Goal: Task Accomplishment & Management: Manage account settings

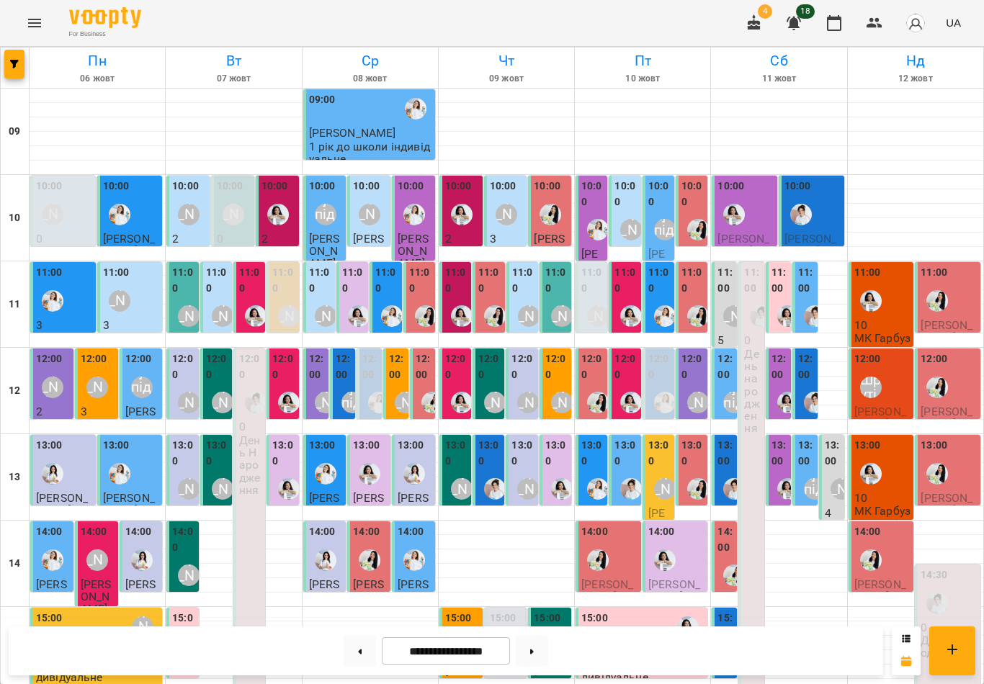
scroll to position [83, 0]
click at [886, 387] on div "Шруті" at bounding box center [870, 387] width 33 height 33
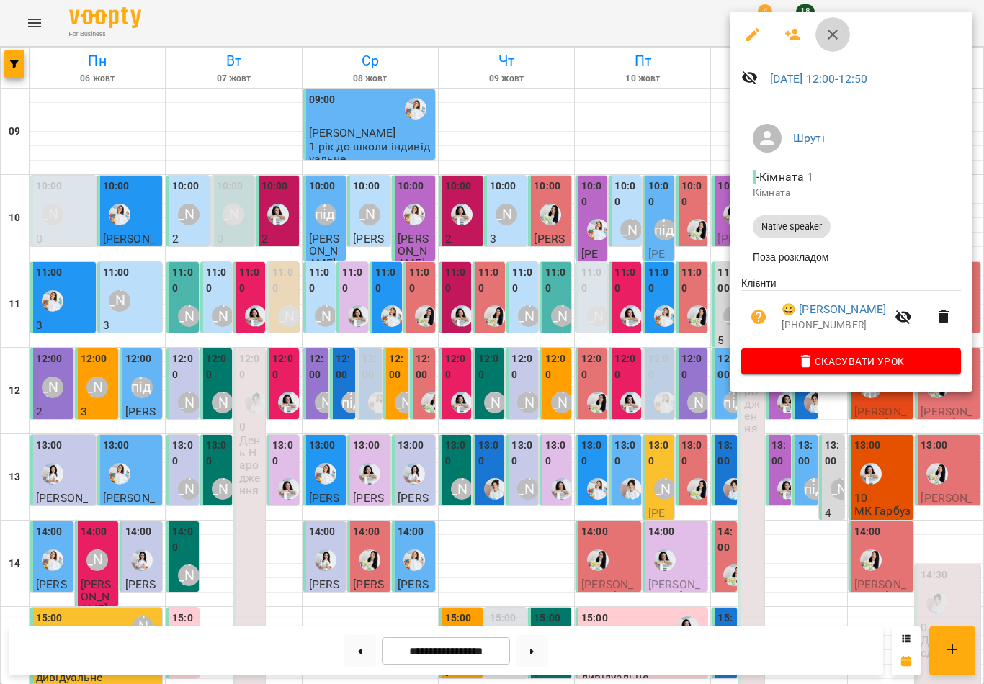
click at [831, 32] on icon "button" at bounding box center [833, 35] width 10 height 10
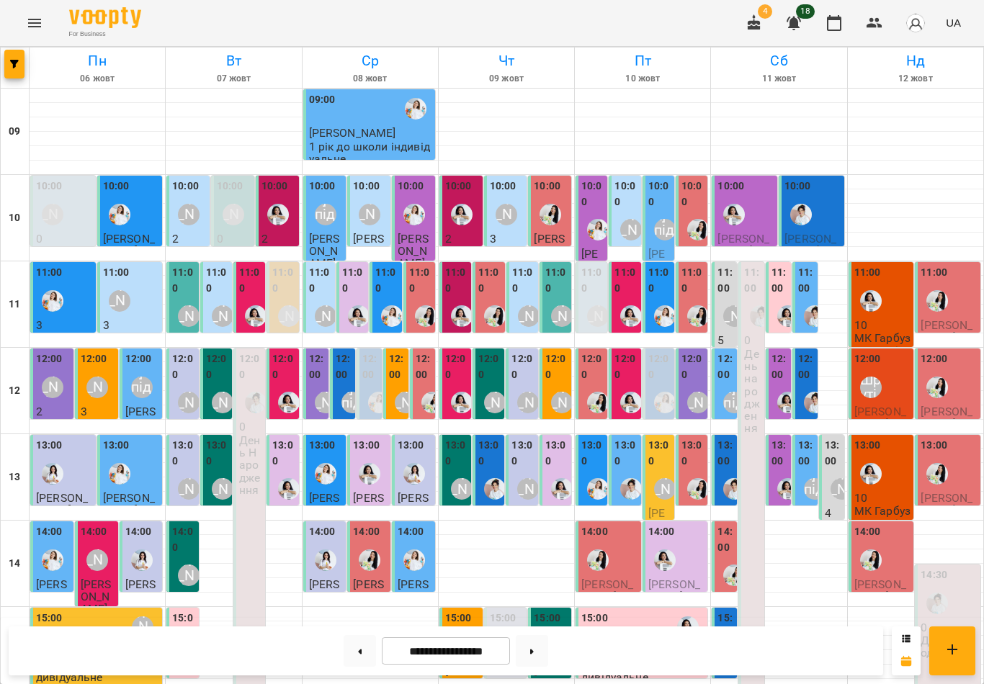
click at [881, 390] on div "Шруті" at bounding box center [871, 388] width 22 height 22
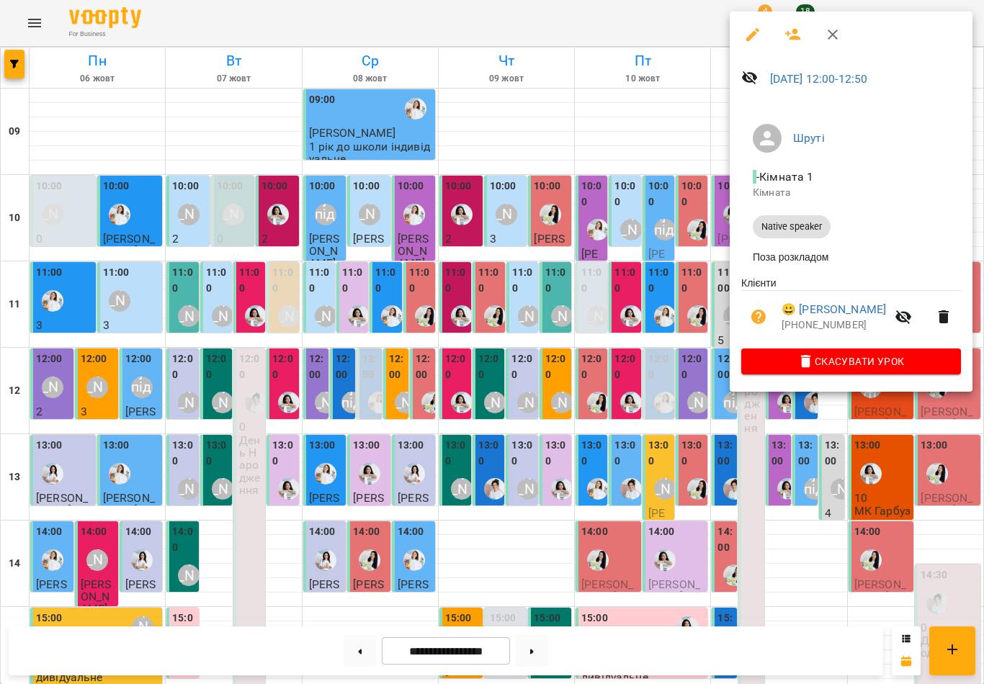
click at [856, 364] on span "Скасувати Урок" at bounding box center [851, 361] width 197 height 17
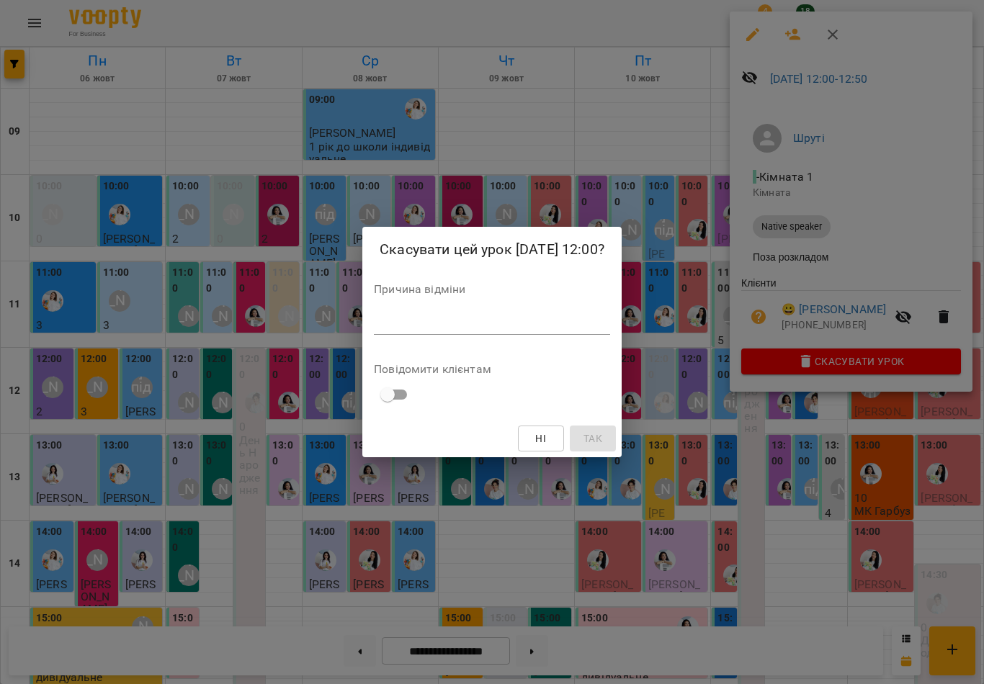
click at [592, 319] on textarea at bounding box center [492, 323] width 236 height 13
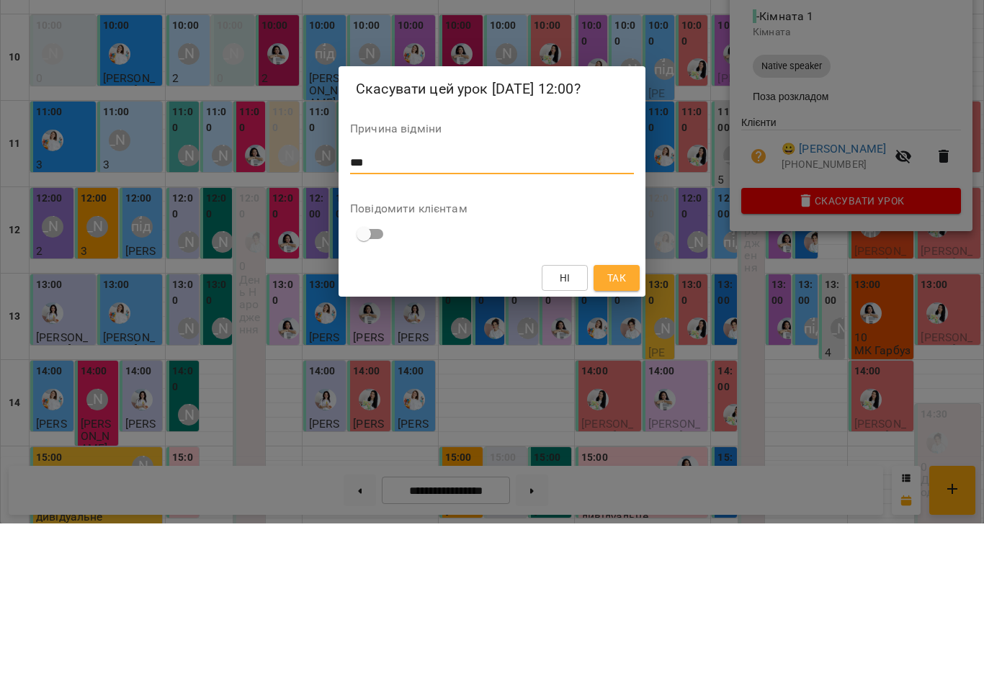
click at [620, 430] on span "Так" at bounding box center [616, 438] width 19 height 17
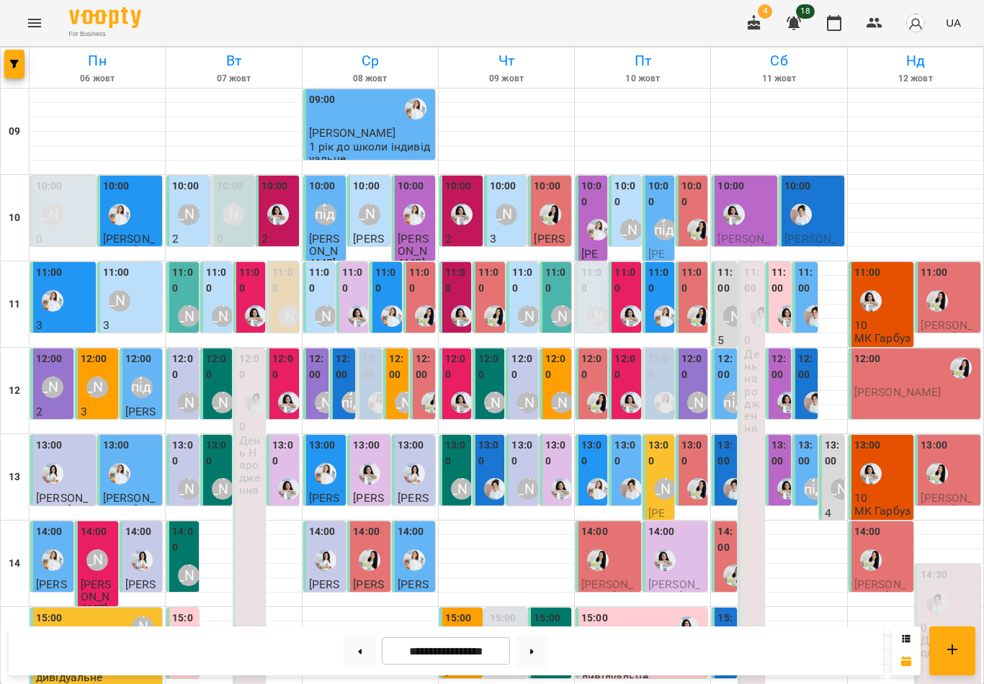
click at [533, 657] on button at bounding box center [532, 651] width 32 height 32
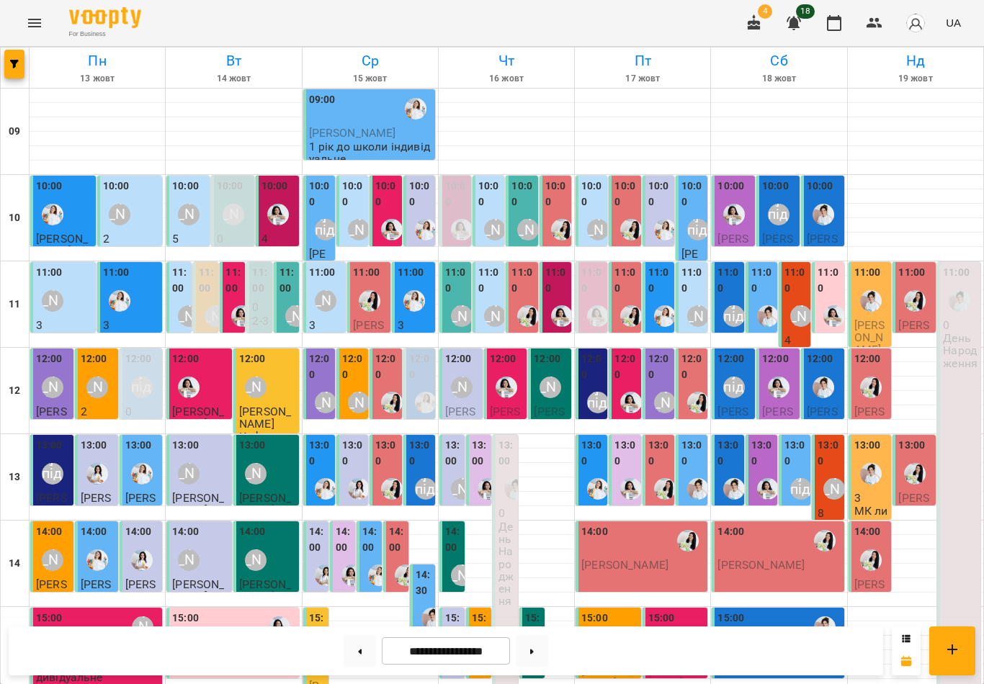
click at [860, 482] on img "Іванна" at bounding box center [871, 474] width 22 height 22
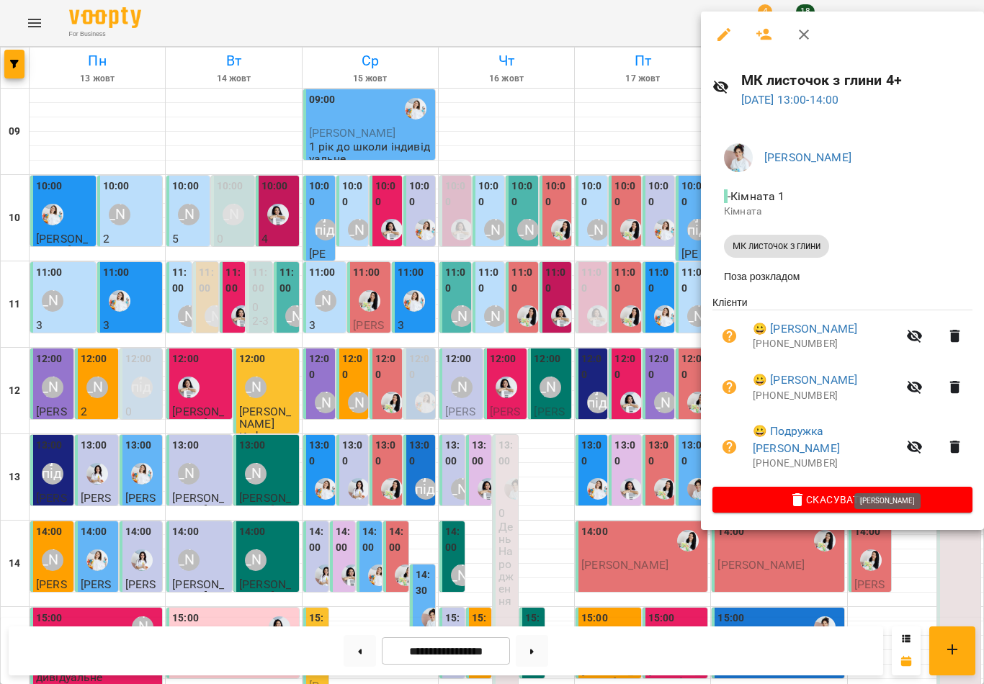
click at [798, 39] on icon "button" at bounding box center [803, 34] width 17 height 17
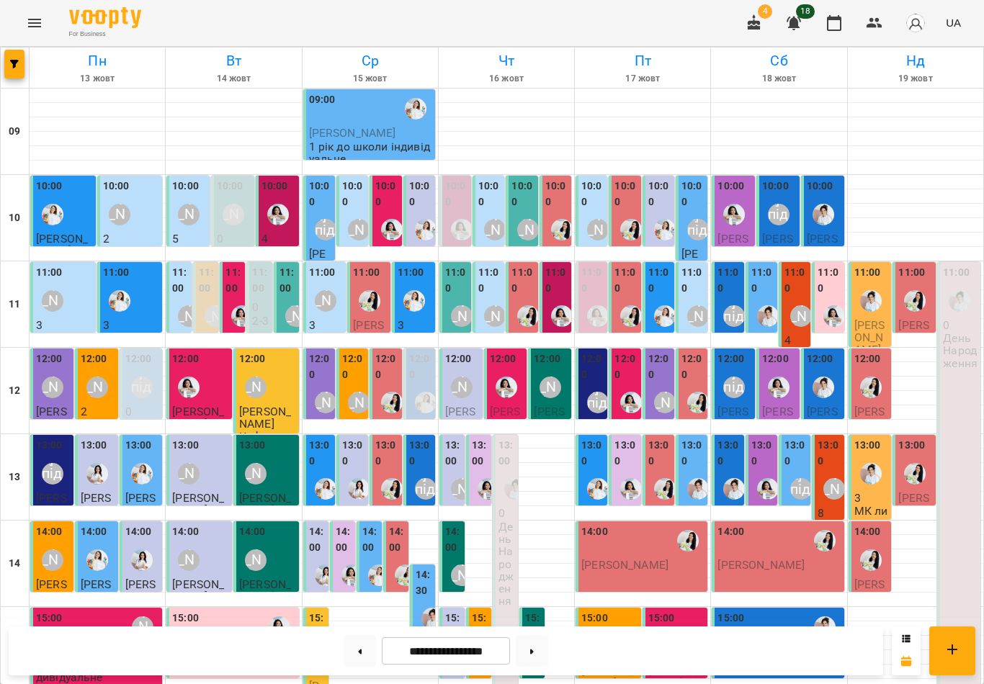
click at [347, 650] on button at bounding box center [360, 651] width 32 height 32
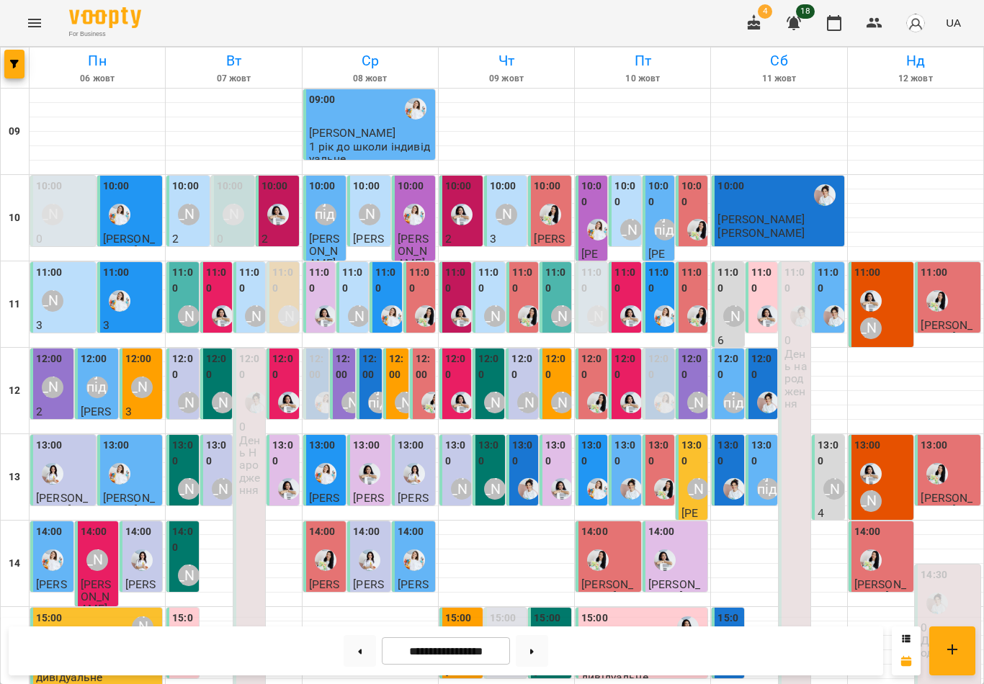
click at [365, 659] on button at bounding box center [360, 651] width 32 height 32
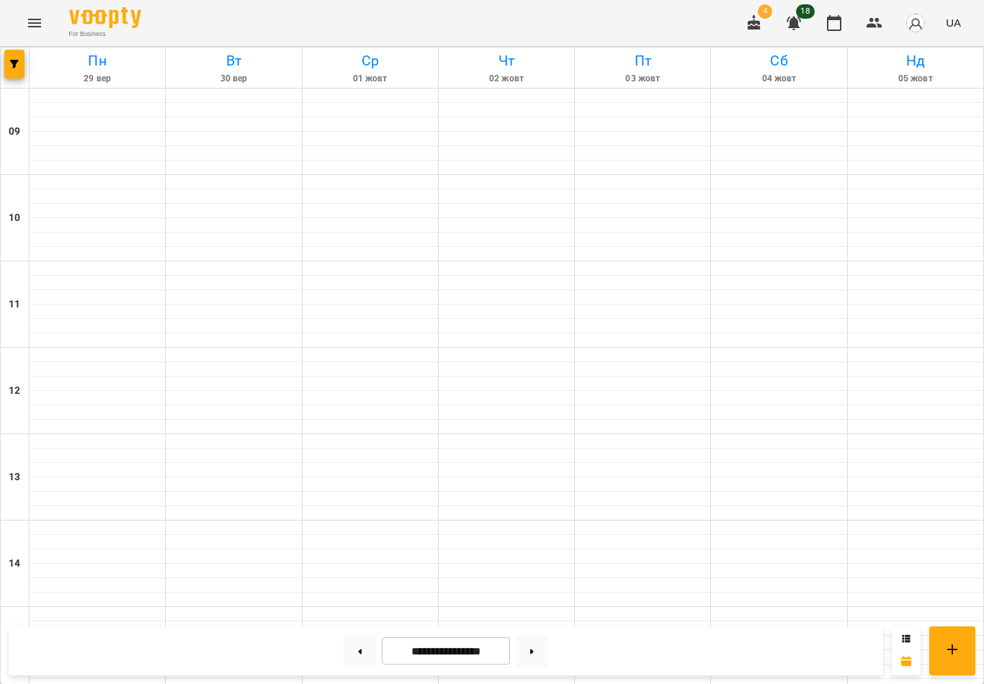
click at [365, 658] on button at bounding box center [360, 651] width 32 height 32
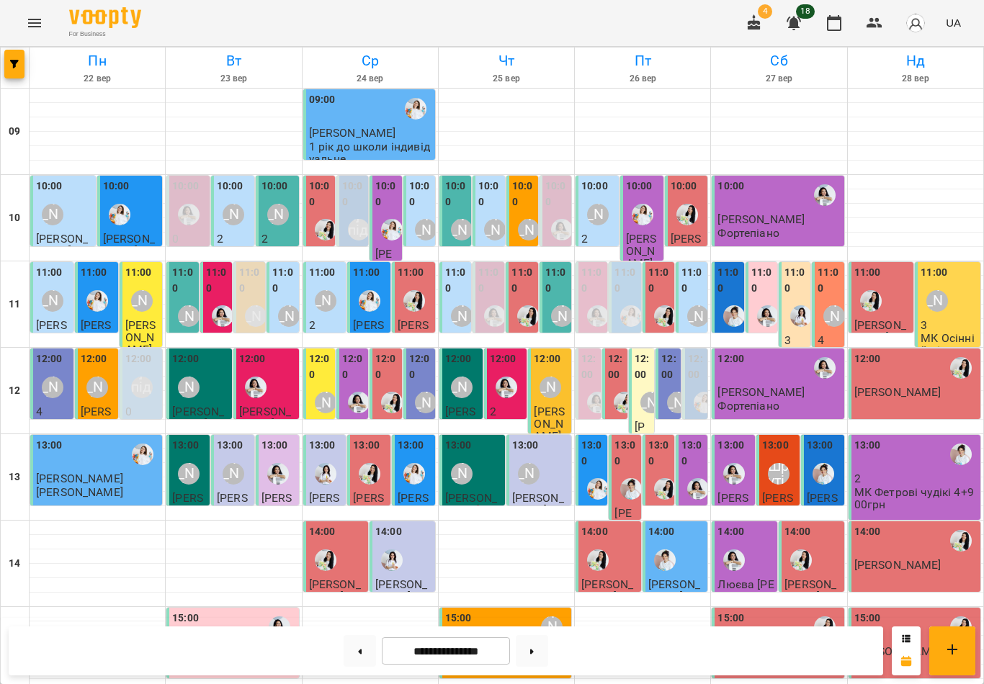
click at [833, 308] on div "[PERSON_NAME]" at bounding box center [835, 316] width 22 height 22
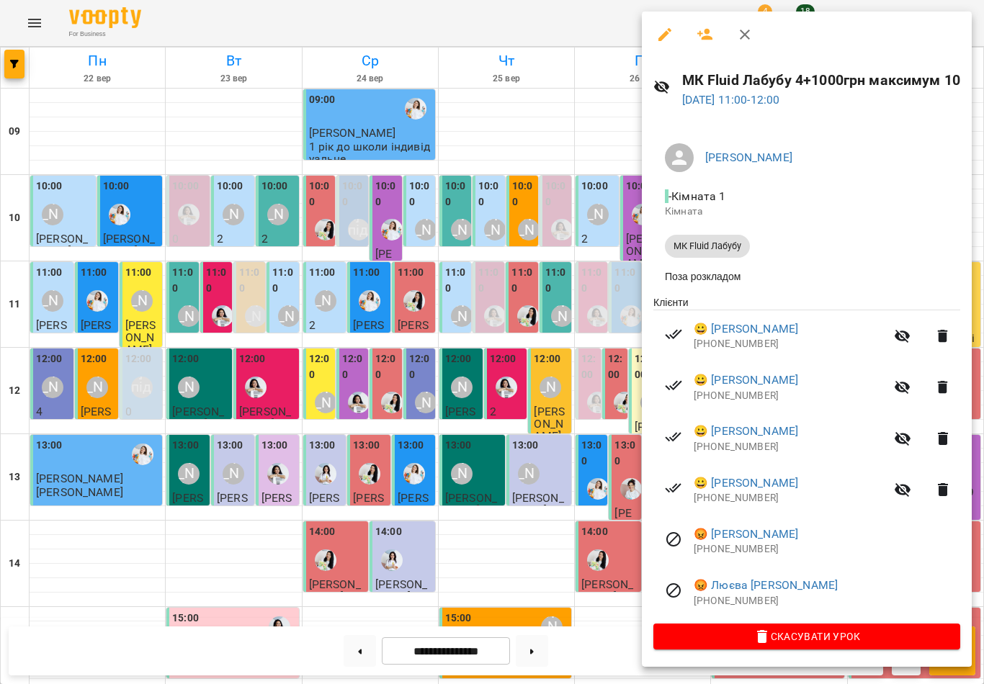
click at [743, 38] on icon "button" at bounding box center [744, 34] width 17 height 17
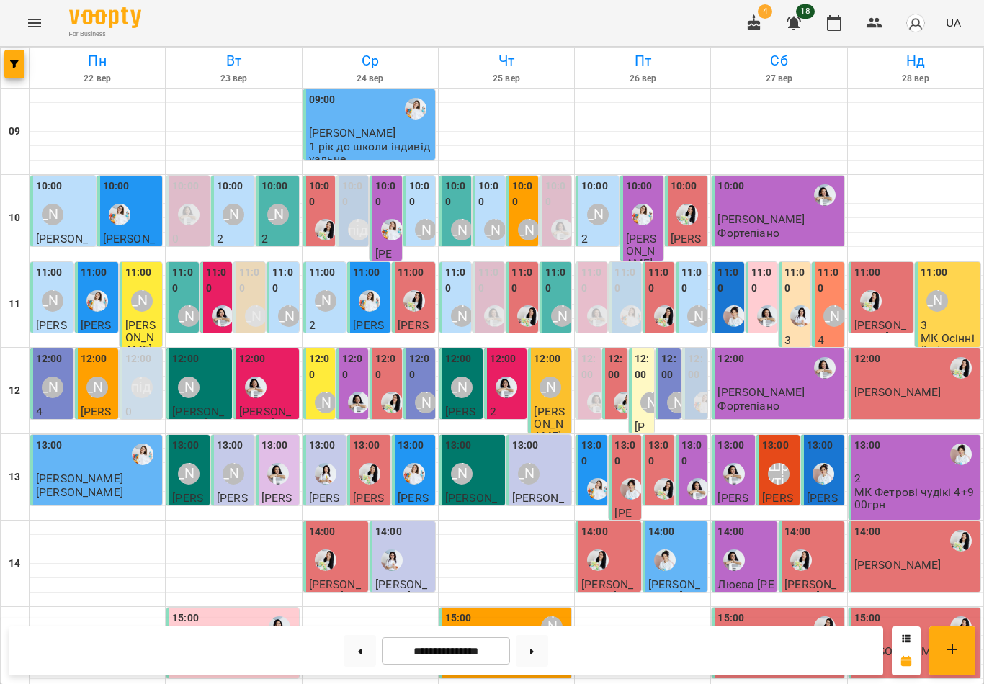
click at [955, 321] on p "3" at bounding box center [949, 325] width 57 height 12
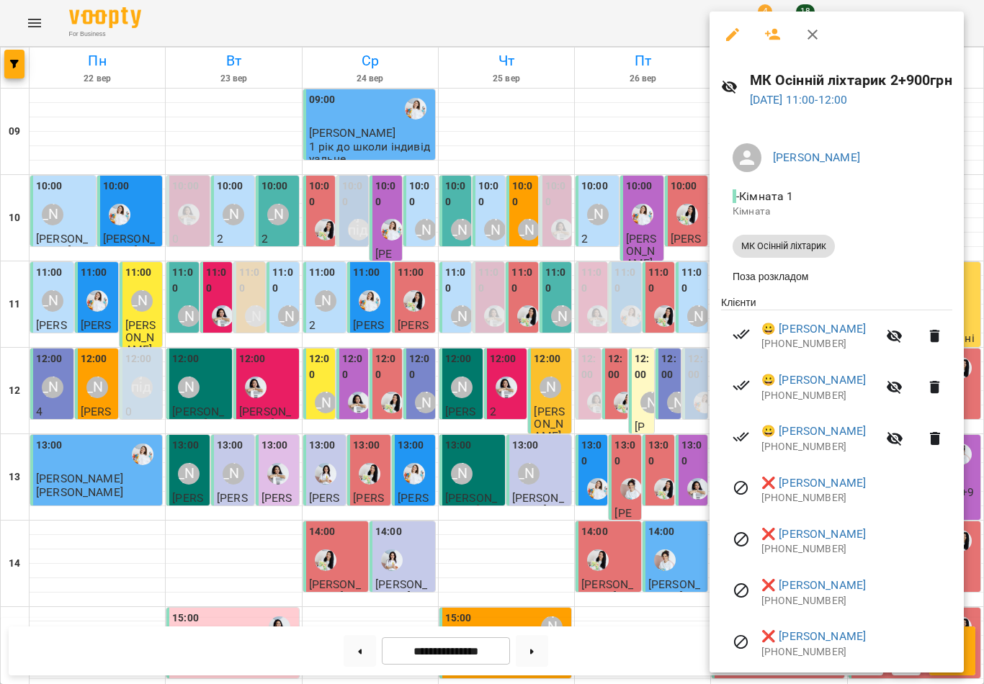
click at [821, 40] on button "button" at bounding box center [812, 34] width 35 height 35
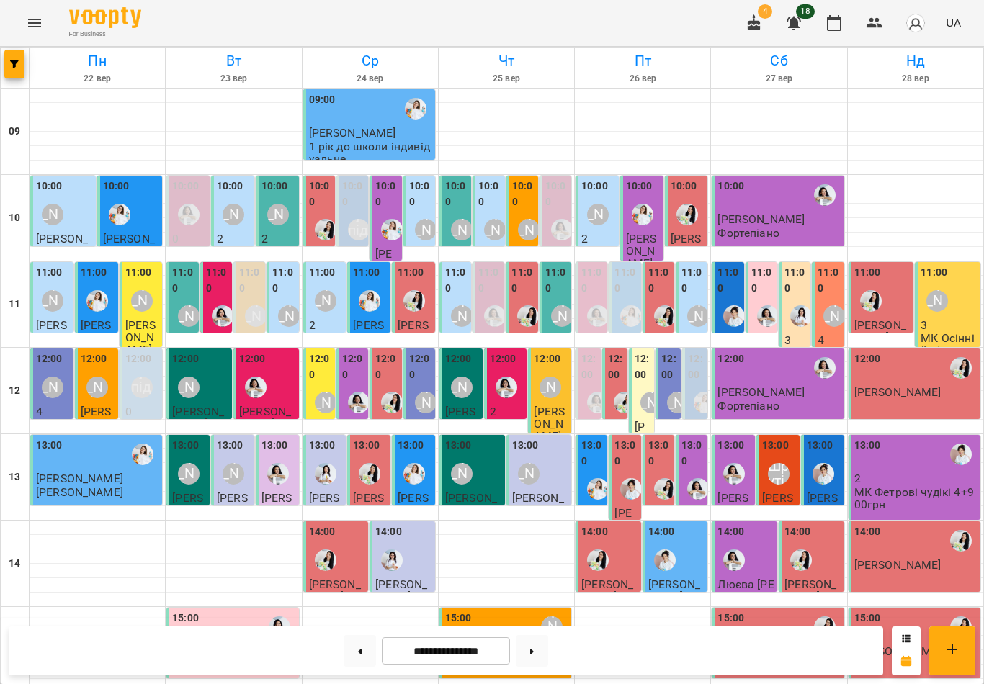
scroll to position [256, 0]
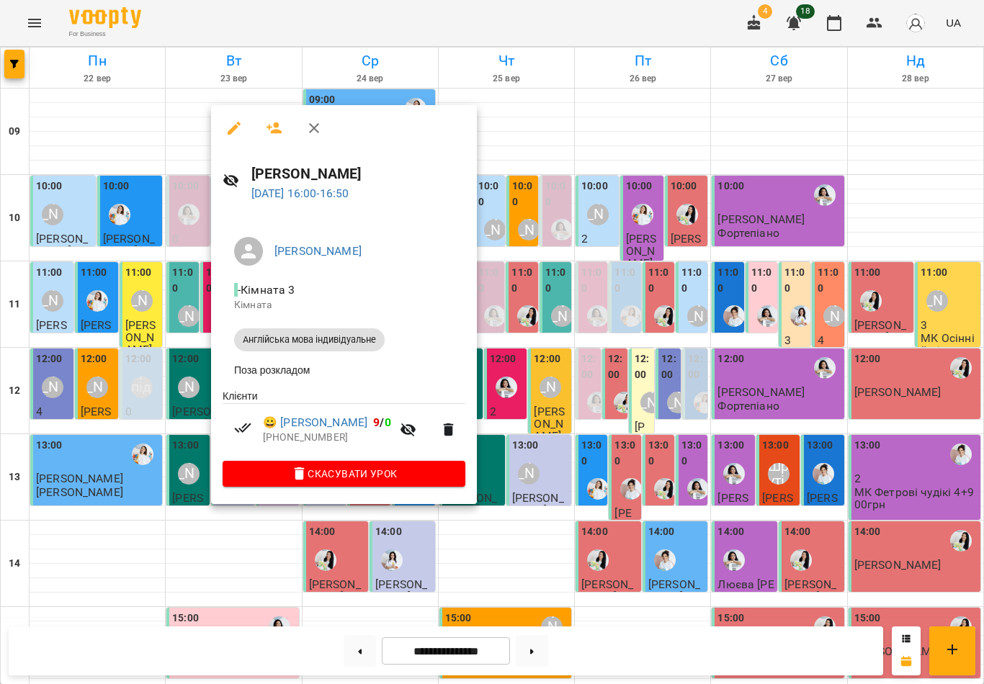
click at [315, 117] on button "button" at bounding box center [314, 128] width 35 height 35
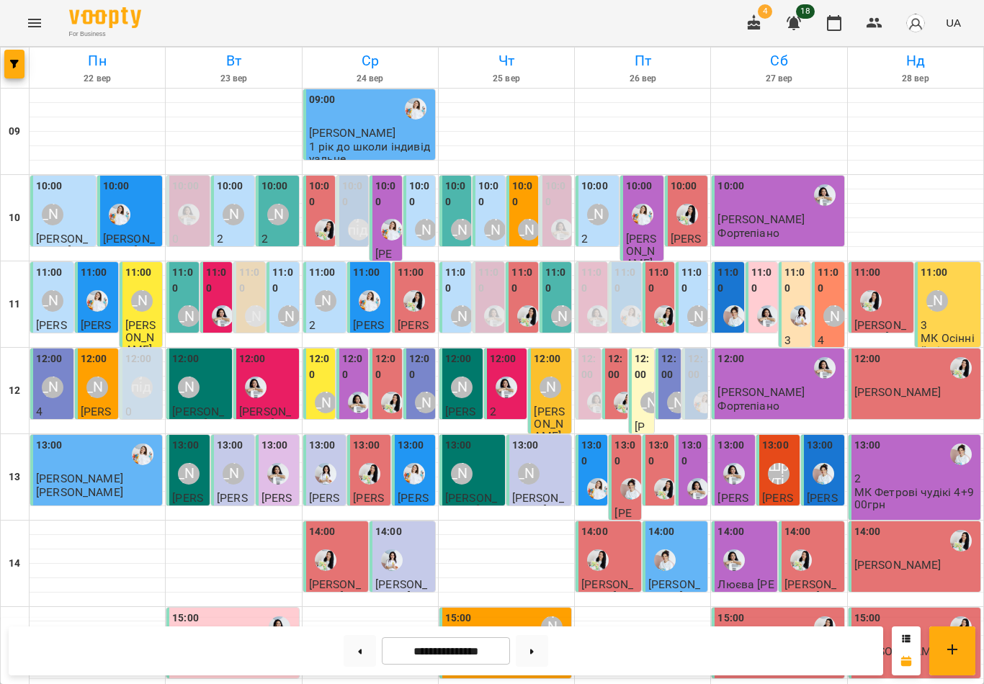
scroll to position [419, 0]
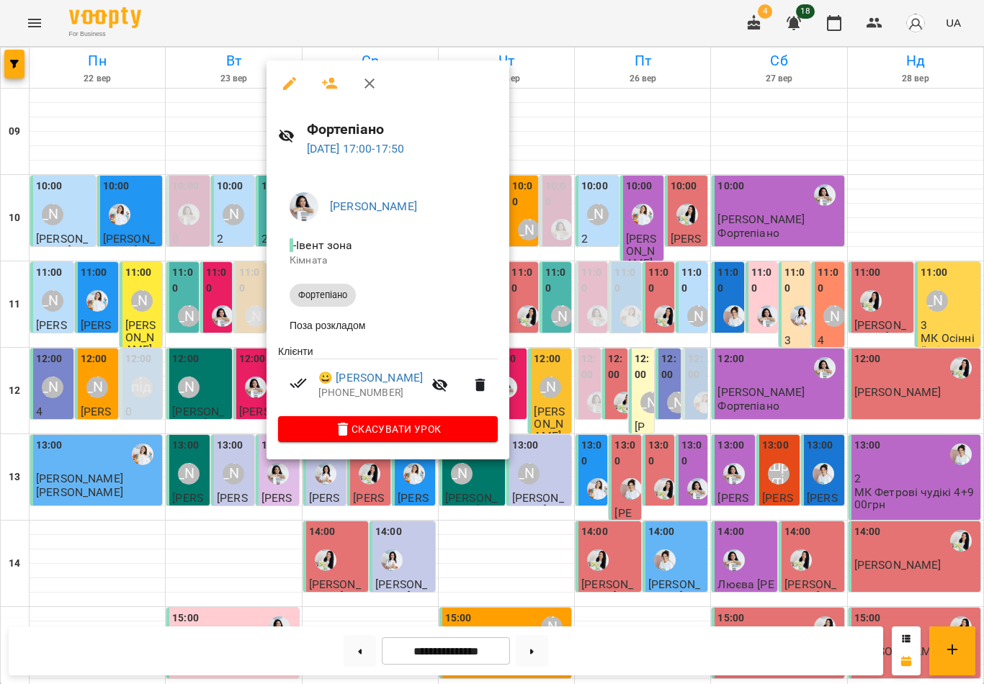
click at [367, 86] on icon "button" at bounding box center [370, 84] width 10 height 10
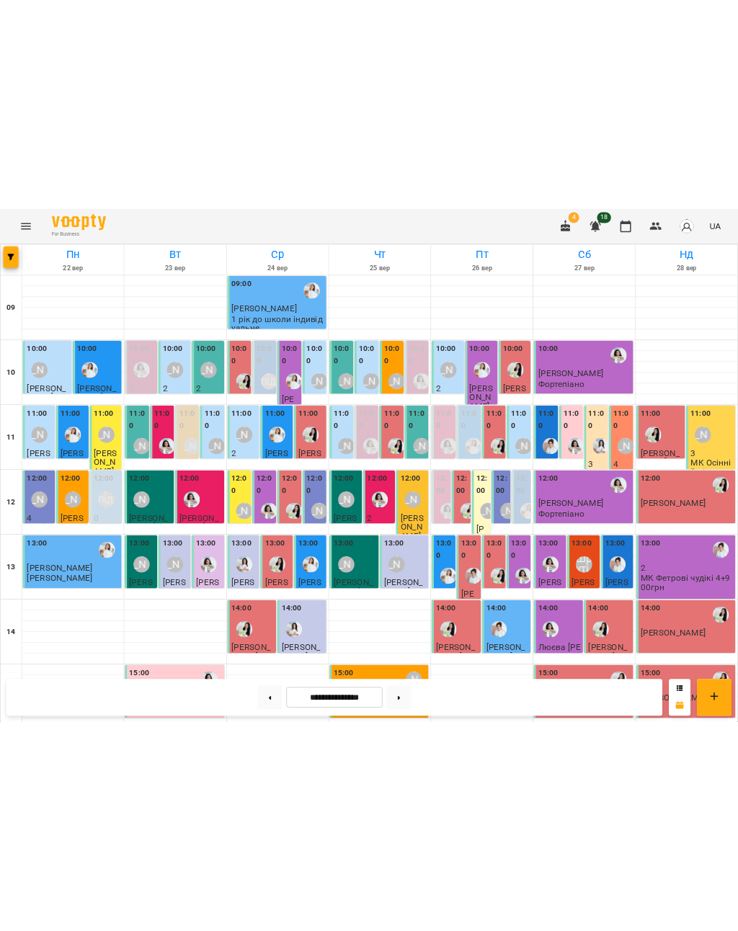
scroll to position [0, 0]
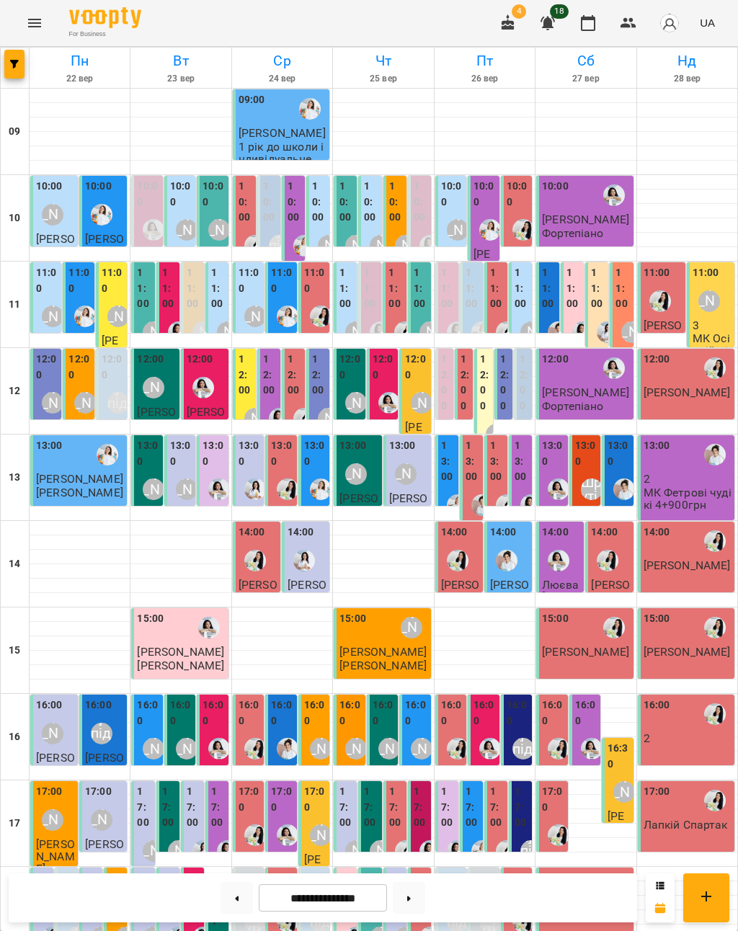
click at [337, 684] on input "**********" at bounding box center [323, 898] width 128 height 28
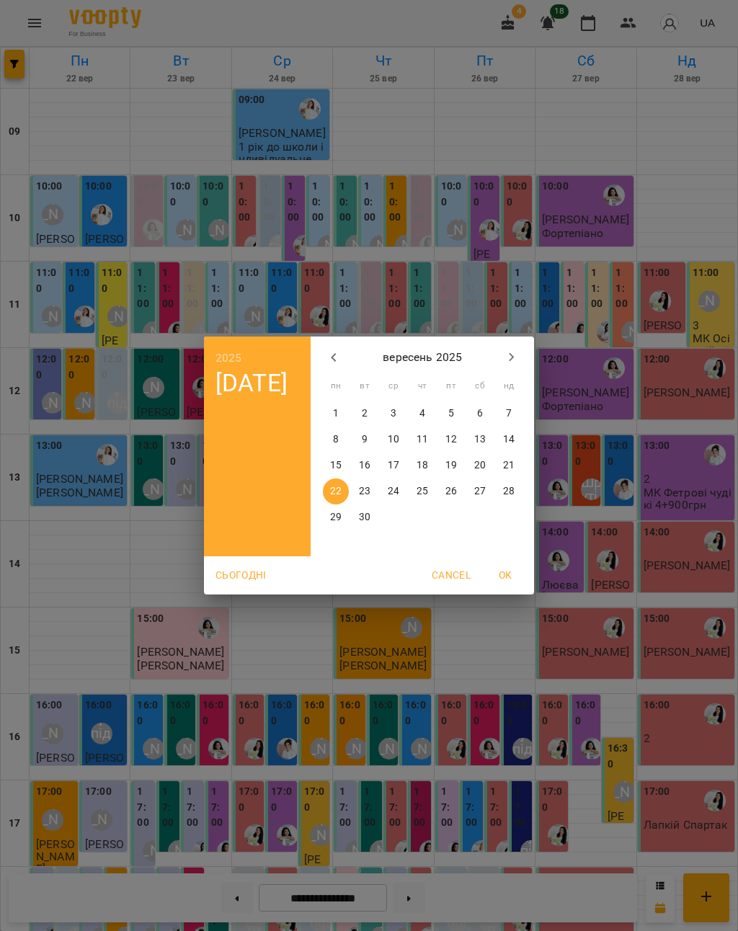
click at [510, 361] on icon "button" at bounding box center [511, 357] width 5 height 9
click at [394, 469] on p "15" at bounding box center [394, 465] width 12 height 14
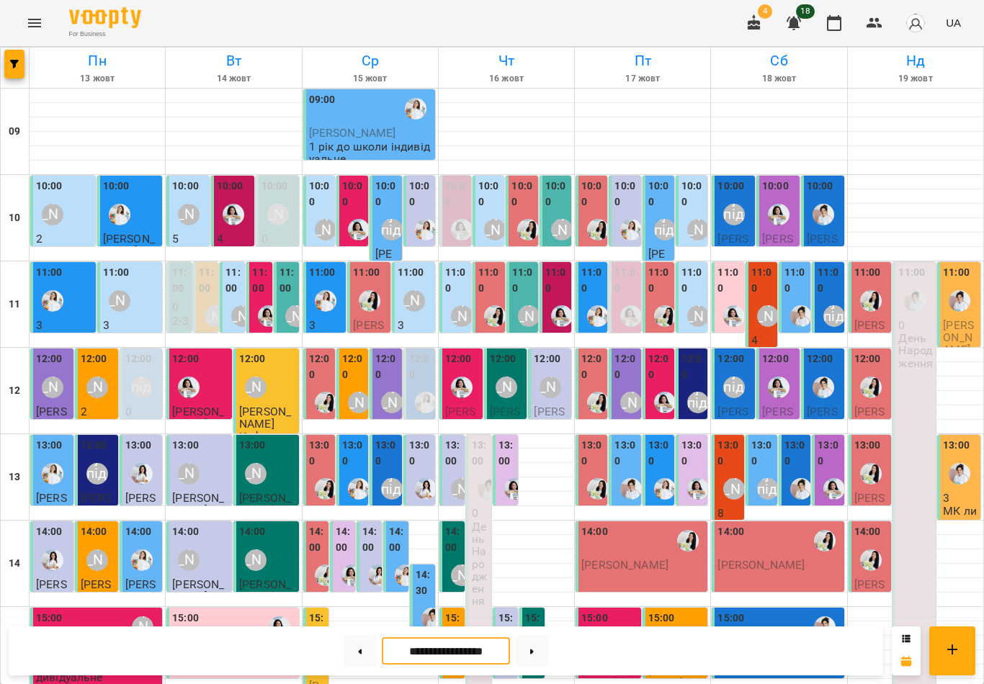
scroll to position [112, 0]
click at [724, 478] on div "[PERSON_NAME]" at bounding box center [734, 489] width 22 height 22
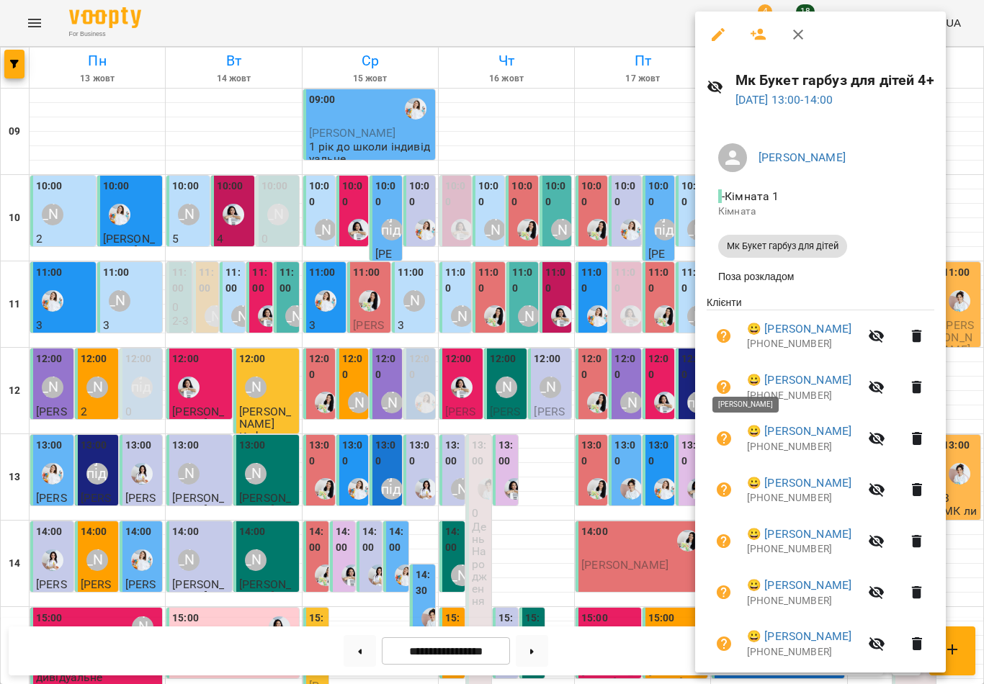
click at [793, 40] on icon "button" at bounding box center [798, 34] width 17 height 17
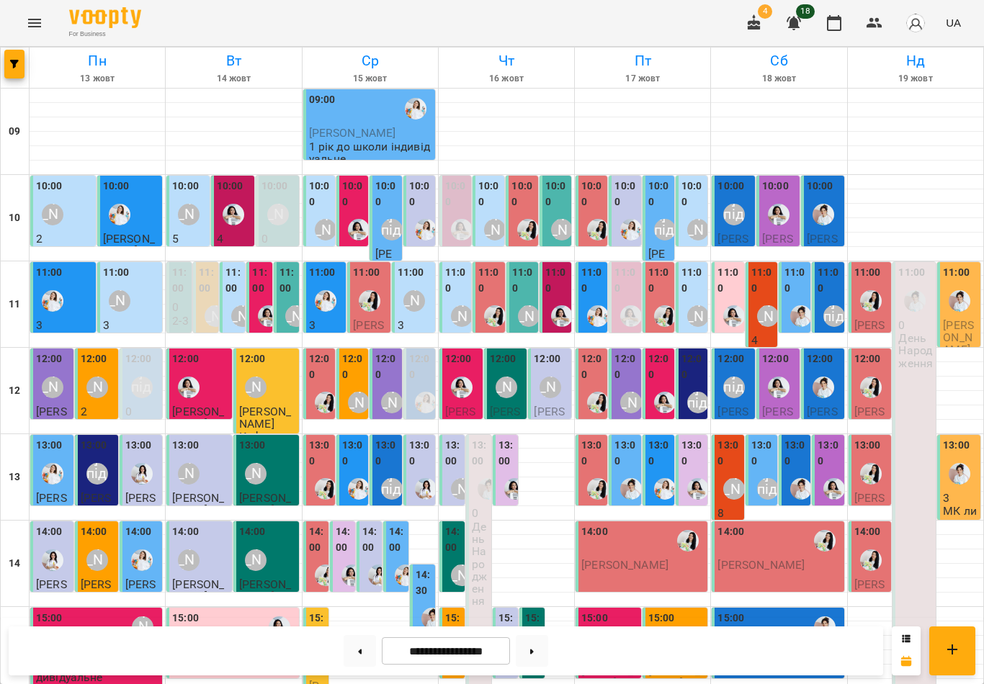
click at [356, 651] on button at bounding box center [360, 651] width 32 height 32
click at [355, 651] on button at bounding box center [360, 651] width 32 height 32
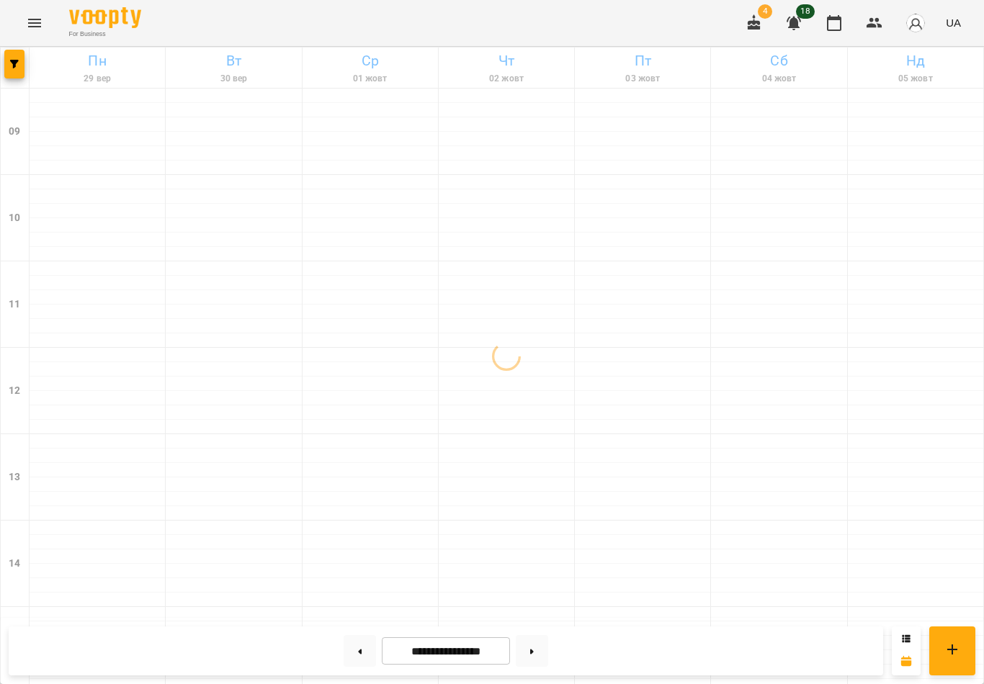
click at [907, 664] on icon at bounding box center [906, 661] width 10 height 10
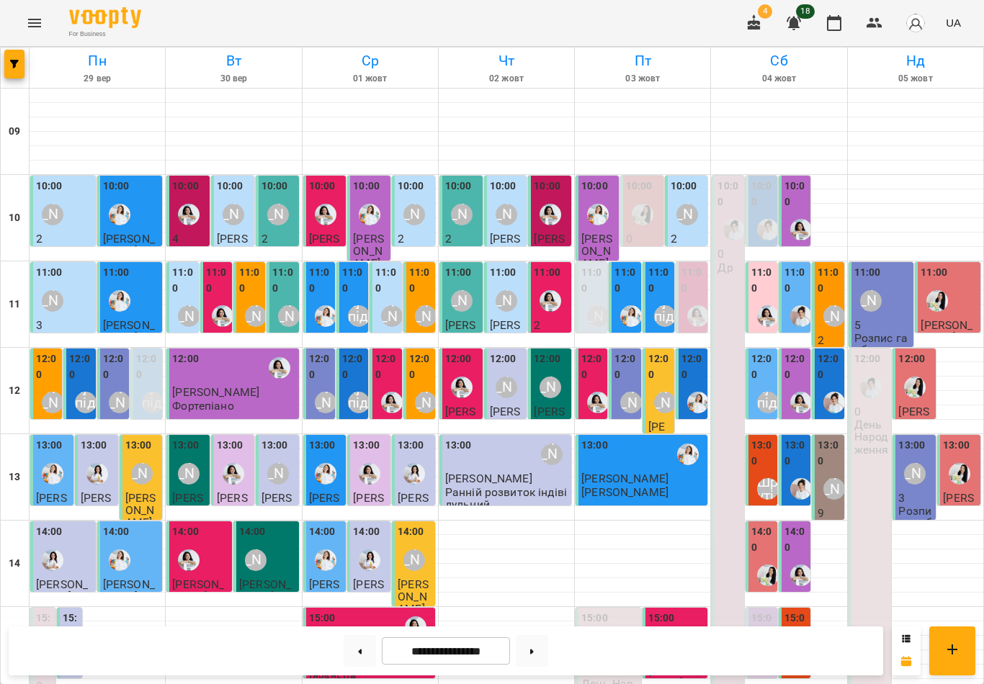
click at [892, 265] on div "11:00 [PERSON_NAME]" at bounding box center [882, 291] width 57 height 53
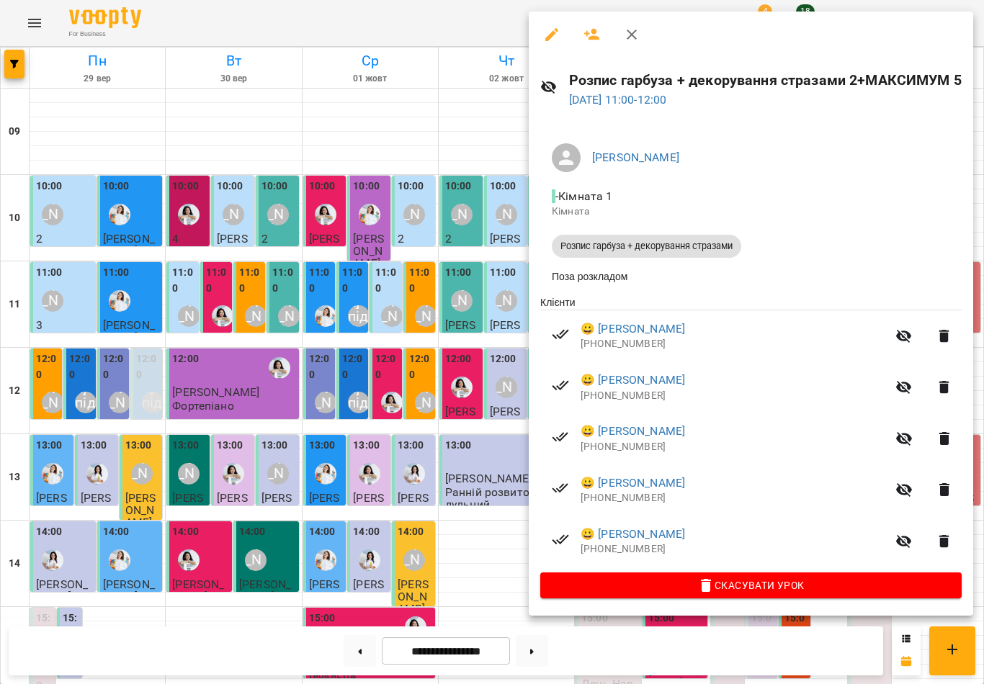
click at [622, 38] on button "button" at bounding box center [632, 34] width 35 height 35
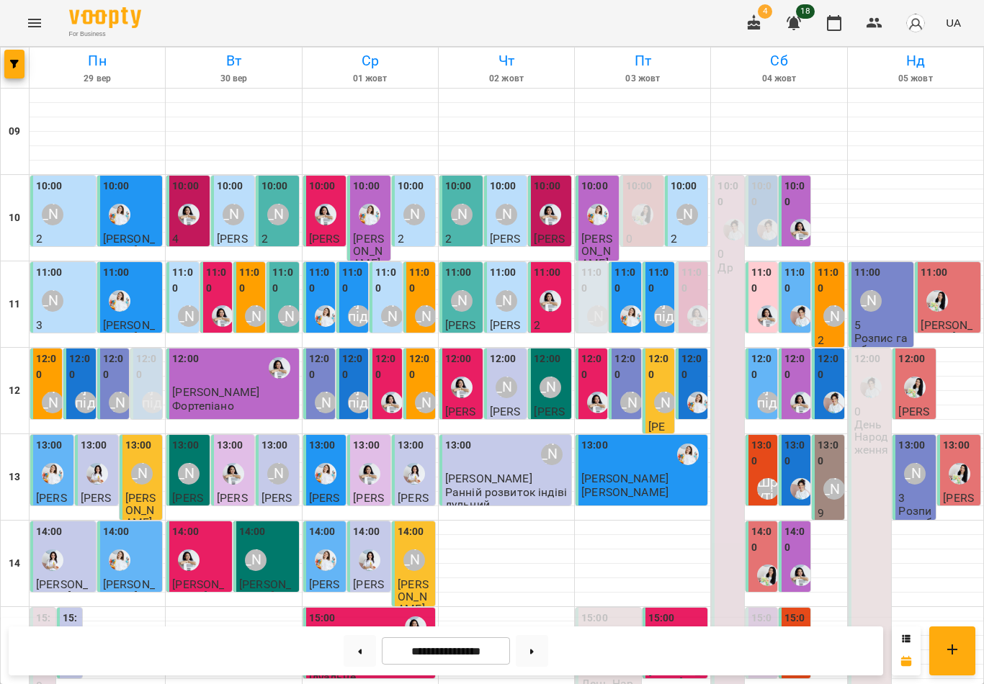
click at [960, 438] on label "13:00" at bounding box center [956, 446] width 27 height 16
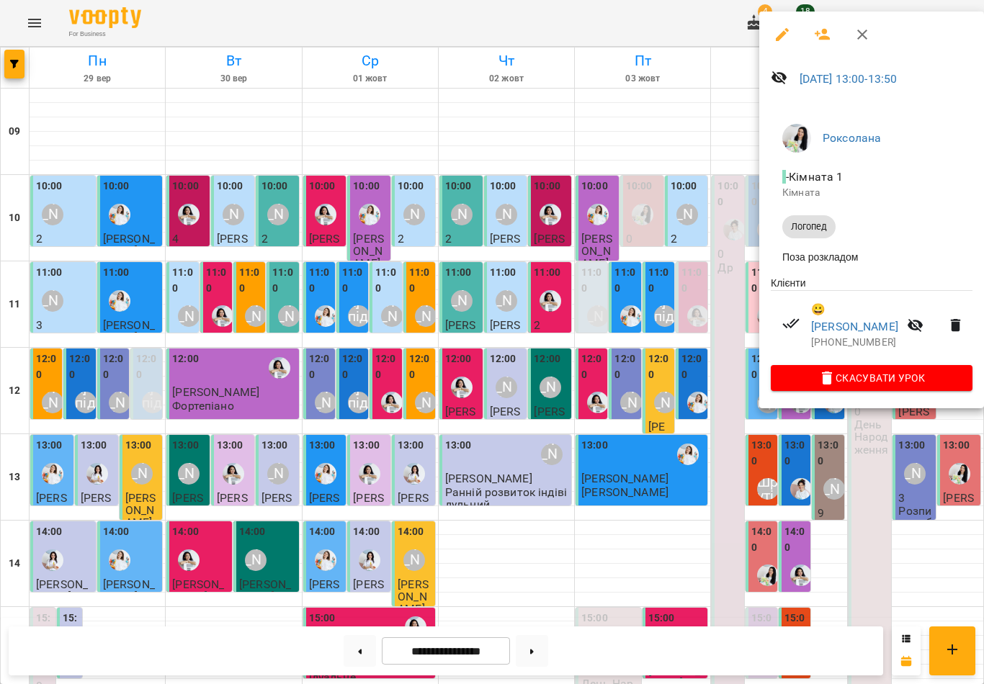
click at [852, 25] on button "button" at bounding box center [862, 34] width 35 height 35
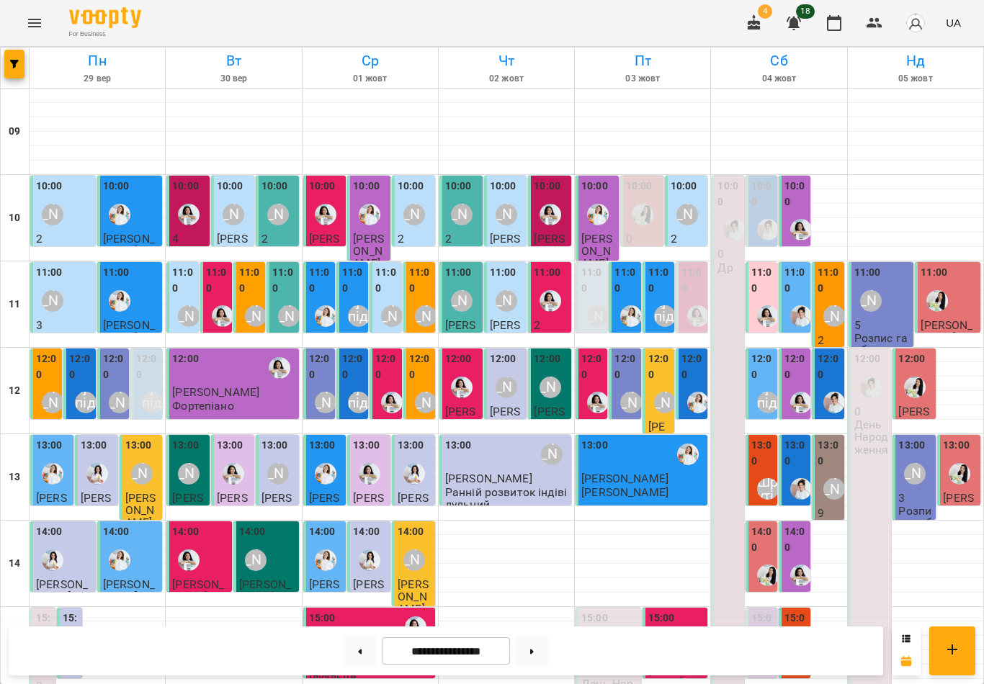
click at [914, 463] on div "[PERSON_NAME]" at bounding box center [915, 474] width 22 height 22
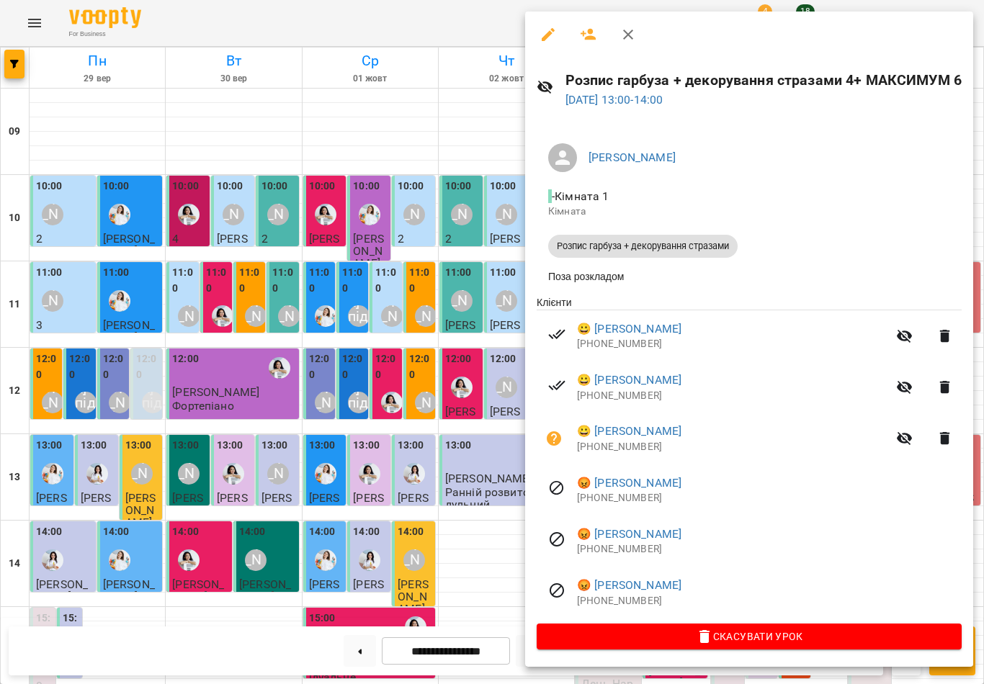
click at [629, 46] on button "button" at bounding box center [628, 34] width 35 height 35
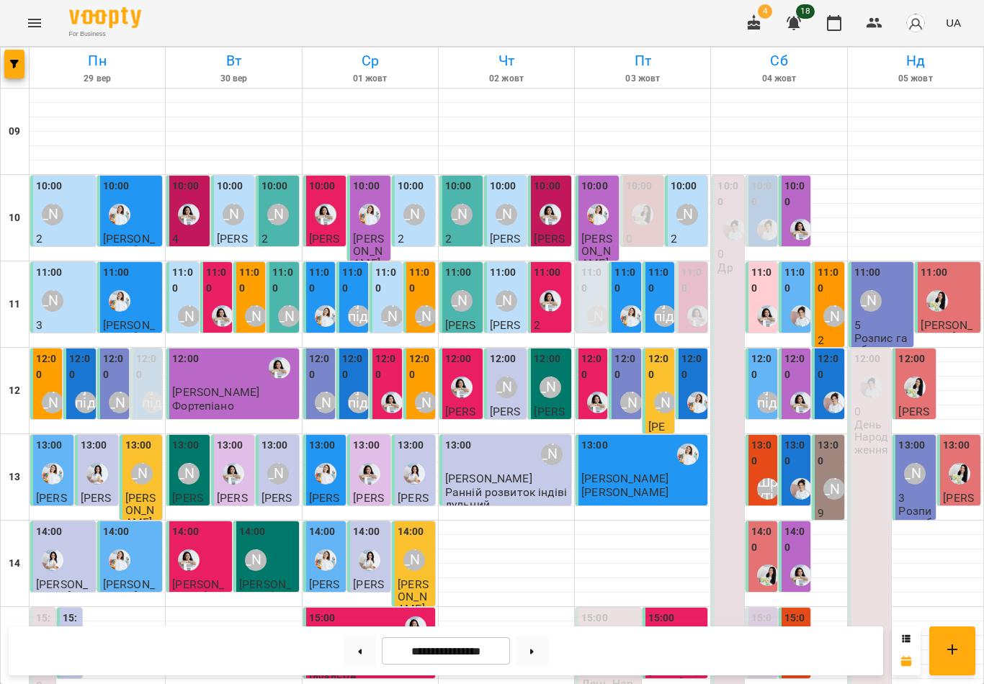
click at [365, 659] on button at bounding box center [360, 651] width 32 height 32
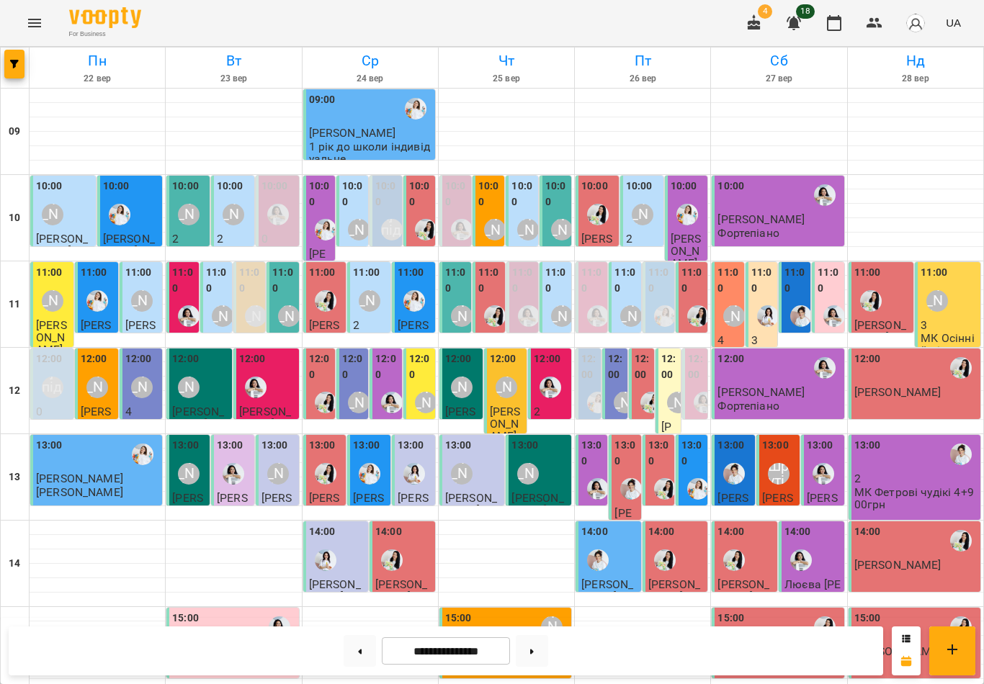
click at [941, 290] on div "[PERSON_NAME]" at bounding box center [938, 301] width 22 height 22
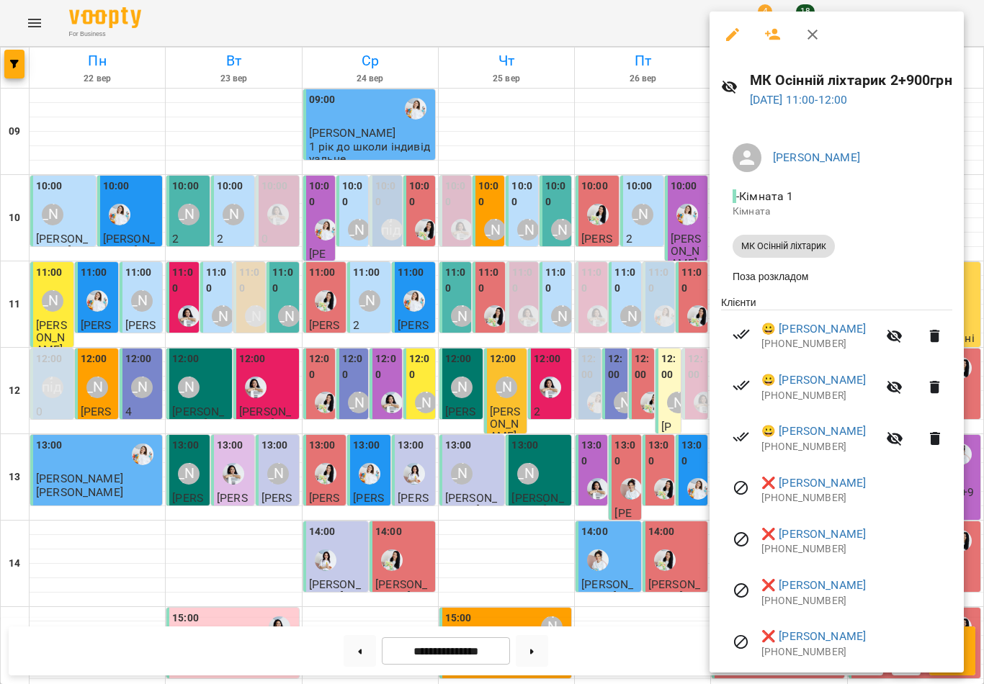
click at [810, 37] on icon "button" at bounding box center [813, 35] width 10 height 10
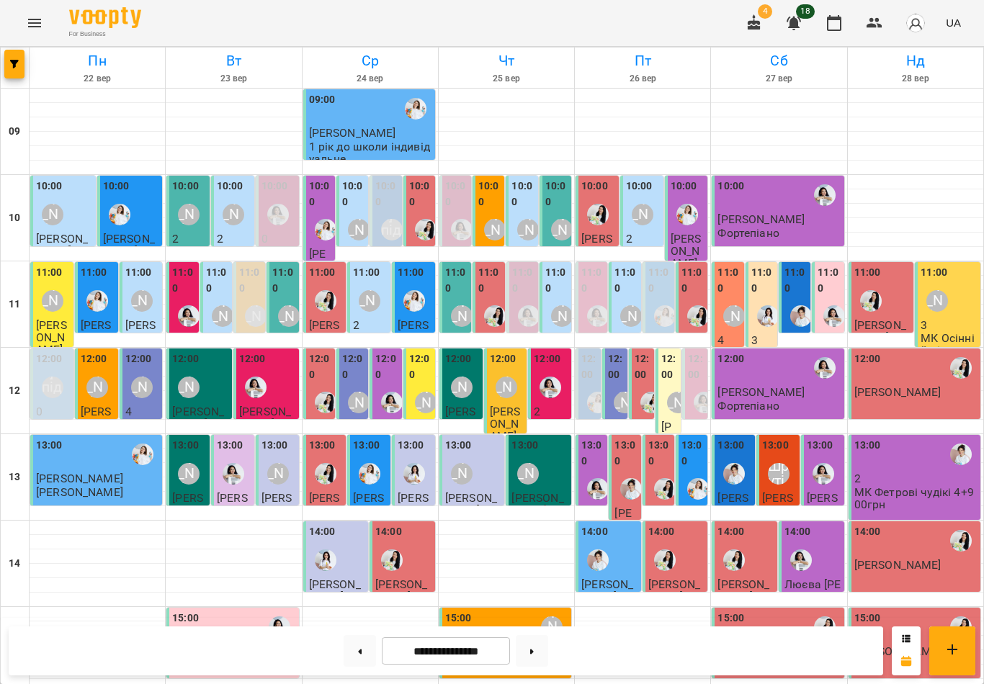
click at [942, 473] on p "2" at bounding box center [915, 479] width 123 height 12
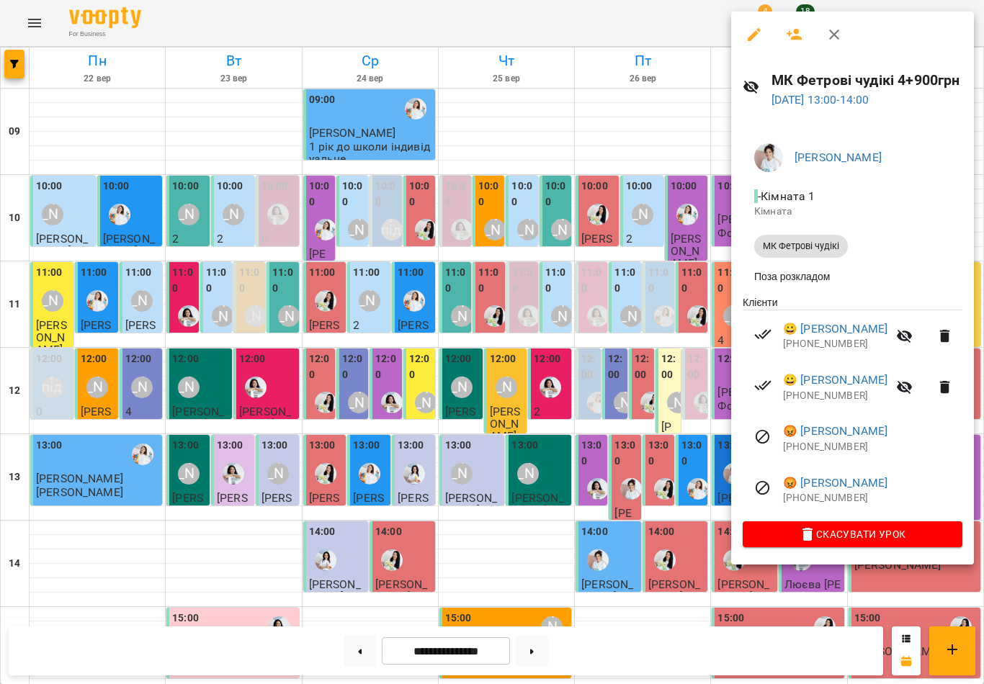
click at [836, 40] on icon "button" at bounding box center [834, 34] width 17 height 17
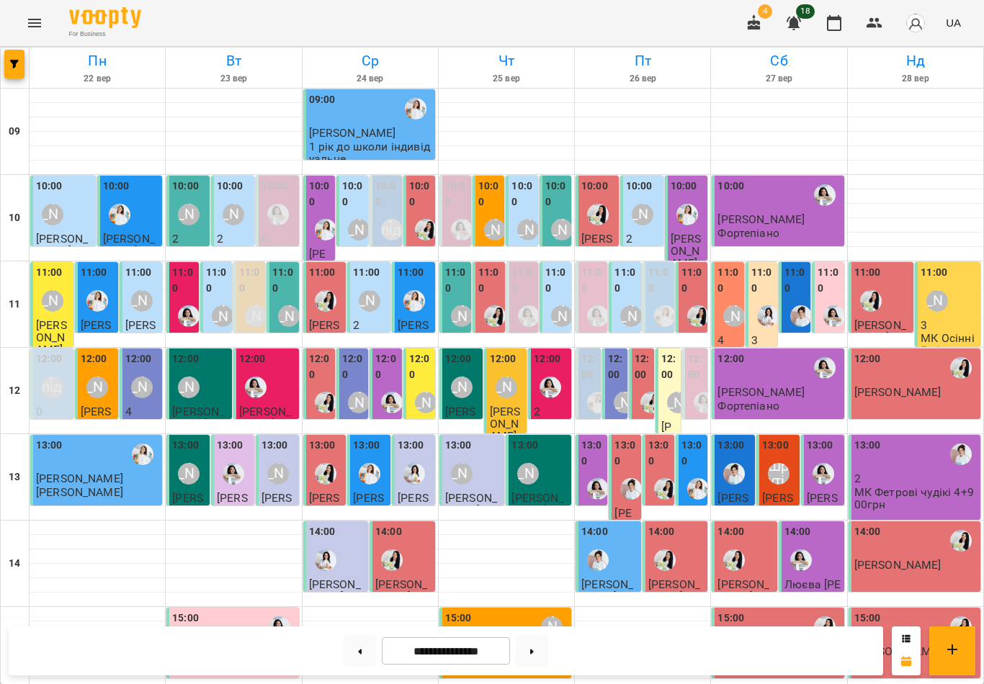
click at [733, 300] on div "[PERSON_NAME]" at bounding box center [734, 316] width 33 height 33
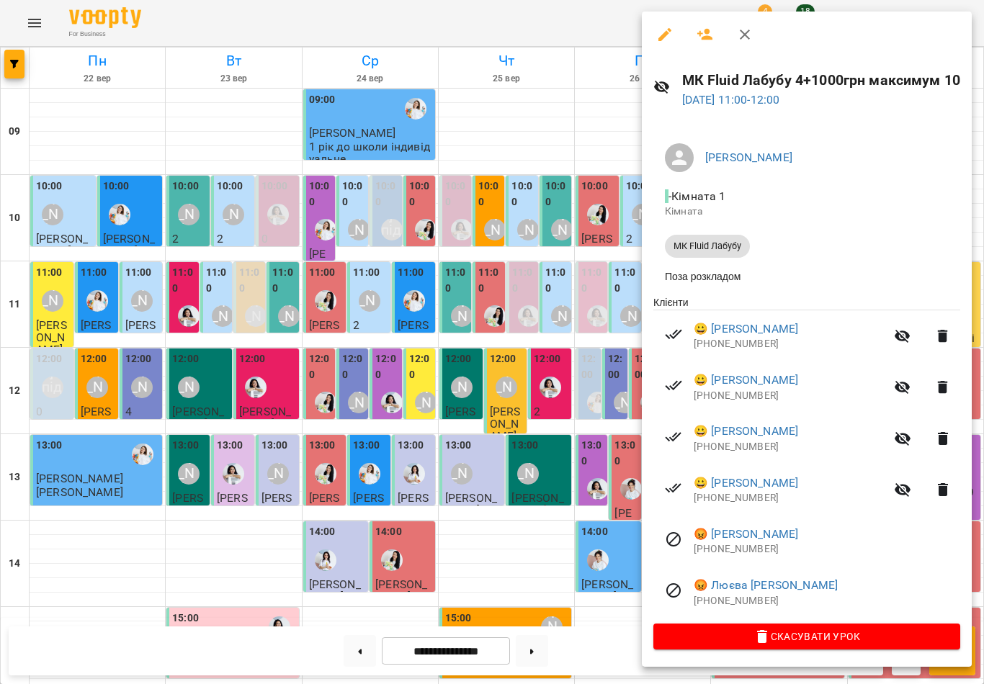
click at [745, 36] on icon "button" at bounding box center [744, 34] width 17 height 17
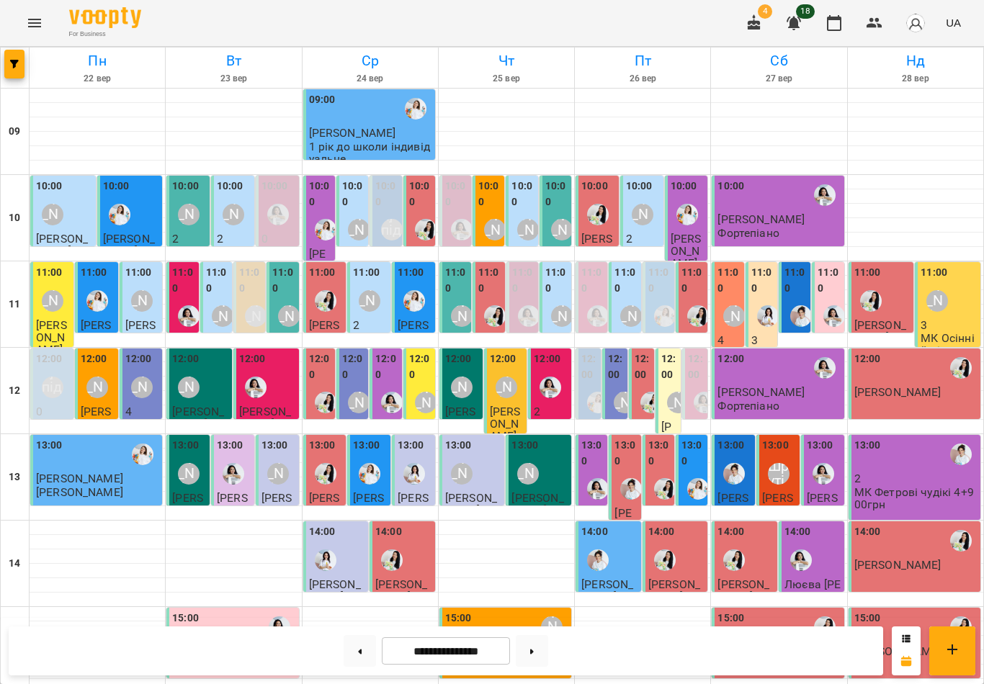
scroll to position [282, 0]
click at [534, 650] on icon at bounding box center [532, 652] width 4 height 6
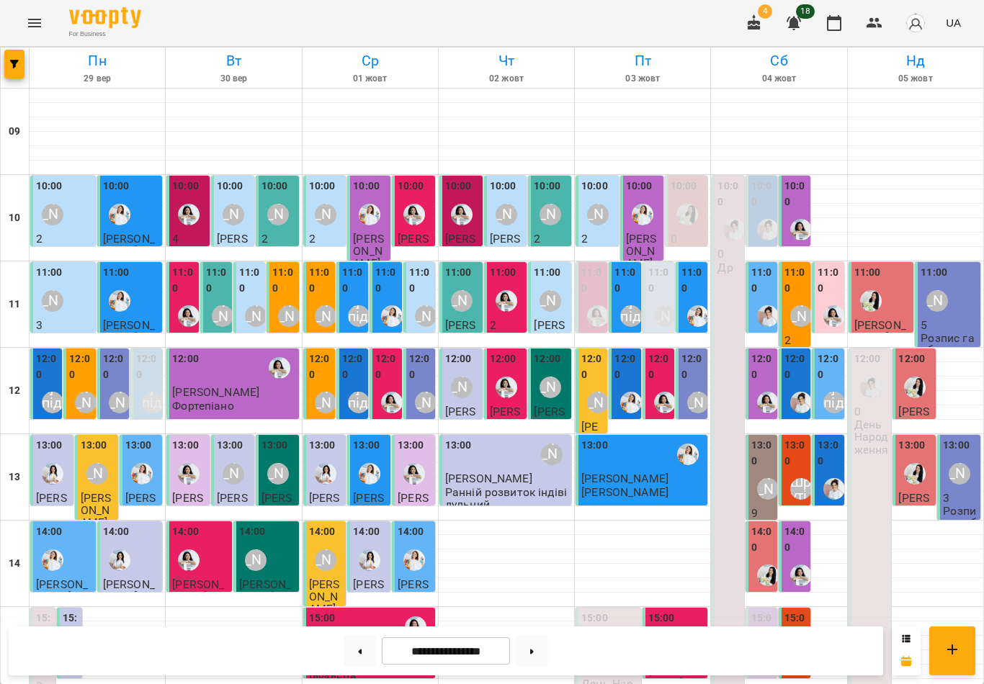
click at [535, 650] on button at bounding box center [532, 651] width 32 height 32
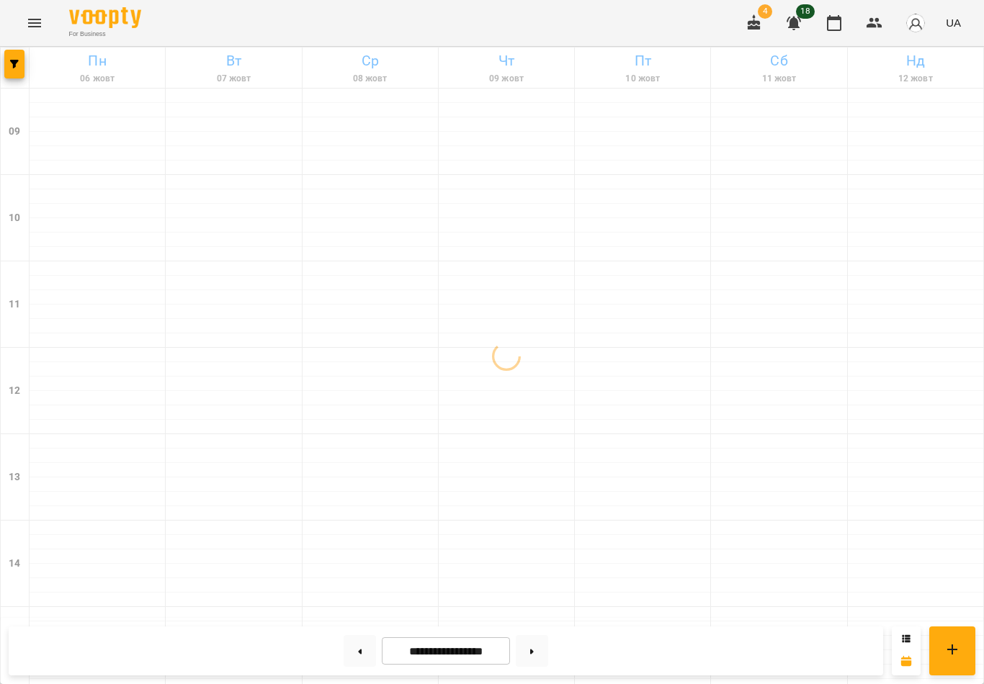
click at [539, 646] on button at bounding box center [532, 651] width 32 height 32
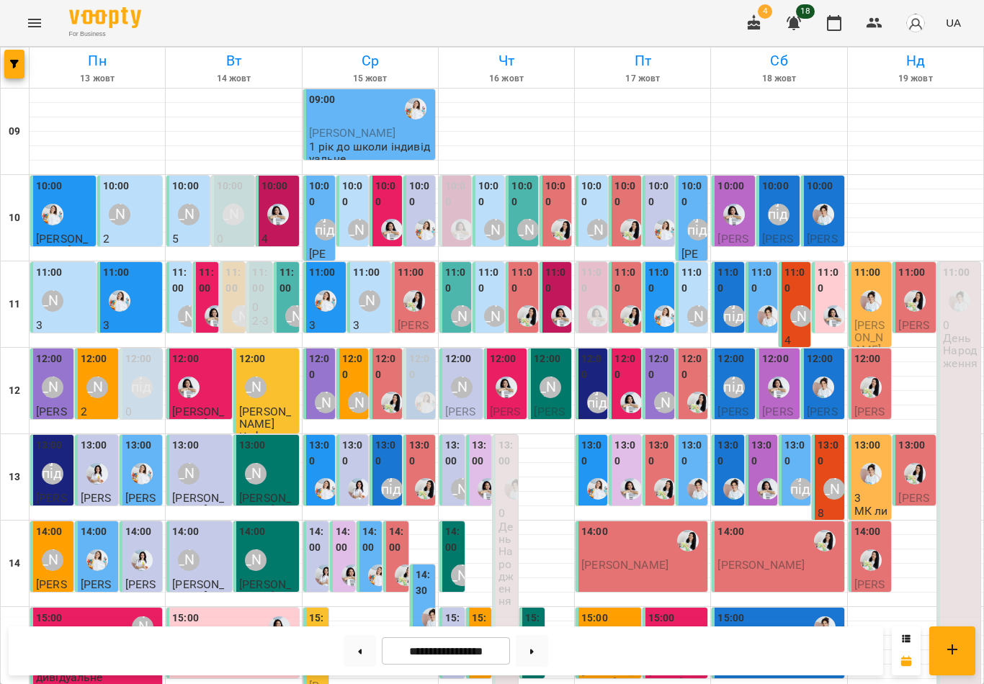
click at [605, 636] on div "[PERSON_NAME]" at bounding box center [598, 647] width 22 height 22
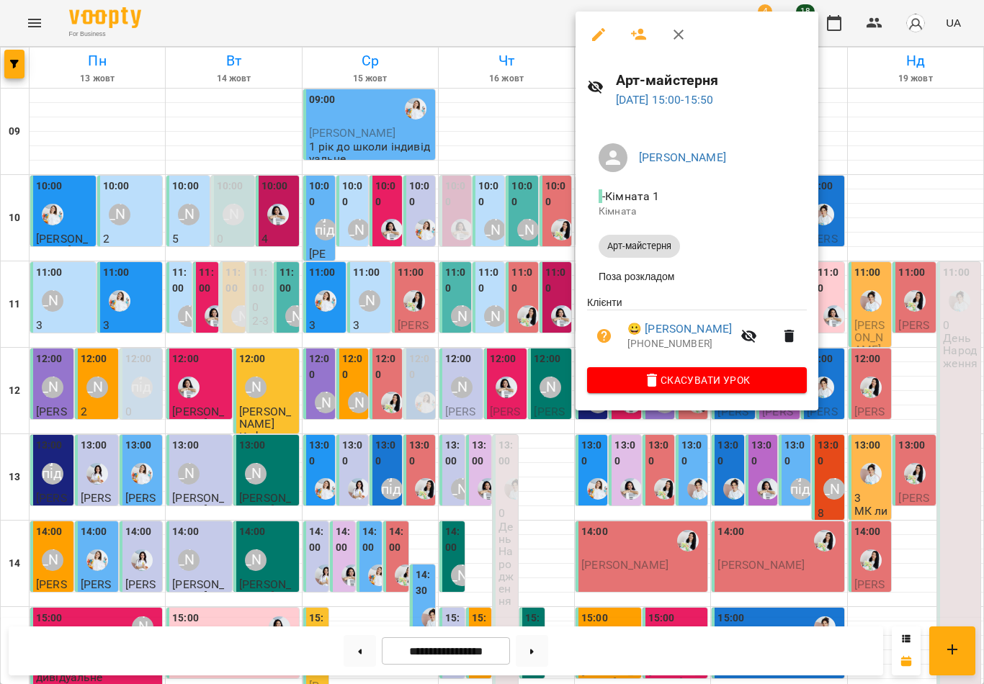
click at [679, 45] on button "button" at bounding box center [678, 34] width 35 height 35
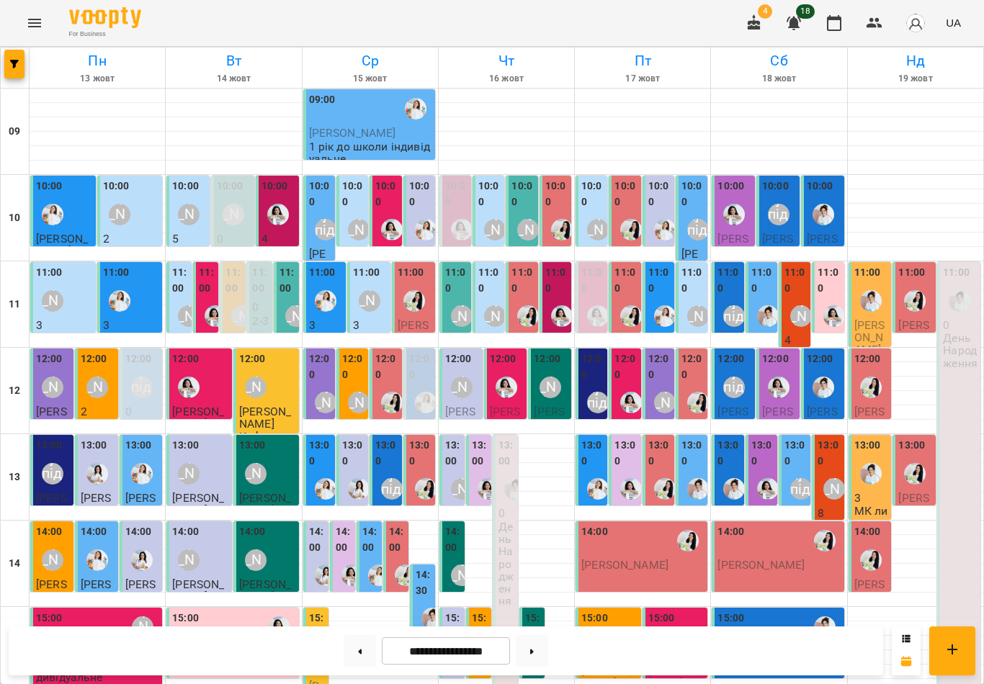
click at [486, 646] on div "[PERSON_NAME]" at bounding box center [488, 662] width 33 height 33
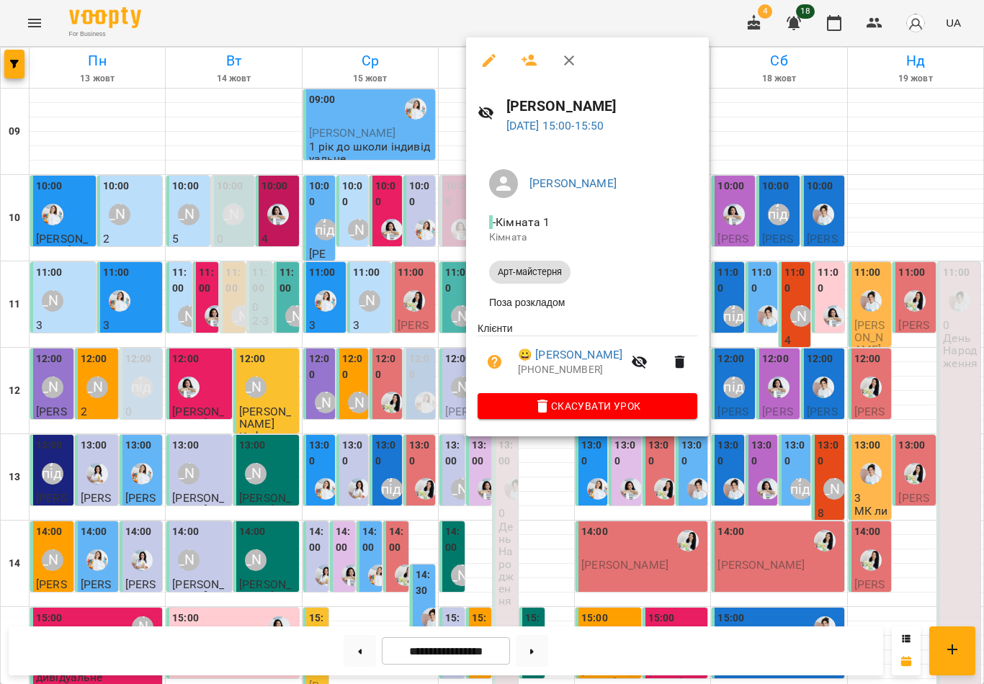
click at [563, 70] on button "button" at bounding box center [569, 60] width 35 height 35
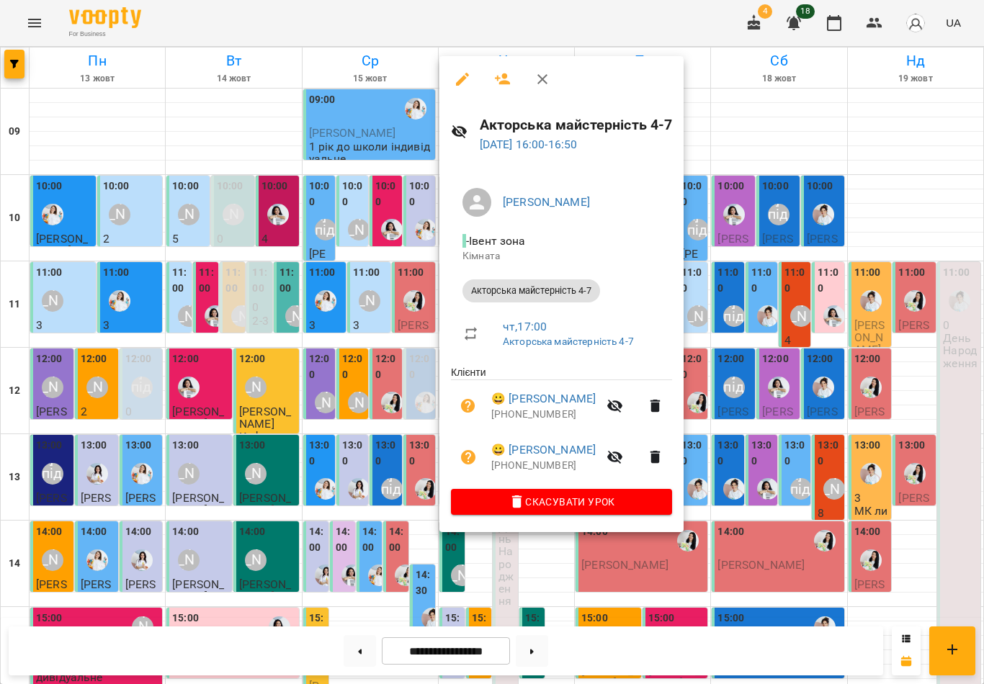
click at [542, 78] on icon "button" at bounding box center [542, 79] width 10 height 10
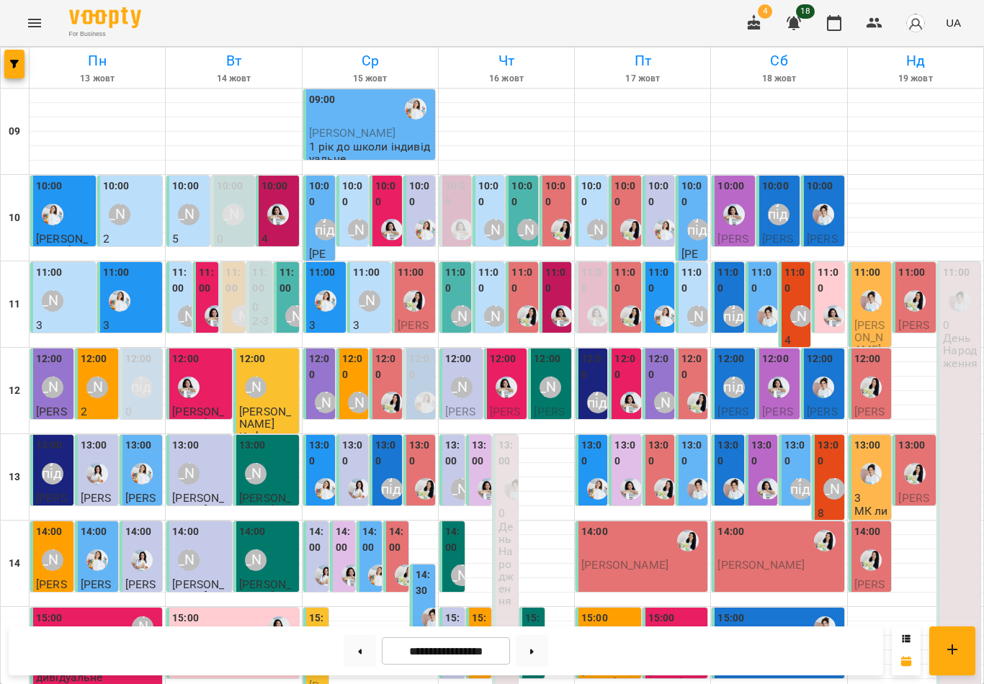
scroll to position [0, 0]
click at [595, 387] on div "[PERSON_NAME] підготовка до школи" at bounding box center [597, 402] width 33 height 33
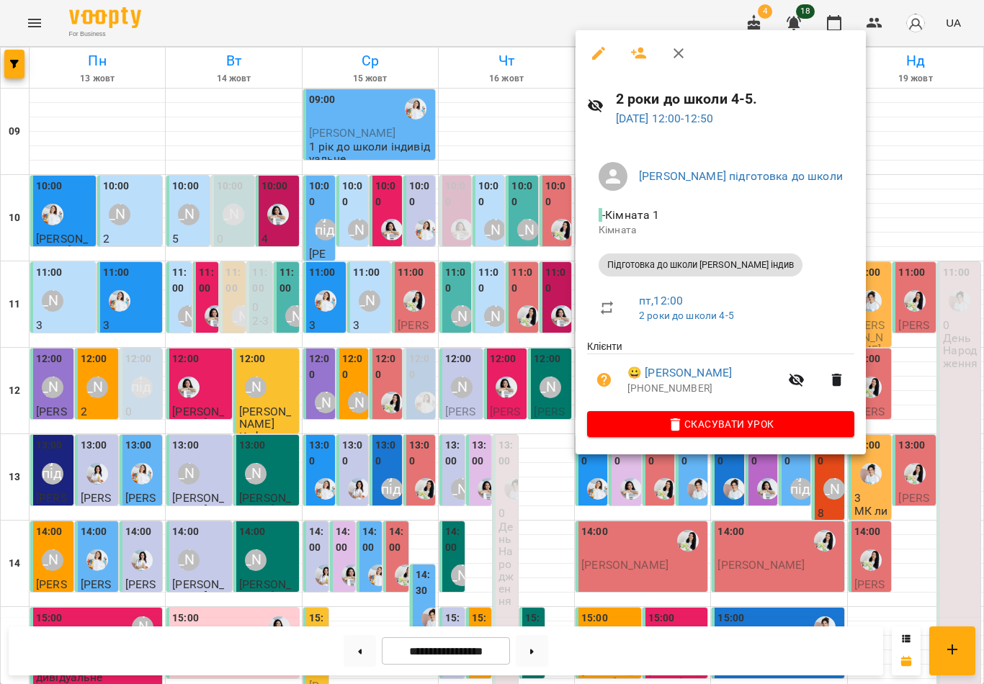
click at [681, 60] on icon "button" at bounding box center [678, 53] width 17 height 17
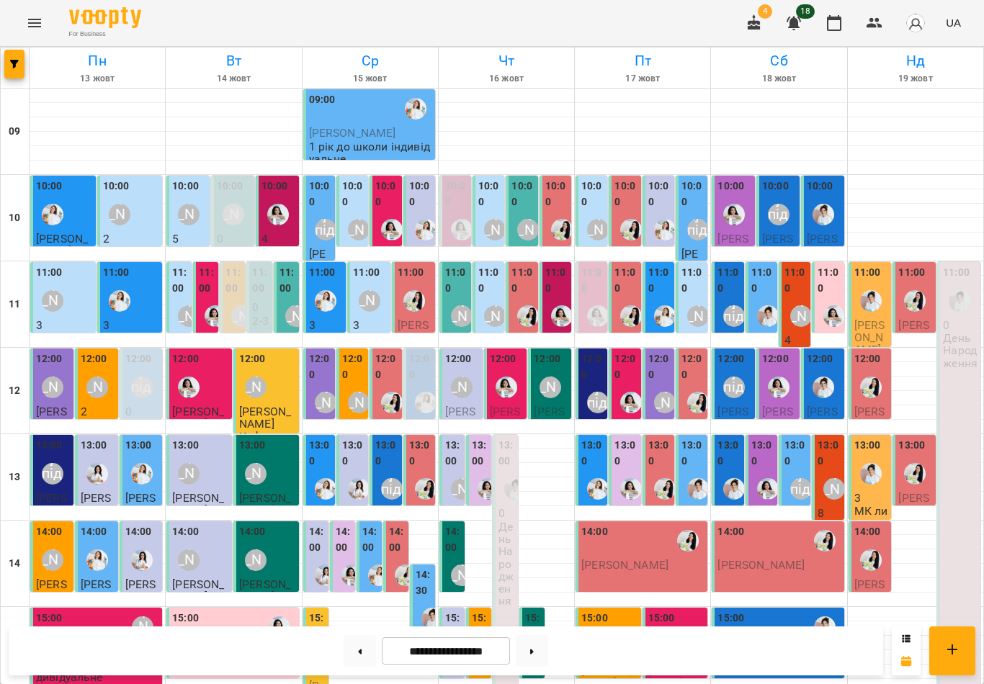
scroll to position [1, 0]
click at [347, 189] on label "10:00" at bounding box center [353, 194] width 23 height 31
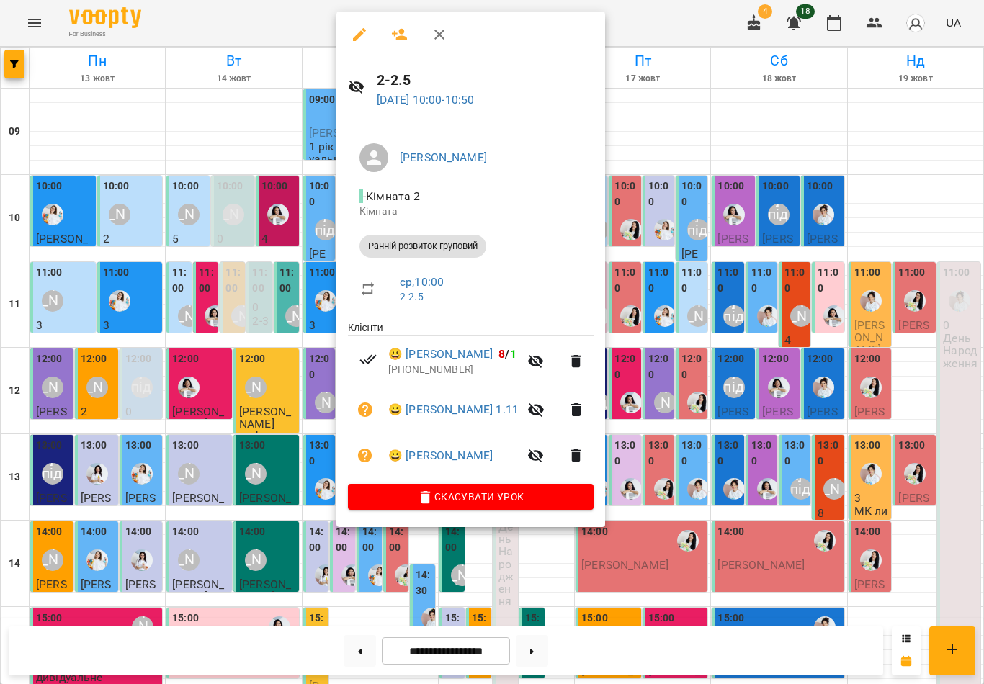
click at [432, 40] on icon "button" at bounding box center [439, 34] width 17 height 17
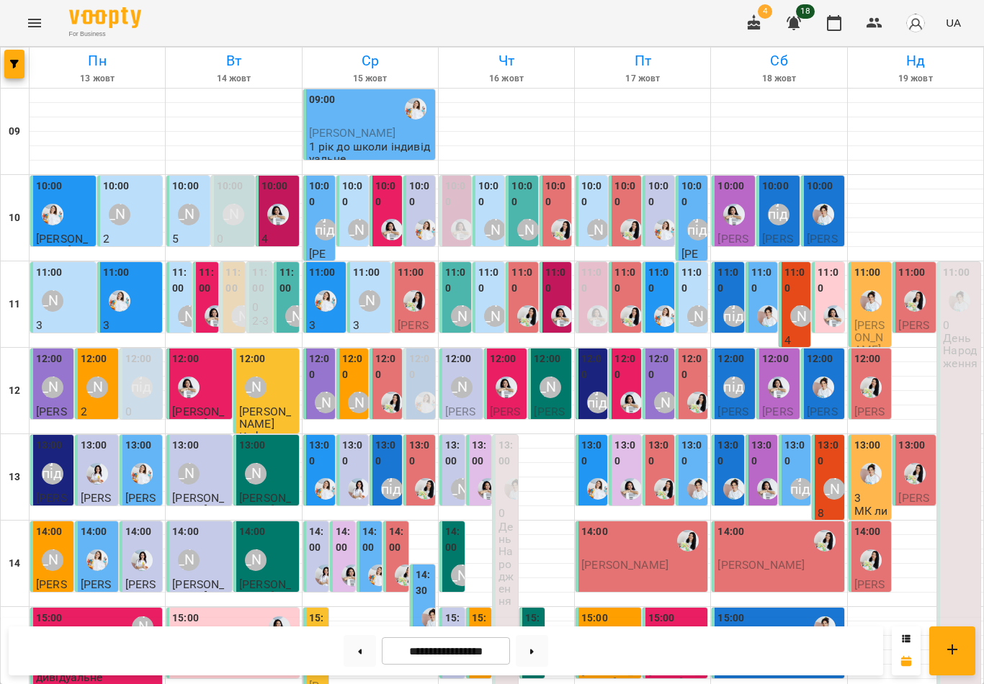
click at [367, 650] on button at bounding box center [360, 651] width 32 height 32
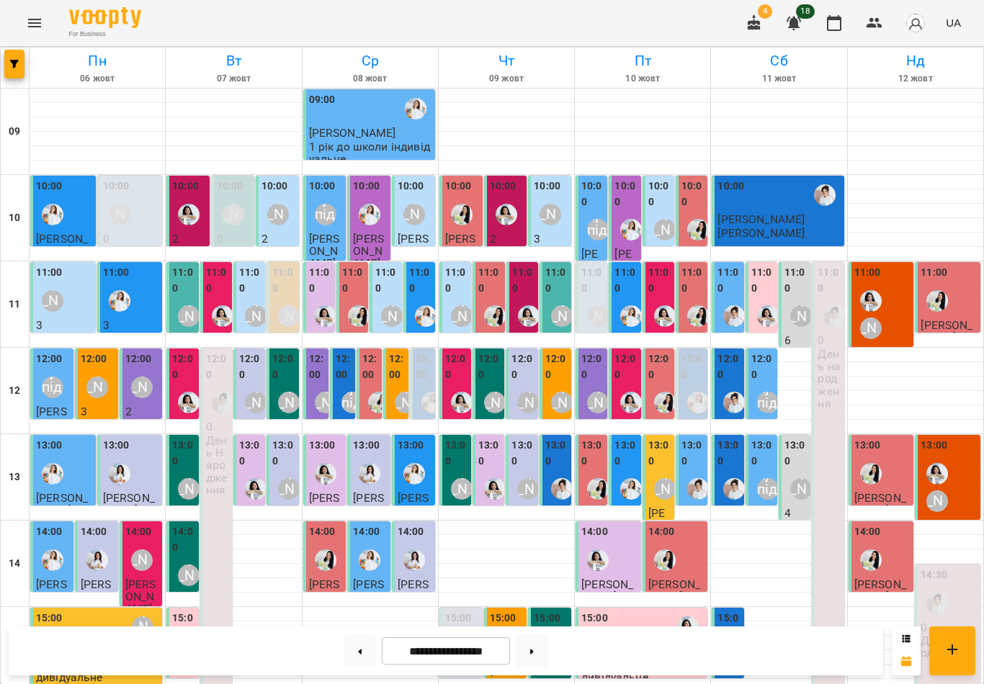
click at [429, 210] on div "[PERSON_NAME]" at bounding box center [414, 214] width 33 height 33
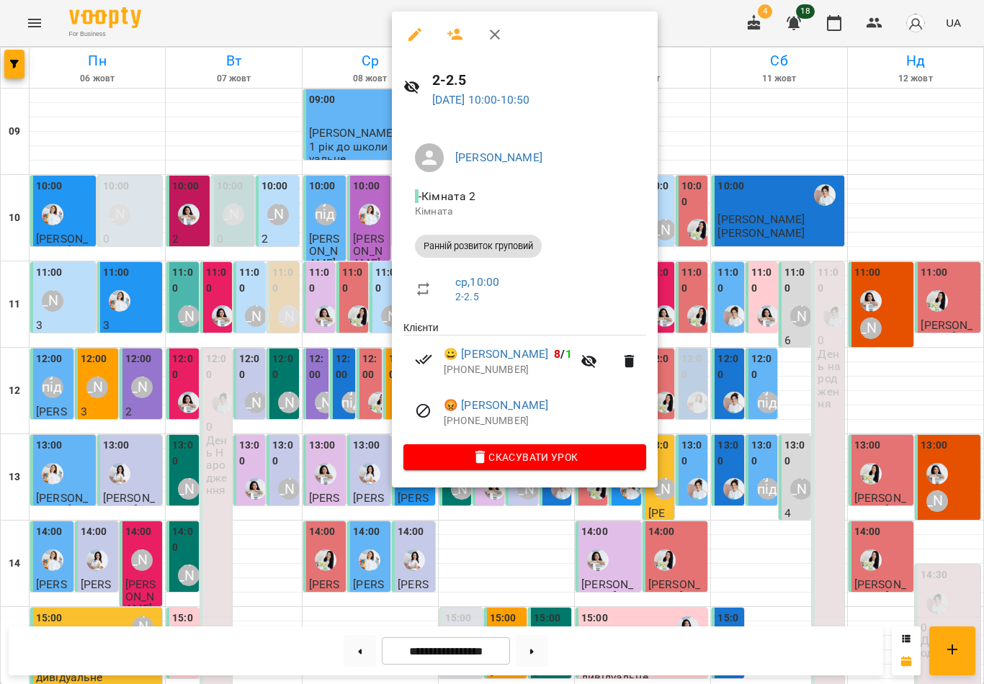
click at [495, 35] on icon "button" at bounding box center [495, 35] width 10 height 10
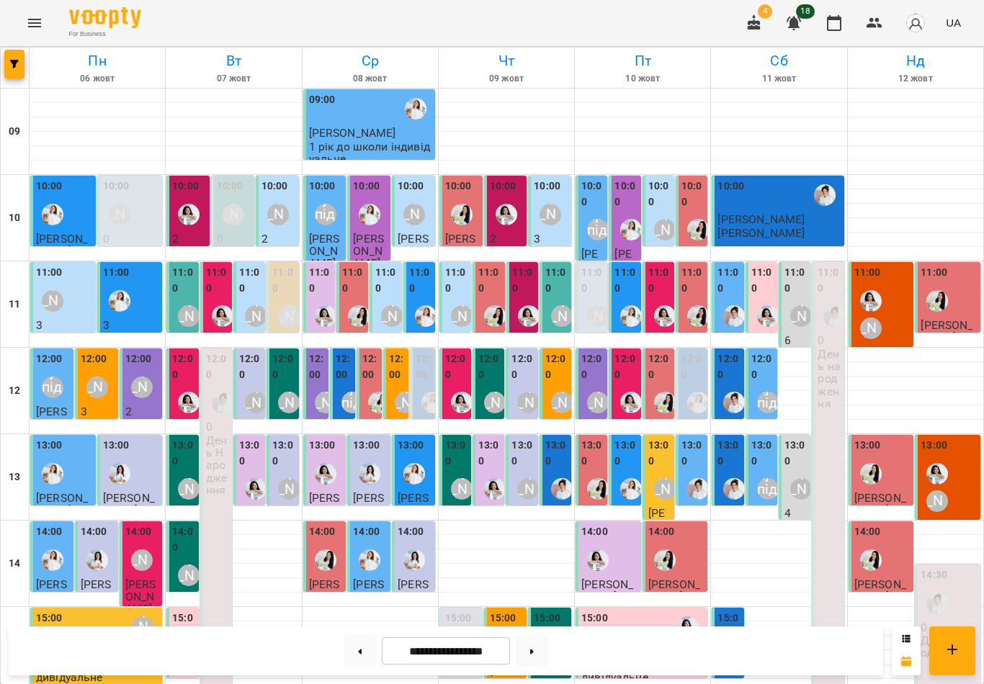
click at [394, 294] on div "11:00" at bounding box center [386, 282] width 23 height 35
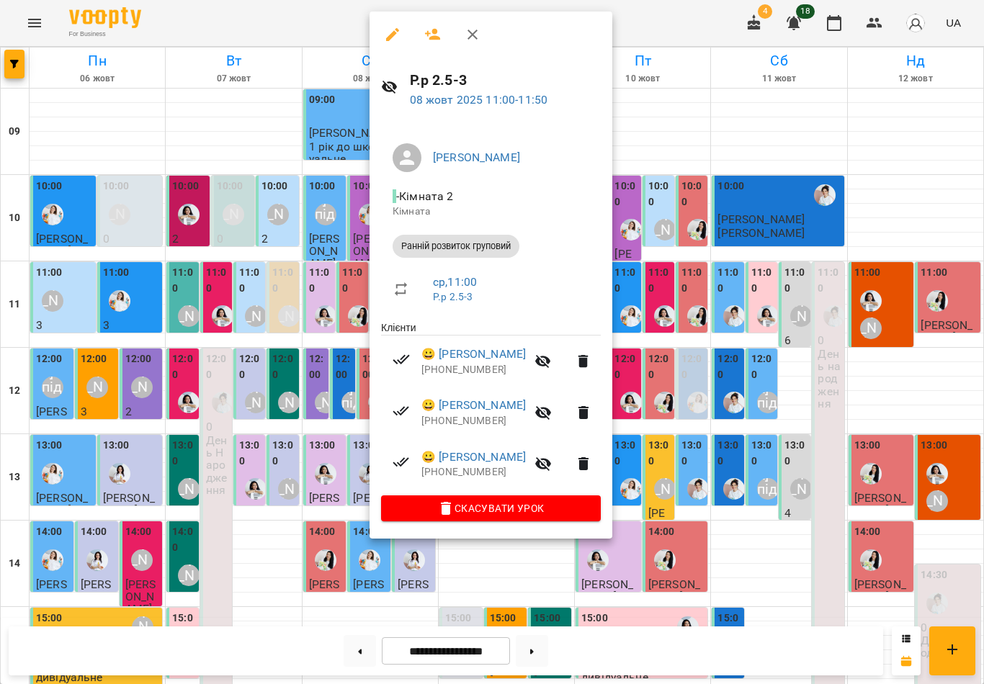
click at [466, 40] on icon "button" at bounding box center [472, 34] width 17 height 17
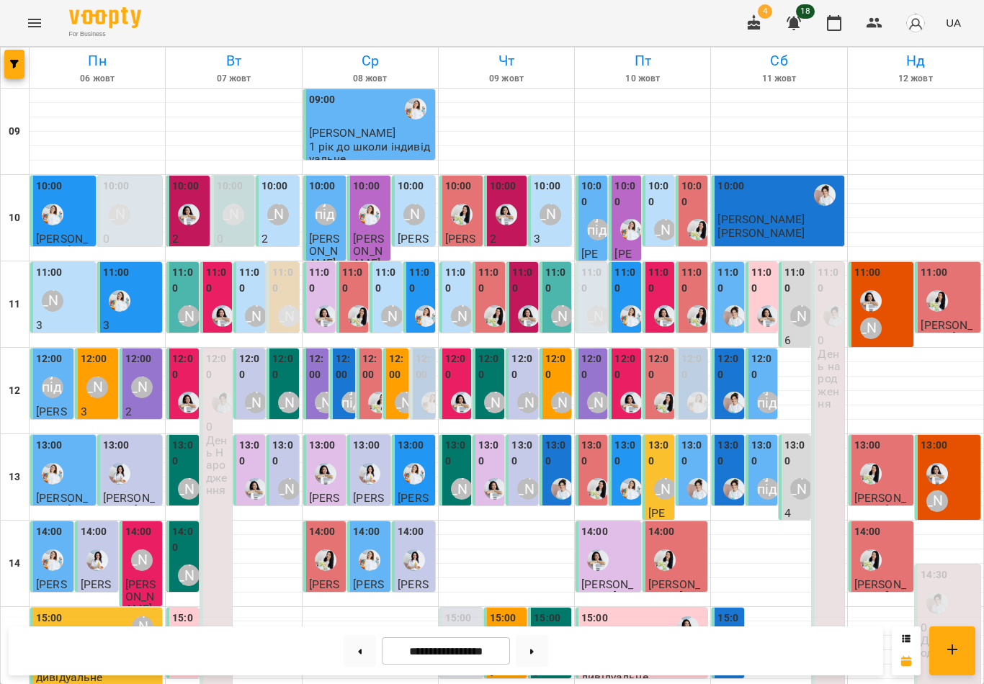
click at [527, 648] on button at bounding box center [532, 651] width 32 height 32
type input "**********"
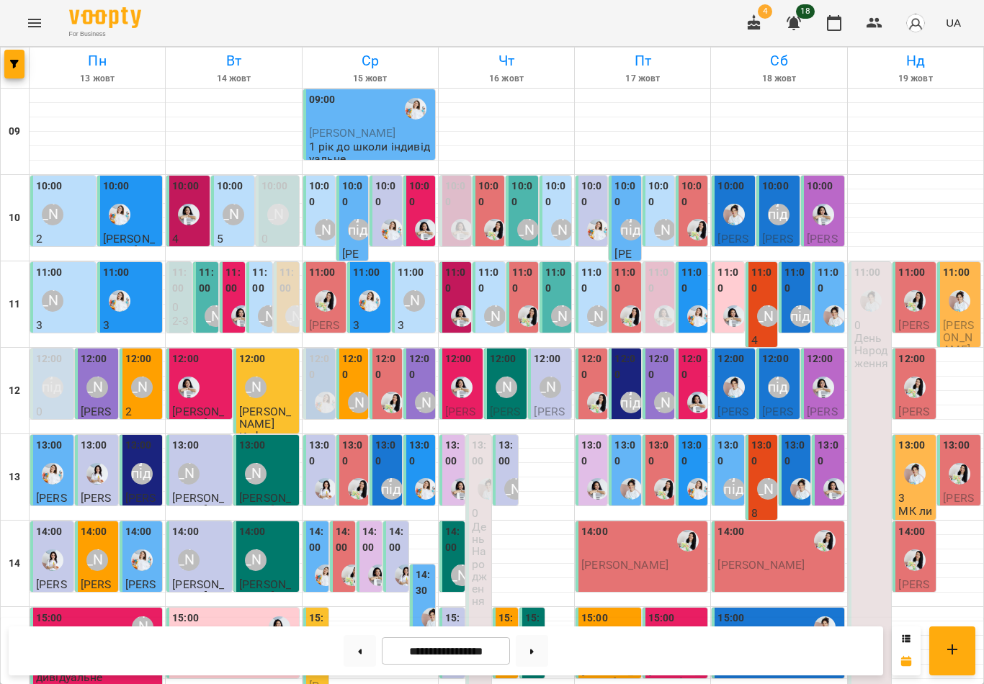
click at [417, 293] on div "[PERSON_NAME]" at bounding box center [414, 301] width 22 height 22
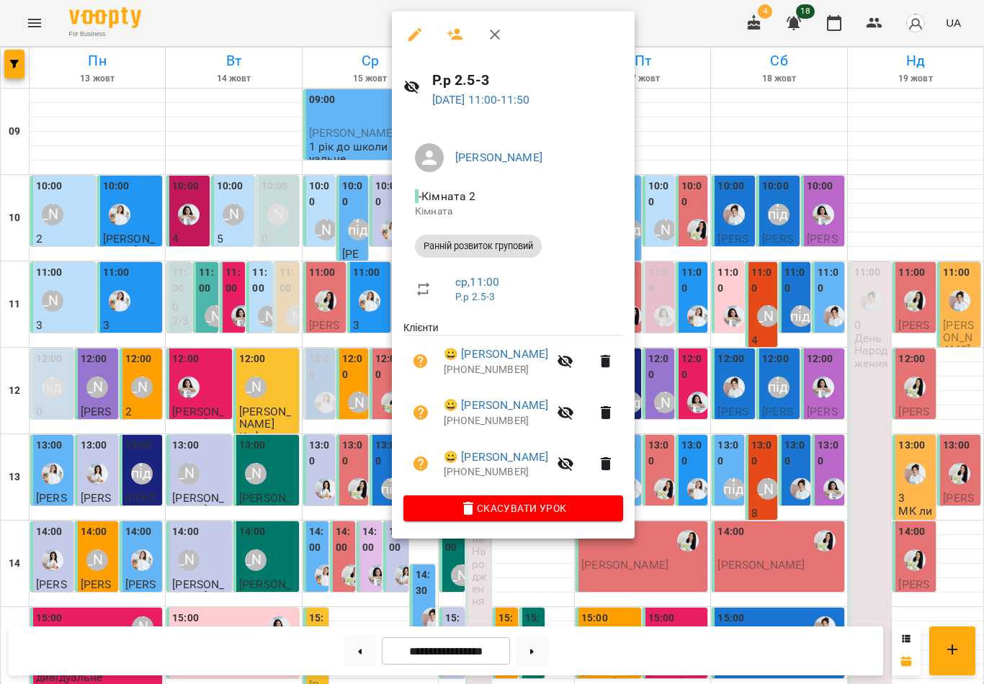
click at [488, 42] on icon "button" at bounding box center [494, 34] width 17 height 17
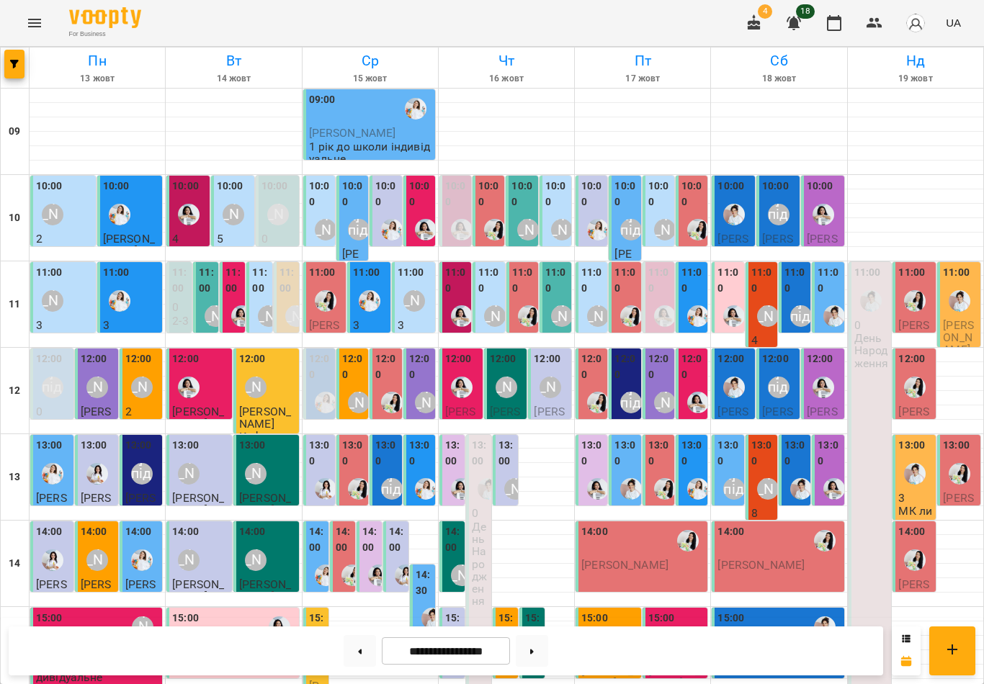
click at [421, 290] on div "[PERSON_NAME]" at bounding box center [414, 301] width 22 height 22
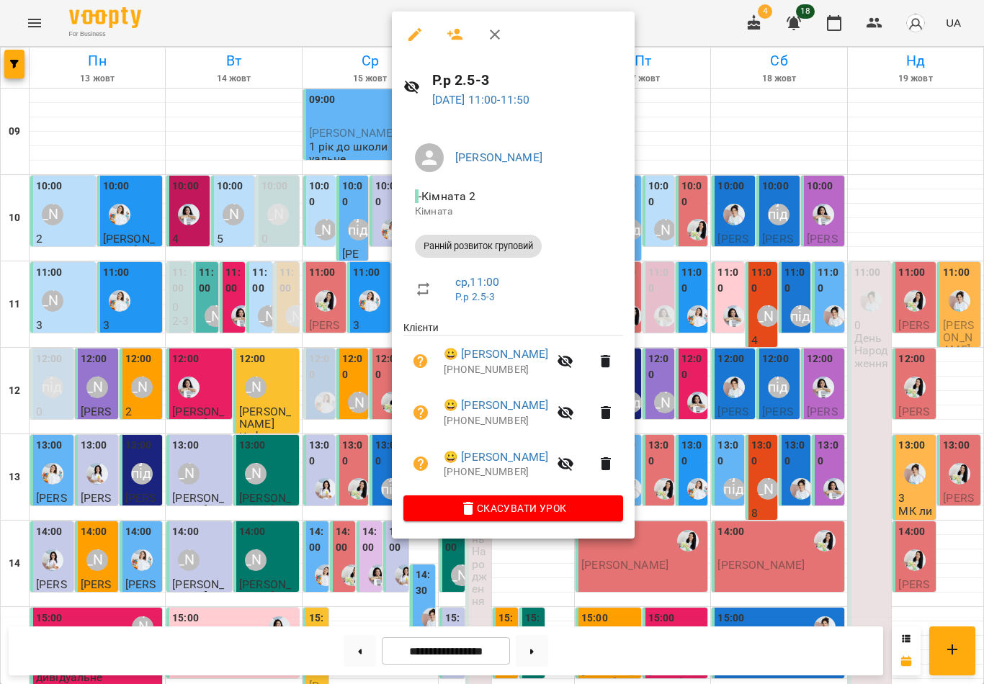
click at [494, 37] on icon "button" at bounding box center [494, 34] width 17 height 17
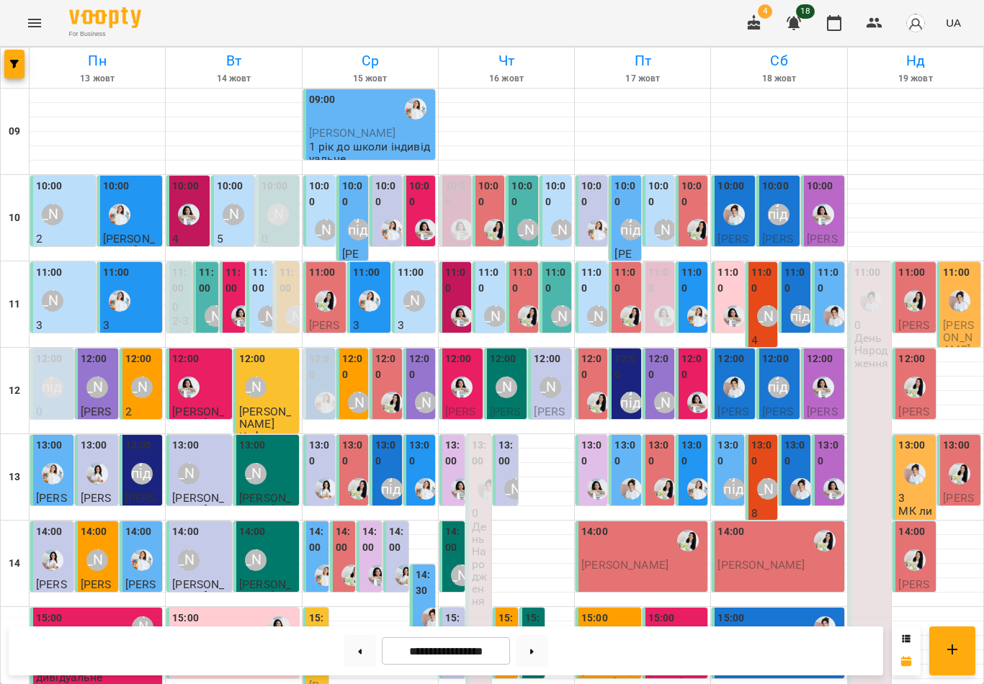
click at [417, 292] on div "[PERSON_NAME]" at bounding box center [414, 301] width 22 height 22
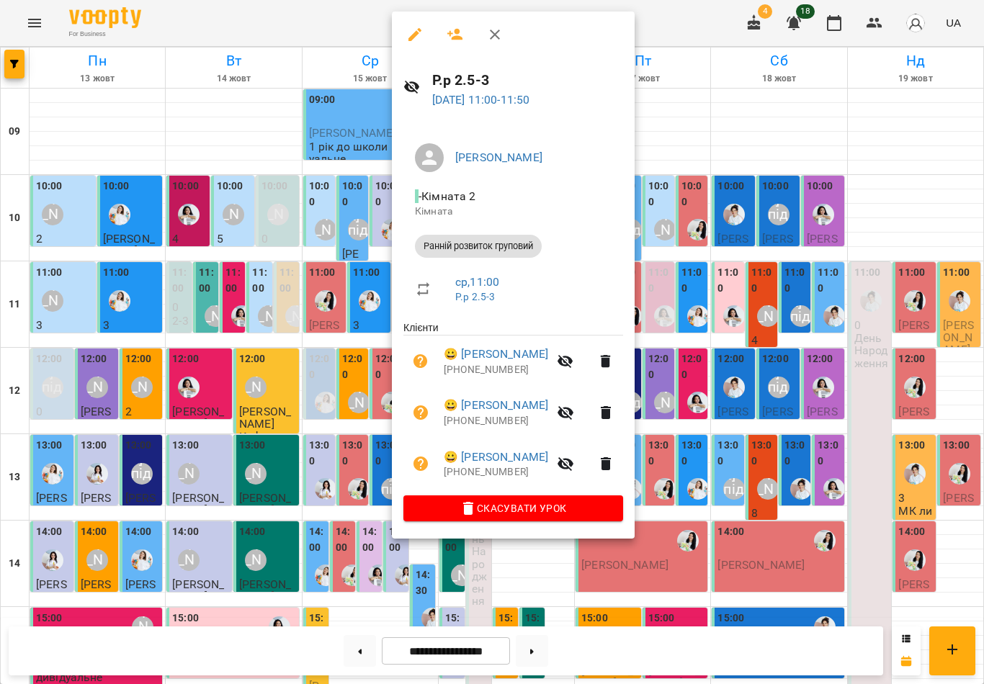
click at [504, 45] on button "button" at bounding box center [495, 34] width 35 height 35
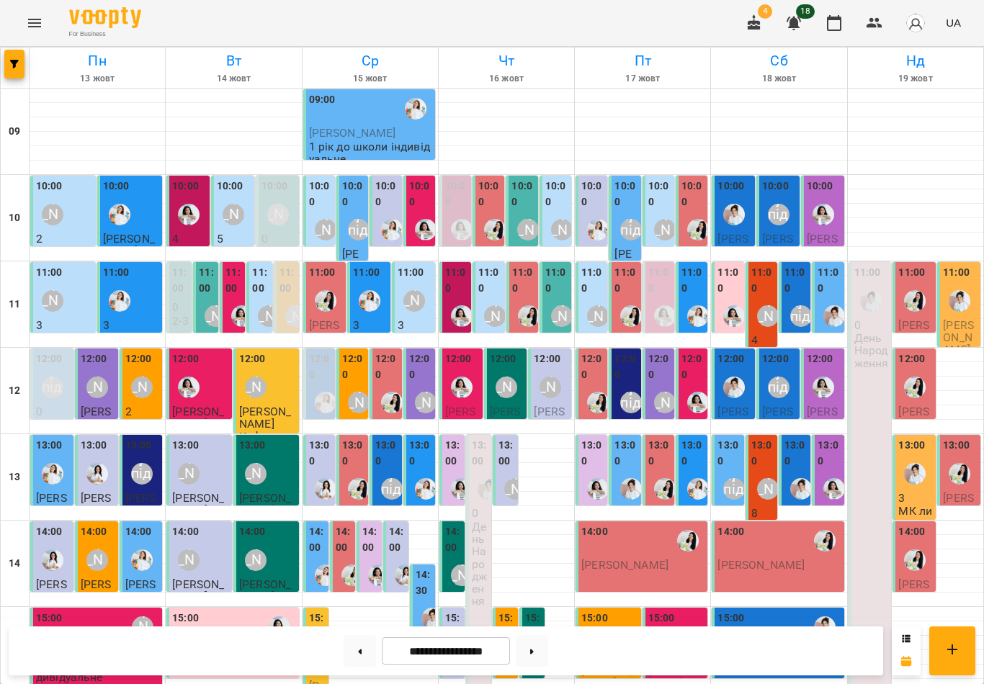
click at [433, 377] on div "12:00 [PERSON_NAME] [PERSON_NAME] Всебічний розвиток група рівень 1" at bounding box center [419, 474] width 32 height 251
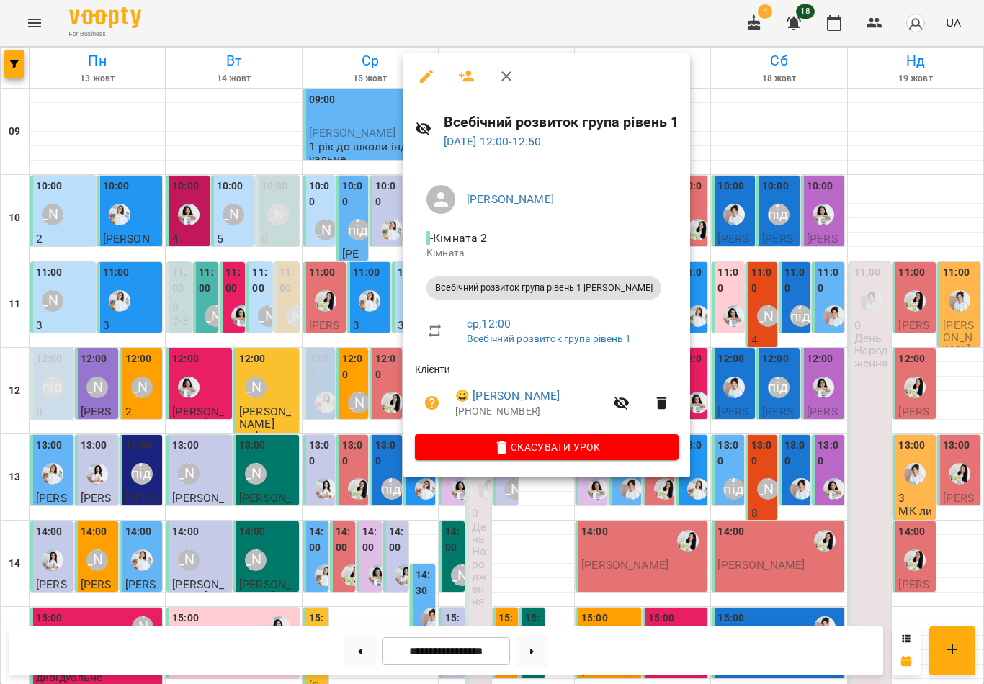
click at [505, 73] on icon "button" at bounding box center [506, 76] width 17 height 17
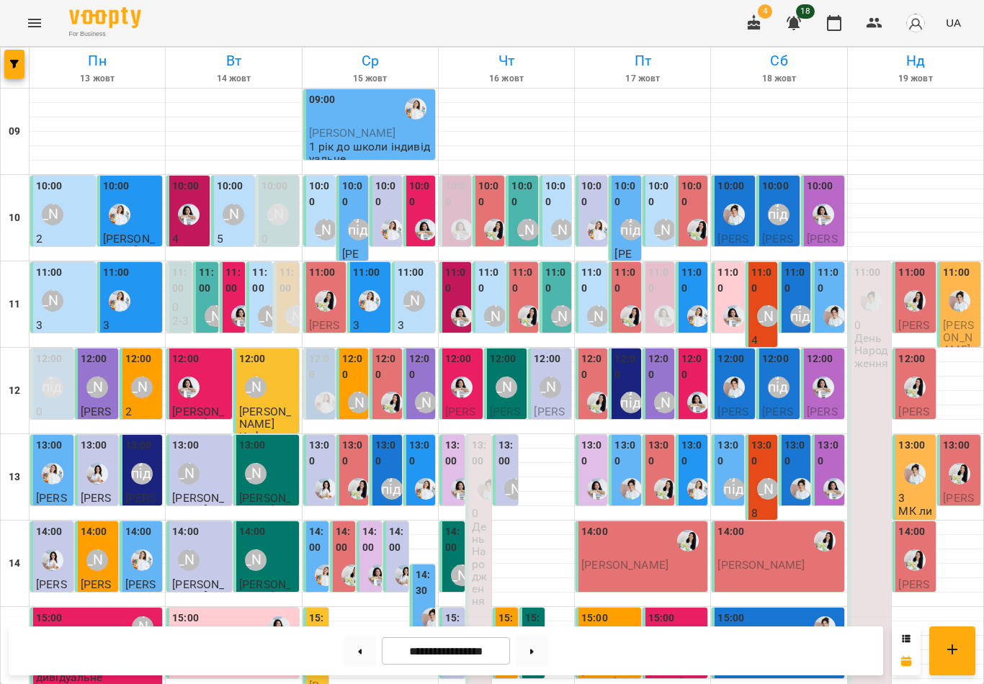
click at [422, 293] on div "[PERSON_NAME]" at bounding box center [414, 301] width 22 height 22
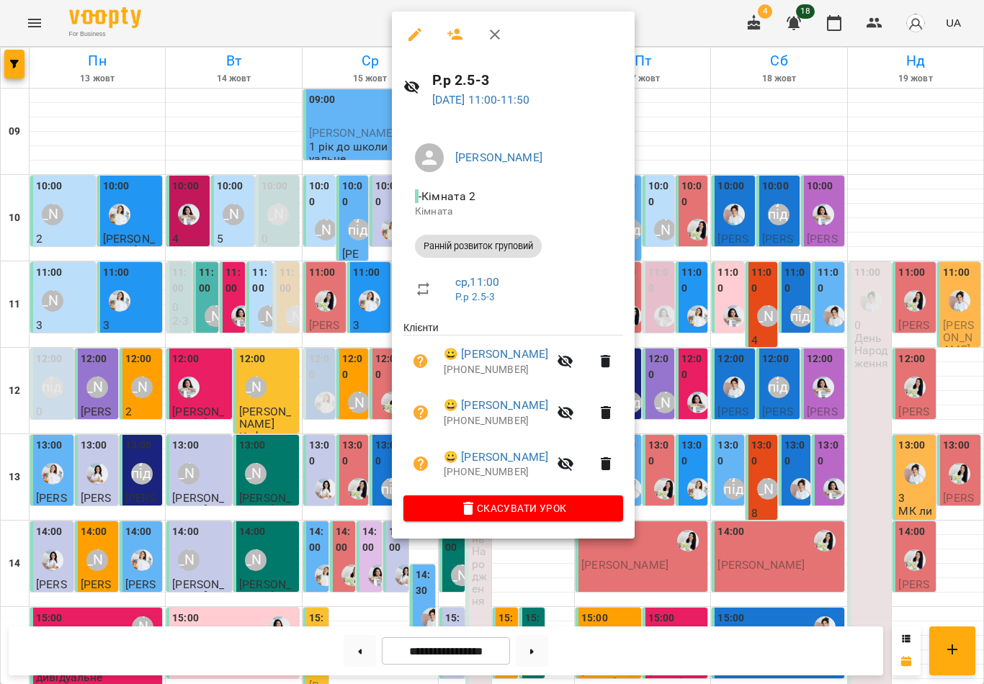
click at [487, 35] on icon "button" at bounding box center [494, 34] width 17 height 17
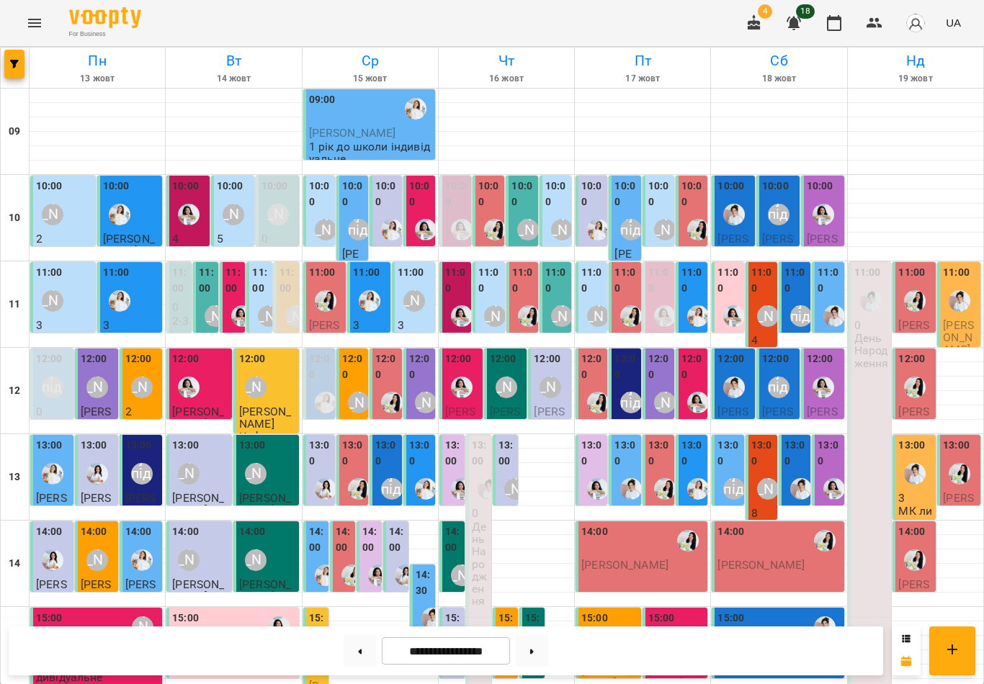
click at [378, 290] on img "Юлія Масющенко" at bounding box center [370, 301] width 22 height 22
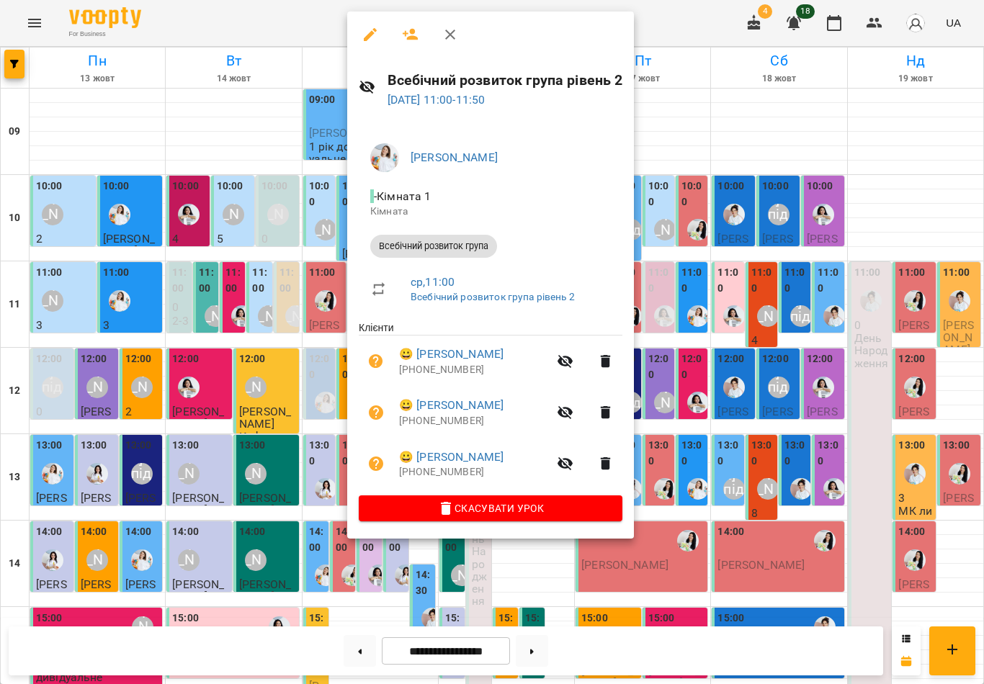
click at [455, 37] on icon "button" at bounding box center [450, 34] width 17 height 17
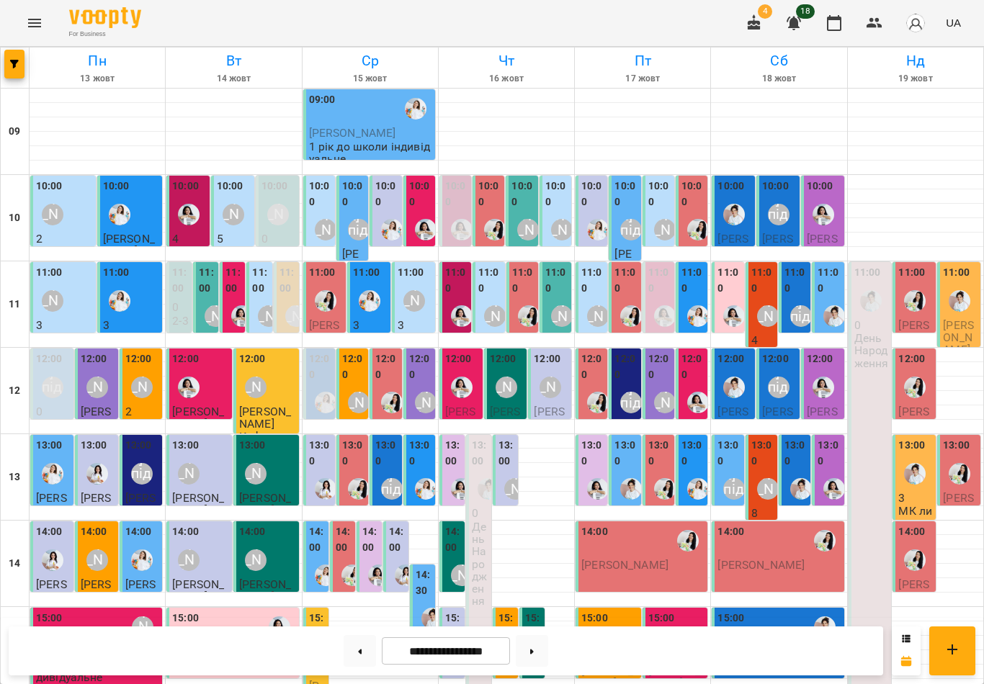
click at [416, 294] on div "[PERSON_NAME]" at bounding box center [414, 301] width 22 height 22
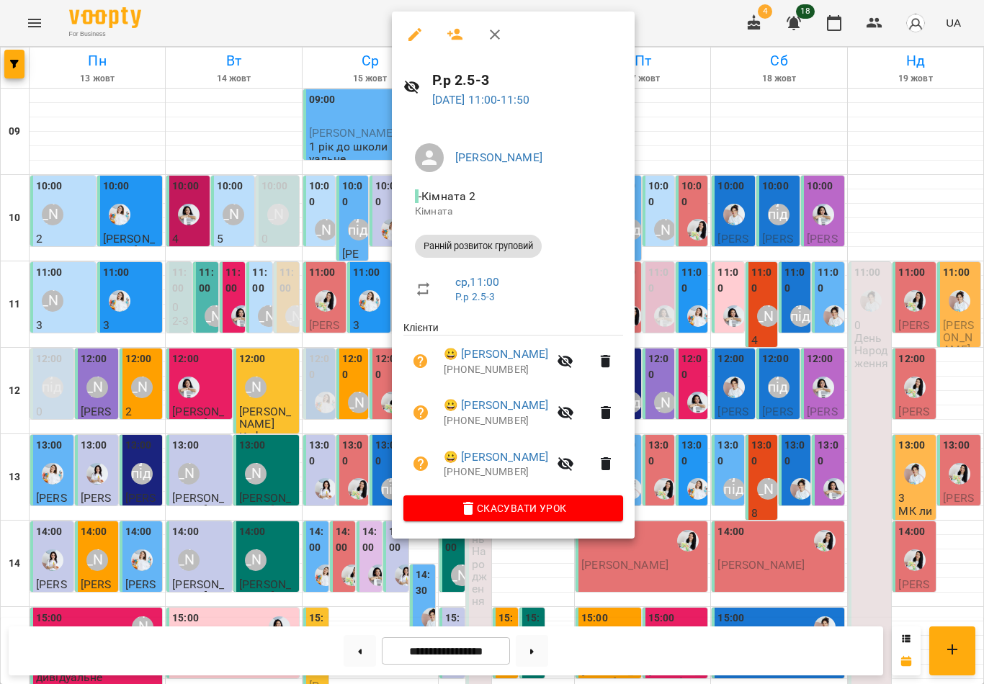
click at [573, 465] on icon "button" at bounding box center [566, 465] width 16 height 14
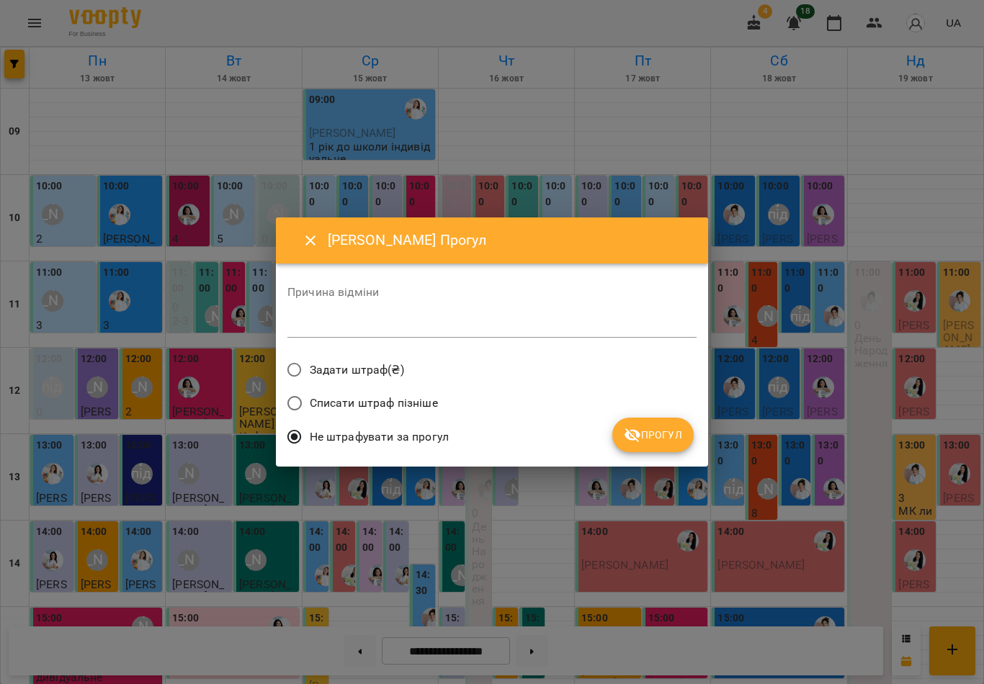
click at [532, 322] on textarea at bounding box center [491, 326] width 409 height 13
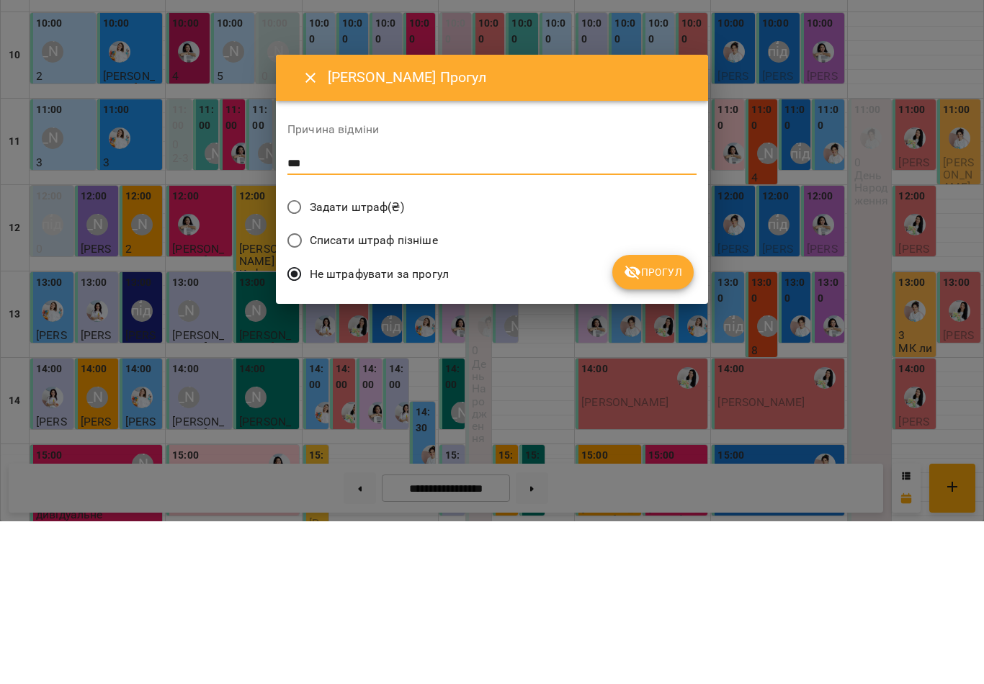
click at [661, 427] on span "Прогул" at bounding box center [653, 435] width 58 height 17
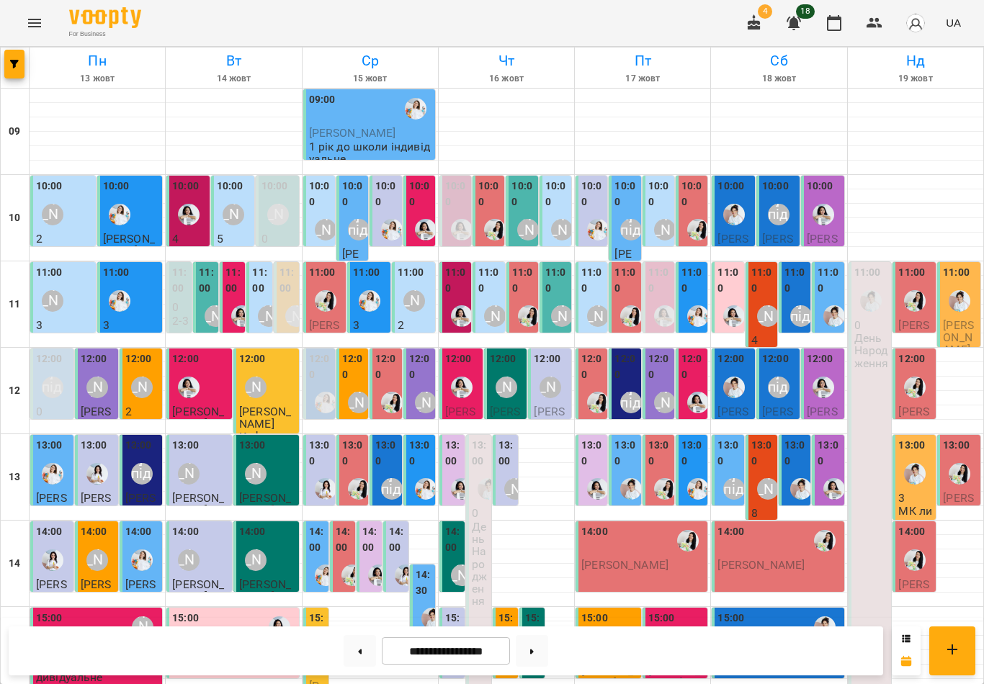
click at [387, 461] on label "13:00" at bounding box center [386, 453] width 23 height 31
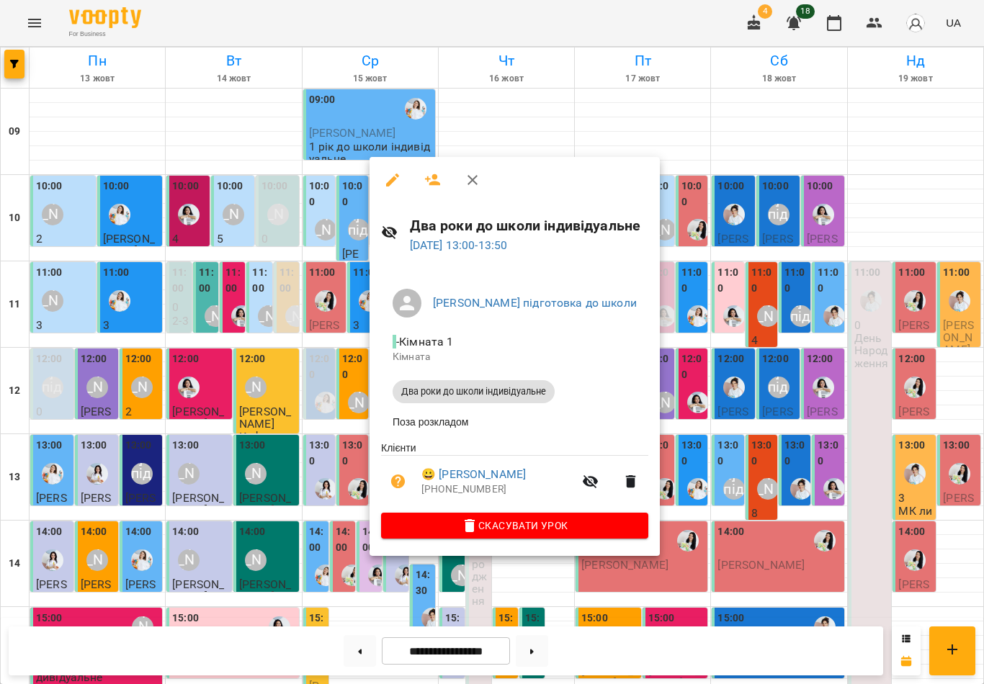
click at [473, 187] on icon "button" at bounding box center [472, 179] width 17 height 17
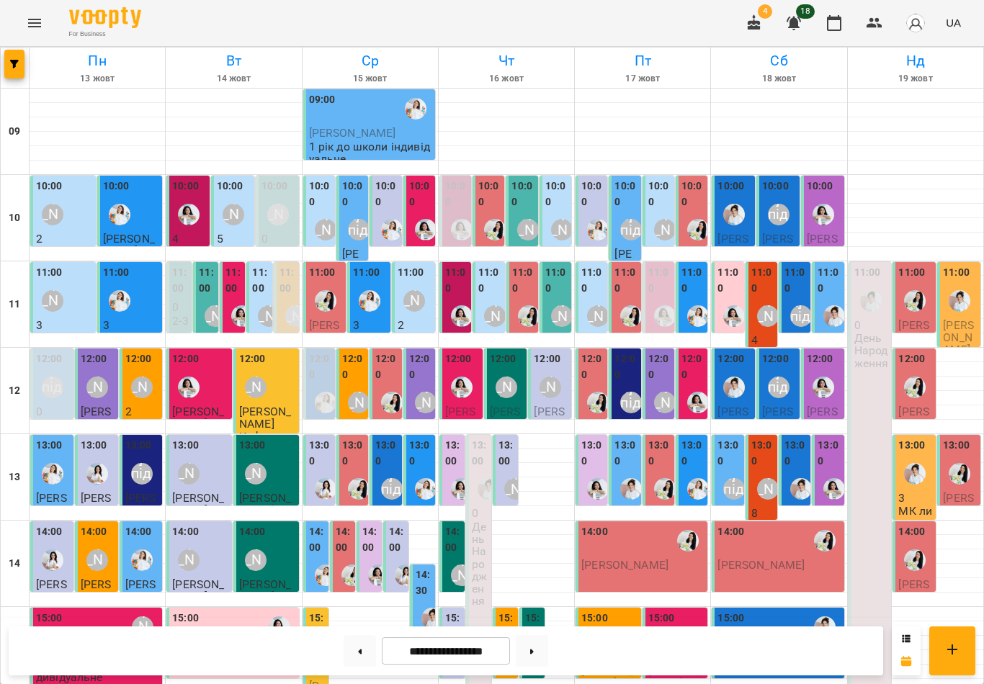
scroll to position [89, 0]
click at [372, 525] on label "14:00" at bounding box center [370, 540] width 17 height 31
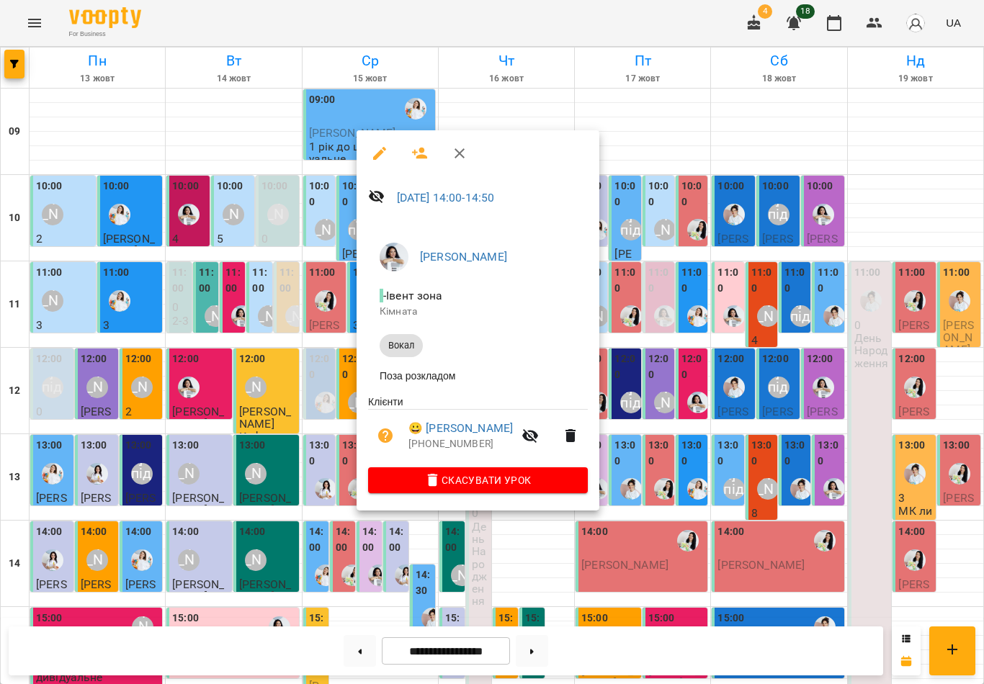
click at [468, 150] on button "button" at bounding box center [459, 153] width 35 height 35
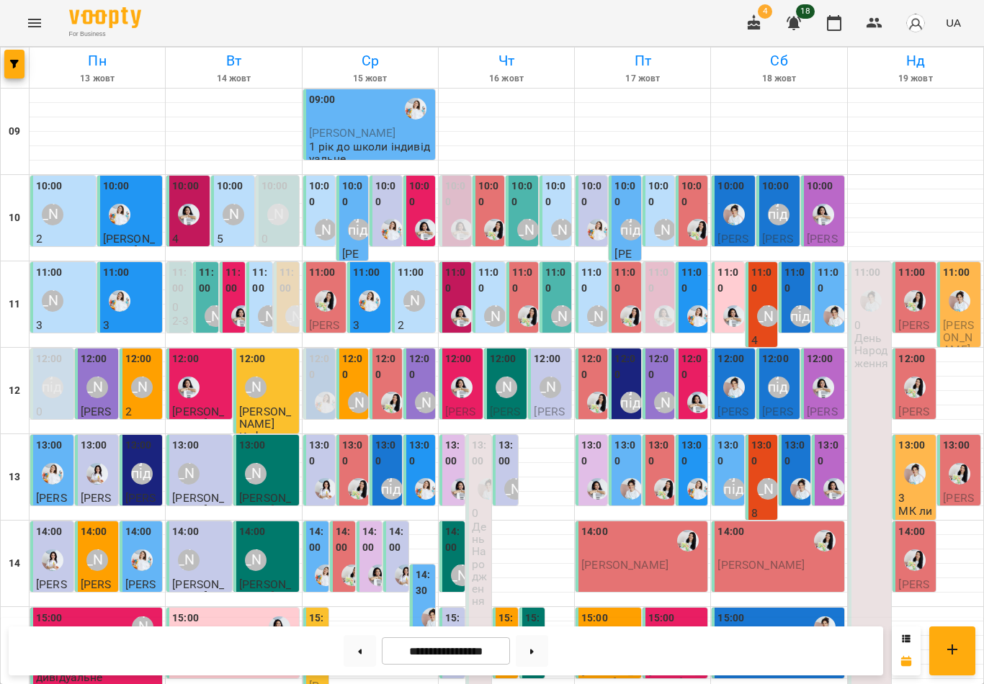
scroll to position [55, 0]
click at [393, 352] on label "12:00" at bounding box center [386, 367] width 23 height 31
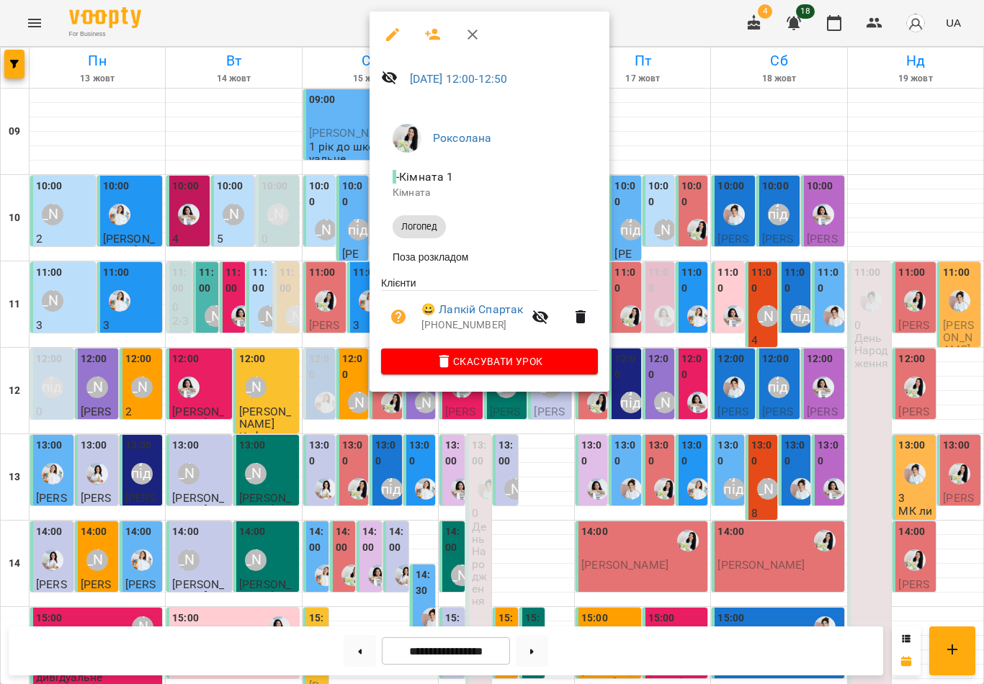
click at [478, 40] on icon "button" at bounding box center [472, 34] width 17 height 17
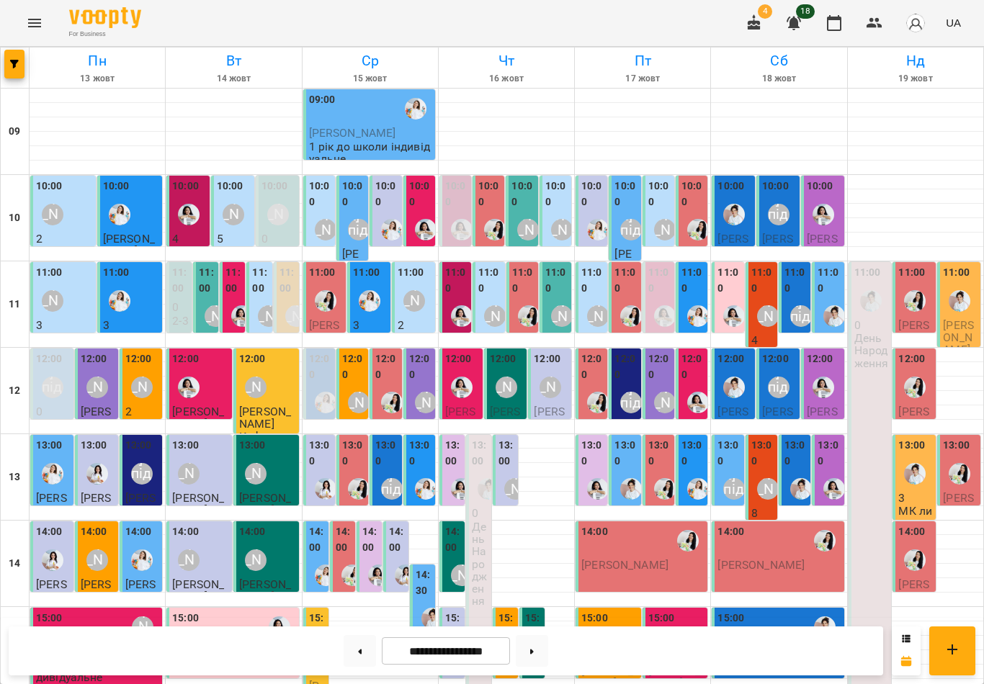
click at [357, 438] on label "13:00" at bounding box center [353, 453] width 23 height 31
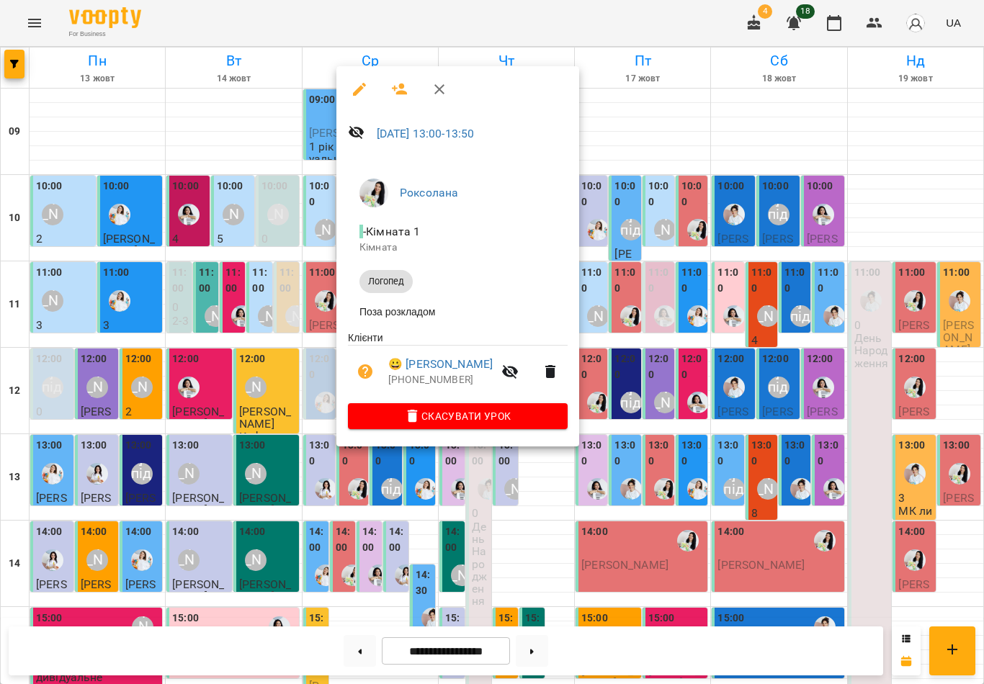
click at [440, 98] on button "button" at bounding box center [439, 89] width 35 height 35
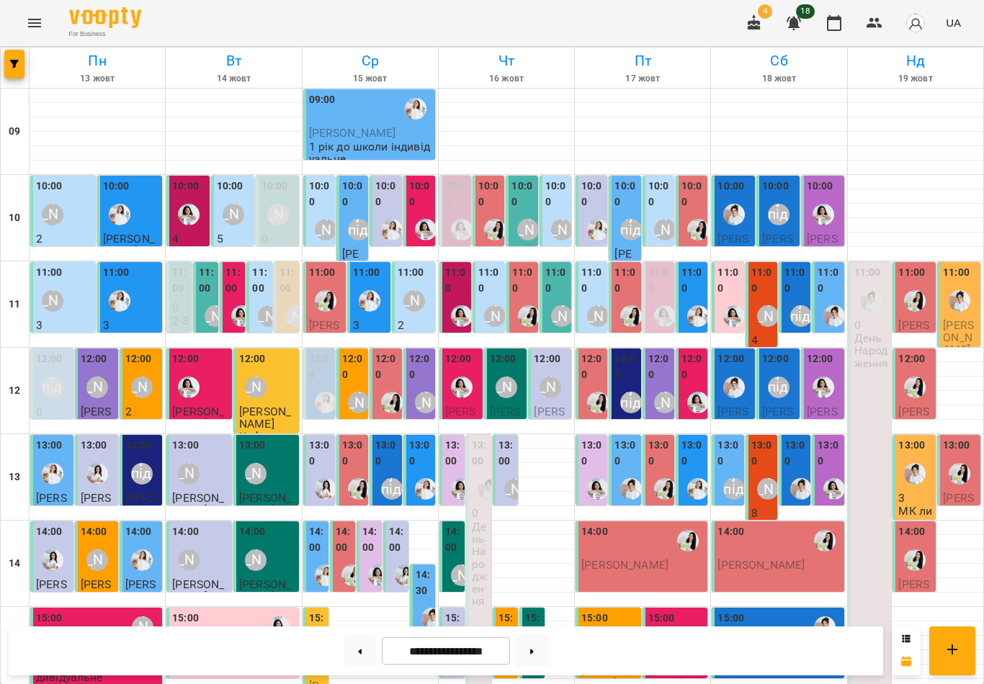
scroll to position [0, 0]
click at [772, 474] on div "[PERSON_NAME]" at bounding box center [767, 489] width 33 height 33
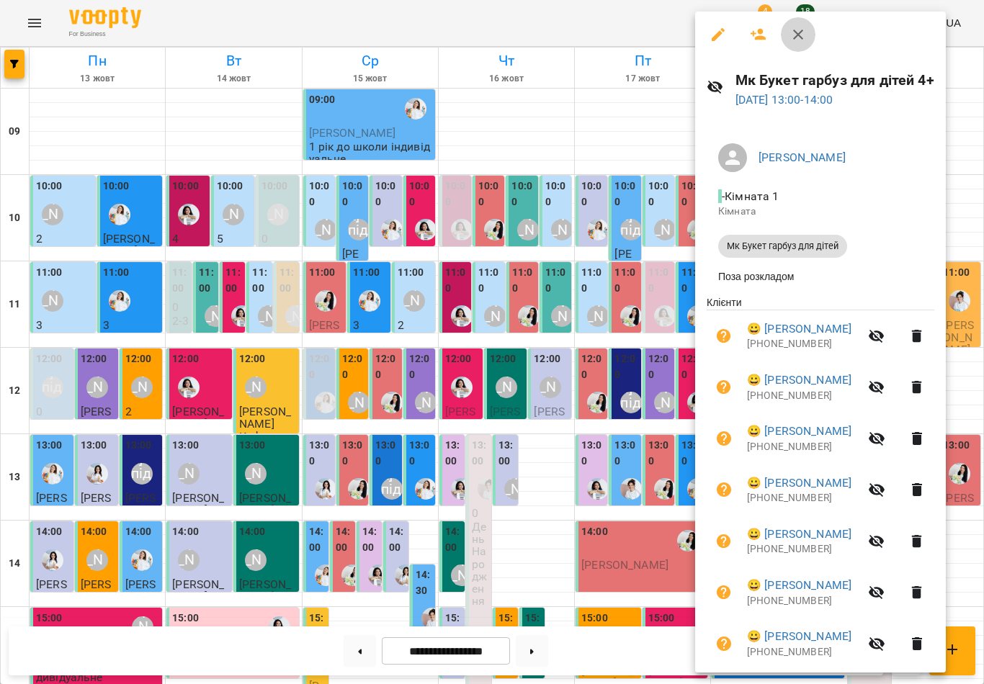
click at [805, 35] on icon "button" at bounding box center [798, 34] width 17 height 17
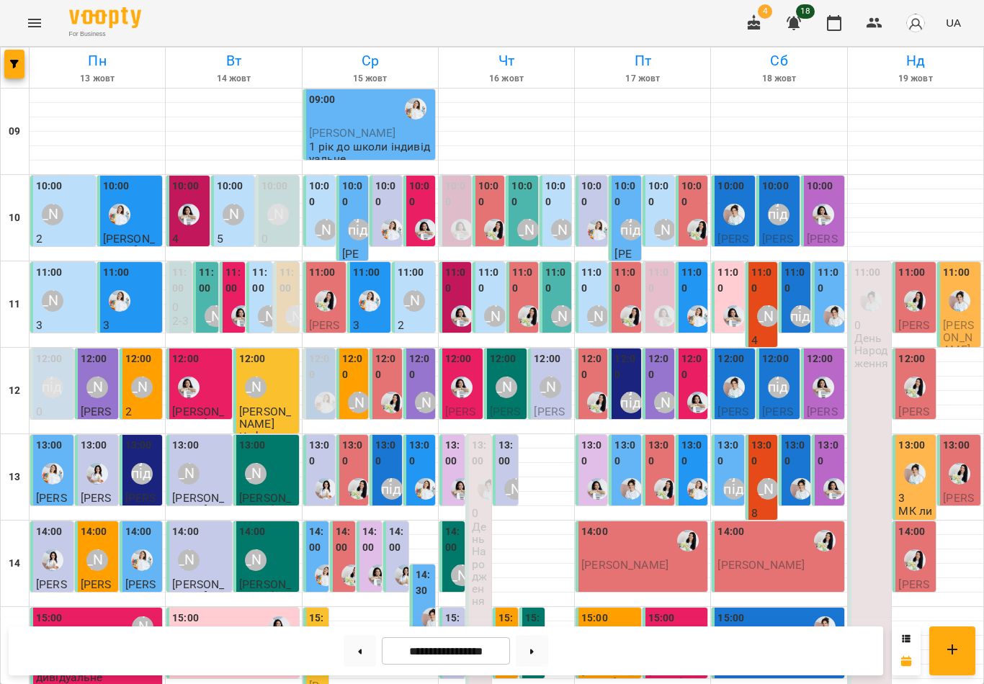
click at [361, 653] on icon at bounding box center [361, 651] width 4 height 5
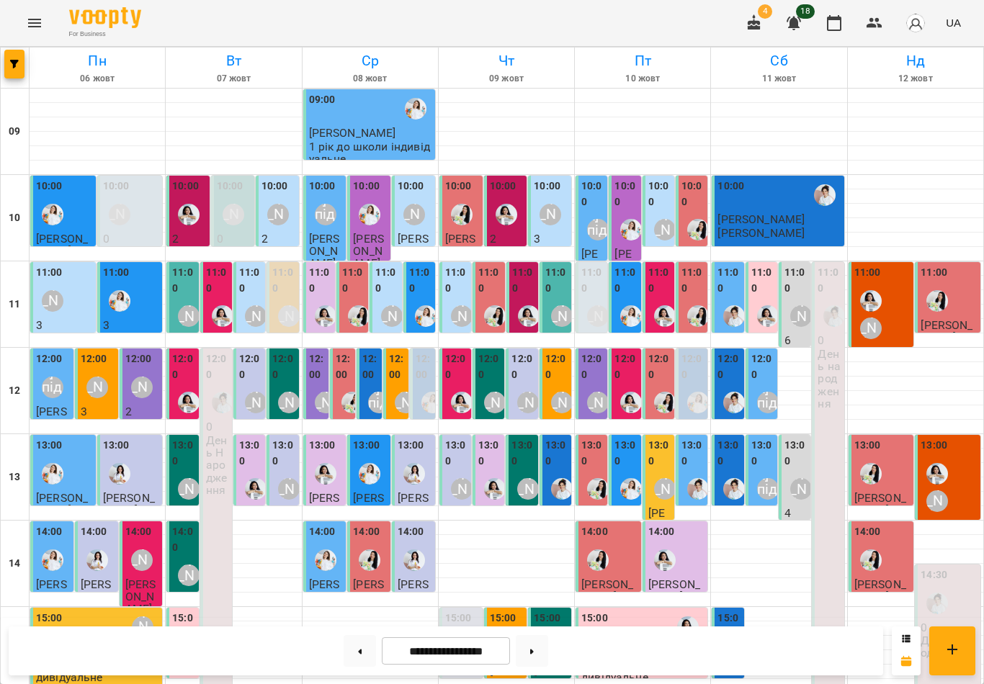
click at [534, 656] on button at bounding box center [532, 651] width 32 height 32
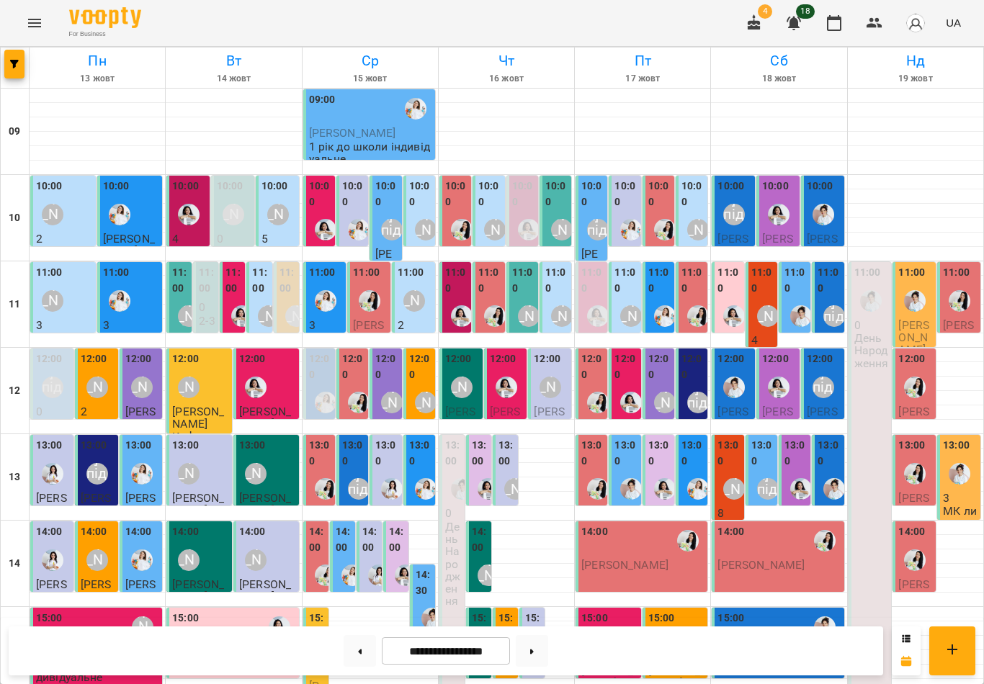
scroll to position [304, 0]
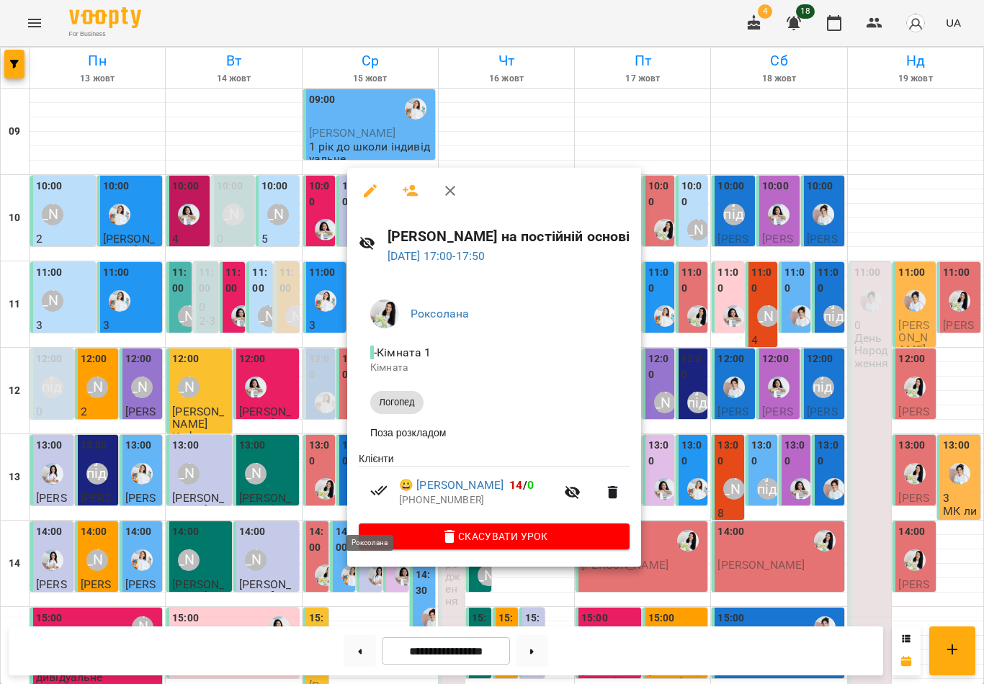
click at [450, 200] on button "button" at bounding box center [450, 191] width 35 height 35
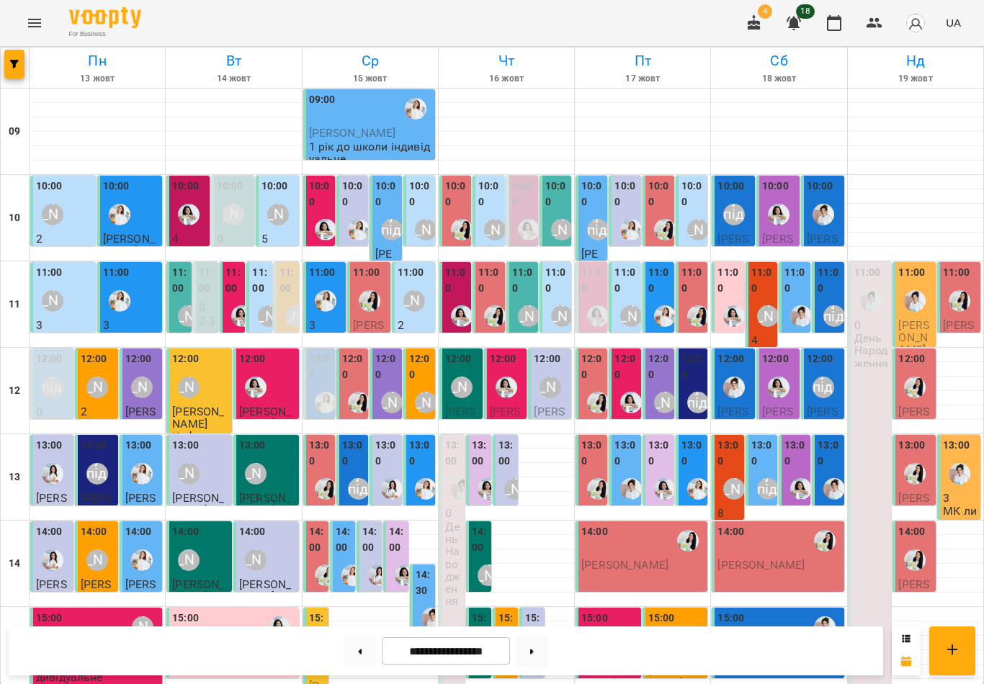
scroll to position [419, 0]
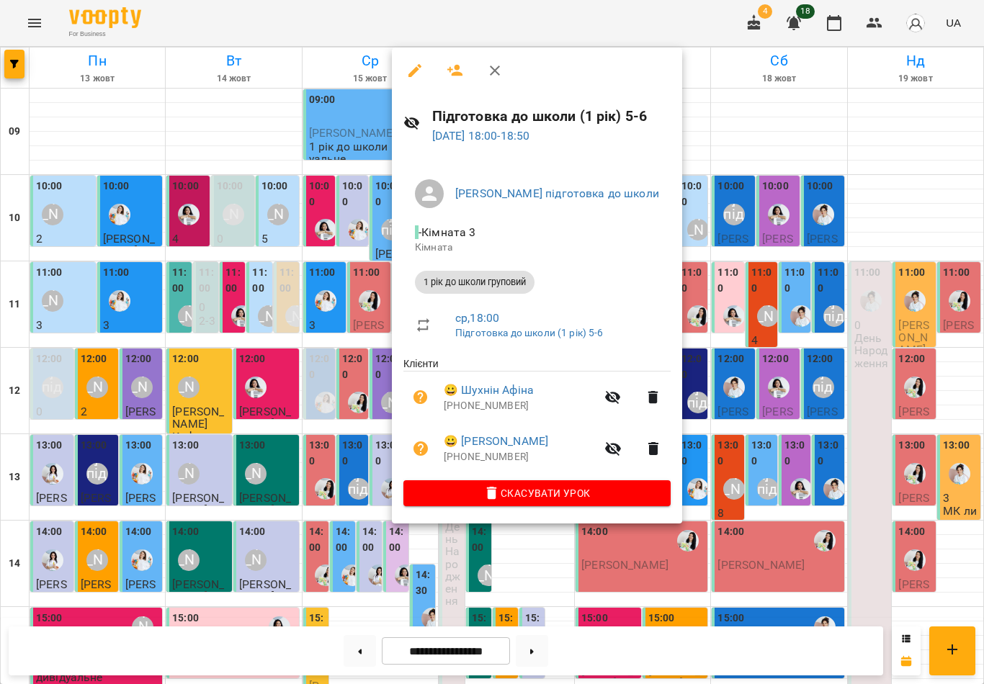
click at [505, 79] on button "button" at bounding box center [495, 70] width 35 height 35
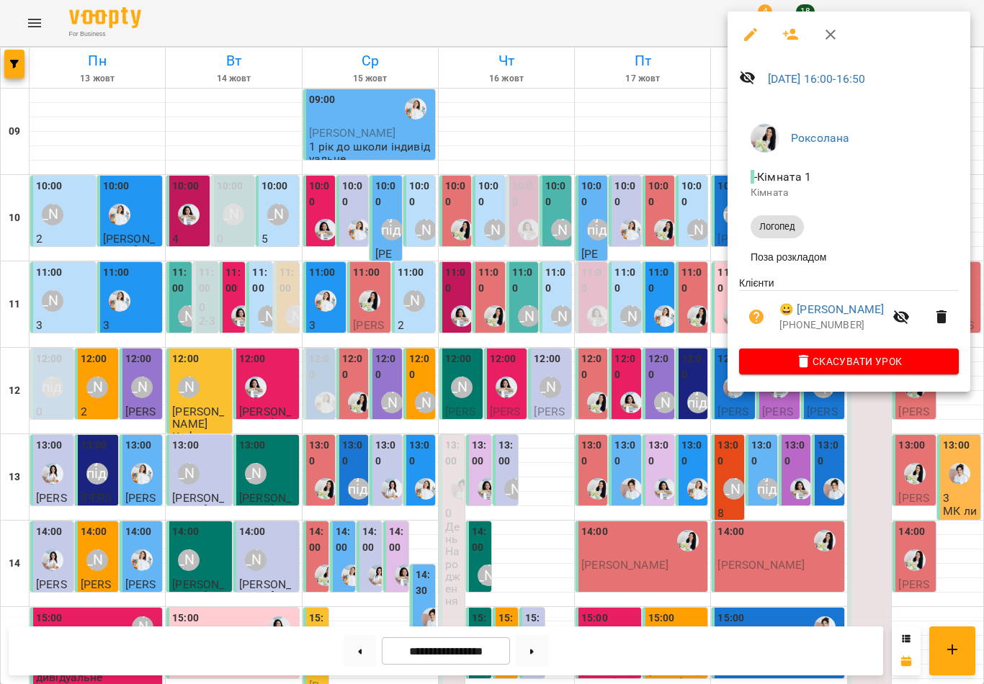
click at [834, 35] on icon "button" at bounding box center [830, 34] width 17 height 17
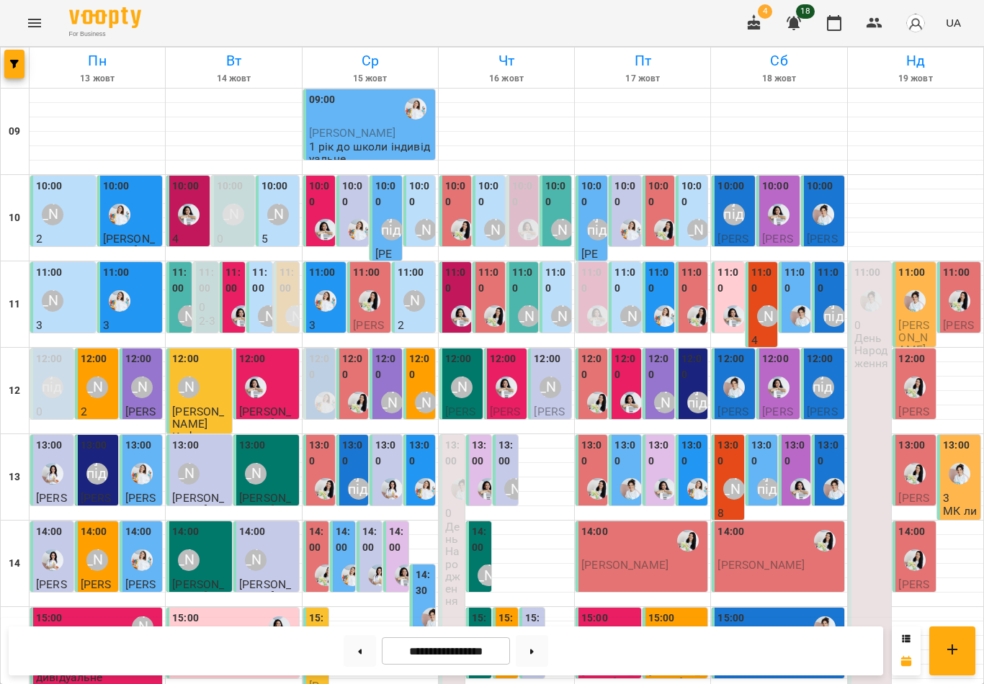
click at [757, 29] on icon "button" at bounding box center [754, 22] width 13 height 16
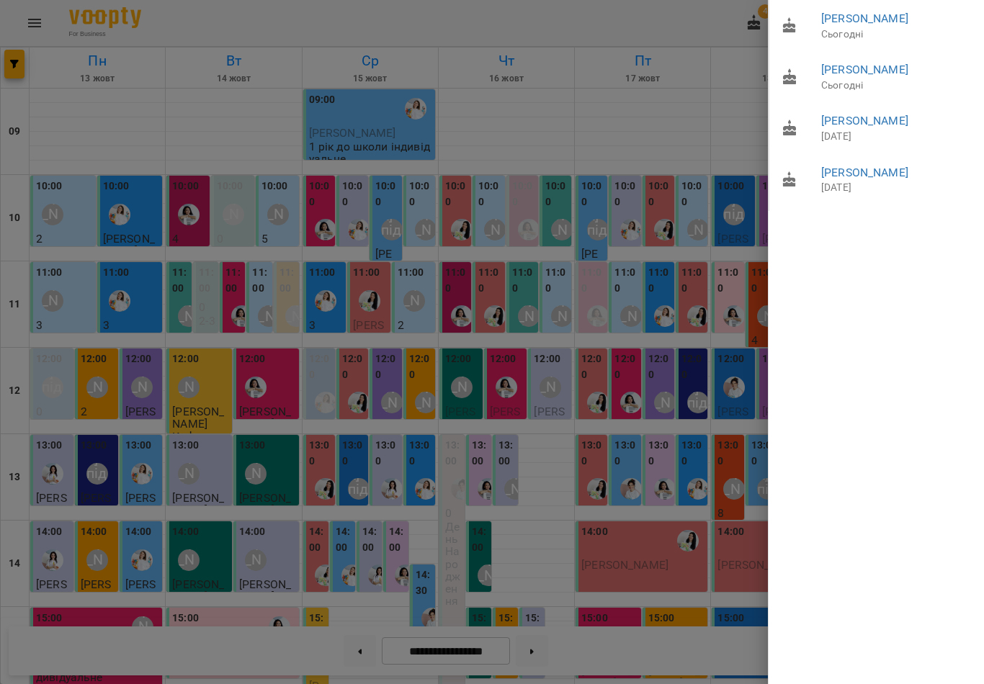
click at [680, 96] on div at bounding box center [492, 342] width 984 height 684
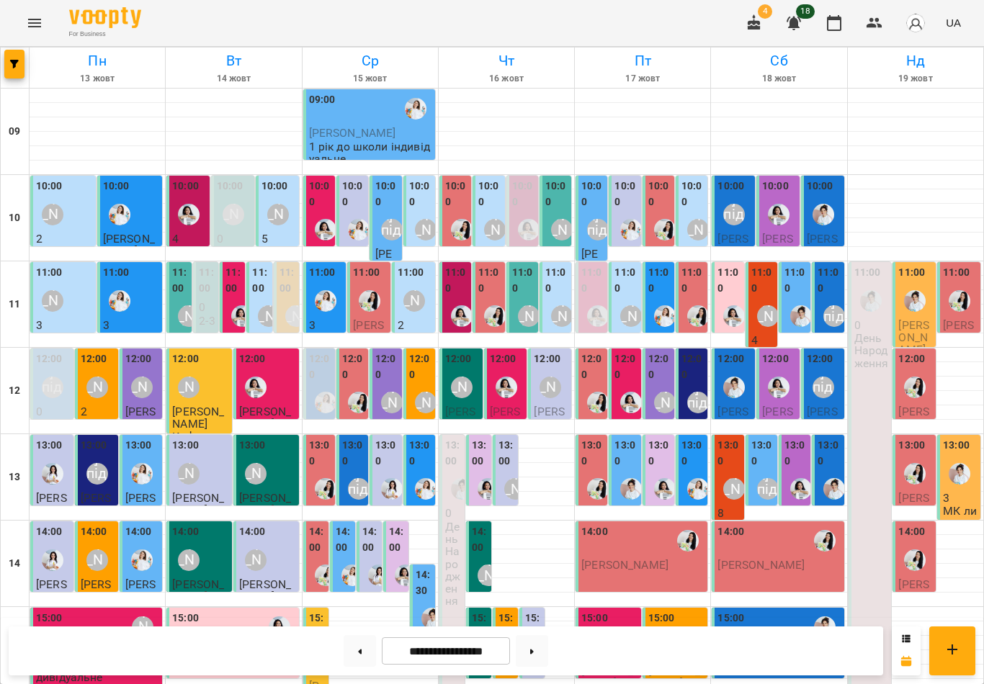
scroll to position [0, 0]
click at [558, 207] on label "10:00" at bounding box center [556, 194] width 23 height 31
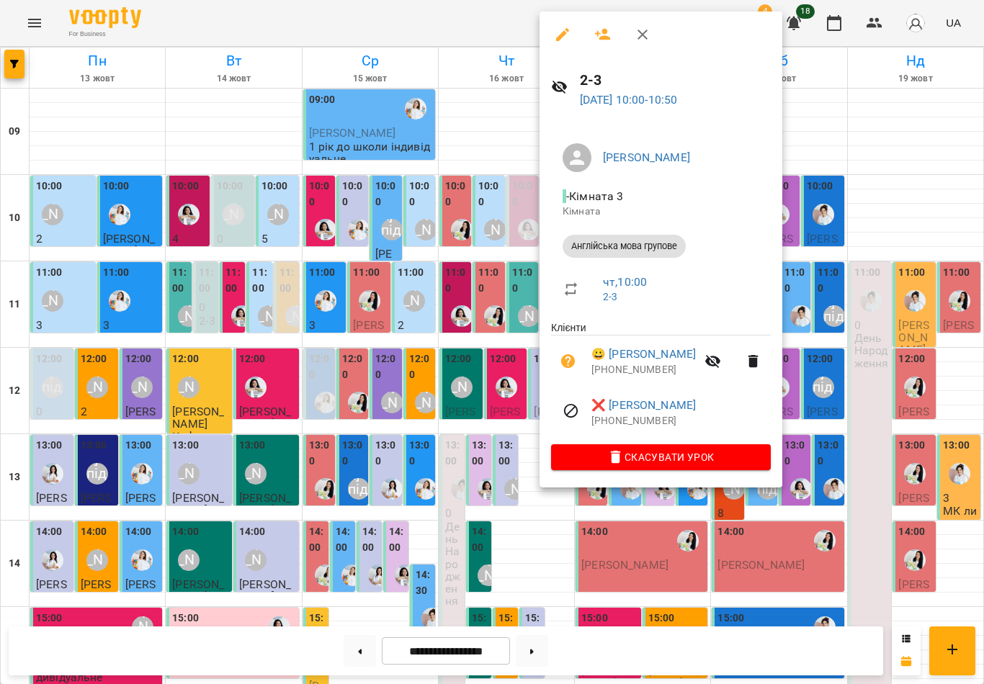
click at [638, 35] on icon "button" at bounding box center [642, 34] width 17 height 17
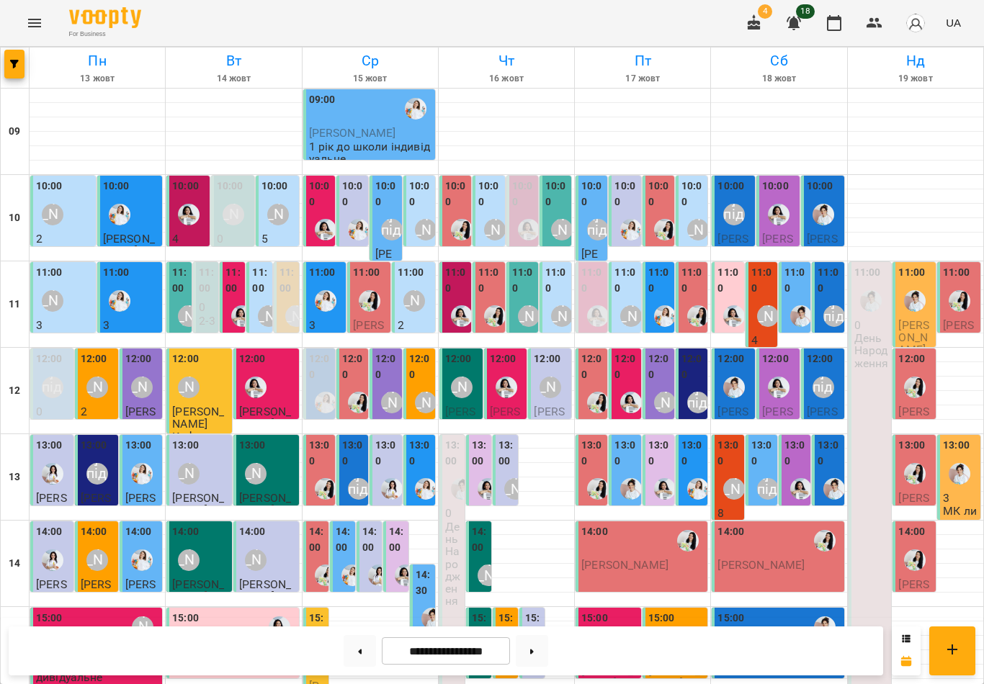
click at [536, 277] on div "11:00 Міс [PERSON_NAME] 3 3-4" at bounding box center [522, 313] width 32 height 102
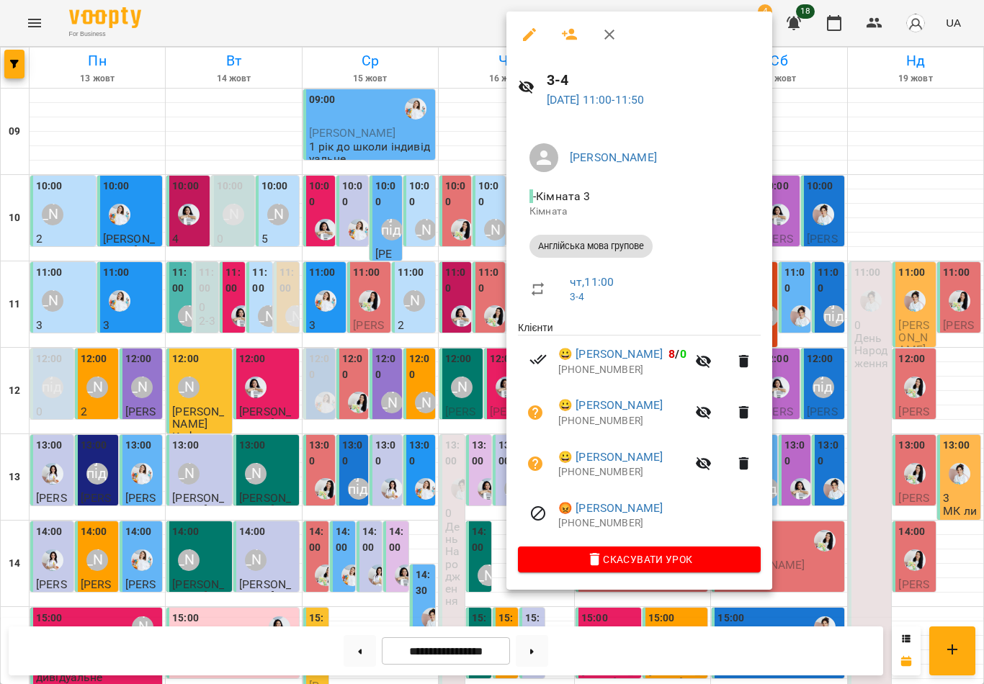
click at [607, 35] on icon "button" at bounding box center [609, 34] width 17 height 17
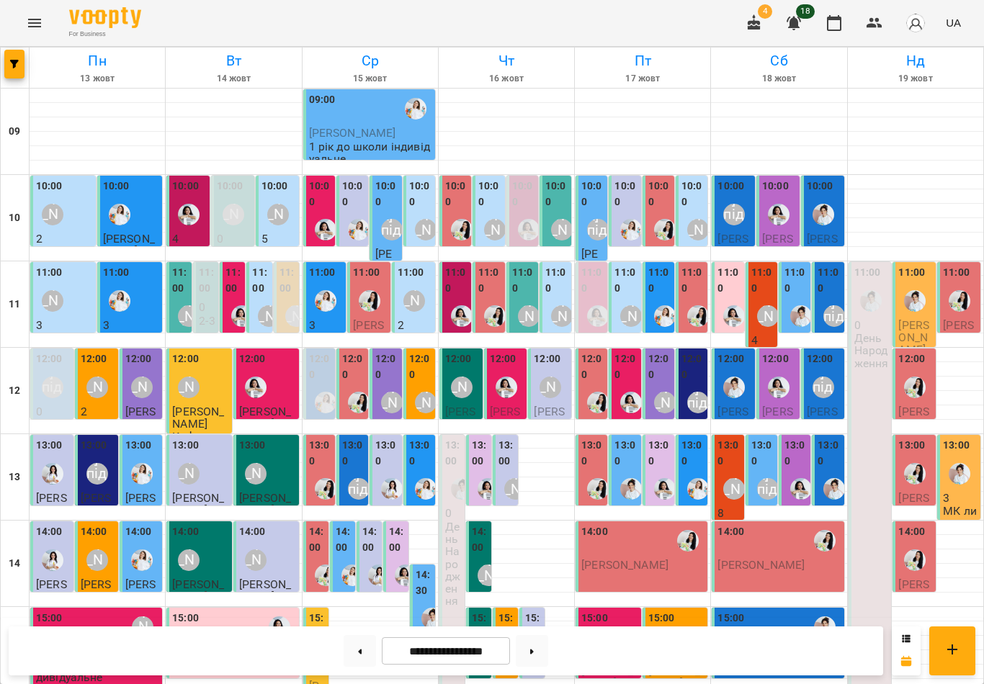
scroll to position [220, 0]
click at [487, 525] on label "14:00" at bounding box center [480, 540] width 17 height 31
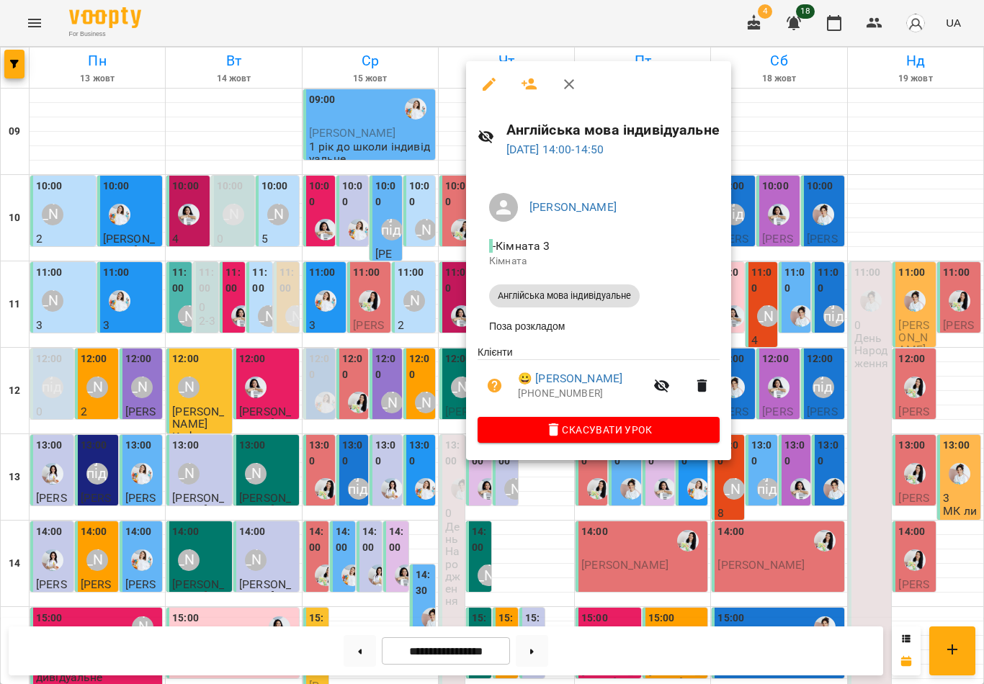
click at [568, 88] on icon "button" at bounding box center [569, 84] width 17 height 17
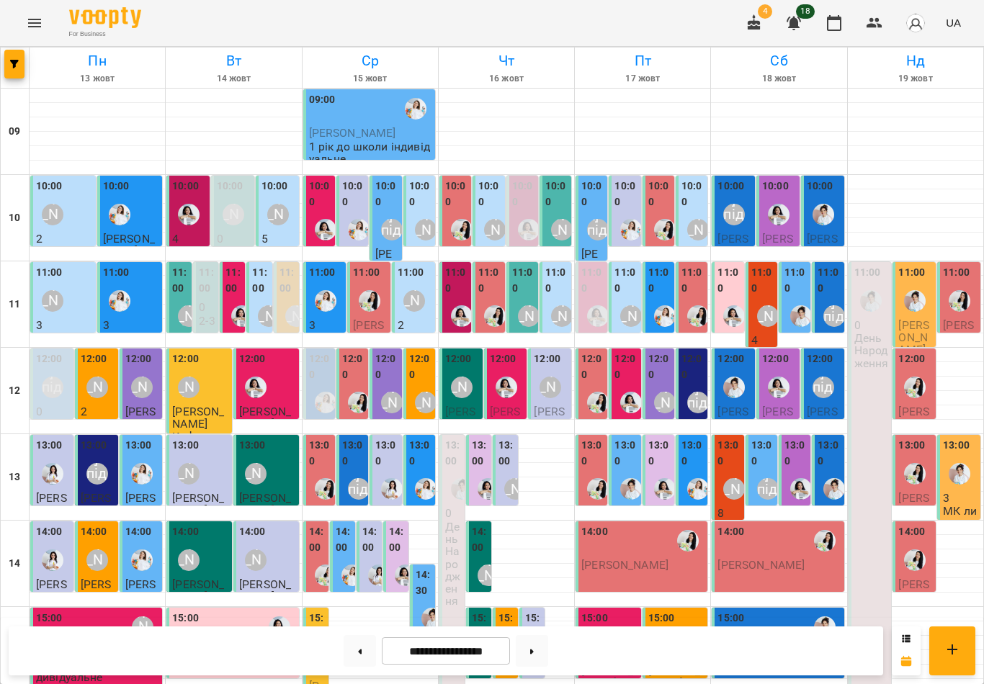
scroll to position [187, 0]
click at [507, 611] on label "15:00" at bounding box center [507, 626] width 17 height 31
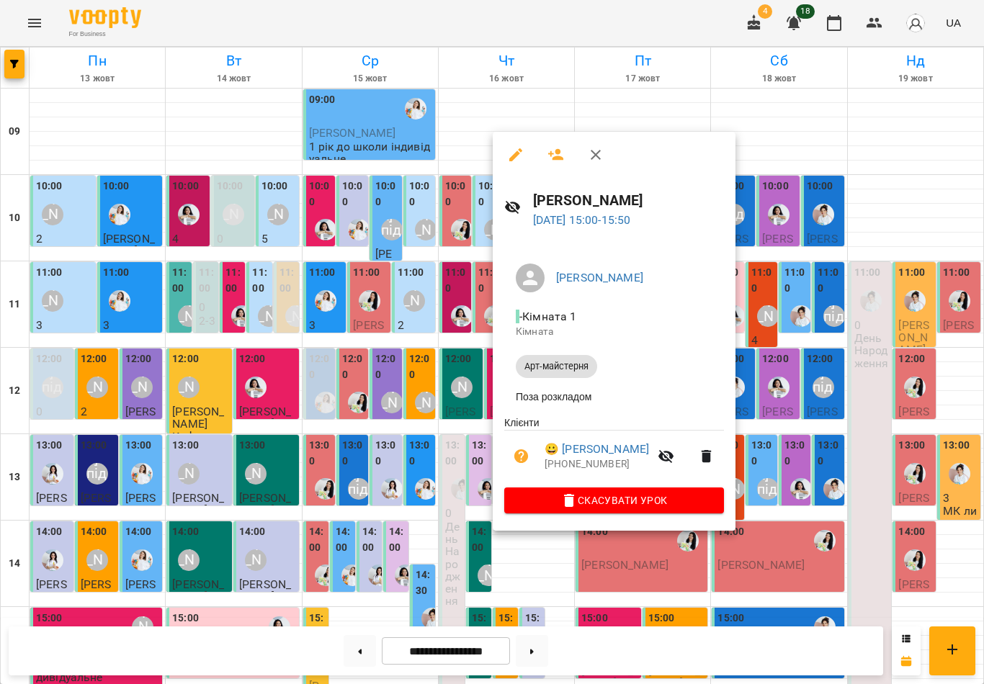
click at [594, 153] on icon "button" at bounding box center [596, 155] width 10 height 10
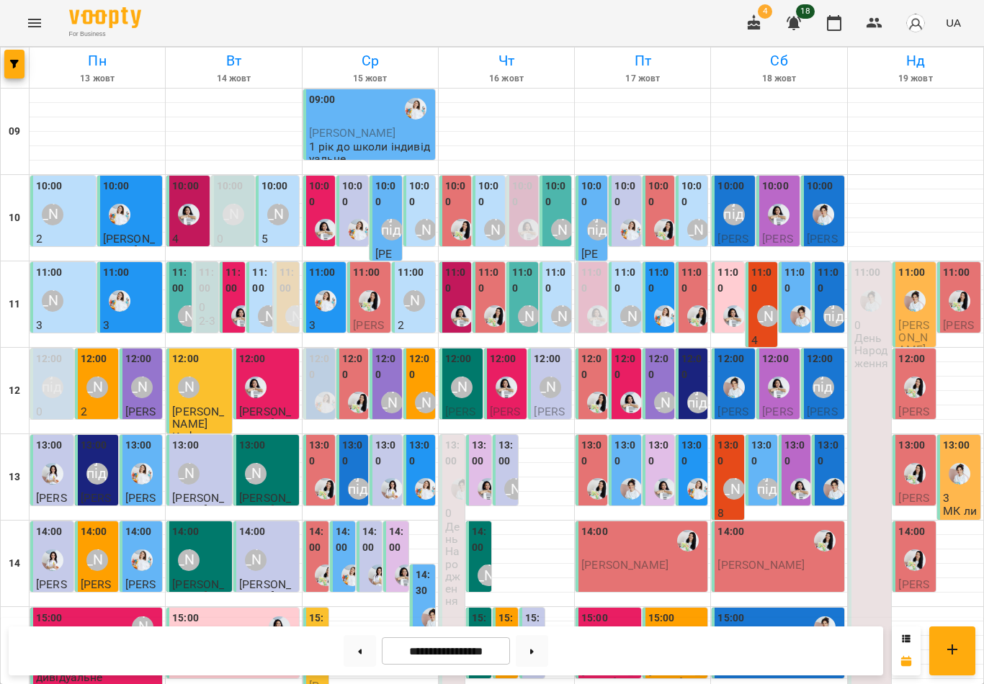
click at [530, 611] on label "15:00" at bounding box center [533, 626] width 17 height 31
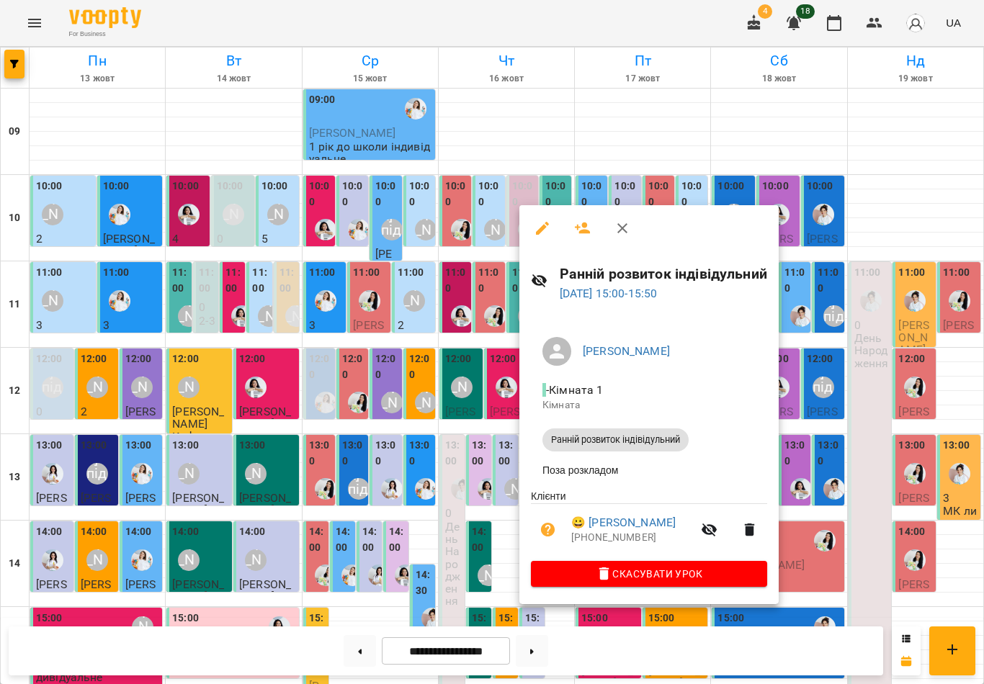
click at [609, 230] on button "button" at bounding box center [622, 228] width 35 height 35
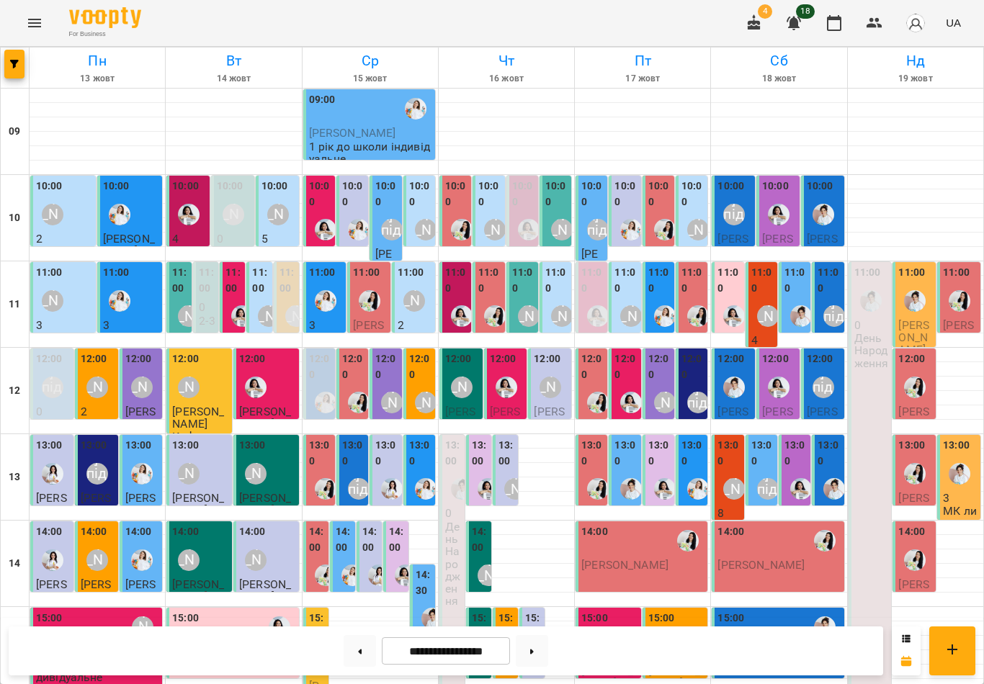
scroll to position [171, 0]
click at [480, 438] on label "13:00" at bounding box center [480, 453] width 17 height 31
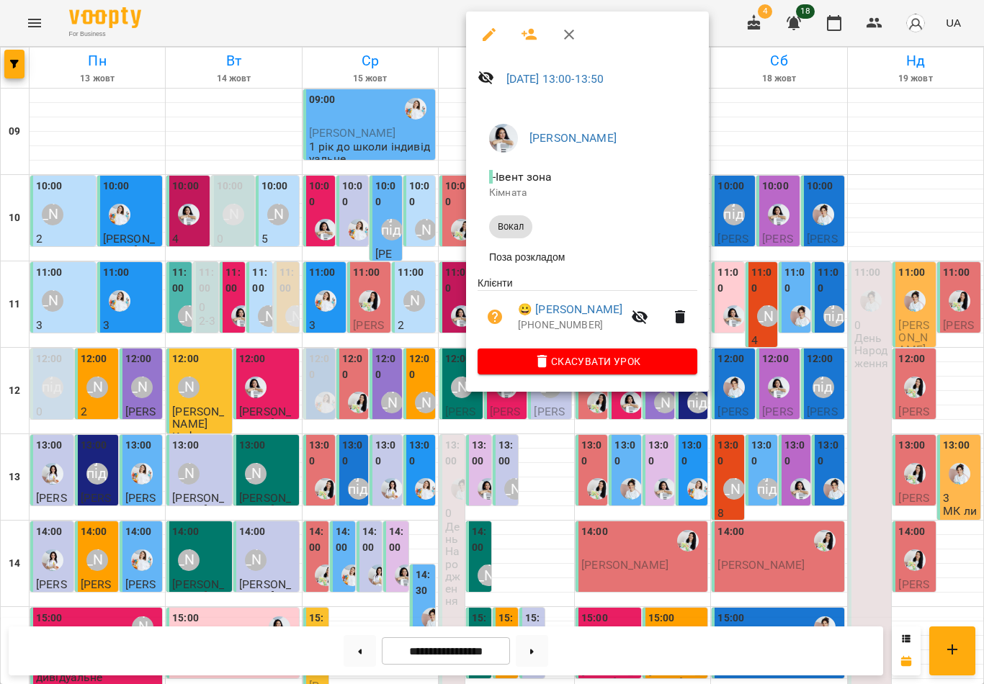
click at [571, 40] on icon "button" at bounding box center [569, 34] width 17 height 17
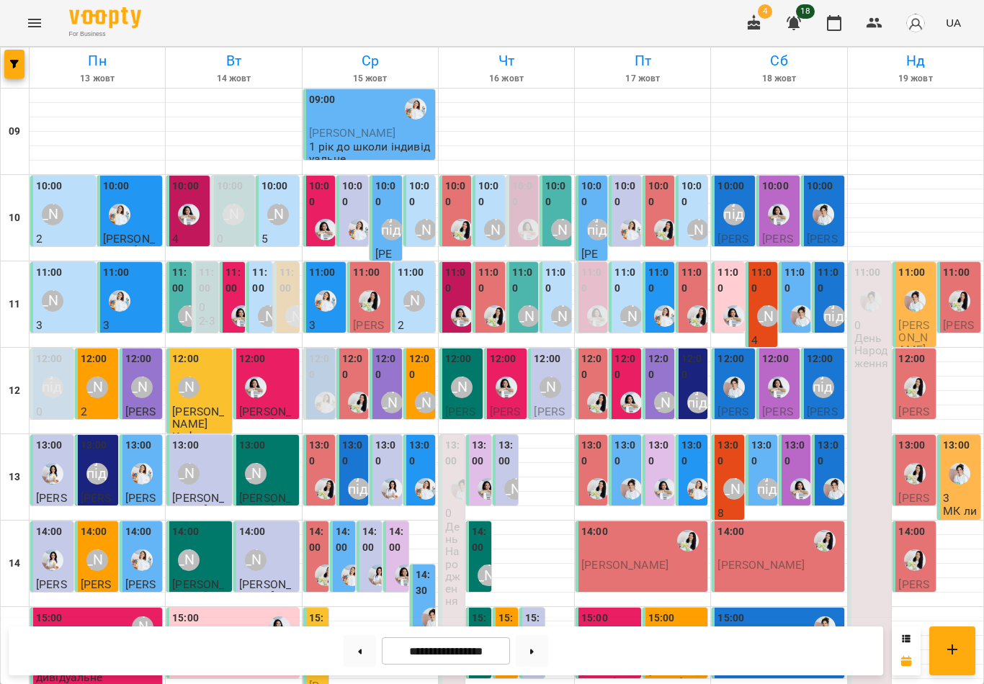
scroll to position [267, 0]
click at [483, 611] on label "15:00" at bounding box center [480, 626] width 17 height 31
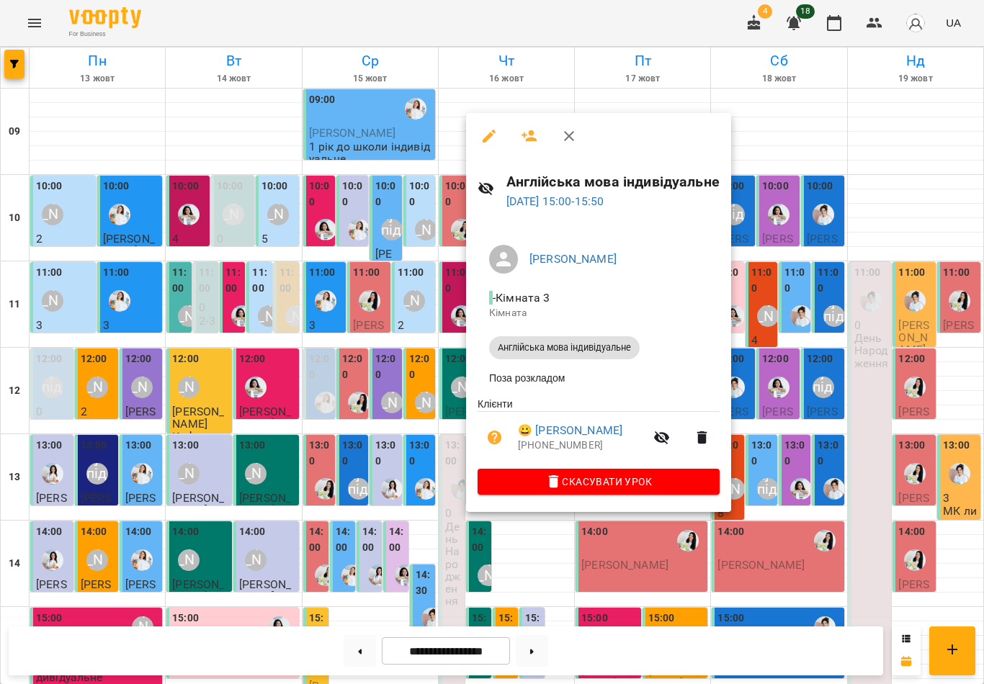
click at [567, 138] on icon "button" at bounding box center [569, 136] width 10 height 10
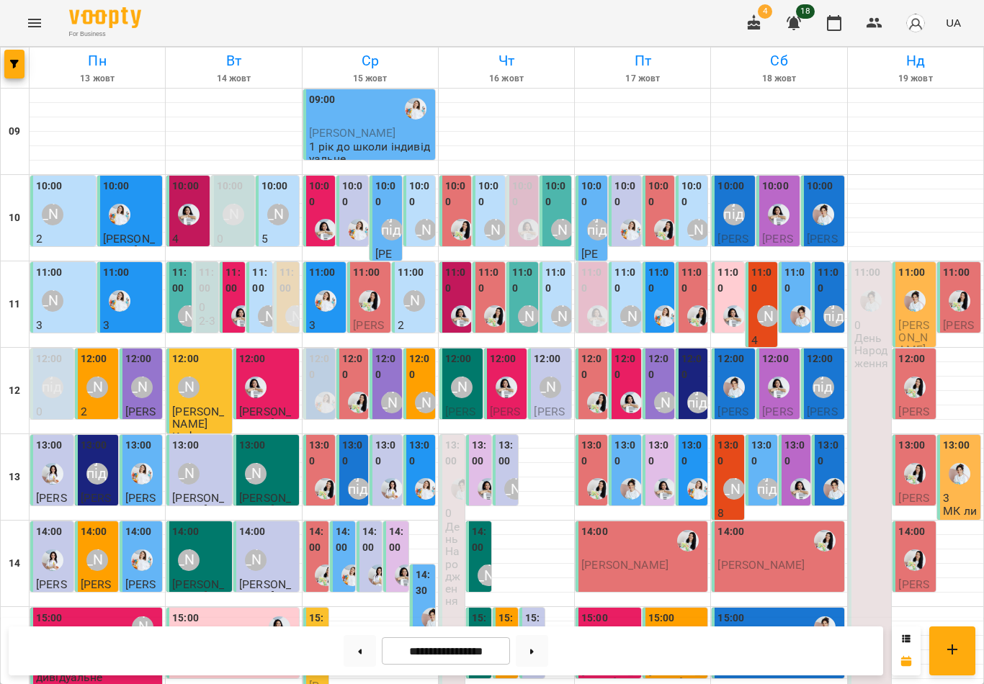
click at [481, 525] on label "14:00" at bounding box center [480, 540] width 17 height 31
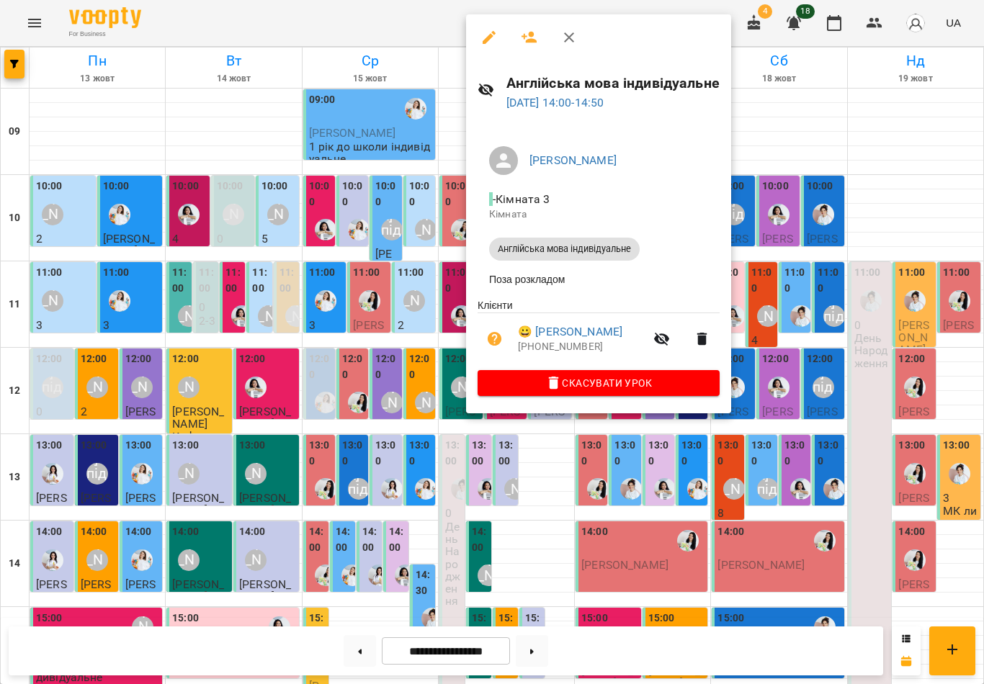
click at [568, 39] on icon "button" at bounding box center [569, 37] width 10 height 10
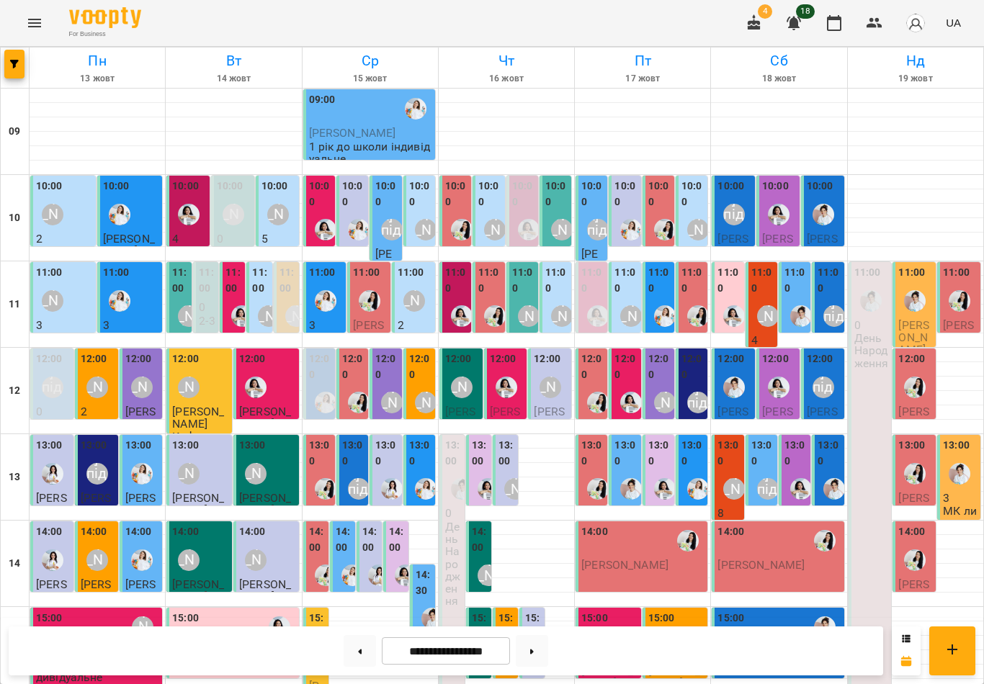
scroll to position [238, 0]
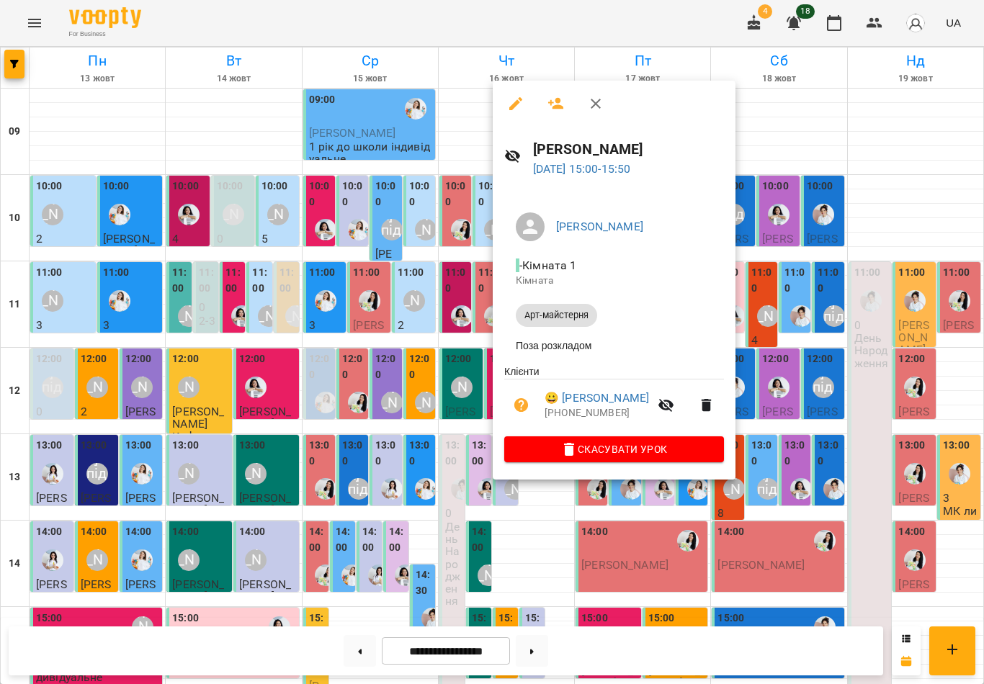
click at [594, 102] on icon "button" at bounding box center [596, 104] width 10 height 10
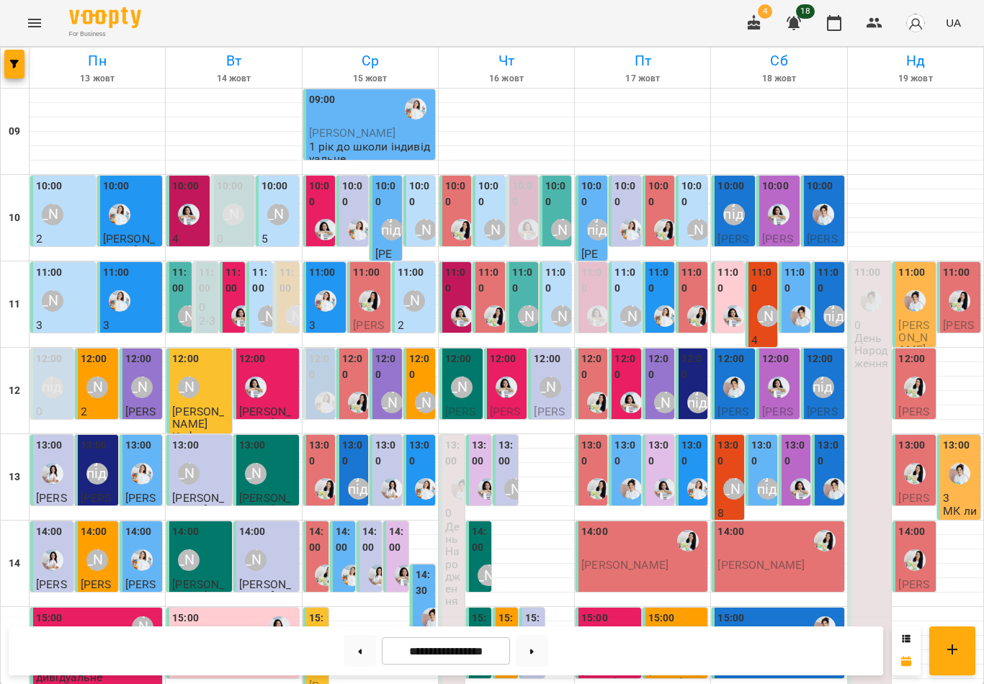
click at [362, 657] on button at bounding box center [360, 651] width 32 height 32
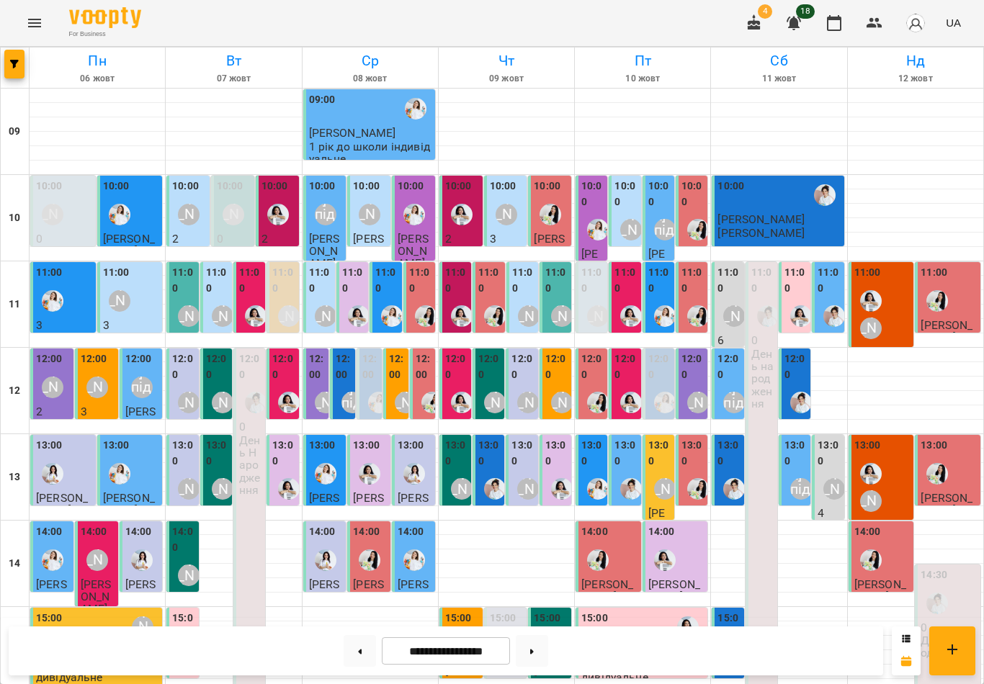
scroll to position [62, 0]
click at [826, 478] on div "[PERSON_NAME]" at bounding box center [835, 489] width 22 height 22
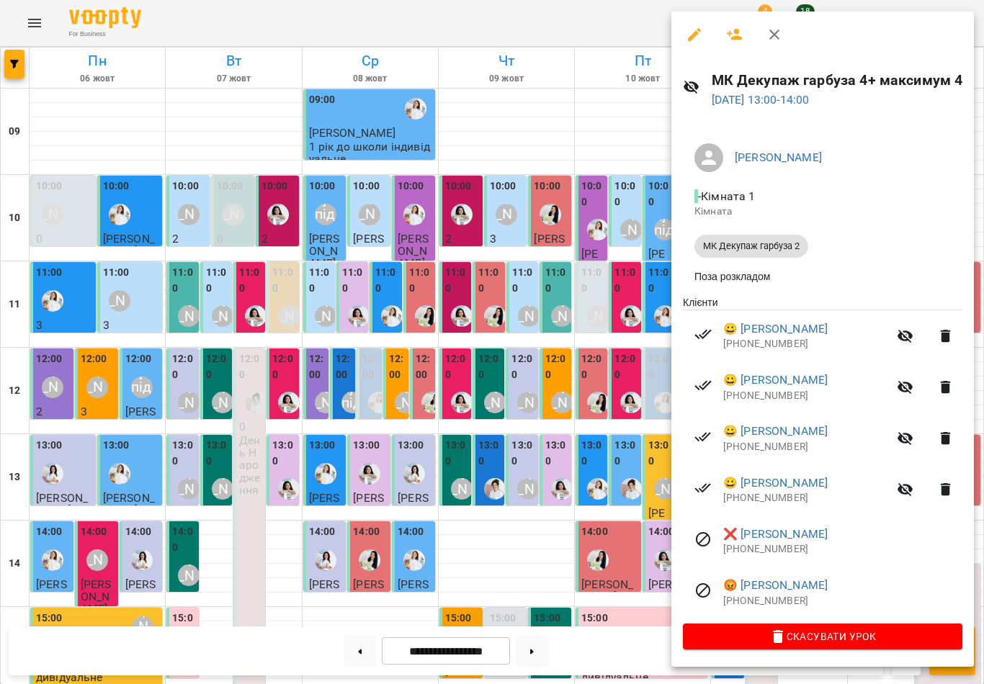
click at [780, 37] on icon "button" at bounding box center [774, 34] width 17 height 17
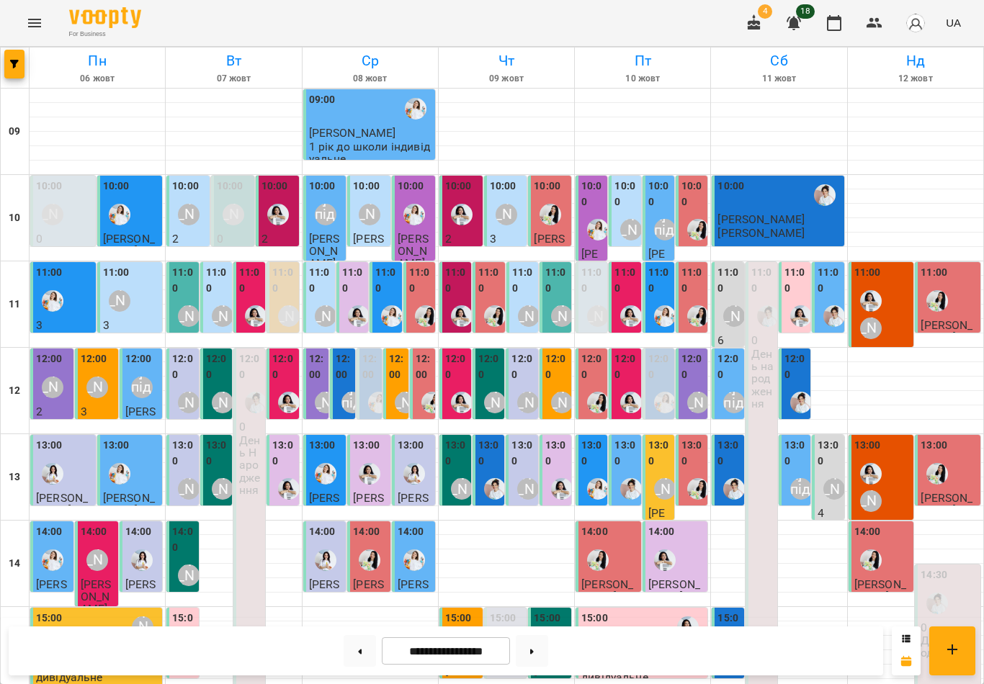
click at [873, 463] on img "Анна Білан" at bounding box center [871, 474] width 22 height 22
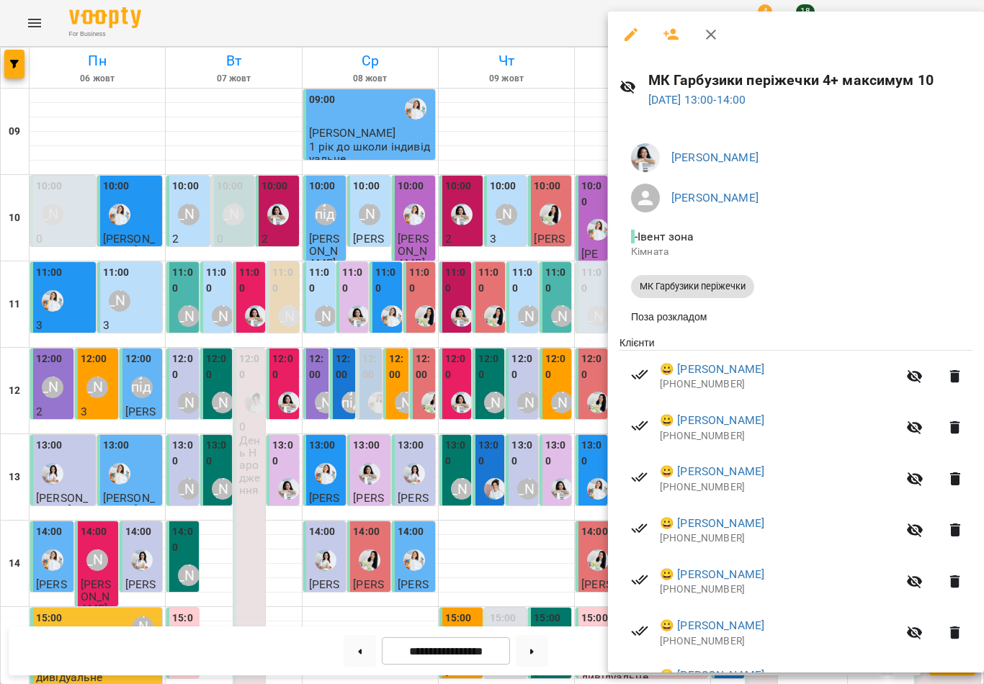
scroll to position [0, 0]
click at [719, 35] on icon "button" at bounding box center [710, 34] width 17 height 17
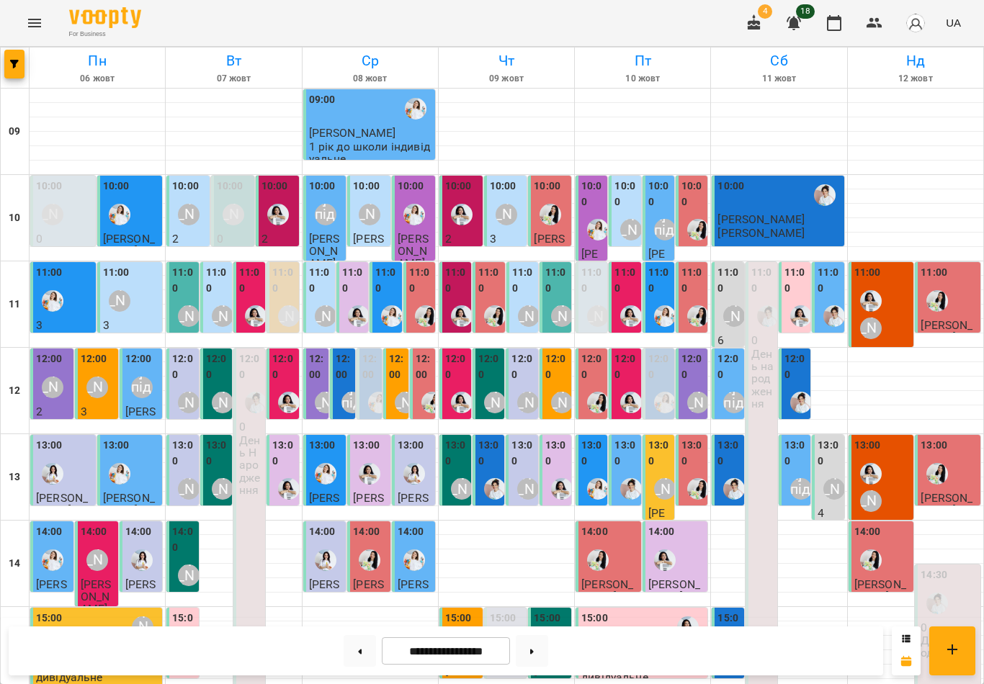
click at [880, 290] on img "Анна Білан" at bounding box center [871, 301] width 22 height 22
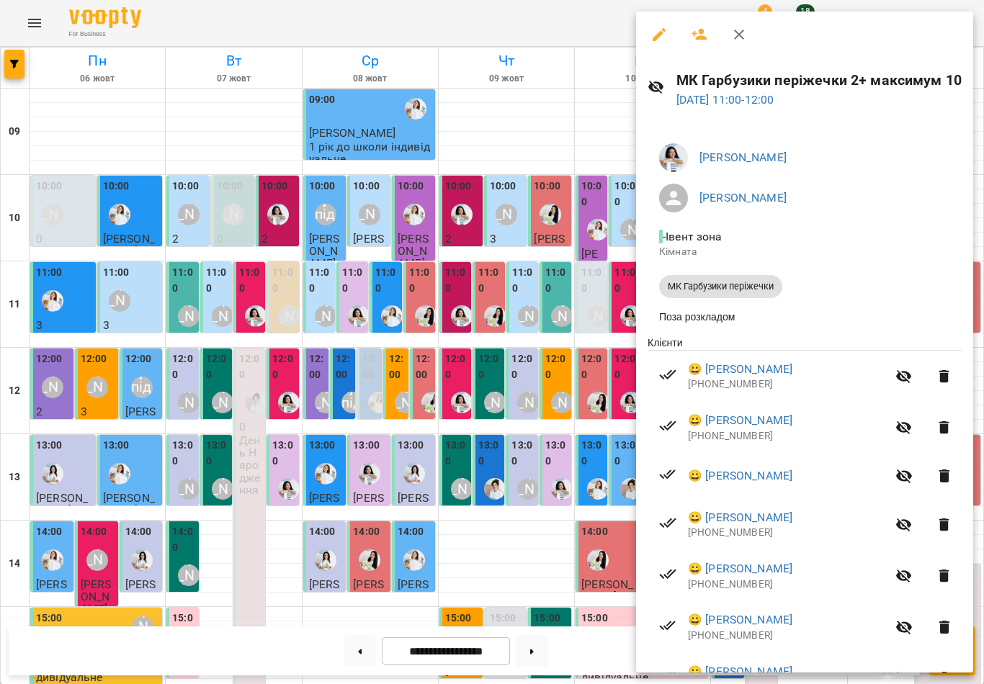
click at [731, 44] on button "button" at bounding box center [739, 34] width 35 height 35
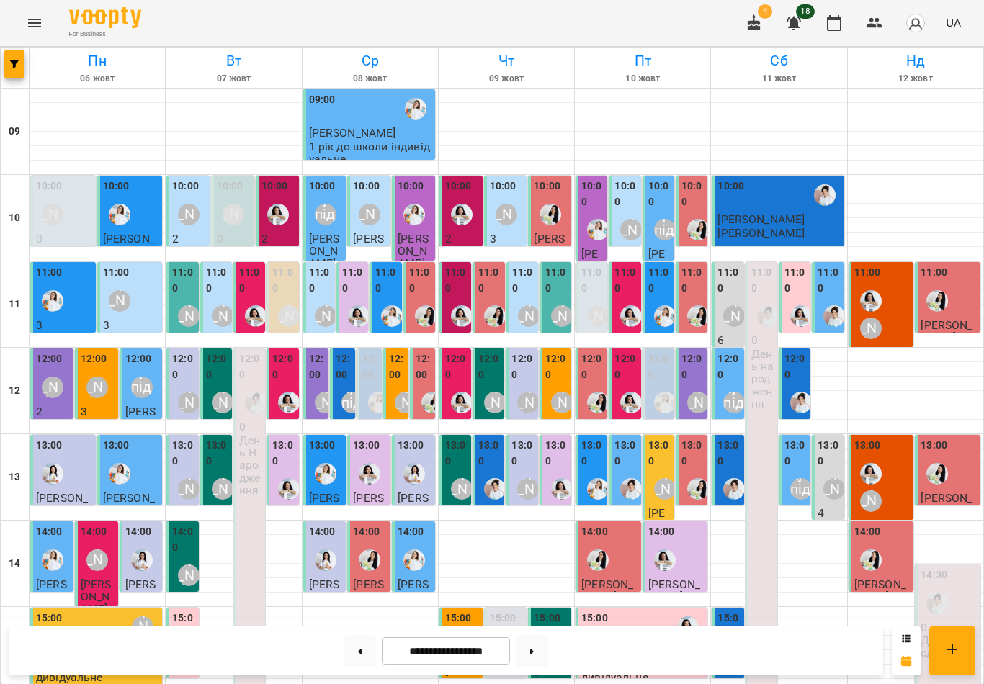
click at [361, 654] on icon at bounding box center [361, 651] width 4 height 5
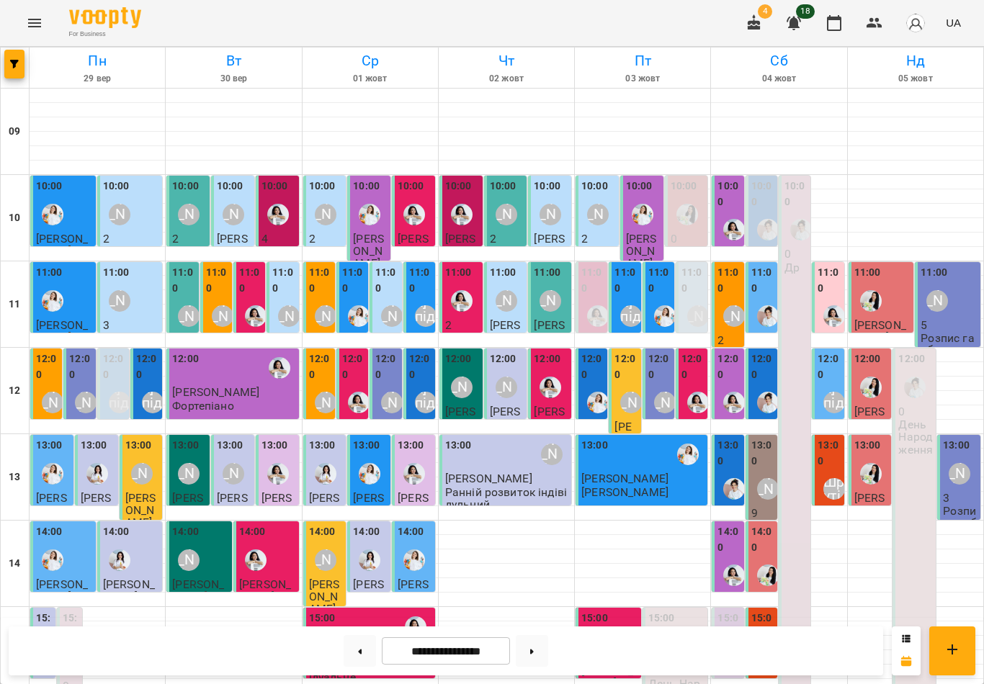
click at [771, 468] on div "13:00" at bounding box center [762, 455] width 23 height 35
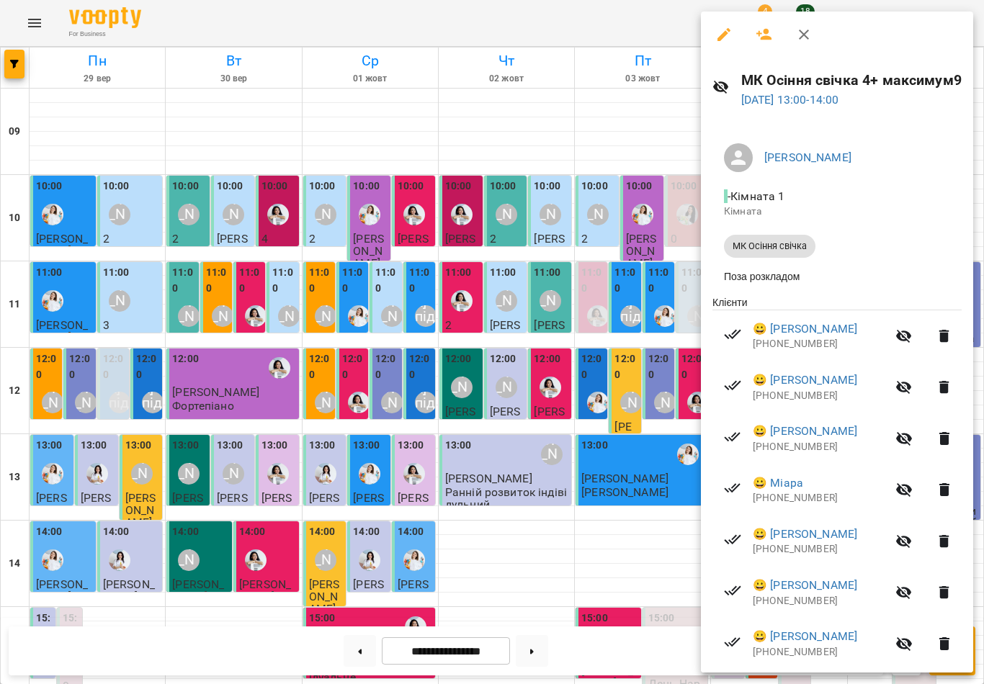
click at [798, 27] on icon "button" at bounding box center [803, 34] width 17 height 17
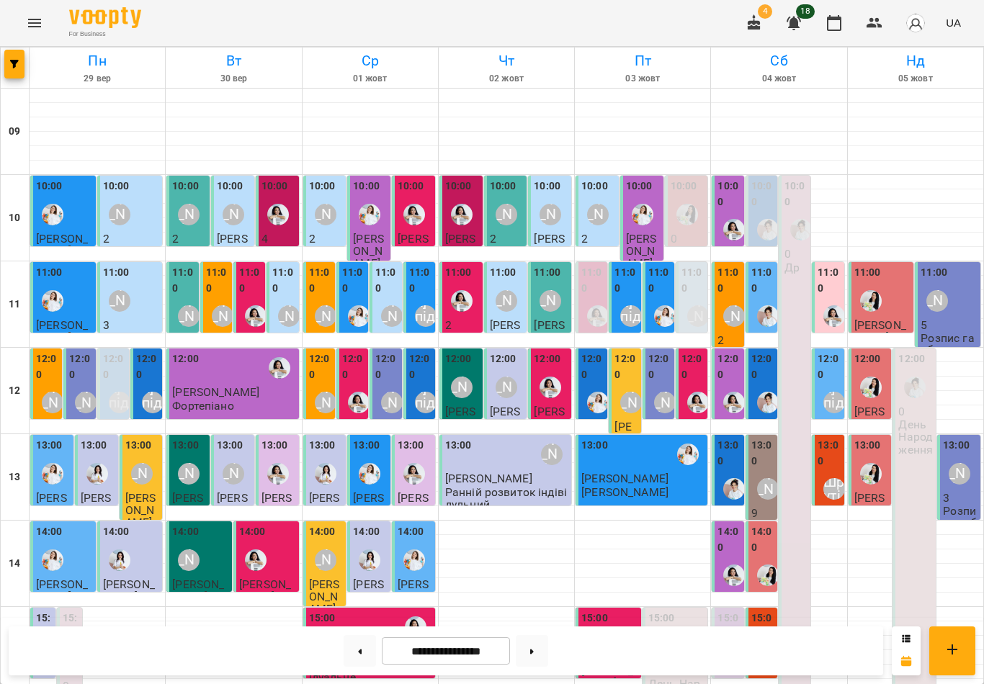
click at [371, 643] on button at bounding box center [360, 651] width 32 height 32
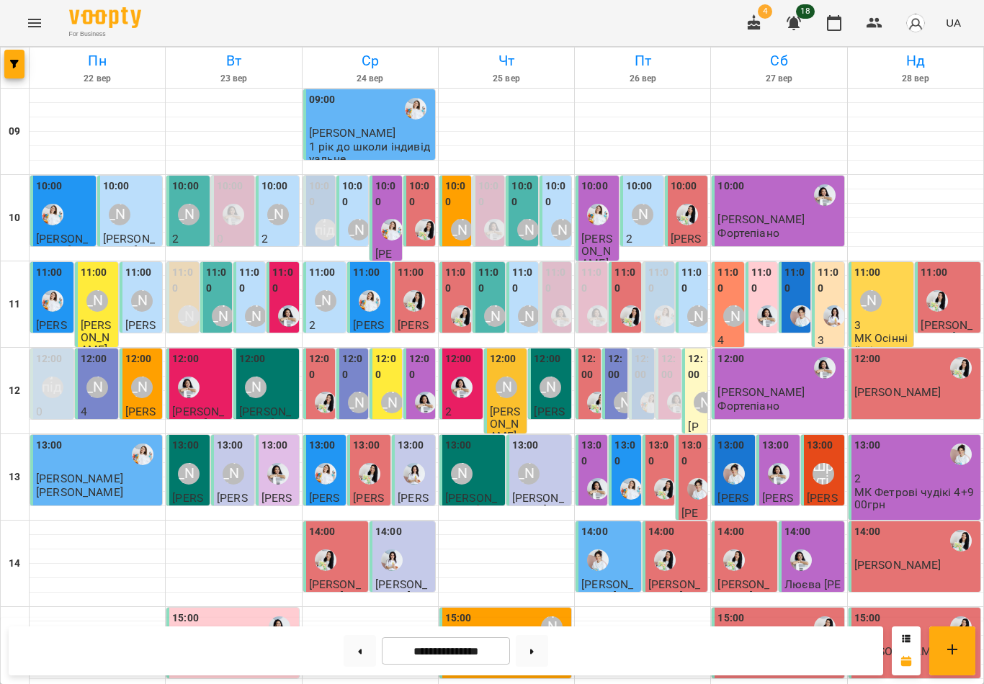
scroll to position [112, 0]
click at [367, 656] on button at bounding box center [360, 651] width 32 height 32
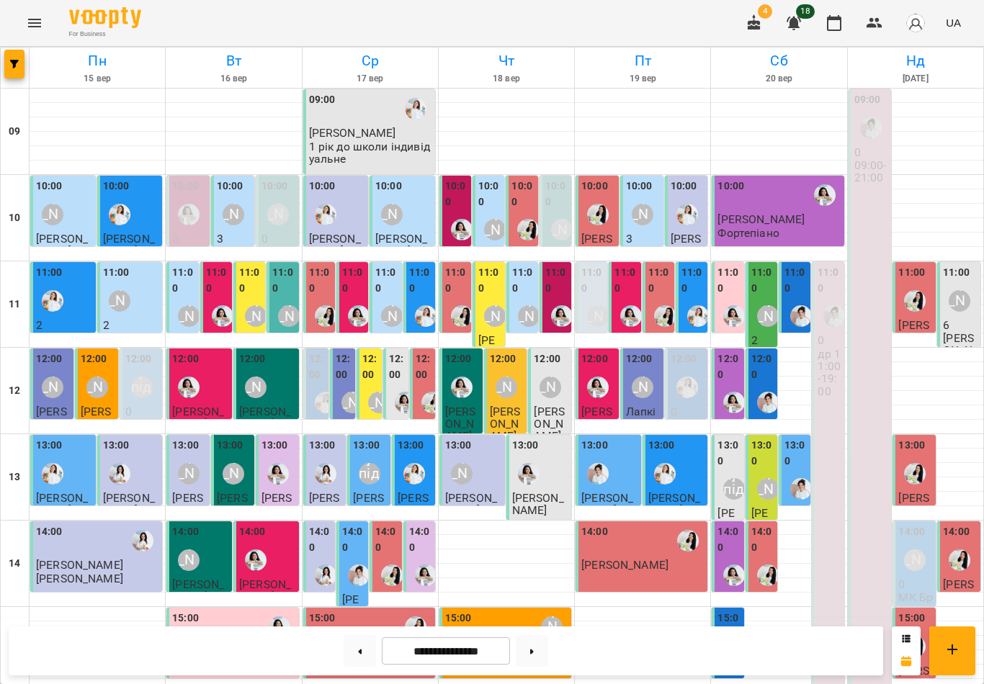
click at [959, 319] on p "6" at bounding box center [960, 325] width 35 height 12
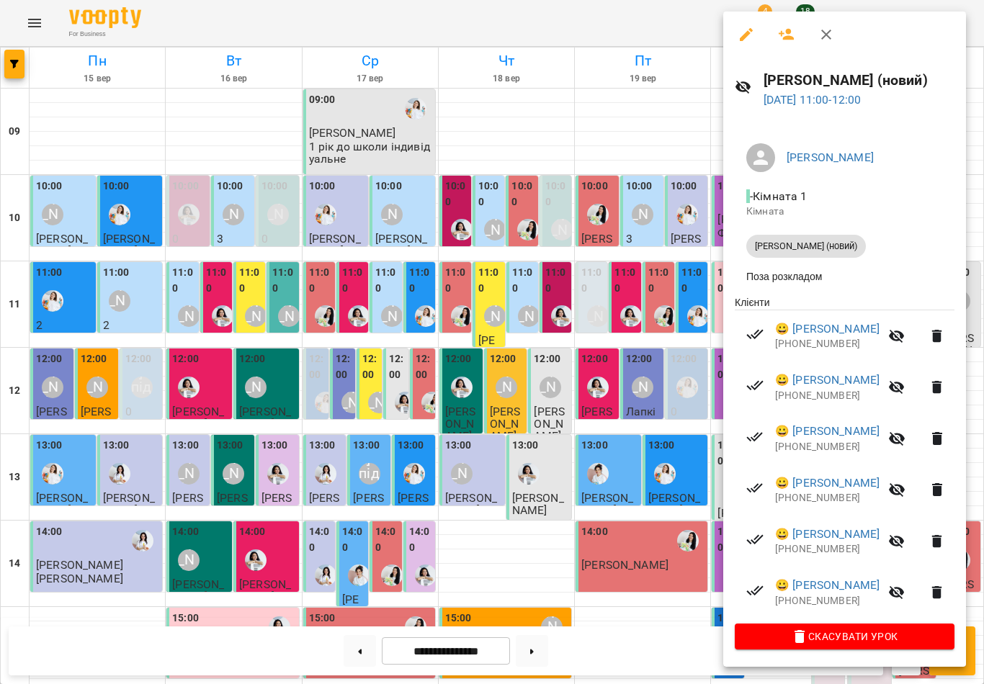
click at [832, 33] on icon "button" at bounding box center [826, 34] width 17 height 17
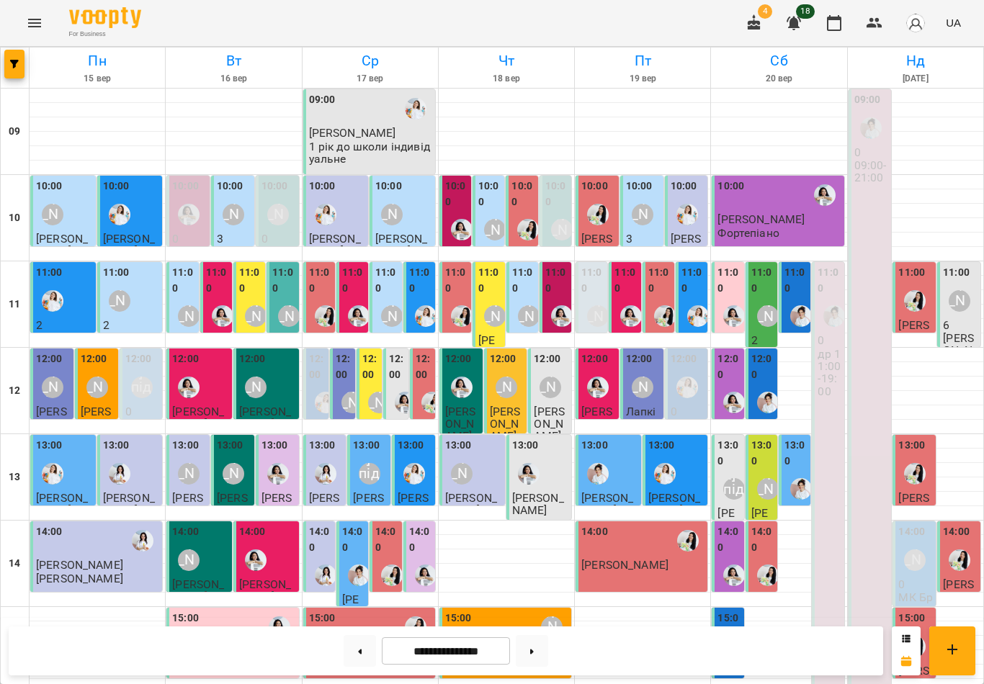
click at [766, 305] on div "[PERSON_NAME]" at bounding box center [768, 316] width 22 height 22
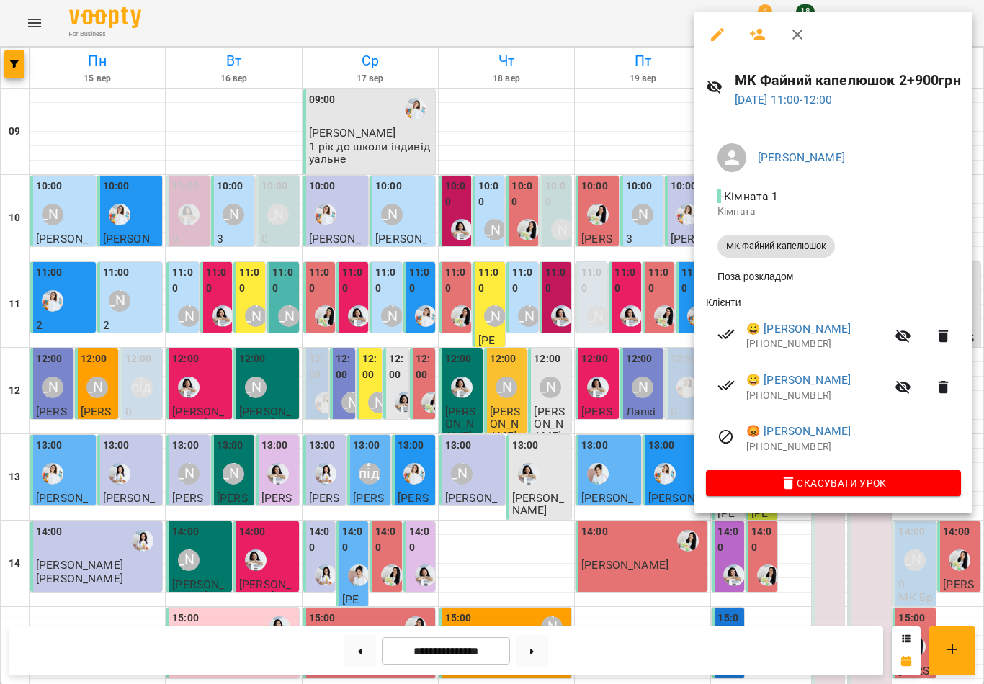
click at [798, 44] on button "button" at bounding box center [797, 34] width 35 height 35
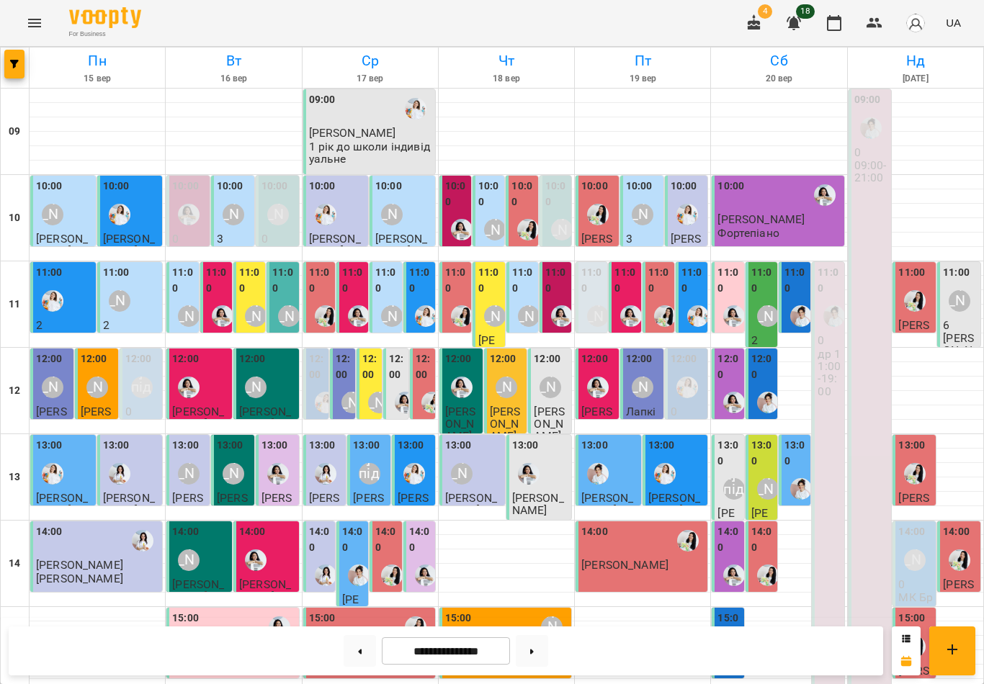
click at [356, 653] on button at bounding box center [360, 651] width 32 height 32
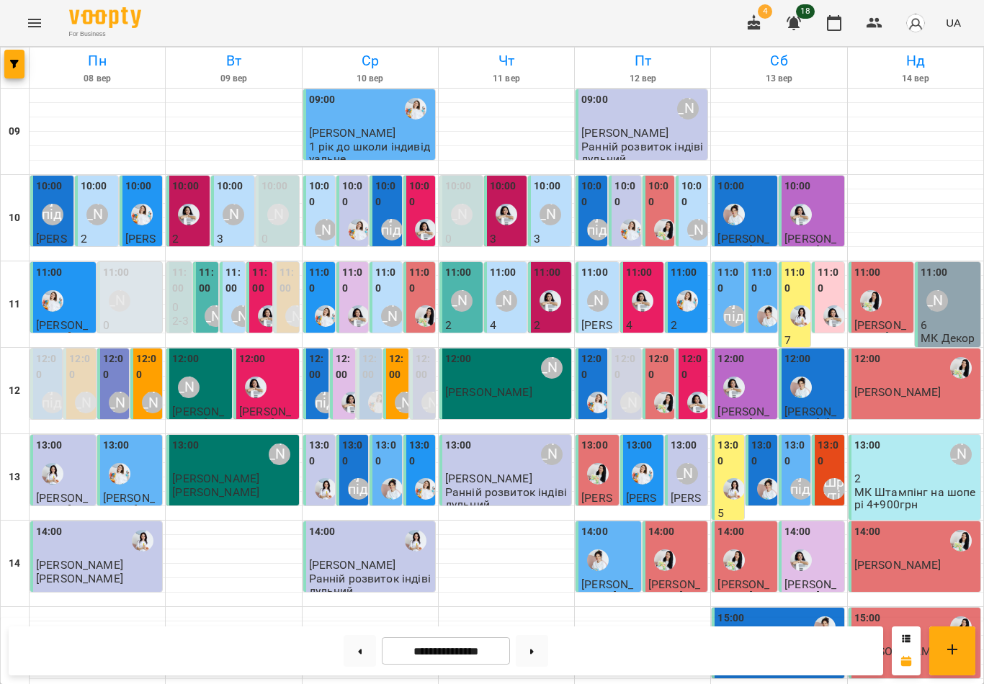
click at [799, 305] on img "Каріна" at bounding box center [801, 316] width 22 height 22
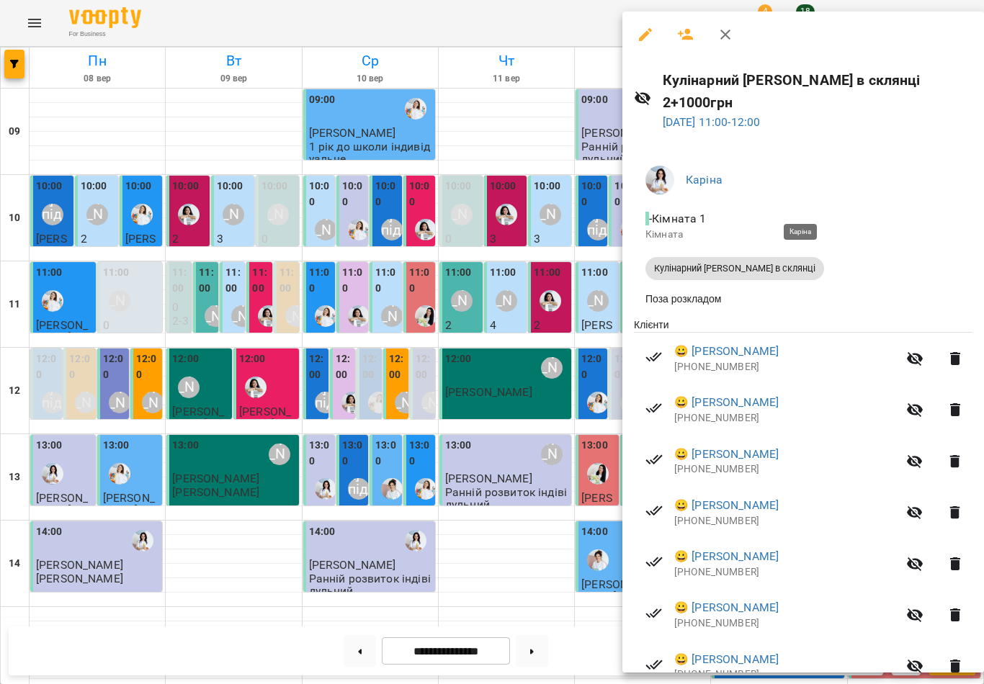
scroll to position [0, 0]
click at [731, 40] on icon "button" at bounding box center [725, 34] width 17 height 17
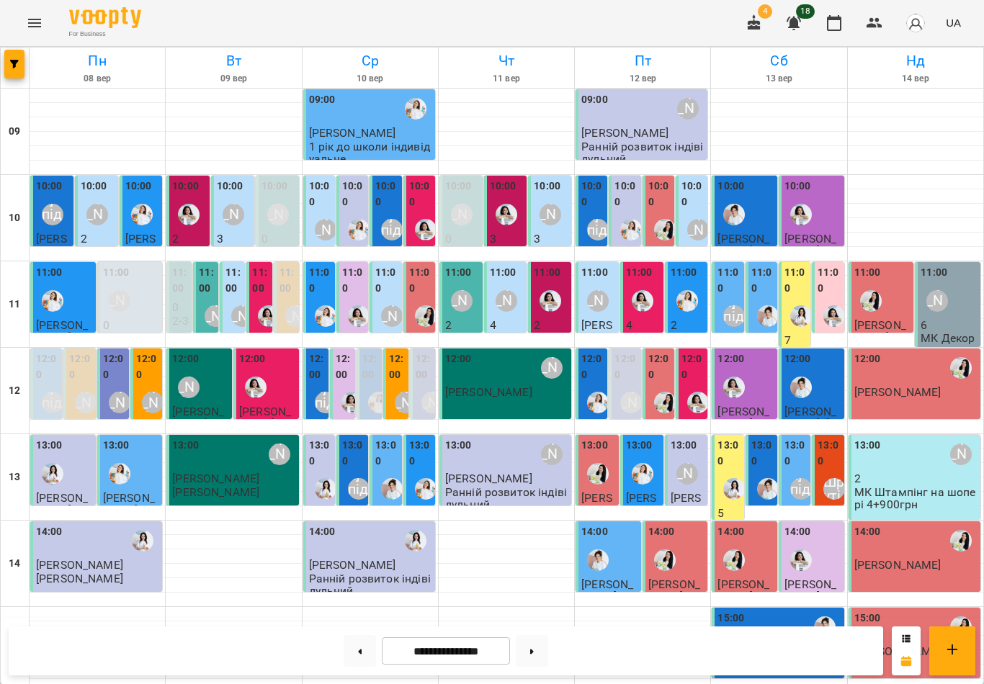
click at [738, 473] on div at bounding box center [734, 489] width 33 height 33
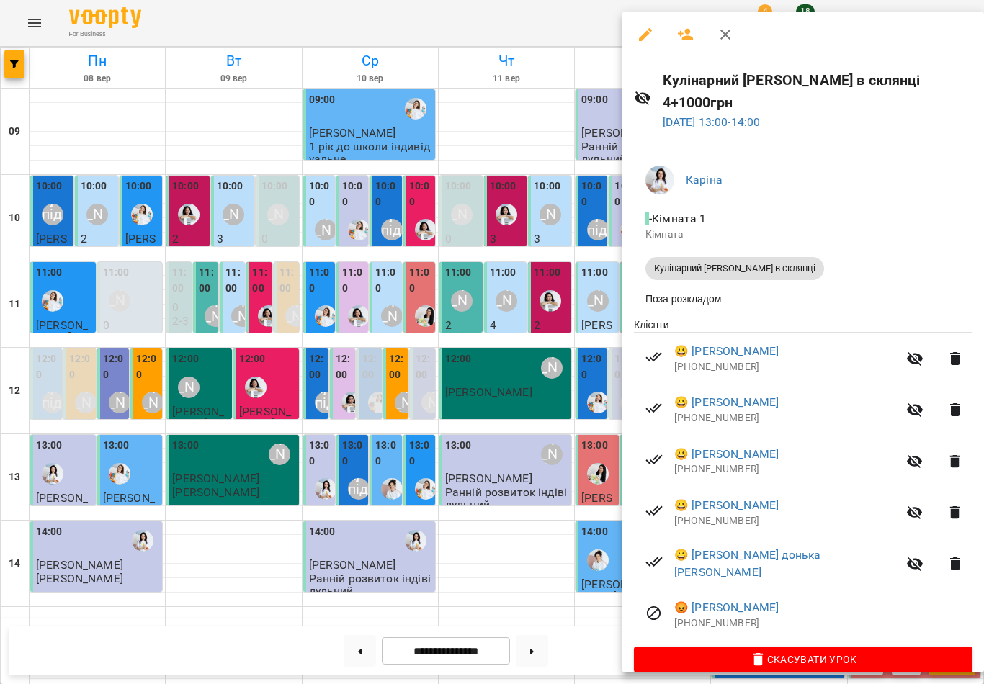
click at [726, 40] on icon "button" at bounding box center [725, 34] width 17 height 17
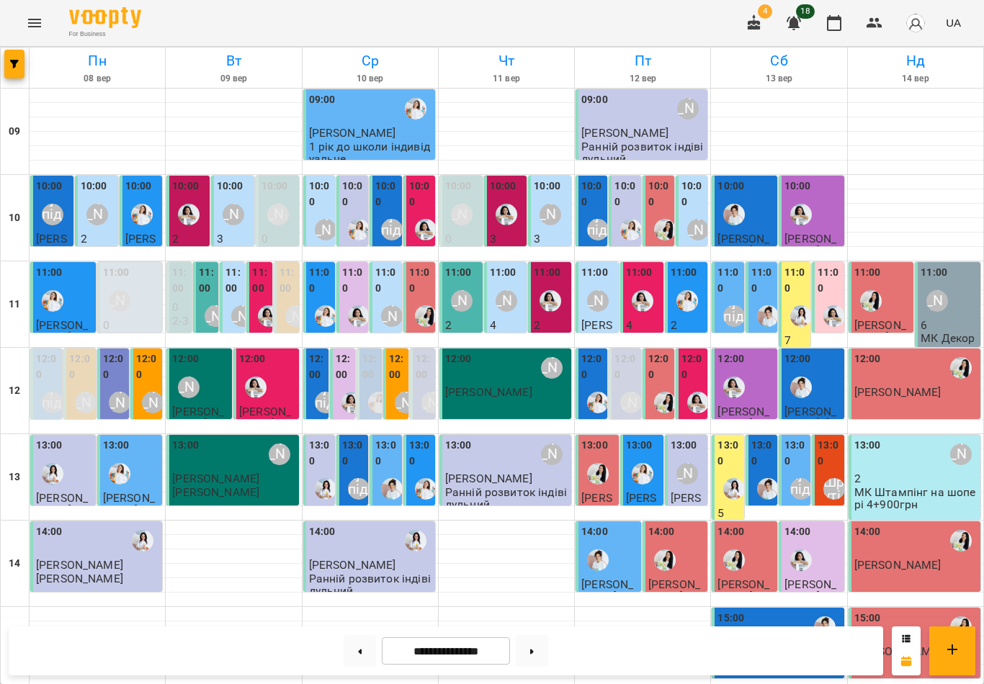
click at [927, 438] on div "13:00 [PERSON_NAME]" at bounding box center [915, 454] width 123 height 33
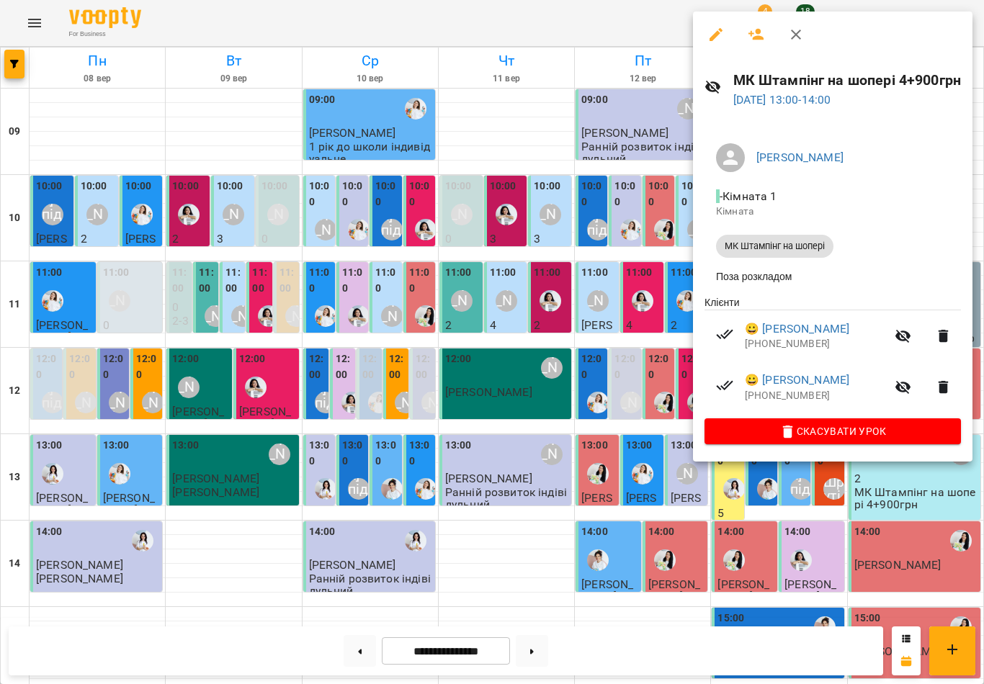
click at [798, 36] on icon "button" at bounding box center [796, 35] width 10 height 10
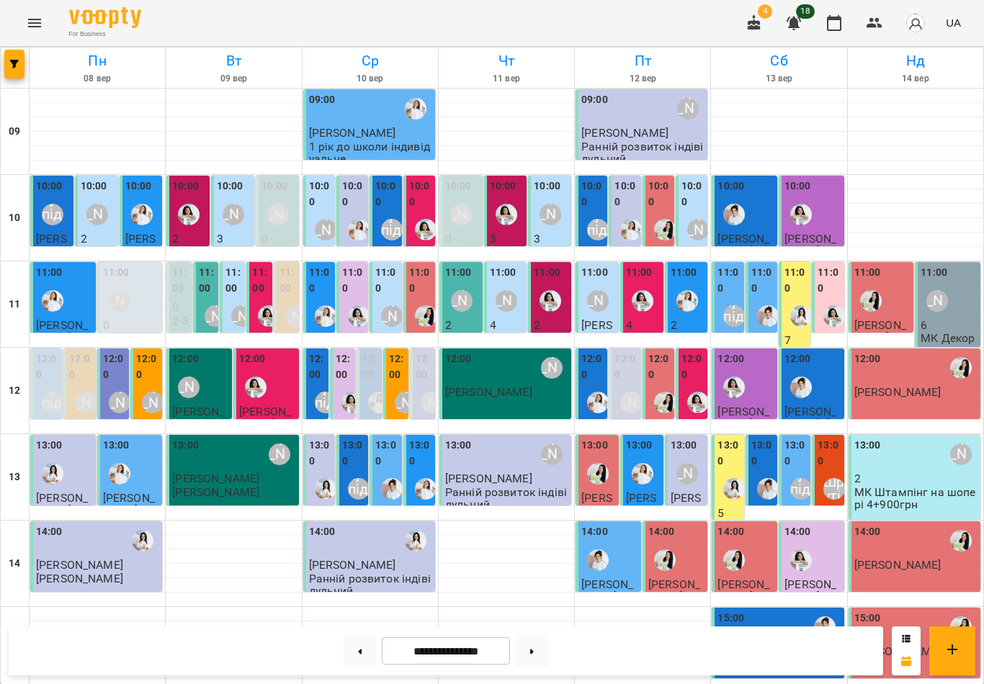
click at [957, 265] on div "11:00 [PERSON_NAME]" at bounding box center [949, 291] width 57 height 53
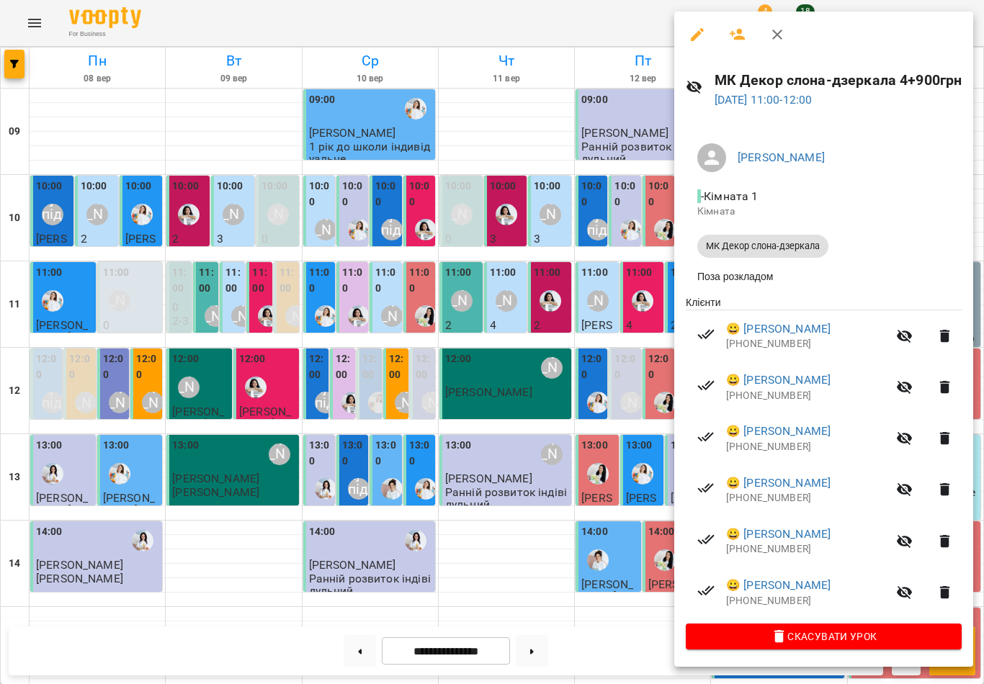
click at [773, 31] on icon "button" at bounding box center [777, 35] width 10 height 10
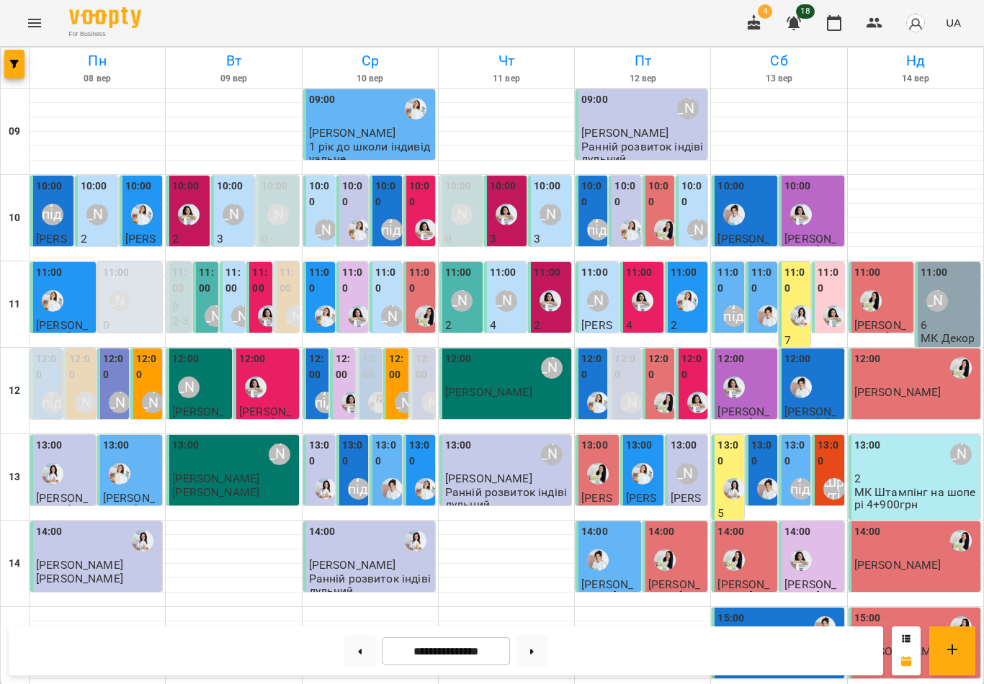
click at [544, 649] on button at bounding box center [532, 651] width 32 height 32
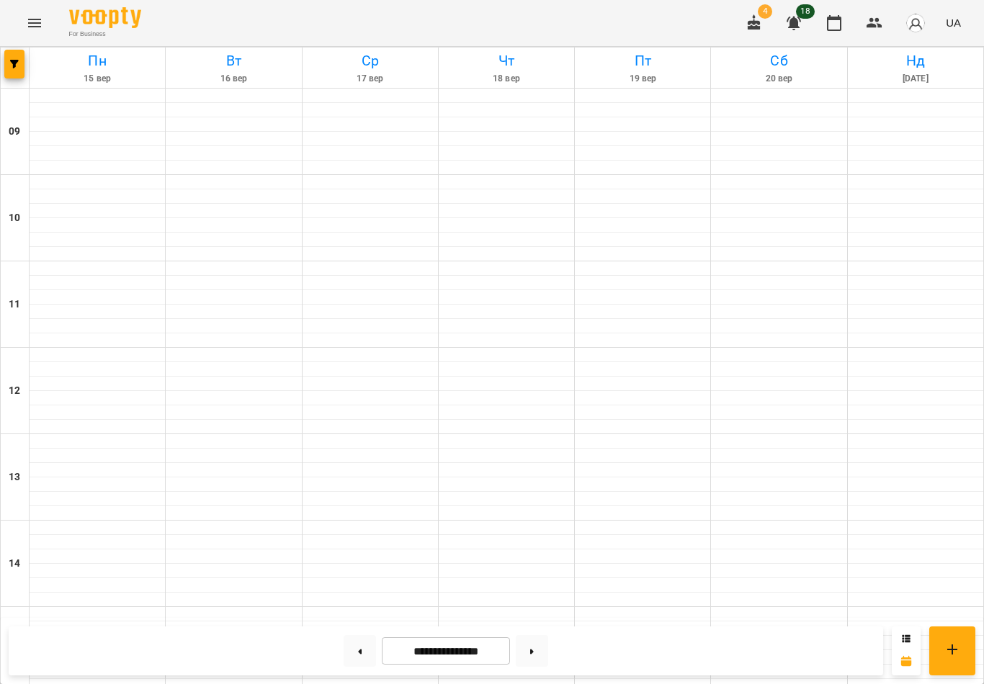
click at [537, 651] on button at bounding box center [532, 651] width 32 height 32
click at [539, 643] on button at bounding box center [532, 651] width 32 height 32
click at [540, 643] on button at bounding box center [532, 651] width 32 height 32
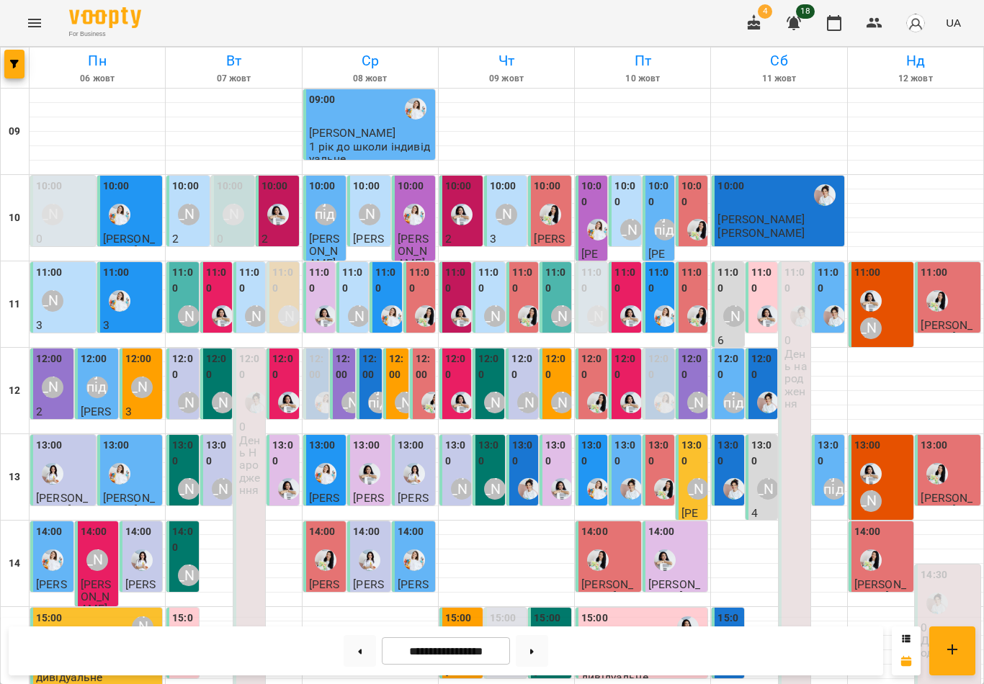
click at [535, 646] on button at bounding box center [532, 651] width 32 height 32
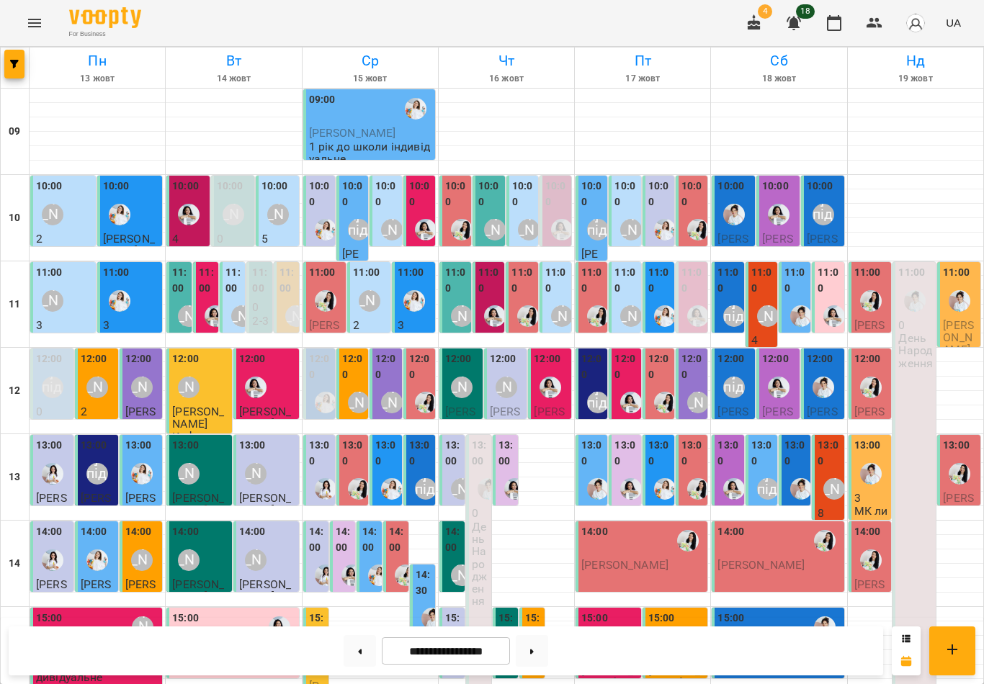
scroll to position [372, 0]
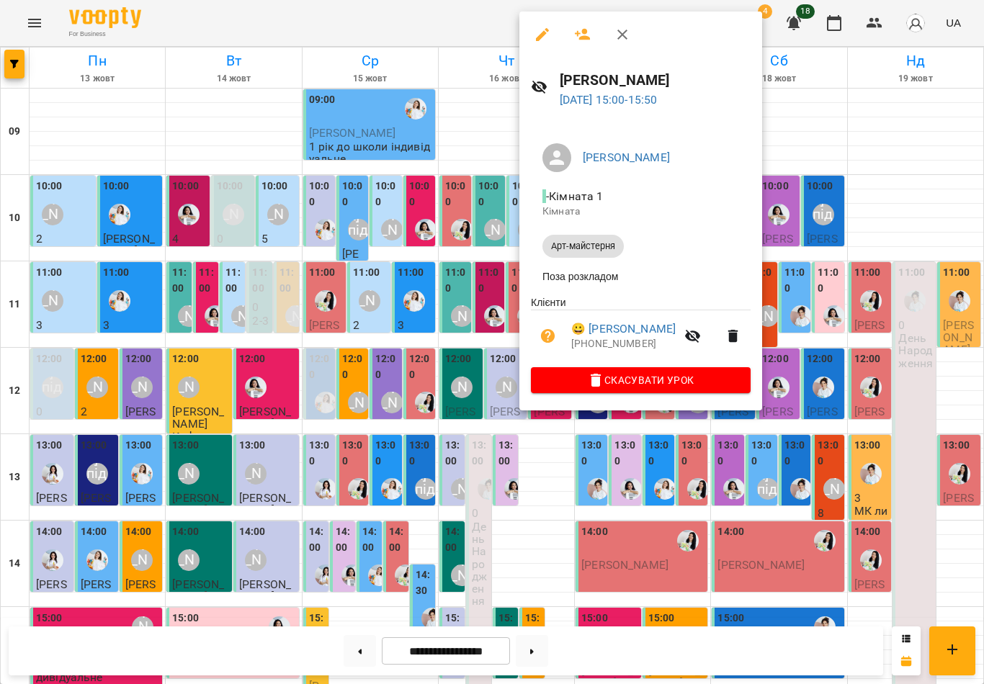
click at [618, 45] on button "button" at bounding box center [622, 34] width 35 height 35
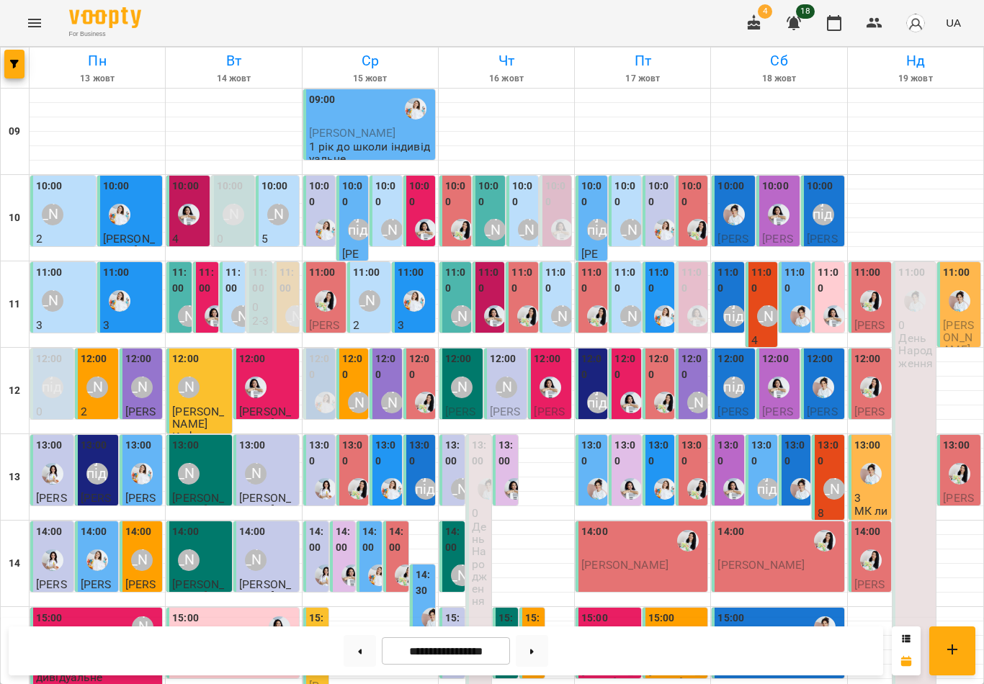
scroll to position [419, 0]
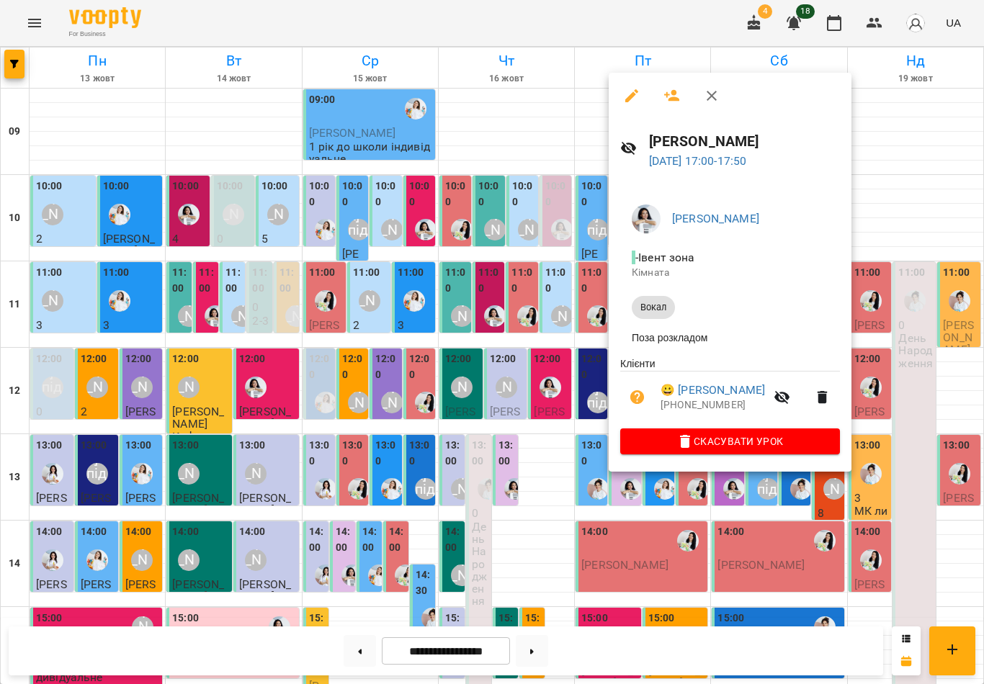
click at [718, 93] on icon "button" at bounding box center [711, 95] width 17 height 17
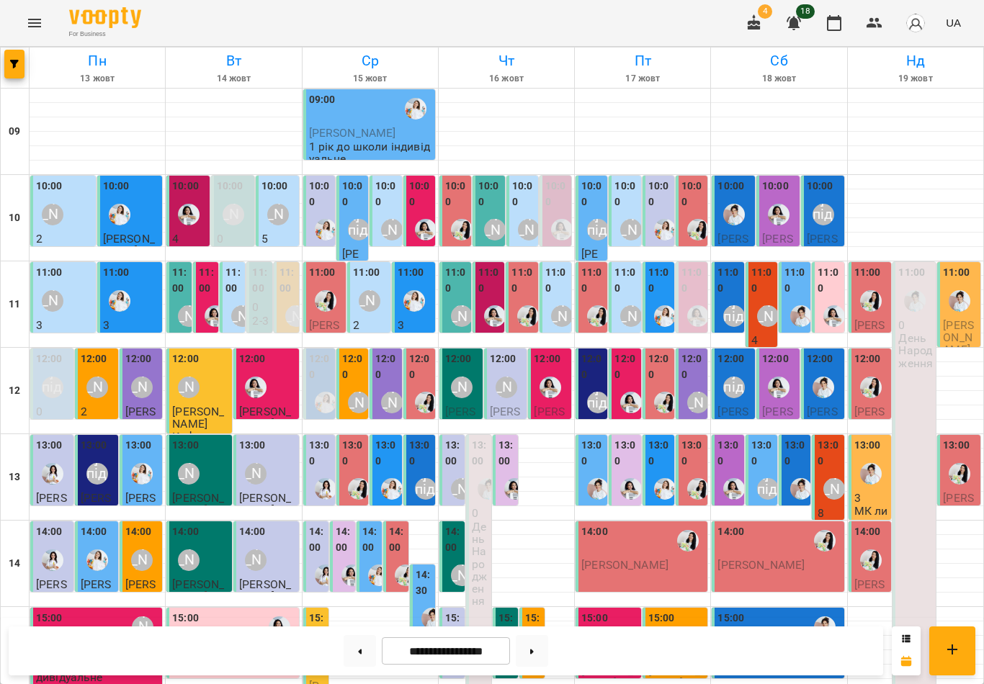
scroll to position [0, 0]
click at [325, 199] on label "10:00" at bounding box center [320, 194] width 23 height 31
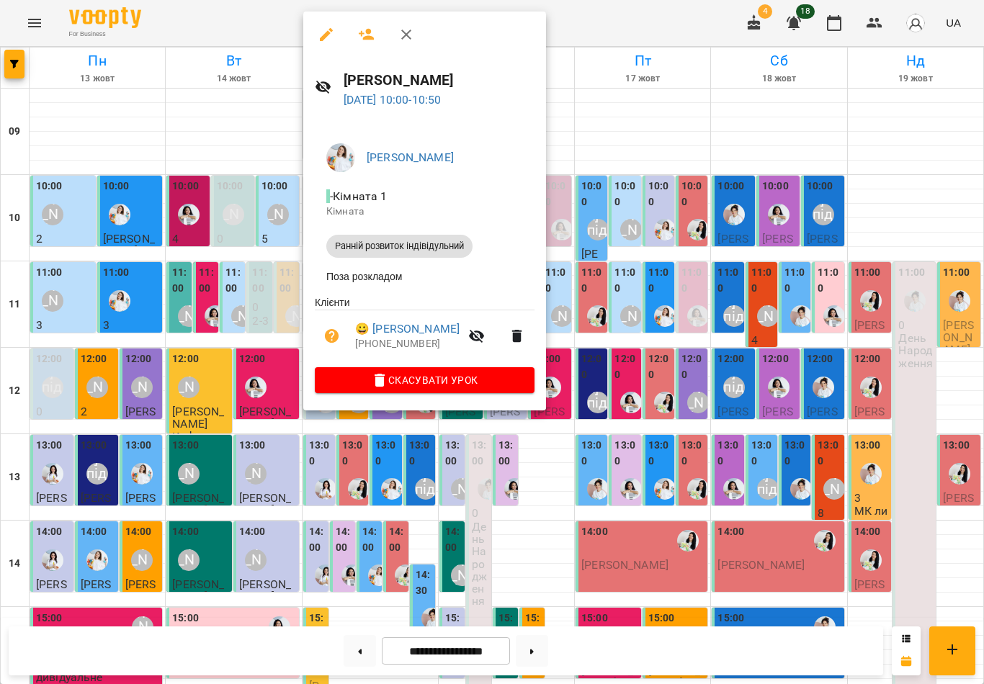
click at [408, 33] on icon "button" at bounding box center [406, 35] width 10 height 10
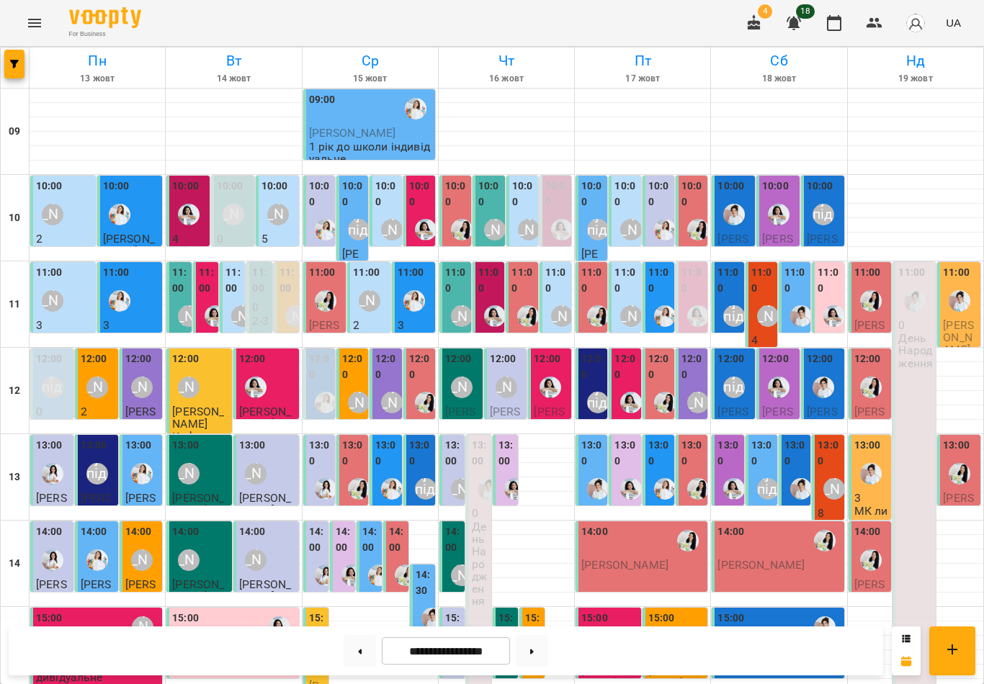
click at [352, 384] on div "12:00" at bounding box center [353, 369] width 23 height 35
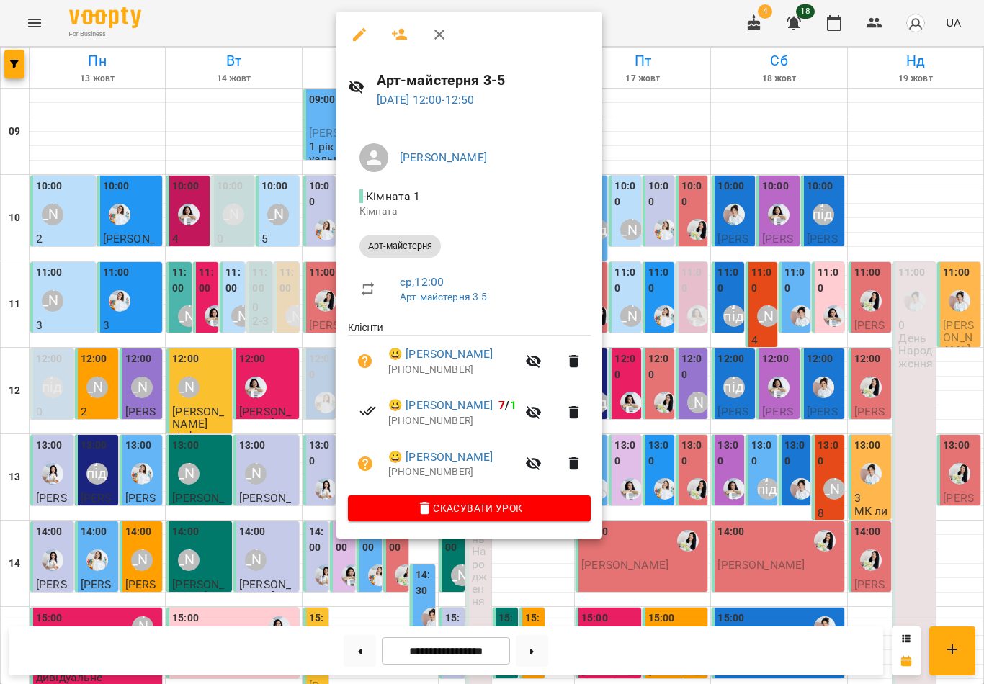
click at [439, 39] on icon "button" at bounding box center [439, 34] width 17 height 17
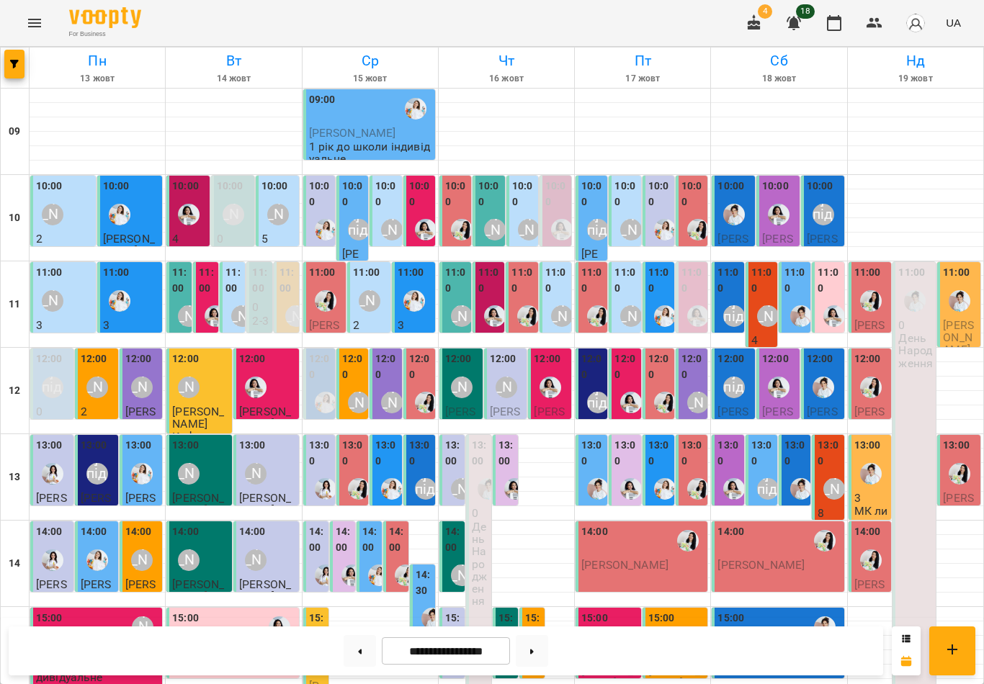
scroll to position [-1, 0]
click at [536, 651] on button at bounding box center [532, 651] width 32 height 32
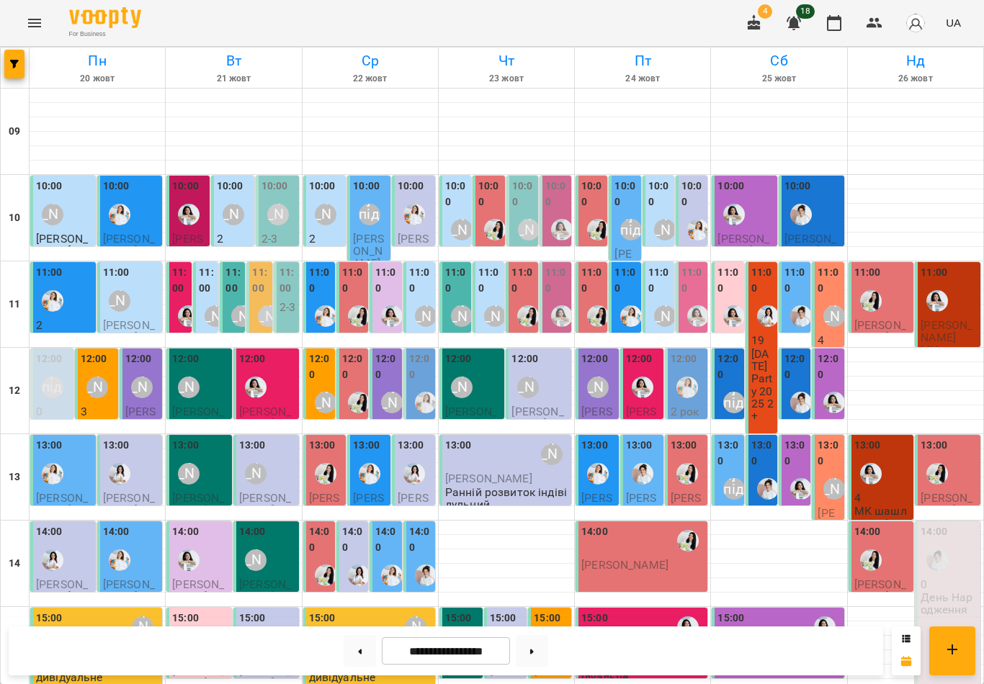
scroll to position [46, 0]
click at [419, 352] on label "12:00" at bounding box center [420, 367] width 23 height 31
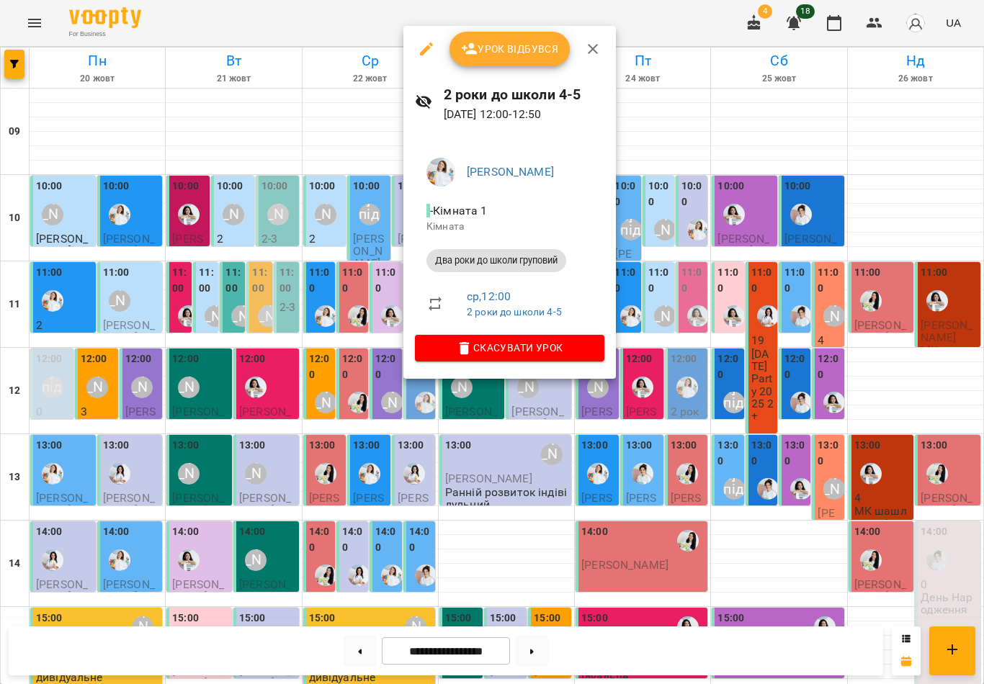
click at [598, 43] on icon "button" at bounding box center [592, 48] width 17 height 17
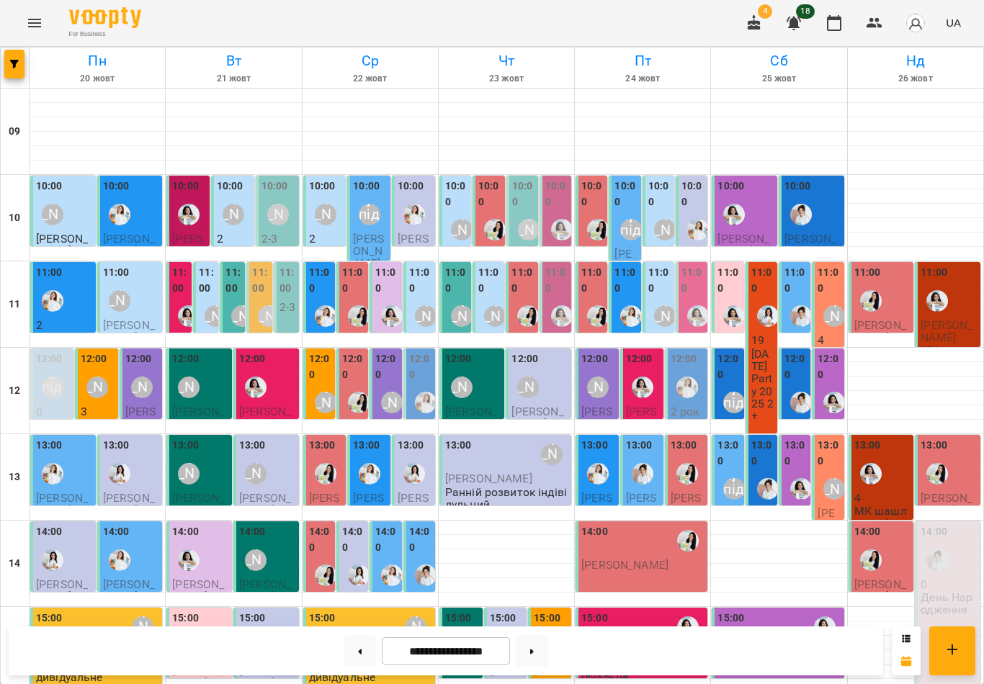
click at [367, 644] on button at bounding box center [360, 651] width 32 height 32
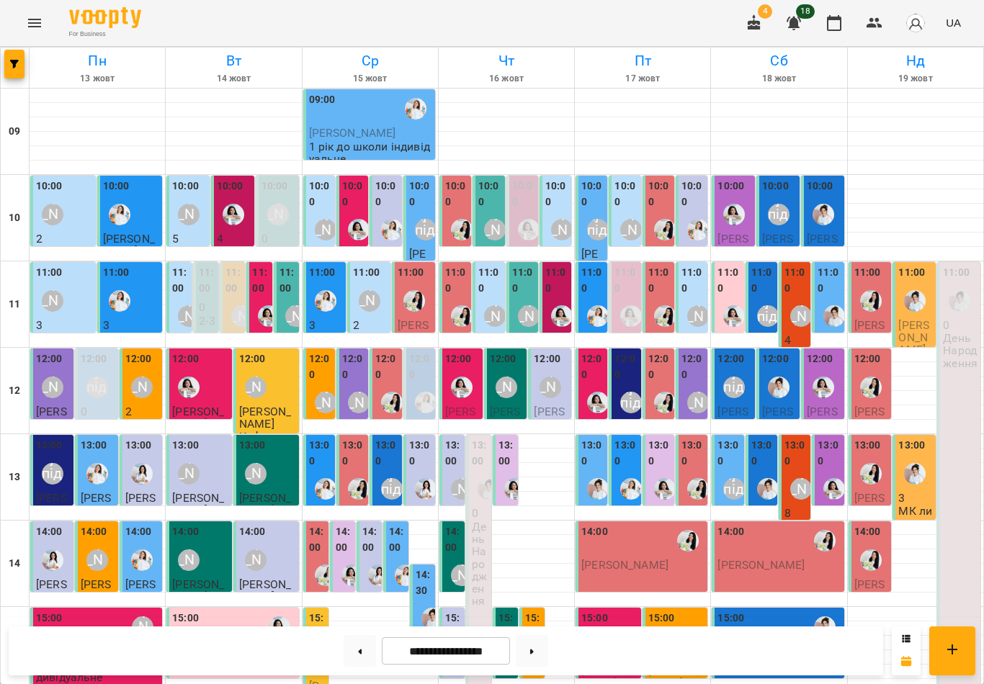
click at [668, 352] on label "12:00" at bounding box center [659, 367] width 23 height 31
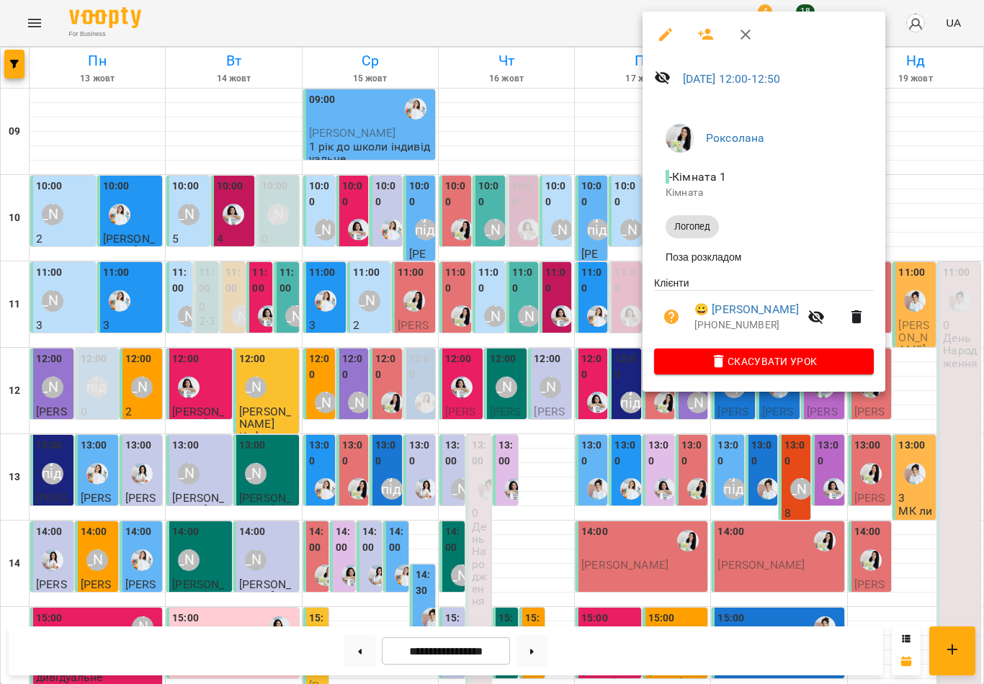
click at [739, 45] on button "button" at bounding box center [745, 34] width 35 height 35
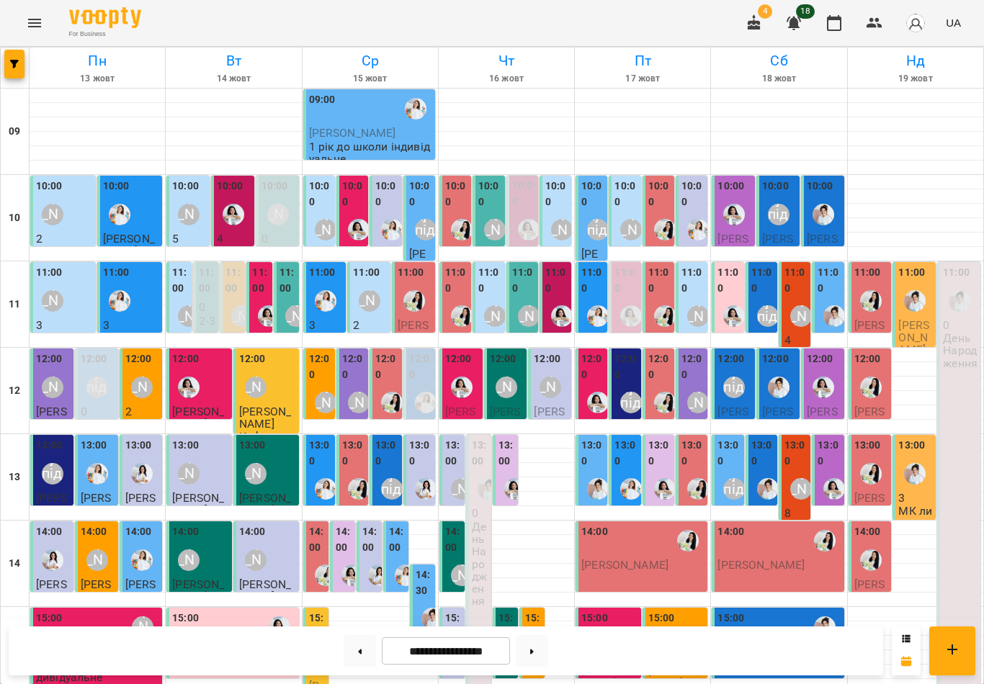
click at [548, 643] on button at bounding box center [532, 651] width 32 height 32
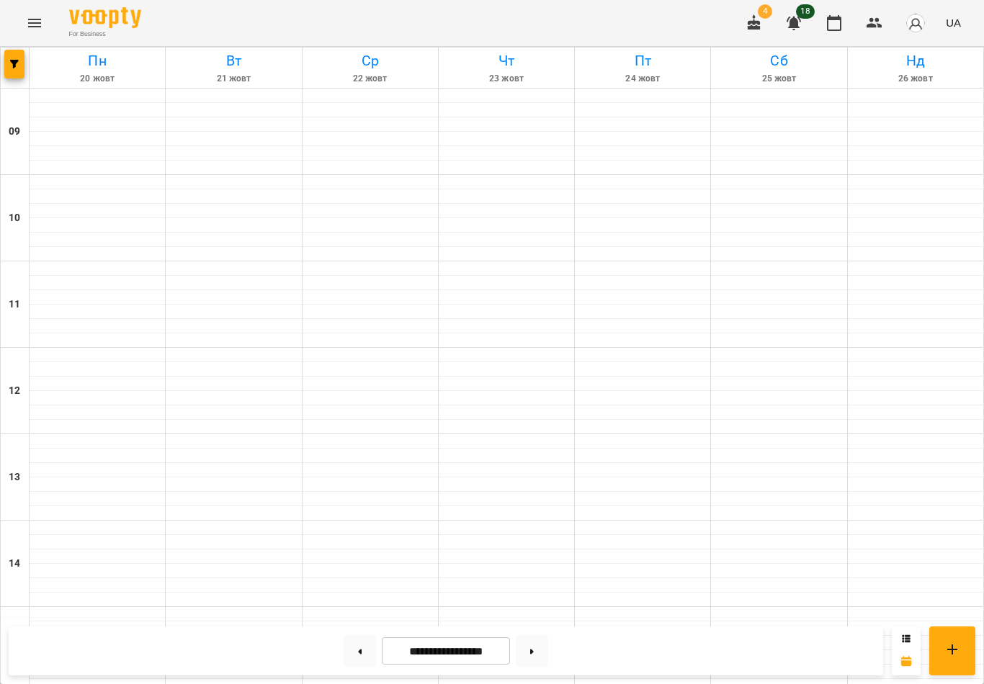
type input "**********"
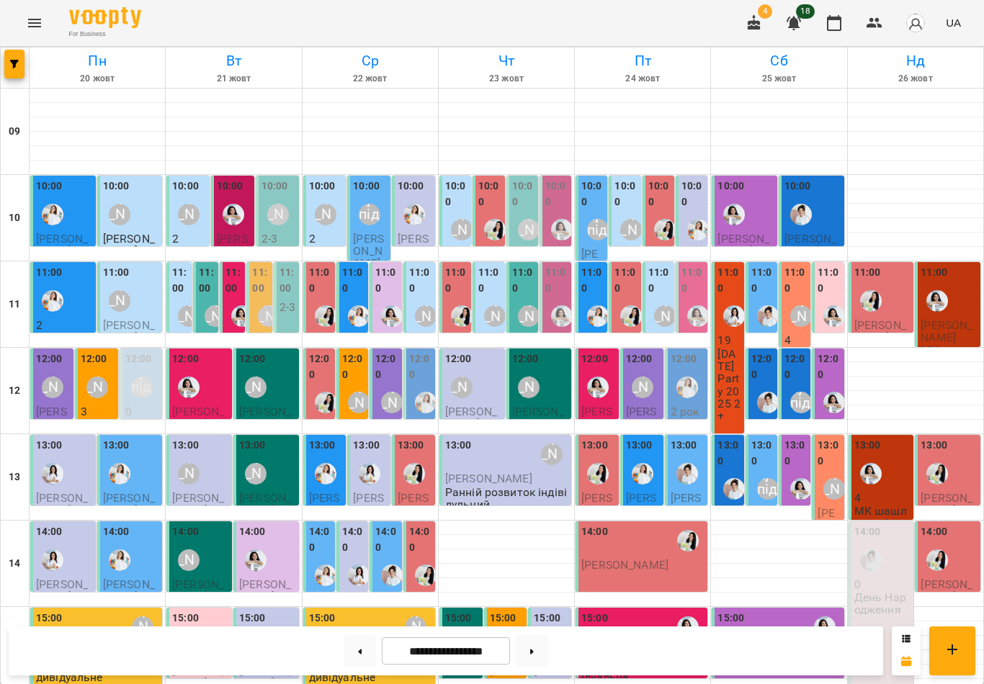
click at [381, 265] on div "11:00" at bounding box center [386, 282] width 23 height 35
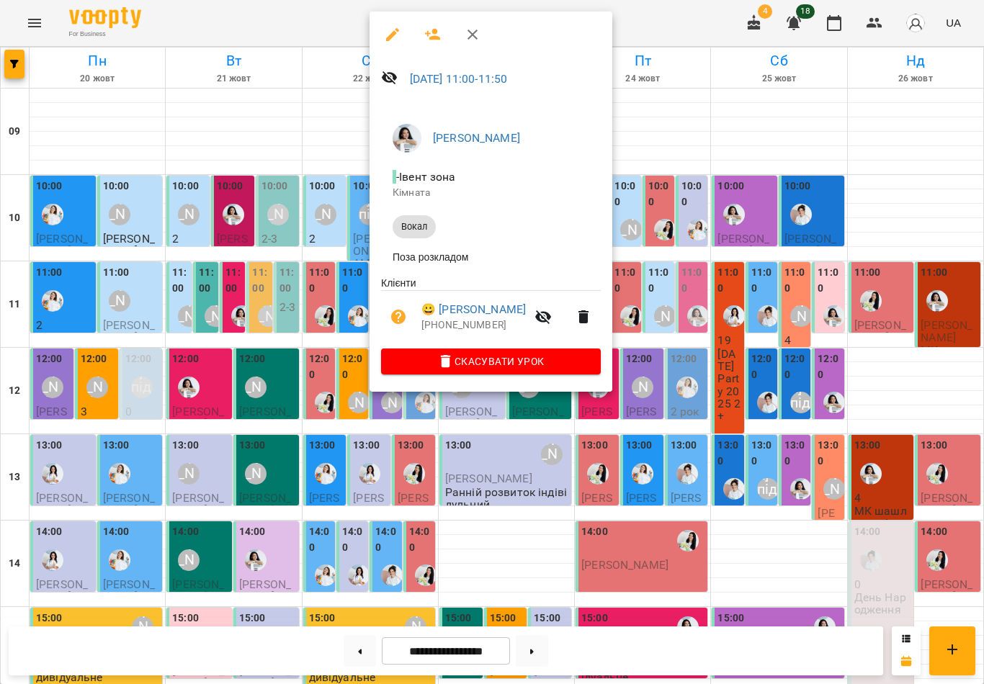
click at [466, 37] on icon "button" at bounding box center [472, 34] width 17 height 17
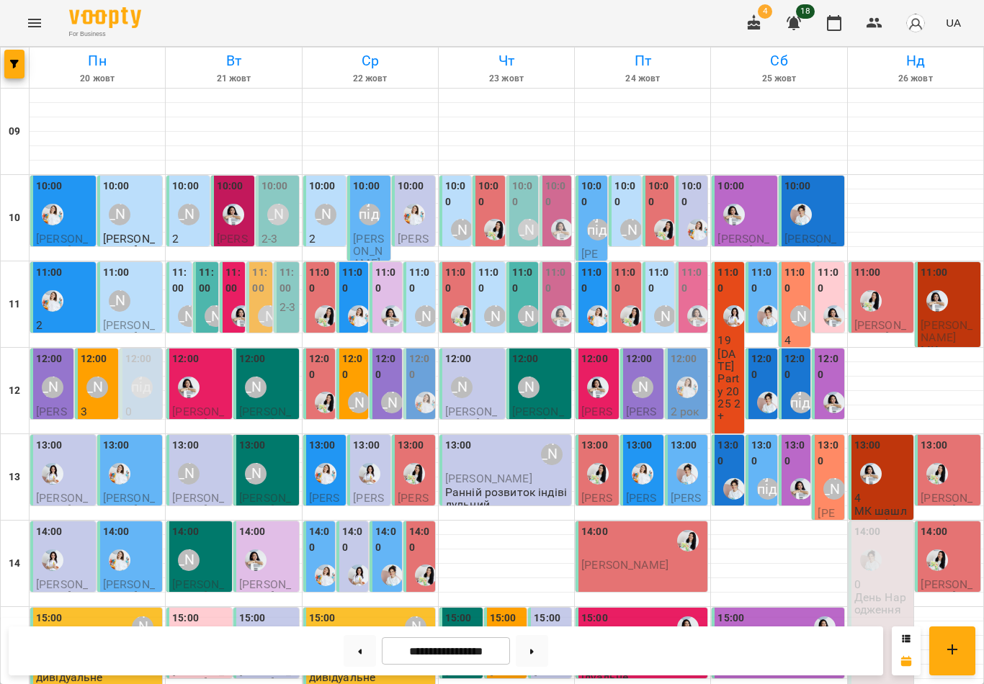
click at [380, 352] on div "12:00" at bounding box center [386, 369] width 23 height 35
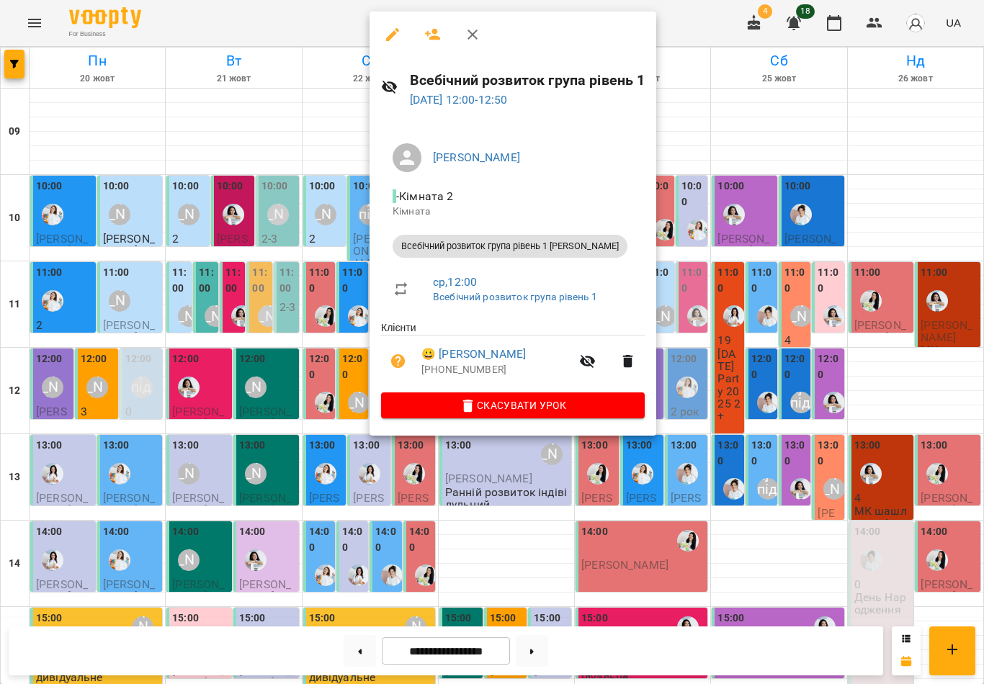
click at [470, 35] on icon "button" at bounding box center [472, 34] width 17 height 17
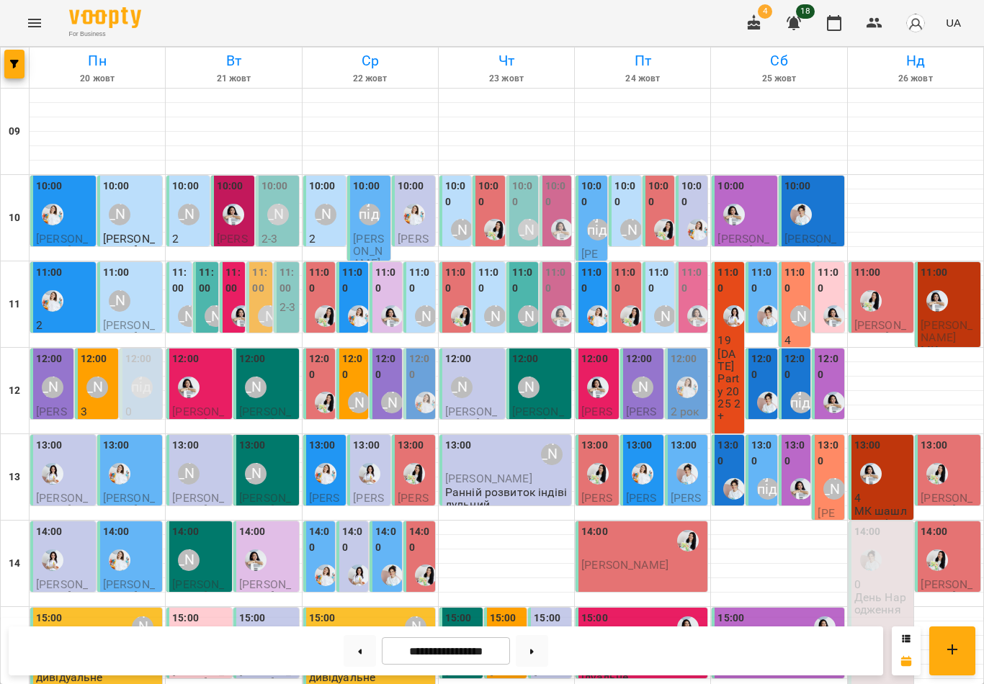
click at [420, 334] on div at bounding box center [370, 341] width 135 height 14
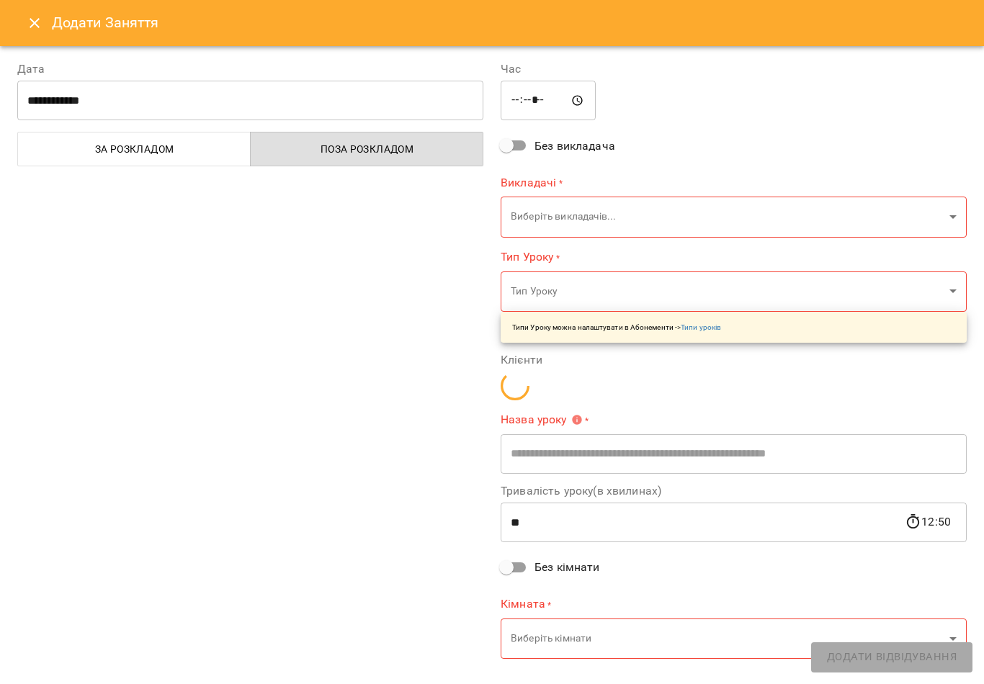
type input "**********"
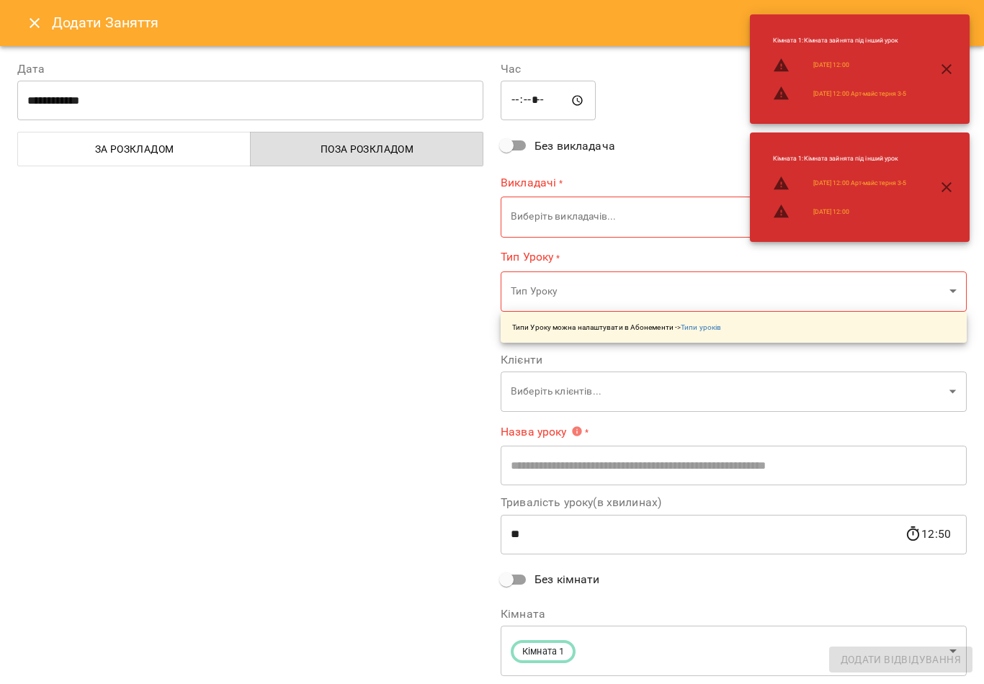
click at [510, 87] on input "*****" at bounding box center [548, 101] width 95 height 40
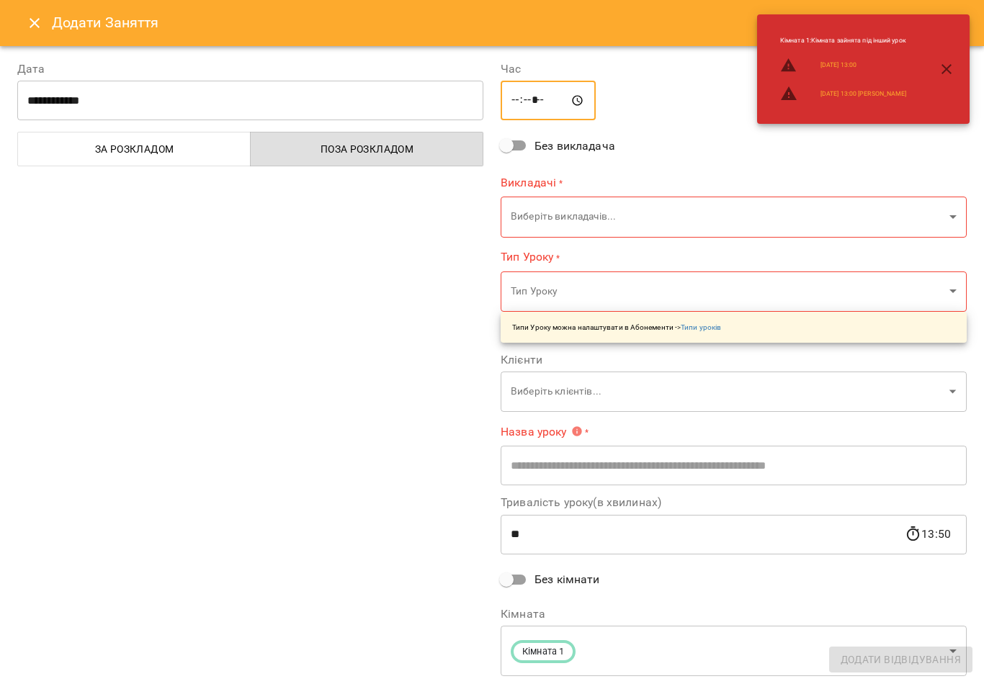
click at [528, 88] on input "*****" at bounding box center [548, 101] width 95 height 40
type input "*****"
click at [607, 202] on body "For Business 4 18 UA [DATE] [DATE] [DATE] [DATE] [DATE] [DATE] Нд [DATE] 10 11 …" at bounding box center [492, 552] width 984 height 1104
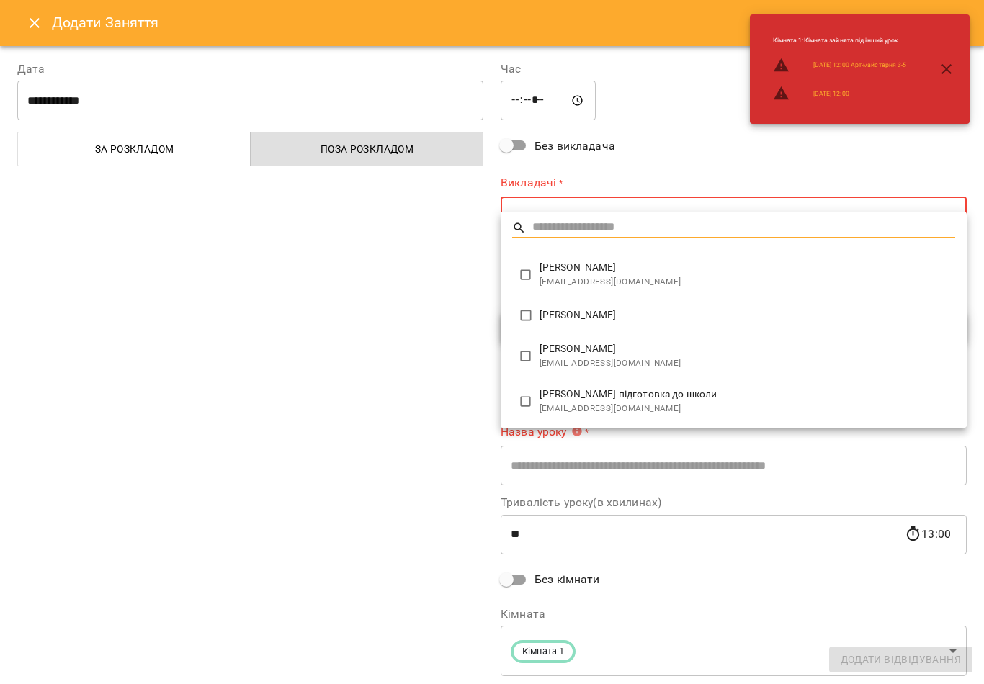
click at [460, 275] on div at bounding box center [492, 342] width 984 height 684
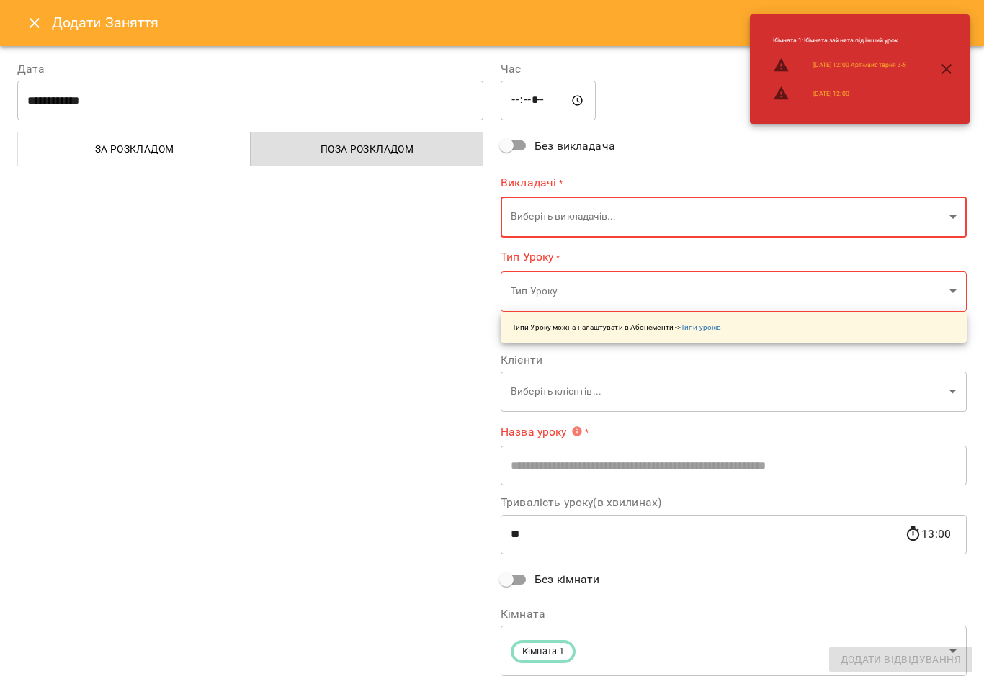
click at [631, 197] on body "For Business 4 18 UA [DATE] [DATE] [DATE] [DATE] [DATE] [DATE] Нд [DATE] 10 11 …" at bounding box center [492, 552] width 984 height 1104
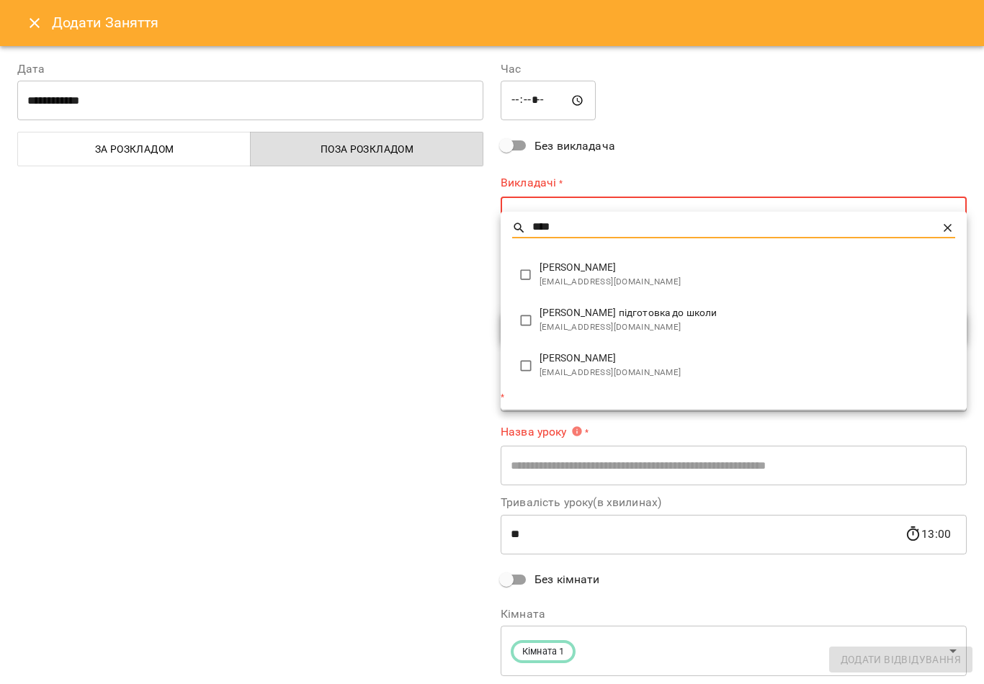
type input "****"
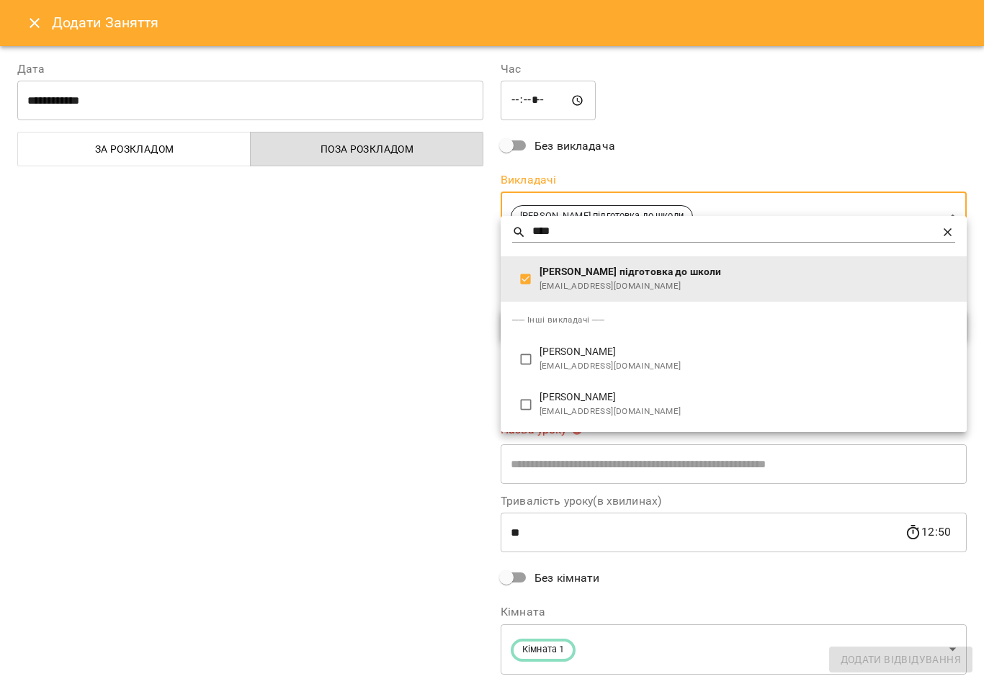
type input "**********"
type input "**"
type input "**********"
click at [425, 392] on div at bounding box center [492, 342] width 984 height 684
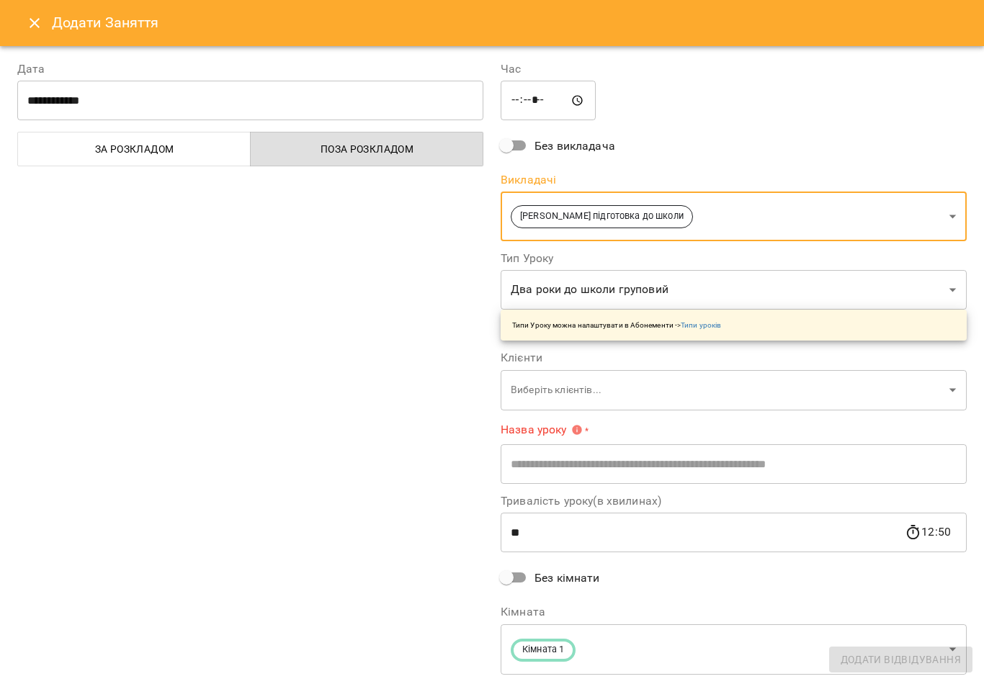
click at [691, 268] on body "For Business 4 18 UA [DATE] [DATE] [DATE] [DATE] [DATE] [DATE] Нд [DATE] 10 11 …" at bounding box center [492, 552] width 984 height 1104
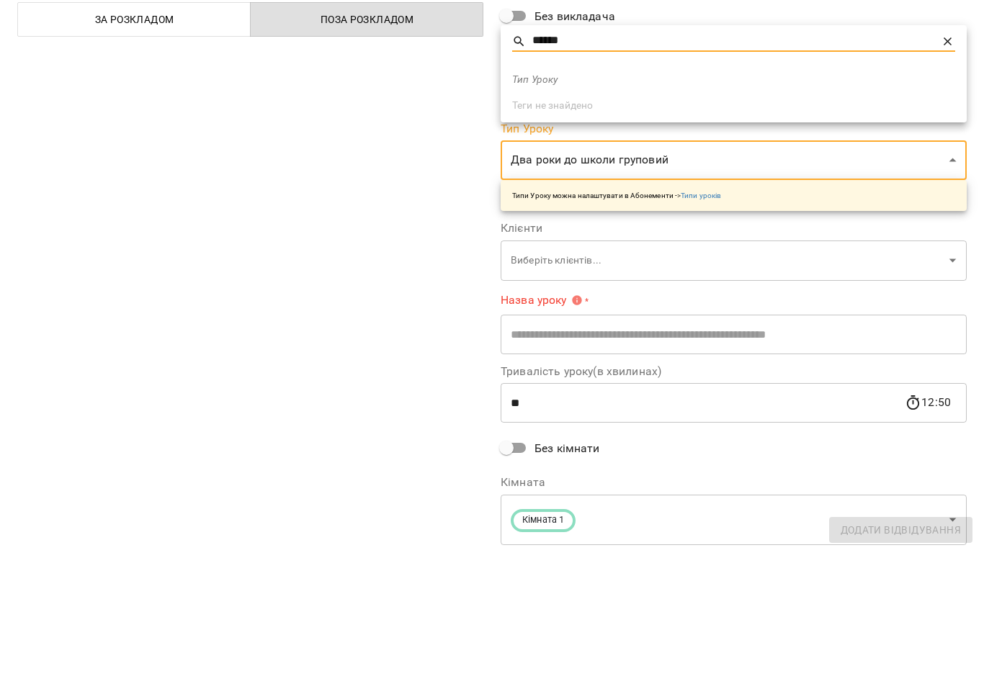
type input "*****"
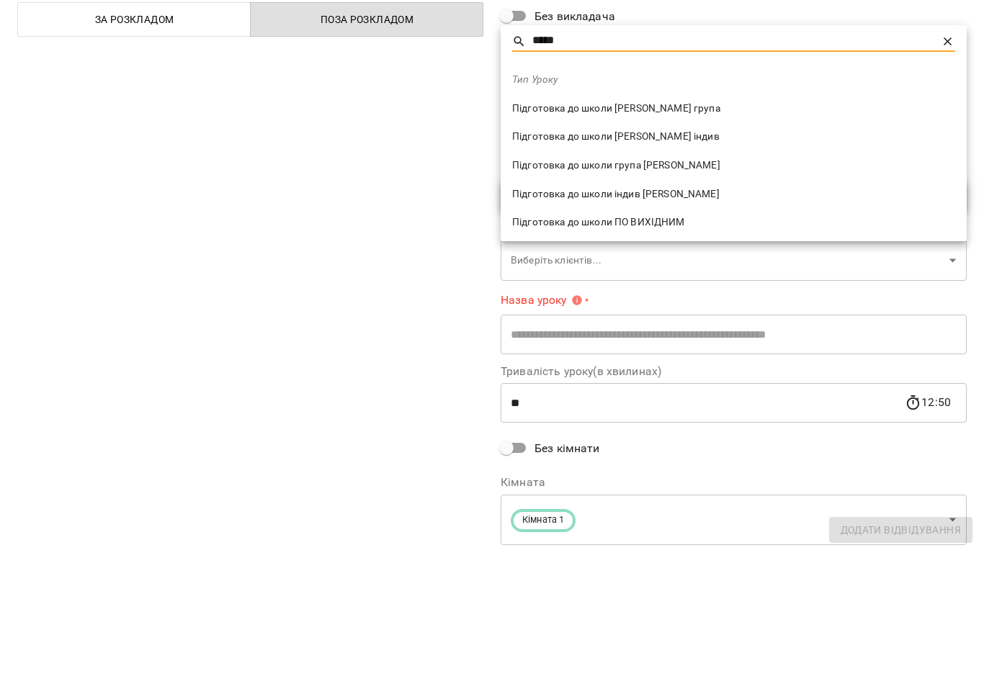
click at [682, 259] on span "Підготовка до школи [PERSON_NAME] індив" at bounding box center [733, 266] width 443 height 14
type input "**********"
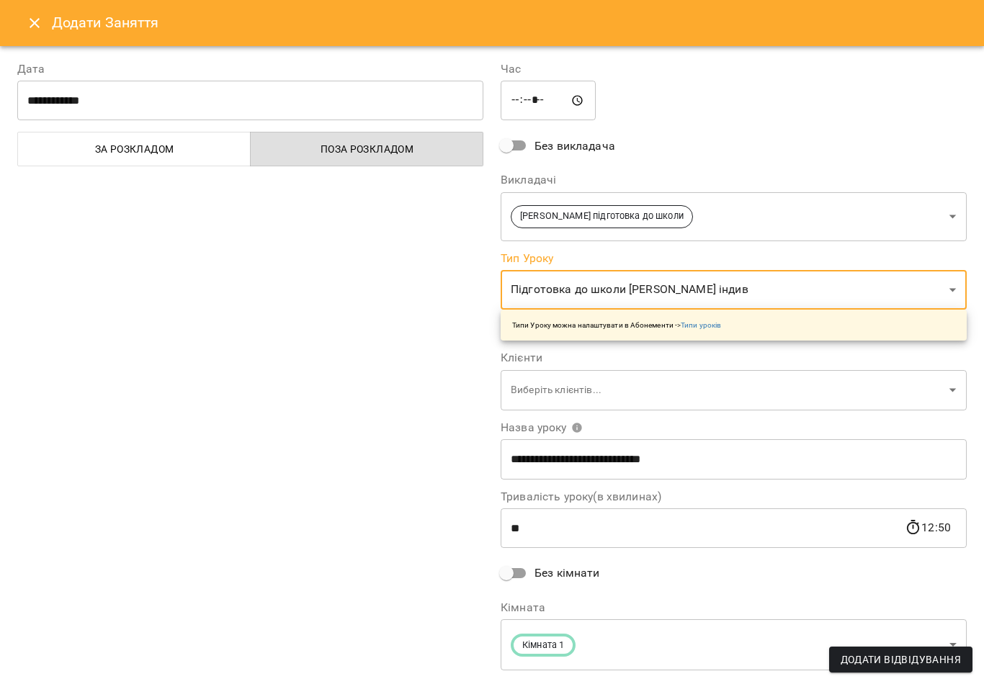
click at [632, 371] on body "For Business 4 18 UA [DATE] [DATE] [DATE] [DATE] [DATE] [DATE] Нд [DATE] 10 11 …" at bounding box center [492, 552] width 984 height 1104
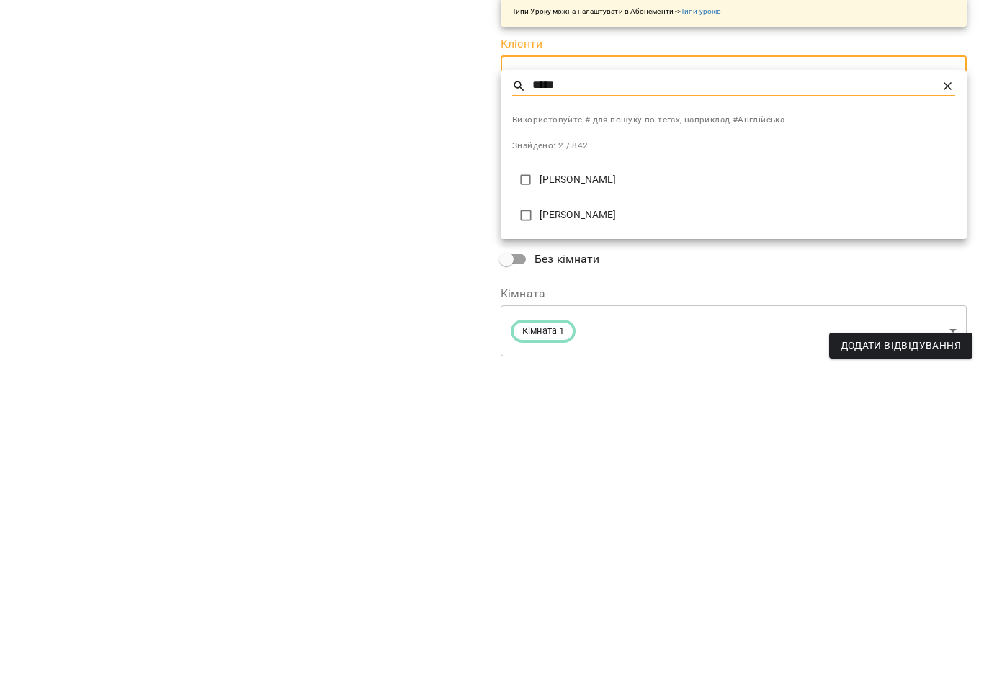
type input "*****"
click at [583, 487] on p "[PERSON_NAME]" at bounding box center [748, 494] width 416 height 14
type input "**********"
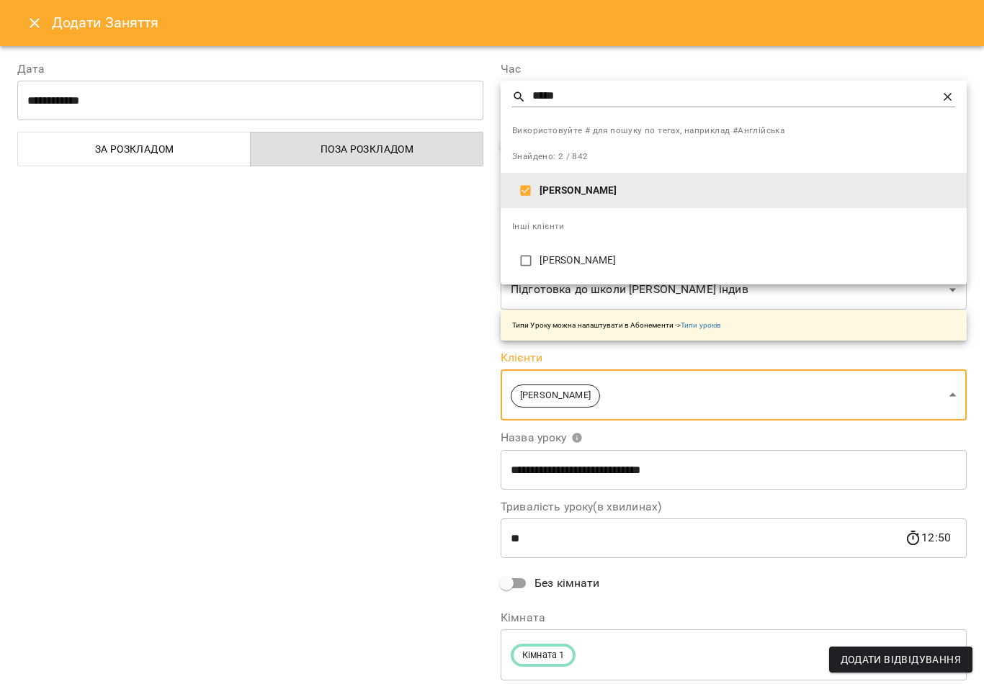
click at [886, 661] on div at bounding box center [492, 342] width 984 height 684
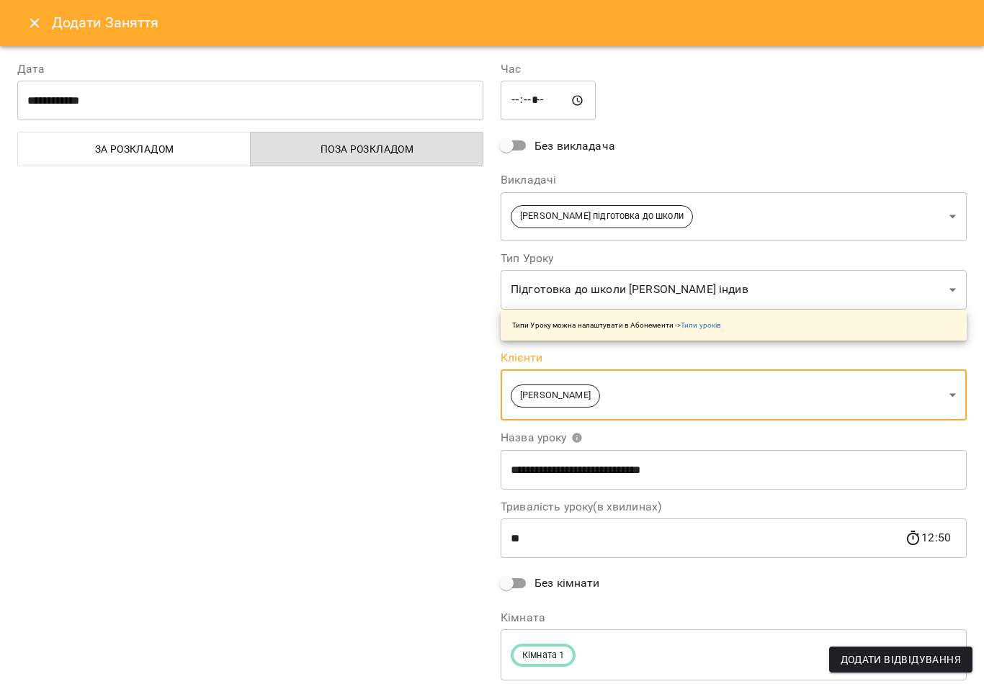
click at [909, 661] on span "Додати Відвідування" at bounding box center [901, 659] width 120 height 17
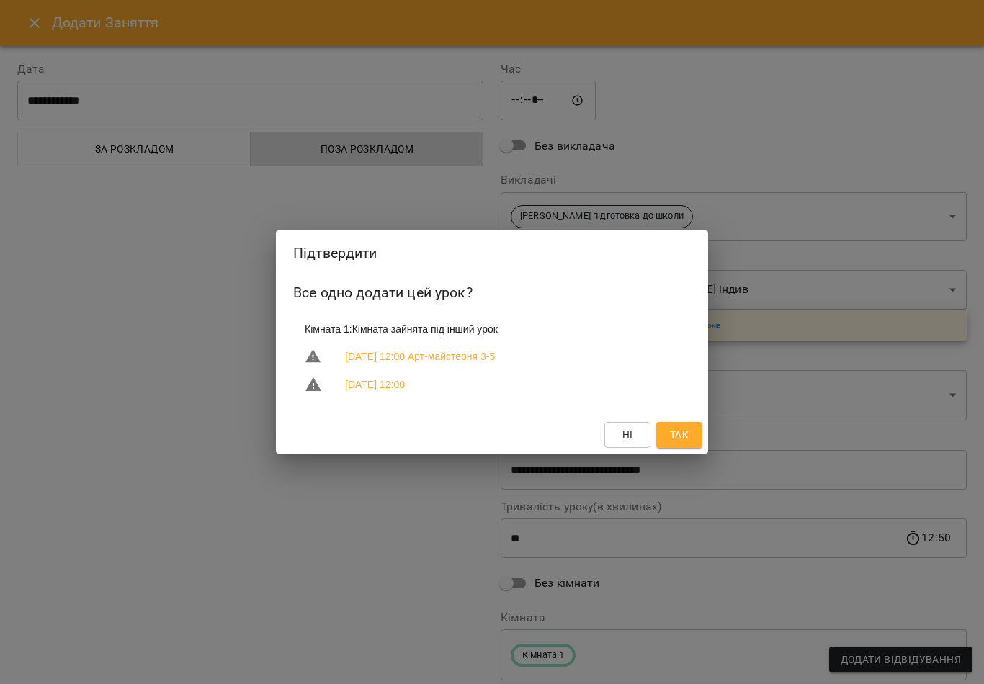
click at [677, 434] on span "Так" at bounding box center [679, 435] width 19 height 17
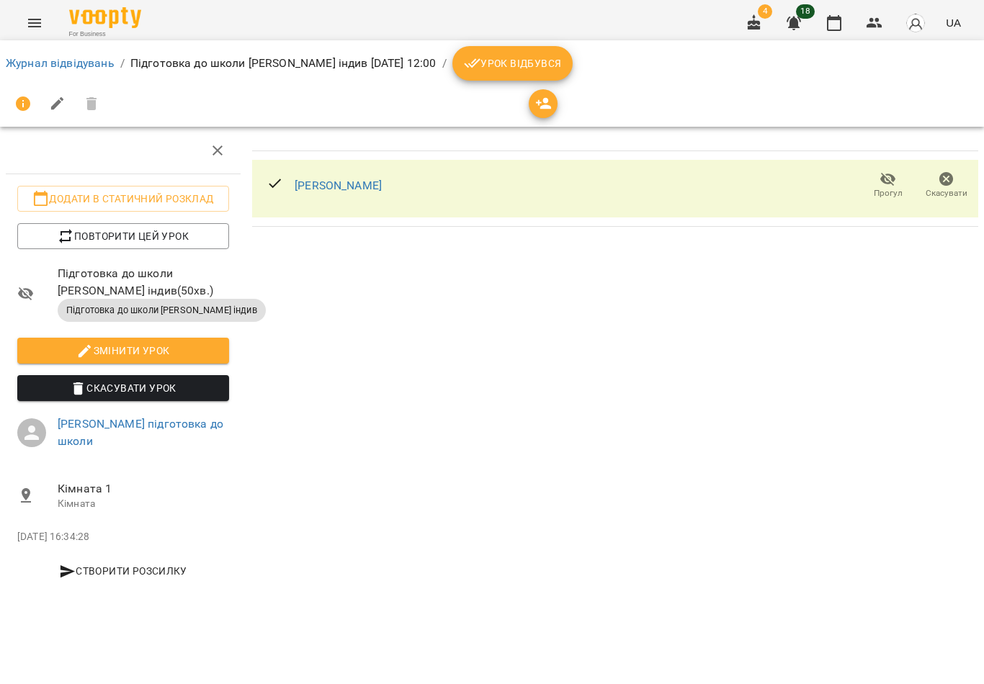
click at [524, 60] on span "Урок відбувся" at bounding box center [513, 63] width 98 height 17
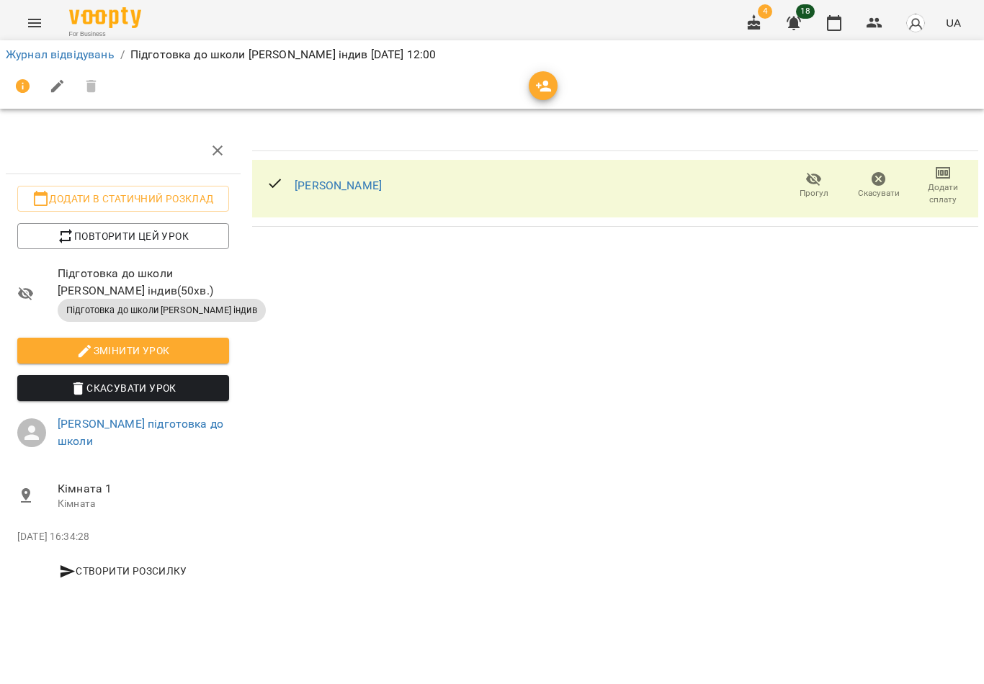
click at [831, 20] on icon "button" at bounding box center [834, 23] width 14 height 16
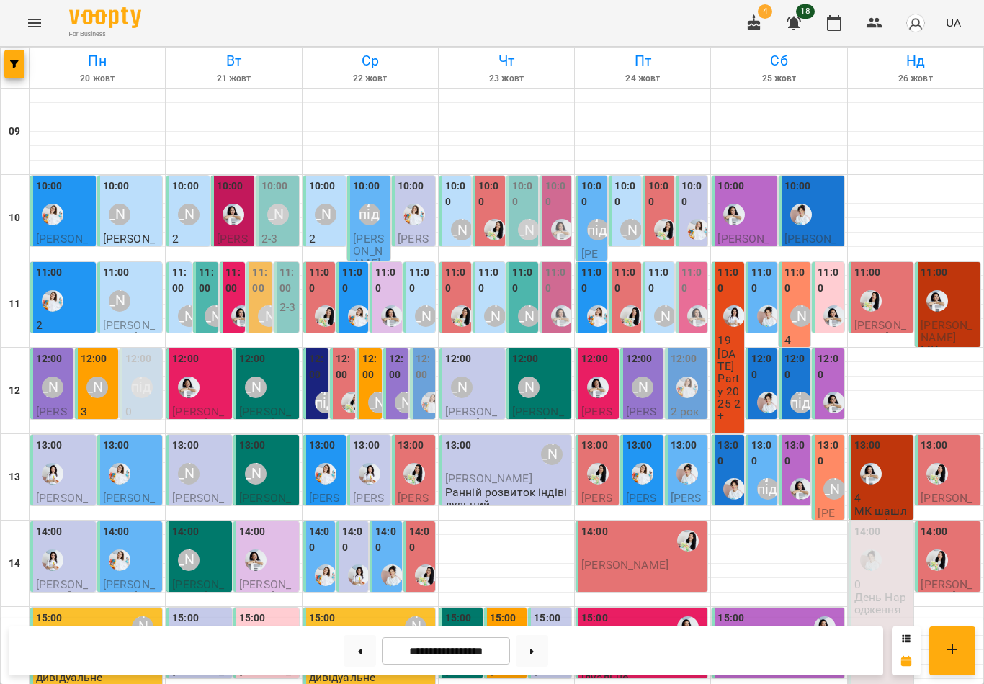
click at [421, 548] on label "14:00" at bounding box center [420, 540] width 23 height 31
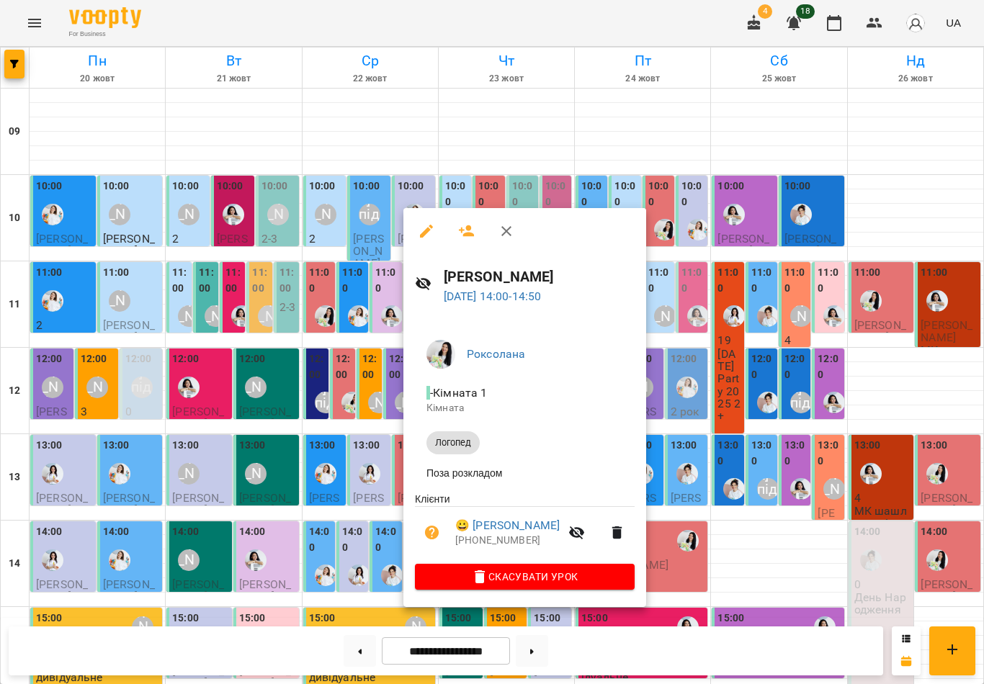
click at [508, 236] on icon "button" at bounding box center [506, 231] width 17 height 17
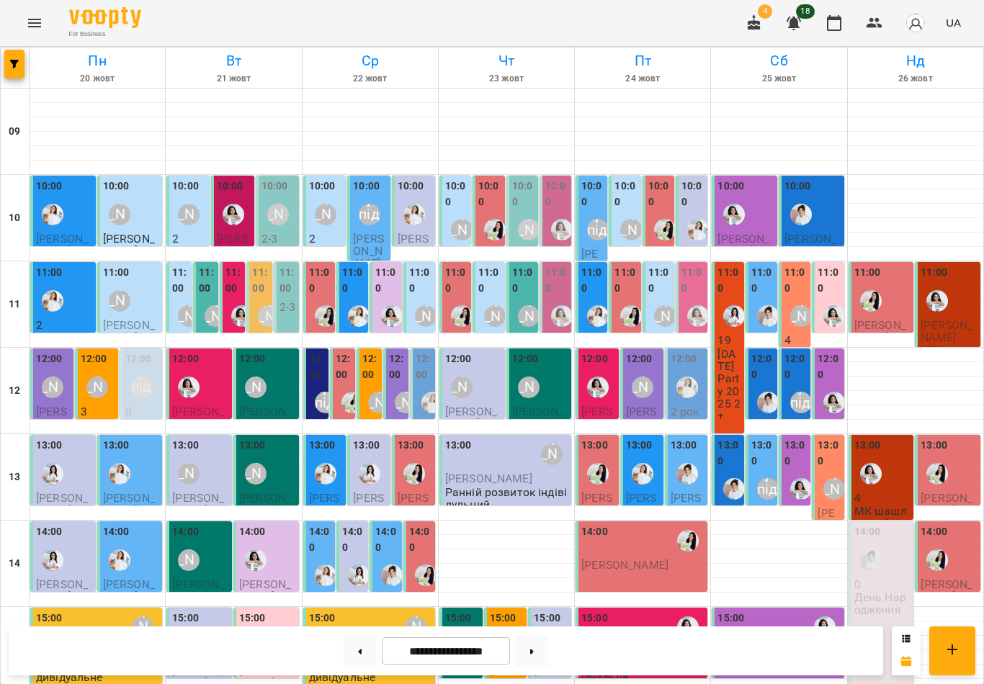
click at [360, 540] on label "14:00" at bounding box center [353, 540] width 23 height 31
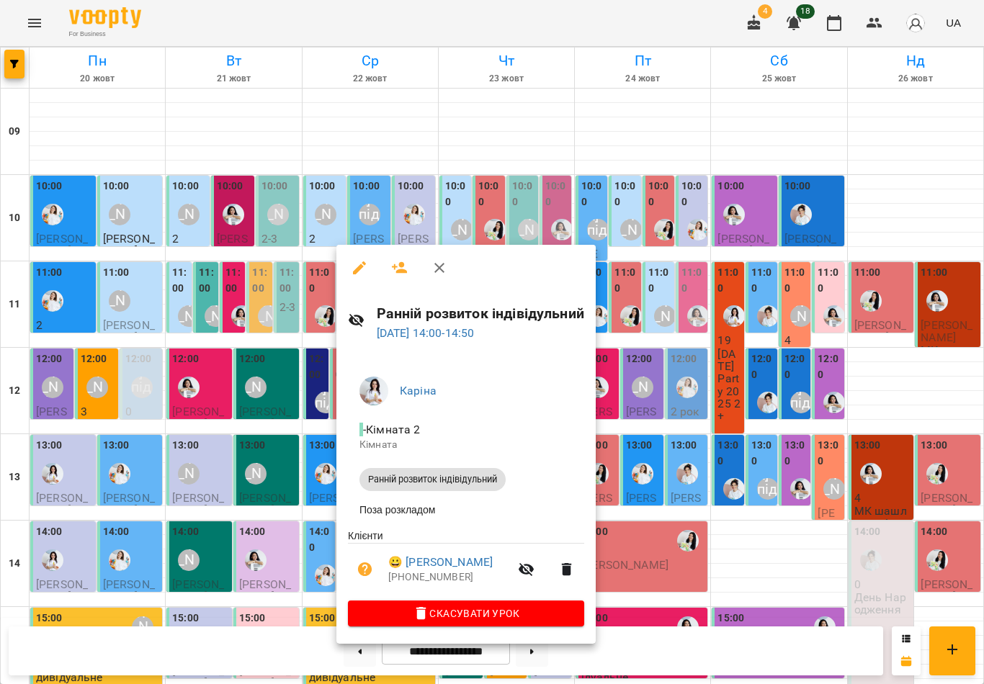
click at [443, 275] on icon "button" at bounding box center [439, 267] width 17 height 17
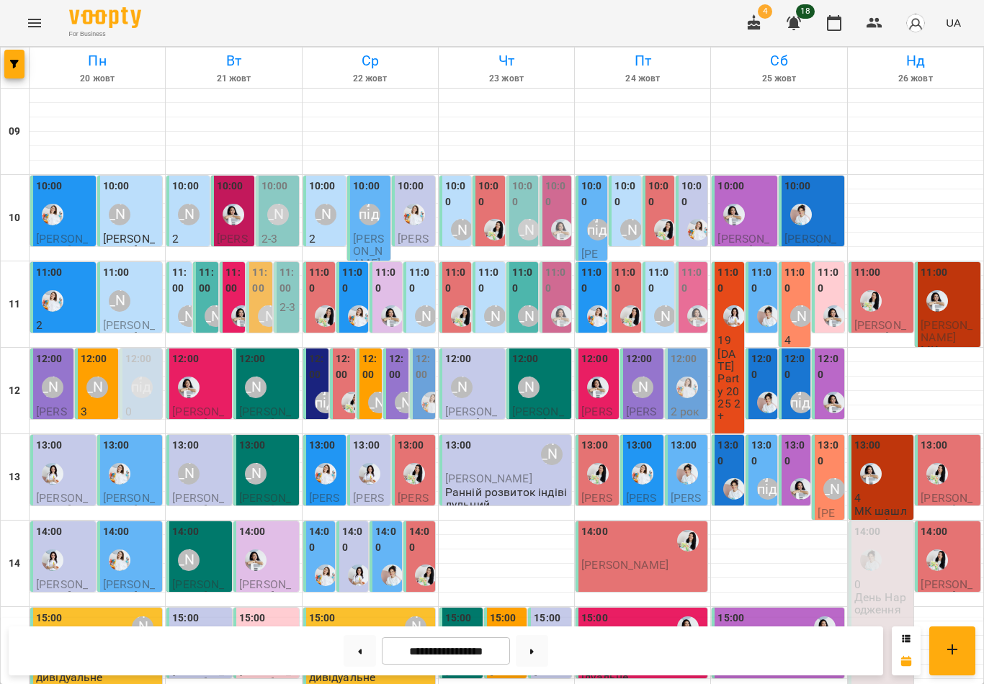
scroll to position [151, 0]
click at [414, 525] on label "14:00" at bounding box center [420, 540] width 23 height 31
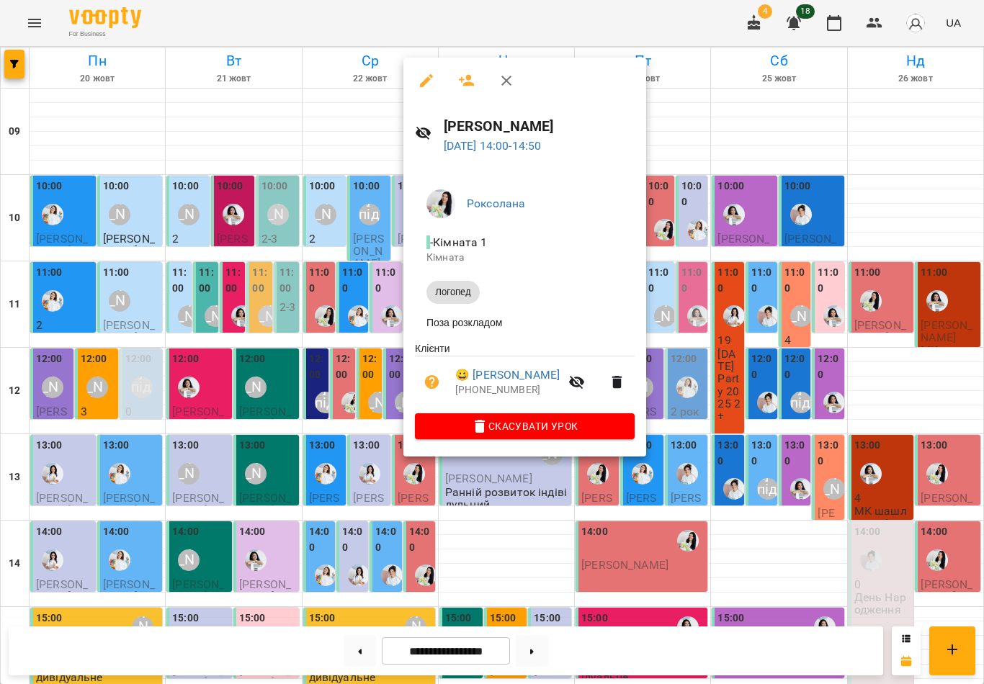
click at [506, 84] on icon "button" at bounding box center [506, 80] width 17 height 17
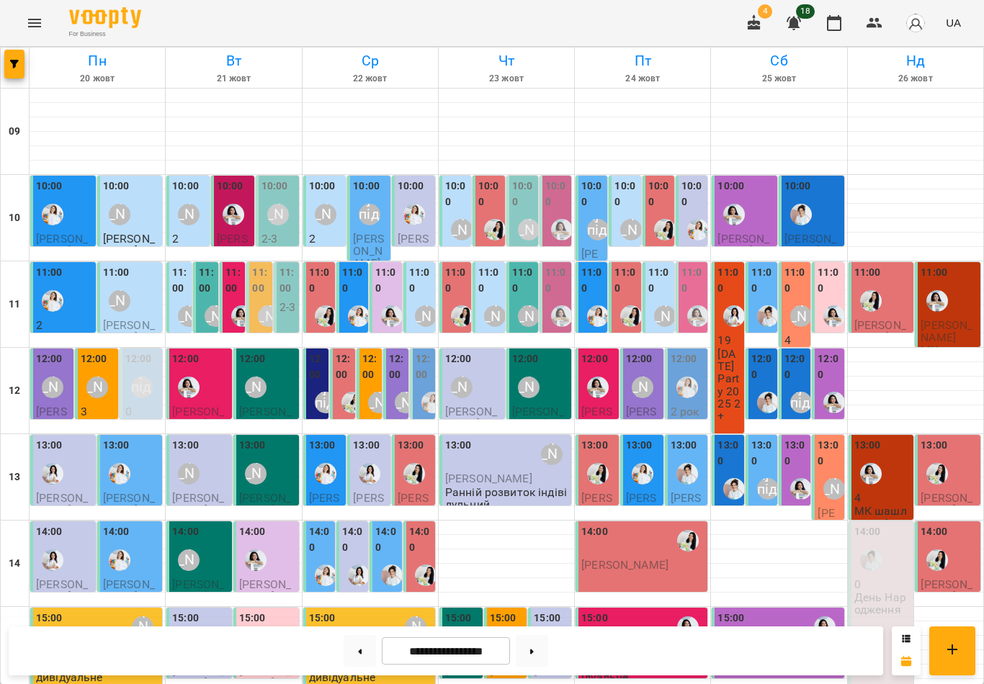
click at [316, 525] on div "14:00" at bounding box center [320, 542] width 23 height 35
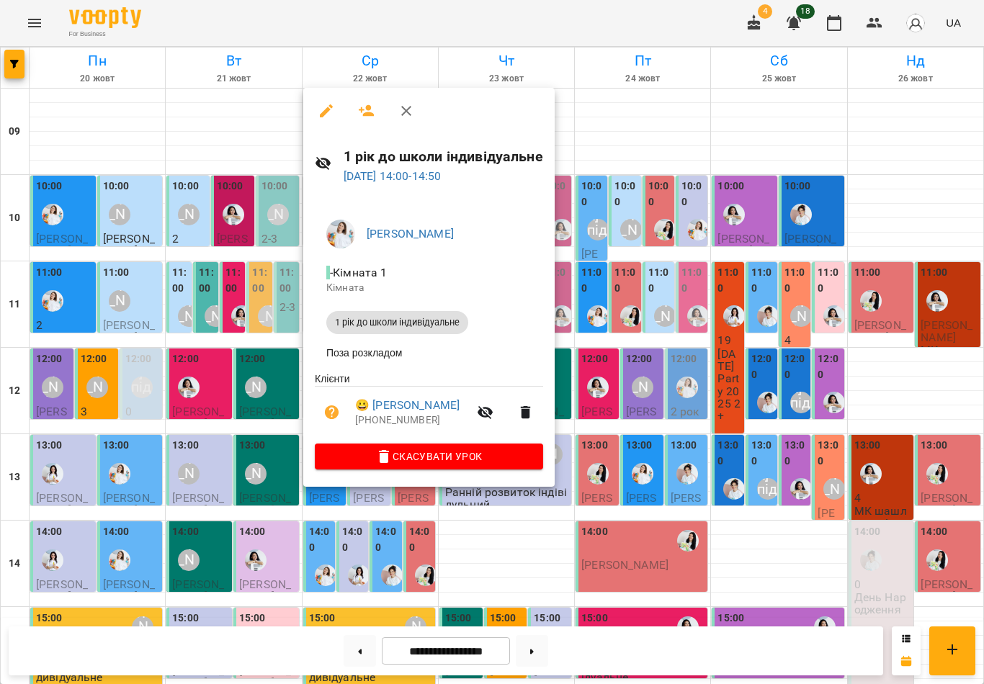
click at [406, 117] on icon "button" at bounding box center [406, 110] width 17 height 17
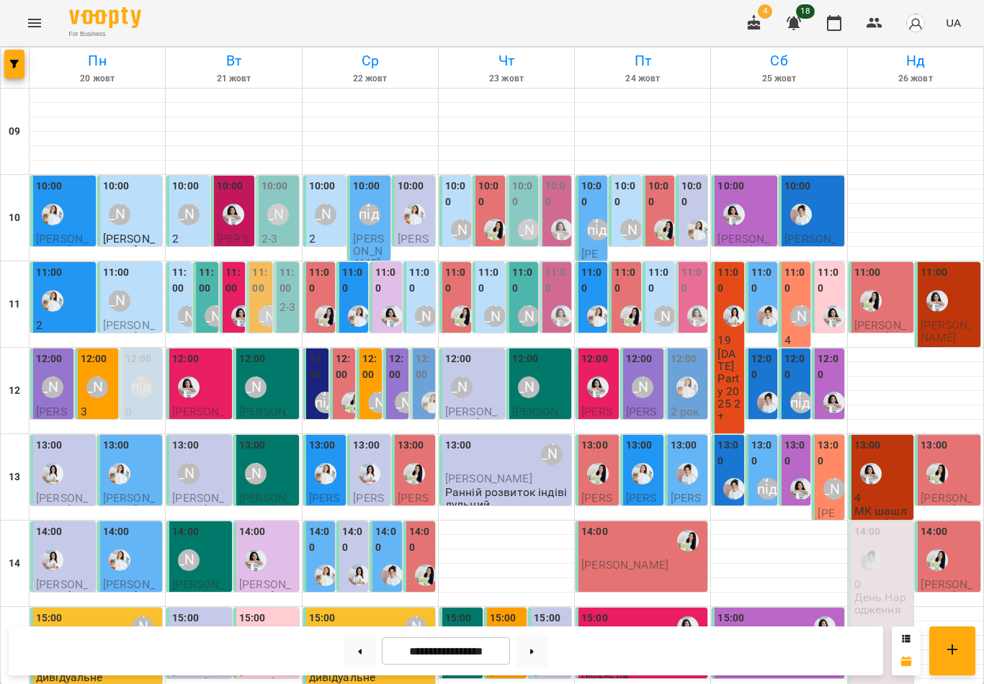
click at [350, 525] on label "14:00" at bounding box center [353, 540] width 23 height 31
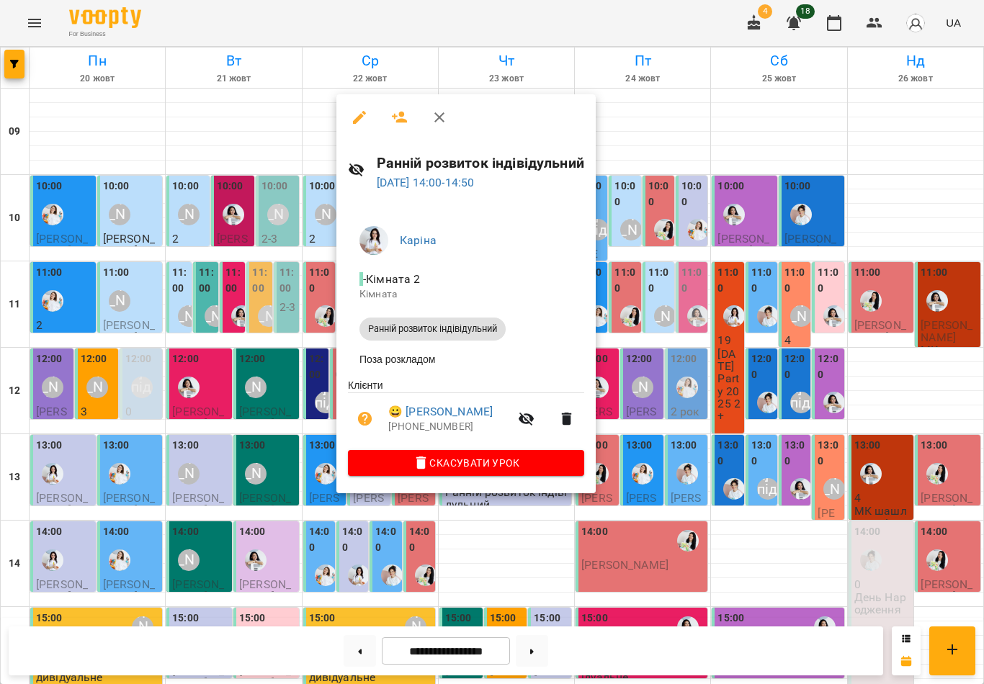
click at [437, 124] on icon "button" at bounding box center [439, 117] width 17 height 17
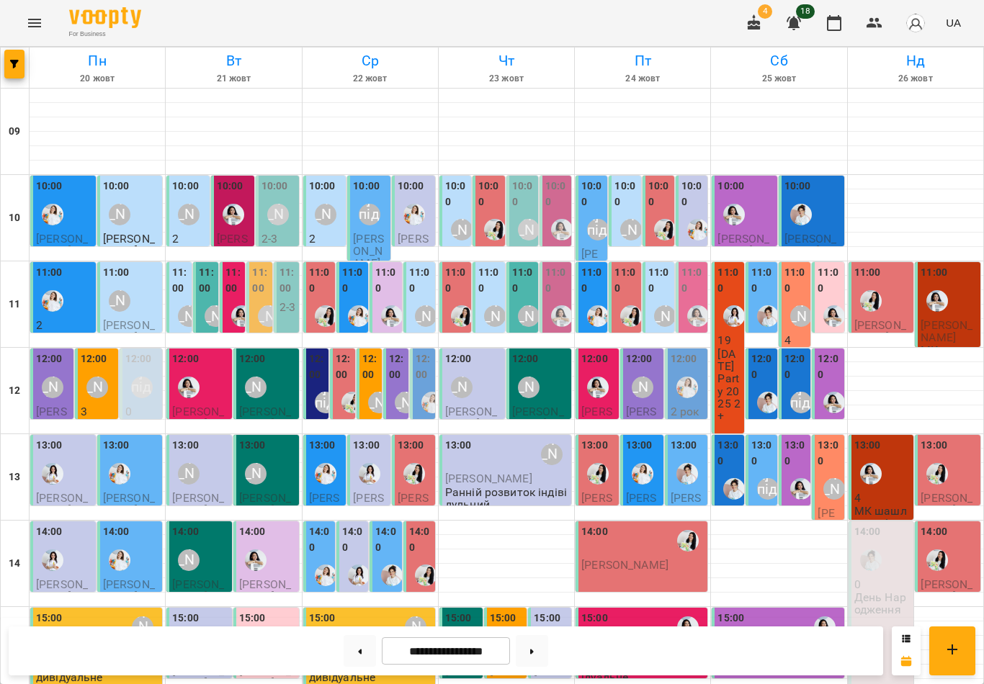
click at [388, 525] on label "14:00" at bounding box center [386, 540] width 23 height 31
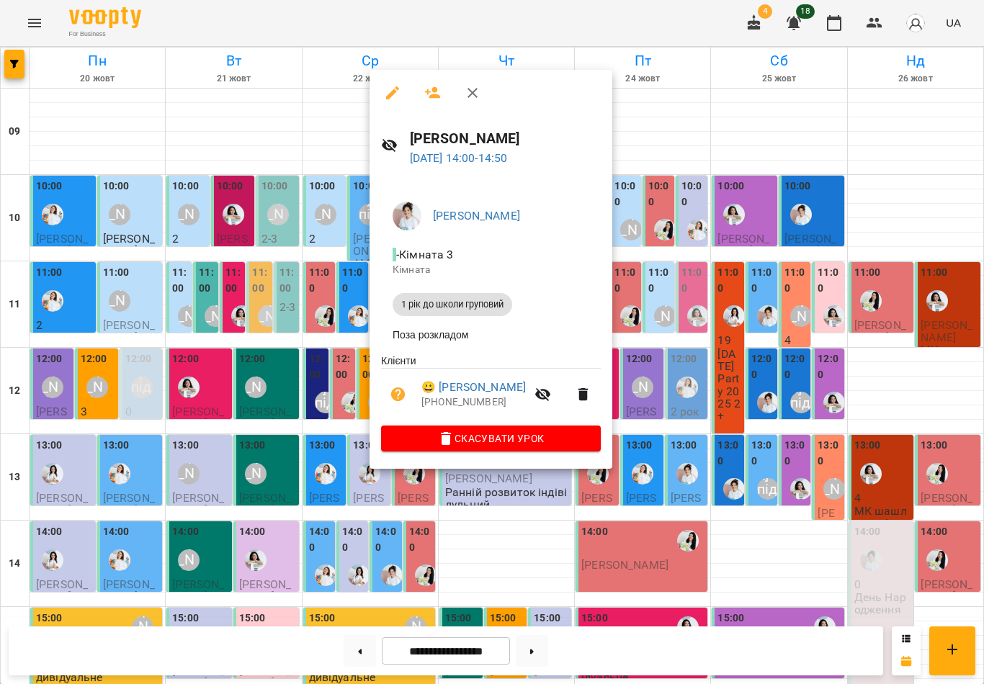
click at [476, 93] on icon "button" at bounding box center [472, 92] width 17 height 17
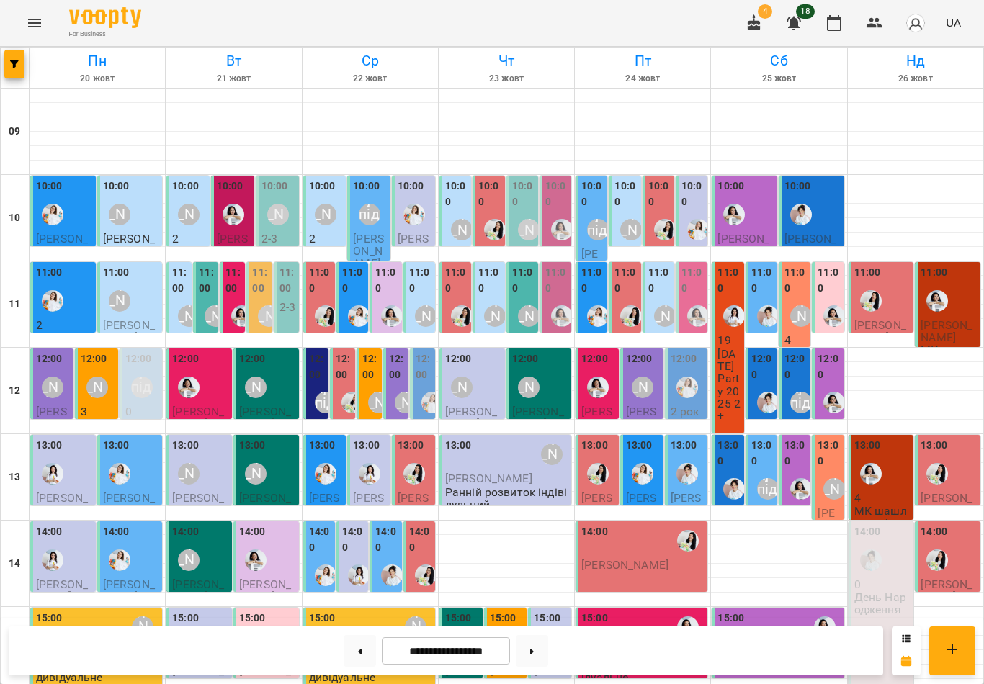
scroll to position [30, 0]
click at [317, 352] on div "12:00" at bounding box center [317, 369] width 17 height 35
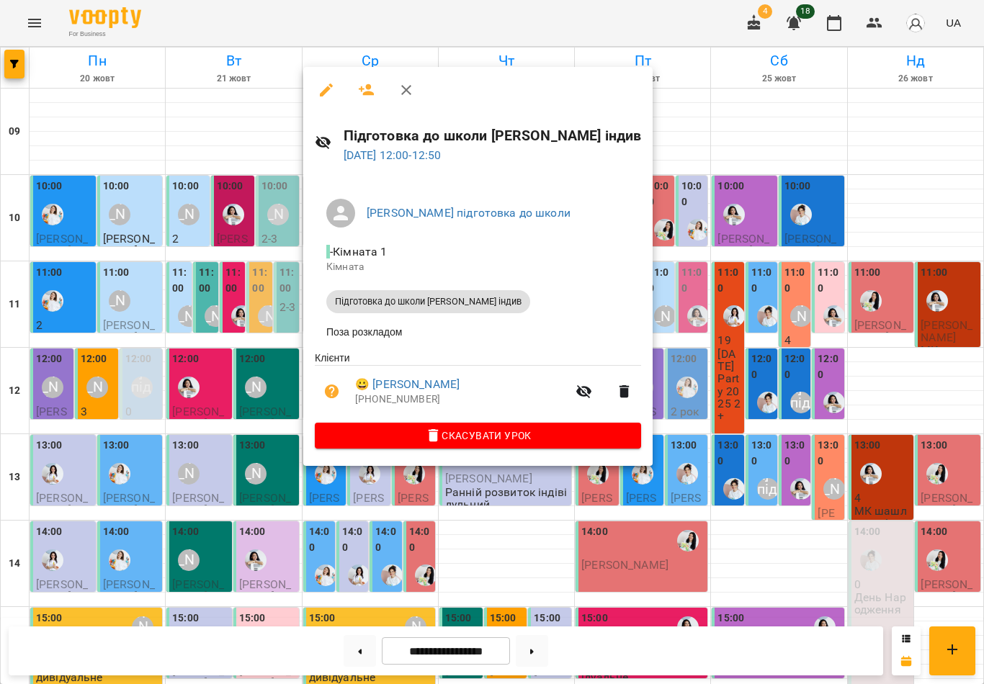
click at [409, 96] on icon "button" at bounding box center [406, 89] width 17 height 17
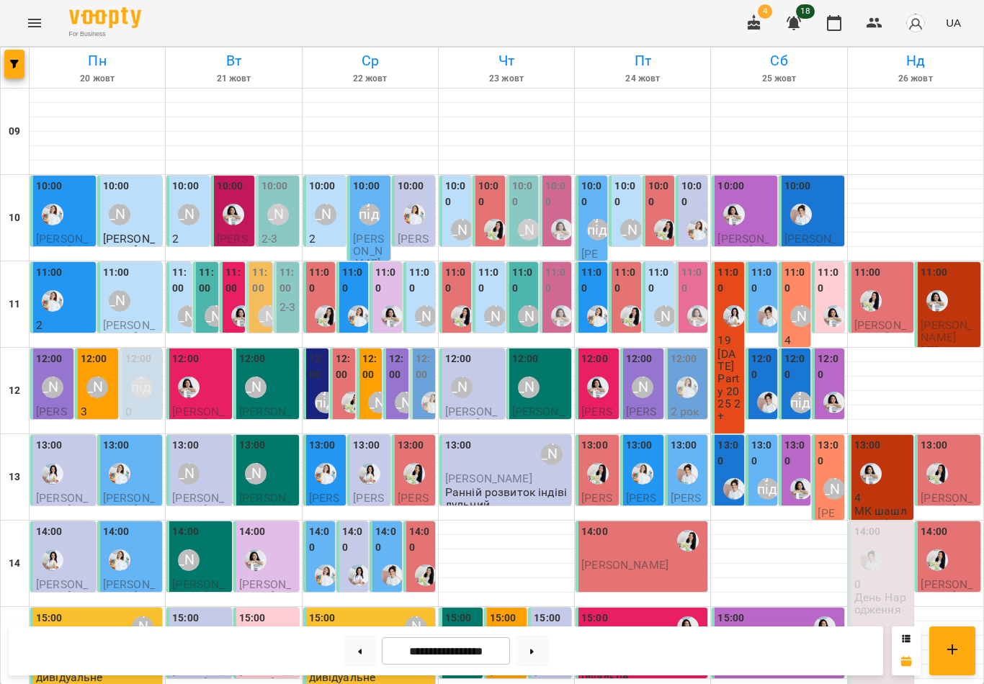
scroll to position [59, 0]
click at [374, 352] on label "12:00" at bounding box center [370, 367] width 17 height 31
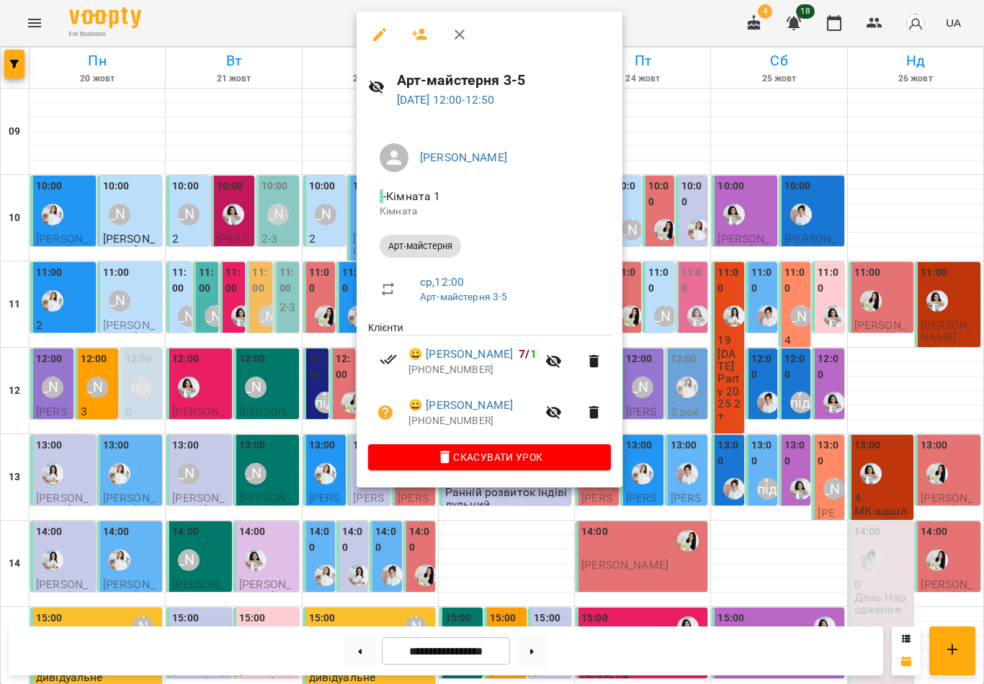
click at [465, 42] on icon "button" at bounding box center [459, 34] width 17 height 17
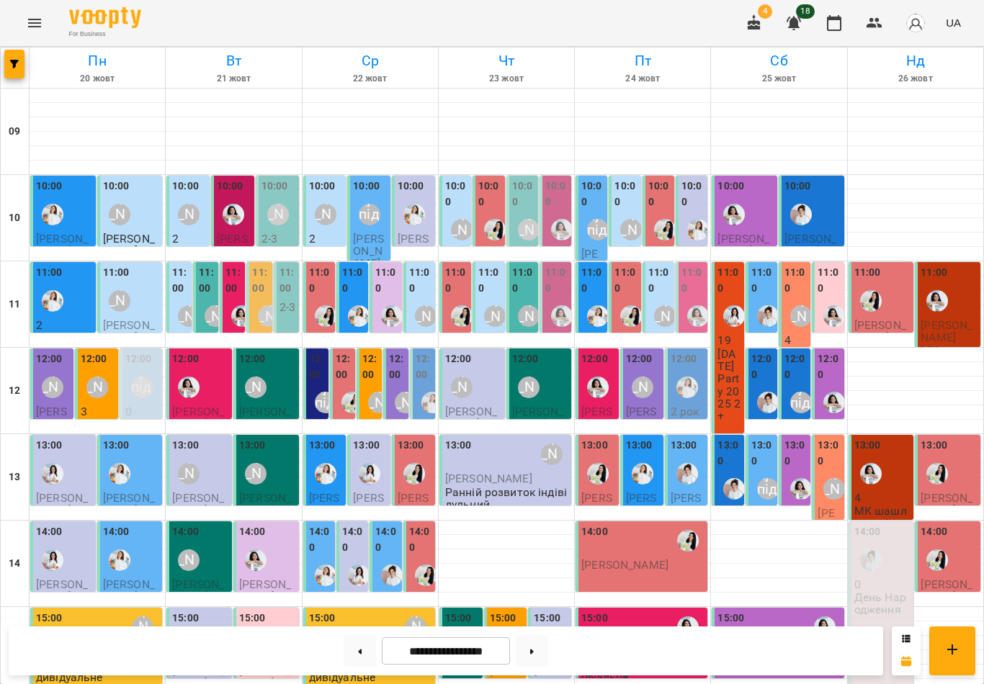
click at [366, 650] on button at bounding box center [360, 651] width 32 height 32
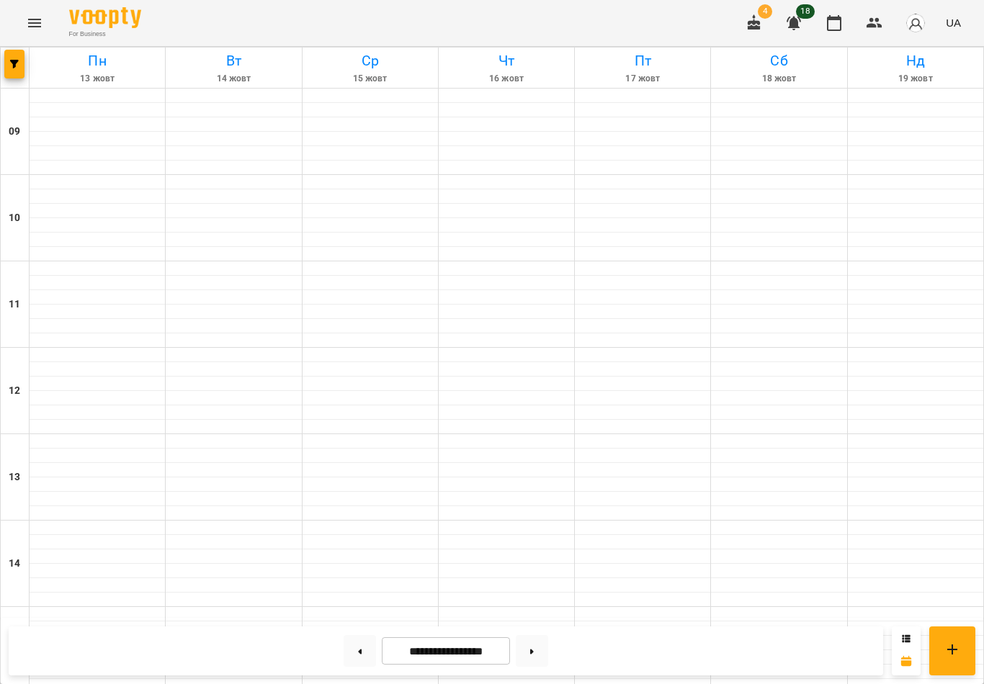
scroll to position [0, 0]
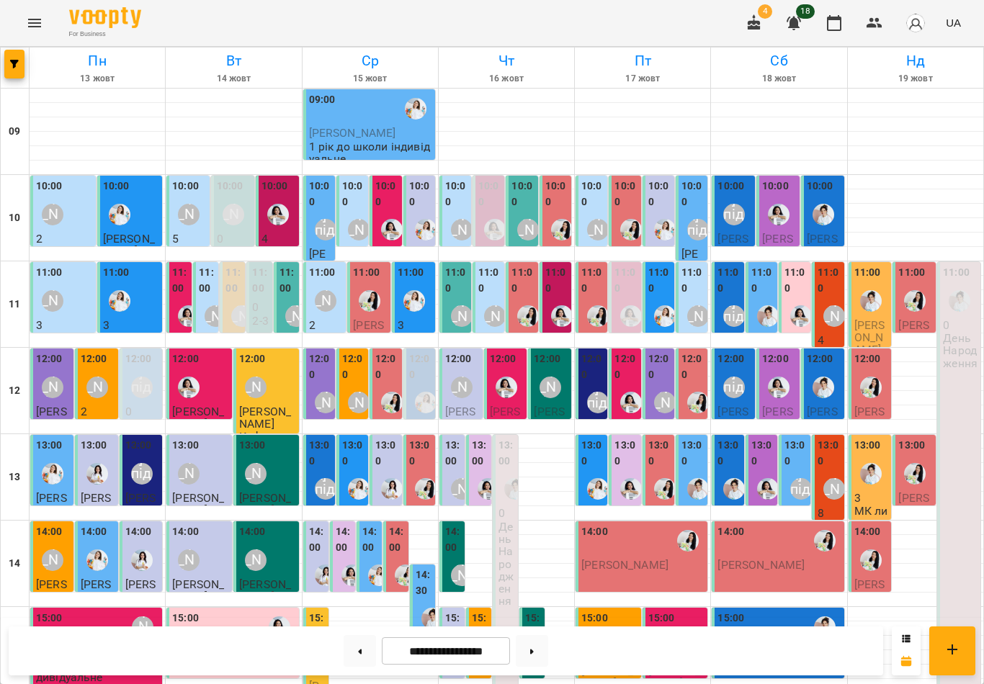
click at [535, 653] on button at bounding box center [532, 651] width 32 height 32
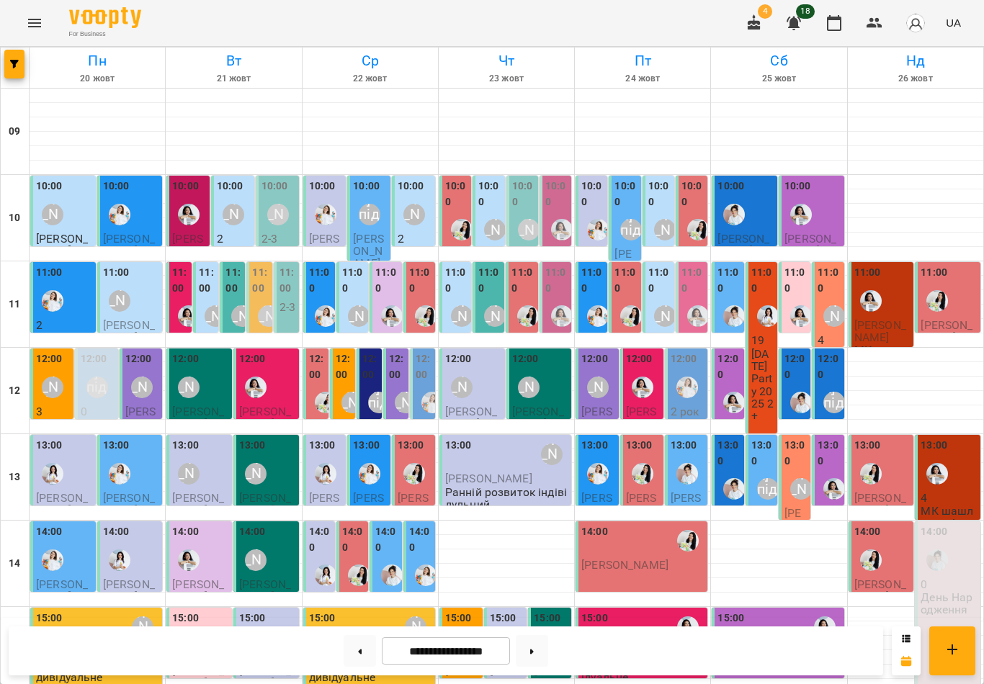
click at [318, 291] on label "11:00" at bounding box center [320, 280] width 23 height 31
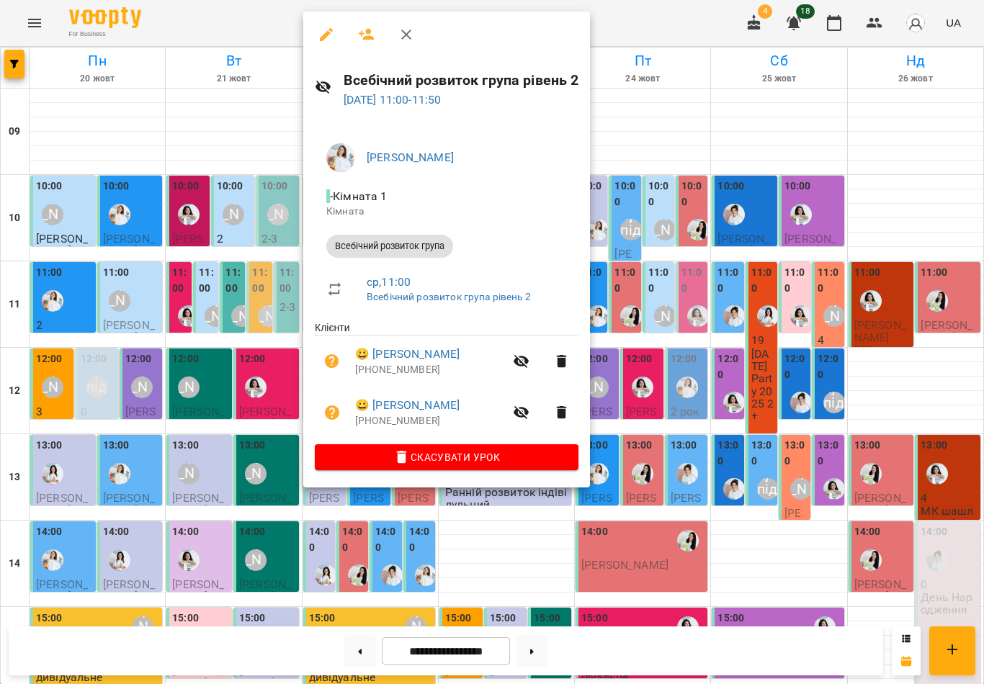
click at [403, 43] on icon "button" at bounding box center [406, 34] width 17 height 17
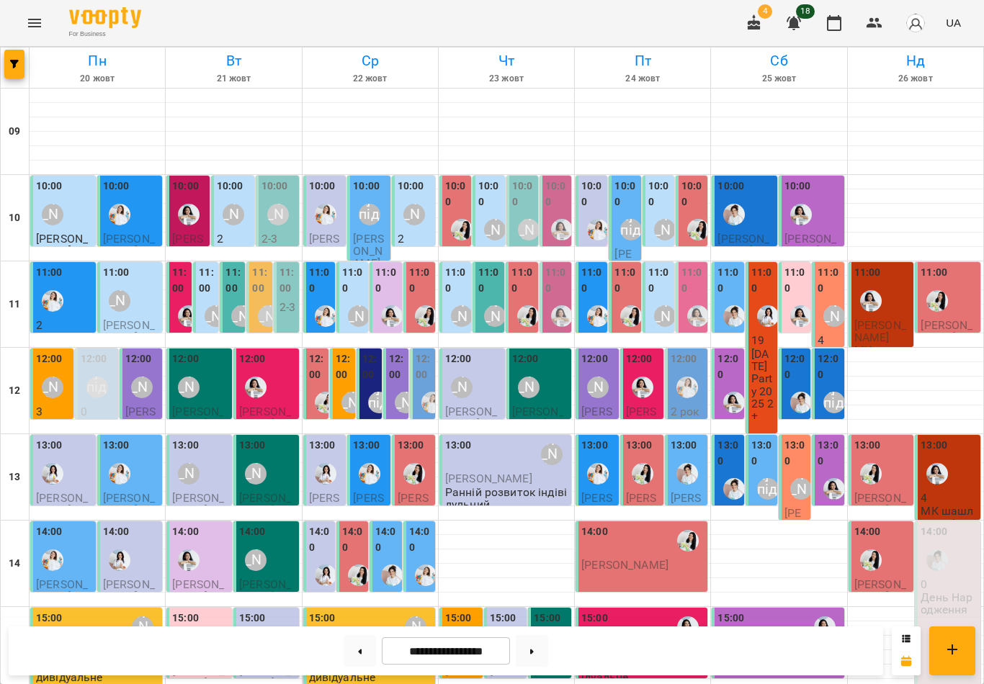
click at [346, 371] on label "12:00" at bounding box center [344, 367] width 17 height 31
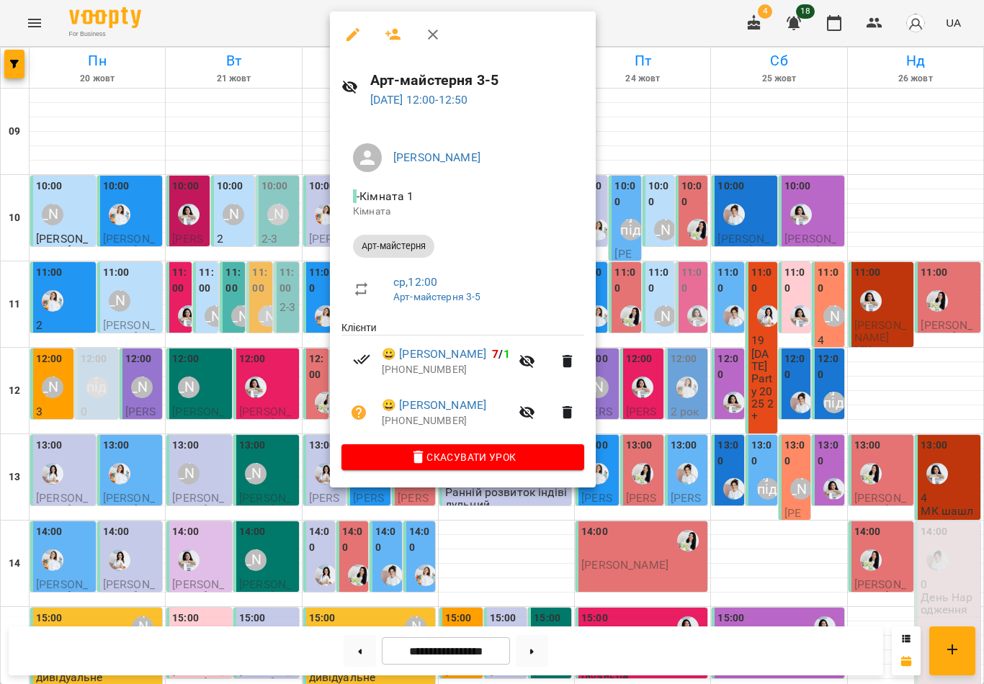
click at [431, 42] on icon "button" at bounding box center [432, 34] width 17 height 17
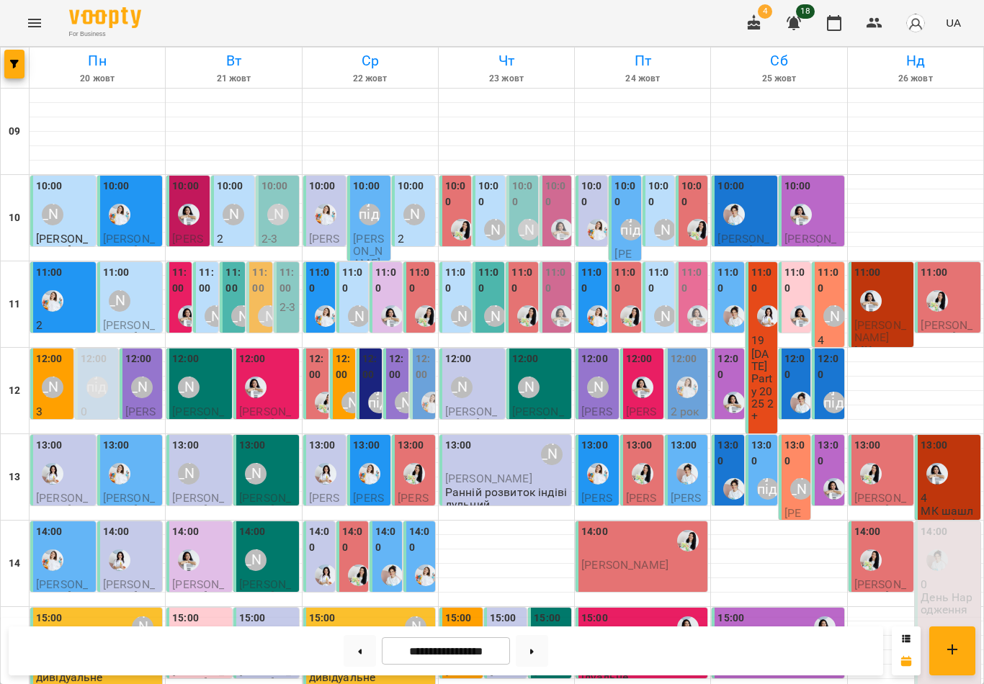
scroll to position [66, 0]
click at [379, 386] on div "[PERSON_NAME] підготовка до школи" at bounding box center [378, 402] width 33 height 33
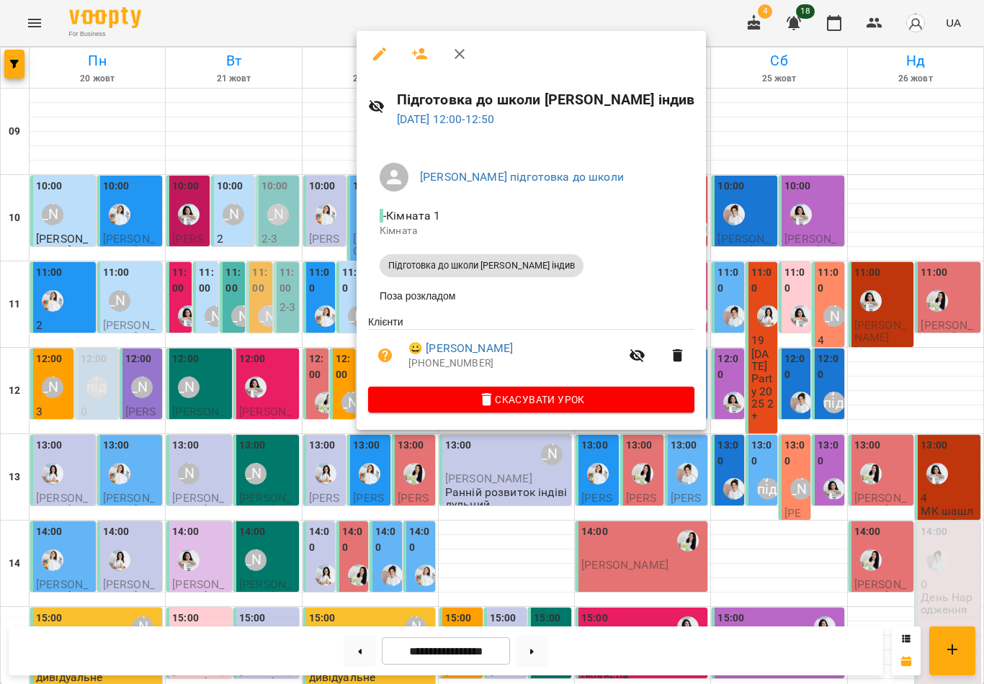
click at [465, 53] on icon "button" at bounding box center [459, 53] width 17 height 17
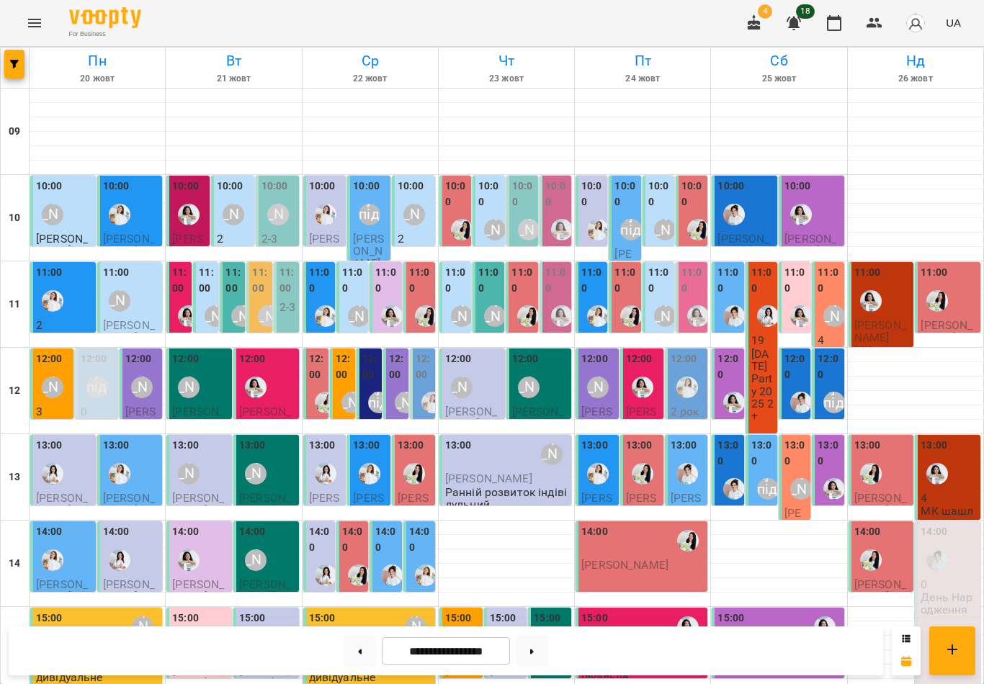
scroll to position [125, 0]
click at [362, 659] on button at bounding box center [360, 651] width 32 height 32
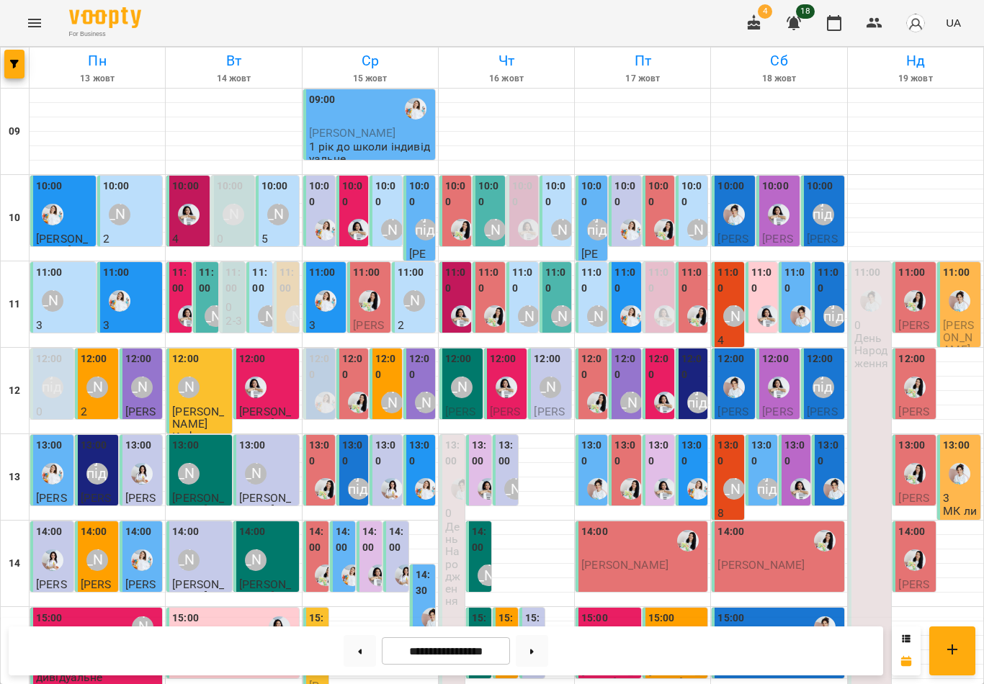
click at [535, 648] on button at bounding box center [532, 651] width 32 height 32
type input "**********"
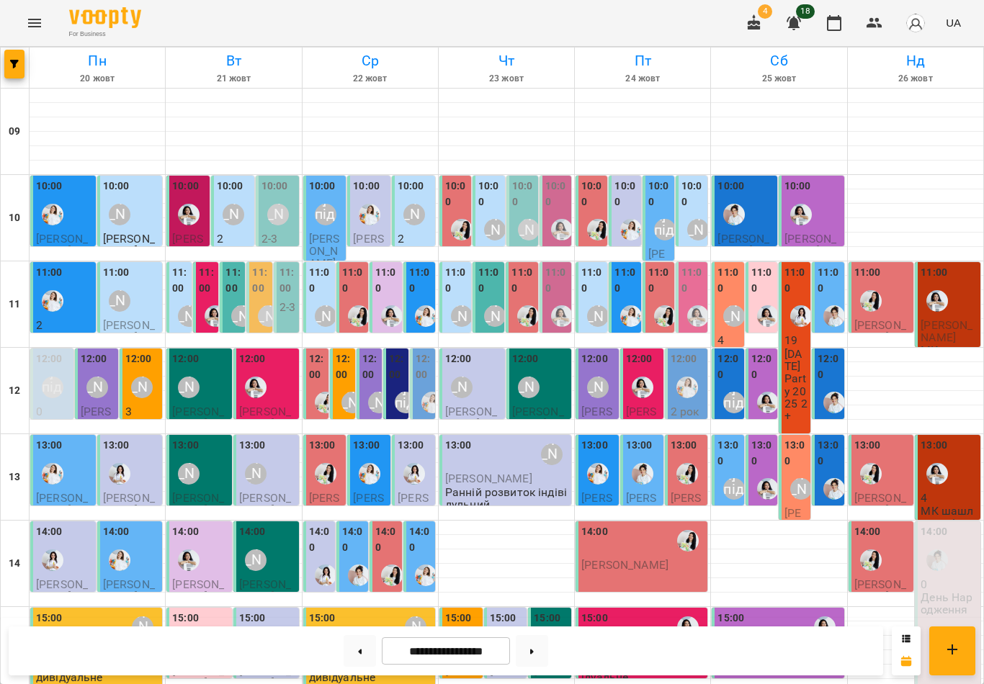
click at [555, 435] on div "13:00 Тетяна Волох Ющенко Лев Ранній розвиток індівідульний" at bounding box center [505, 474] width 132 height 79
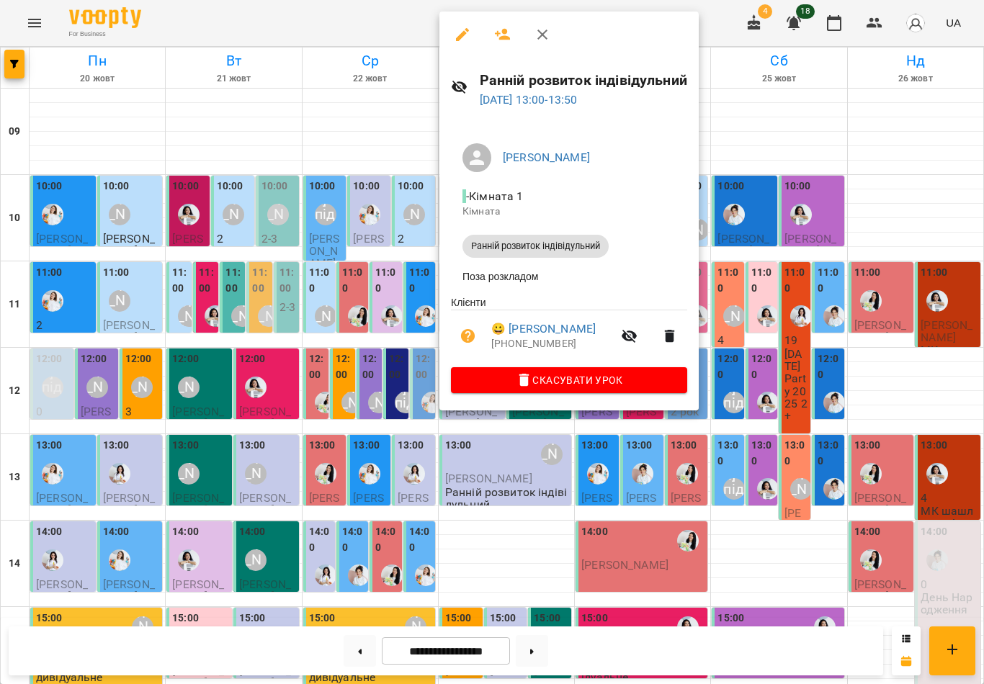
click at [553, 30] on button "button" at bounding box center [542, 34] width 35 height 35
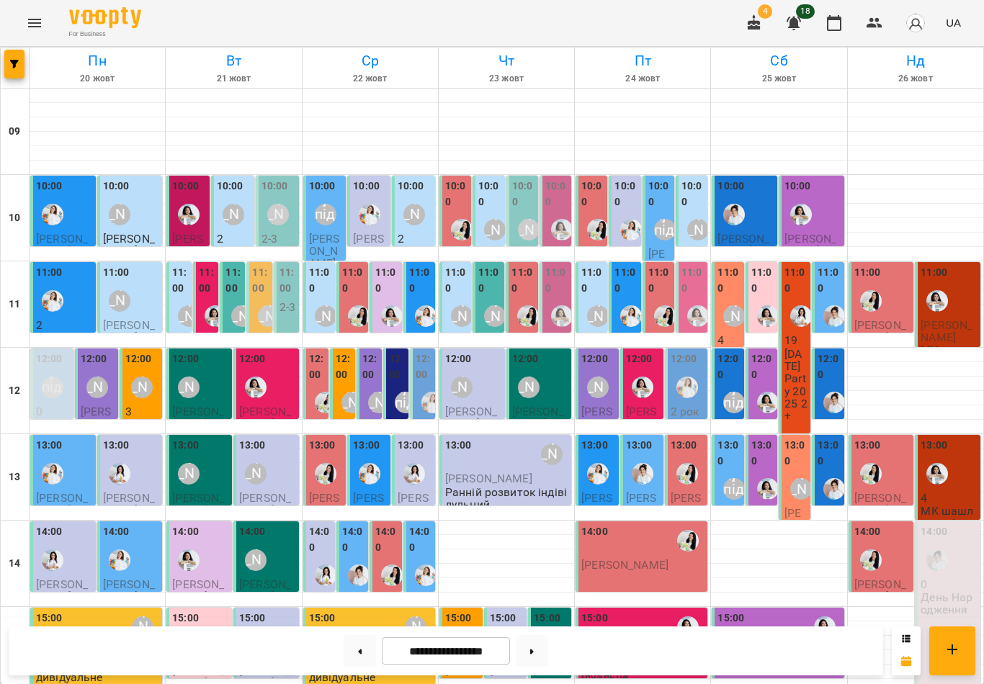
click at [504, 434] on div at bounding box center [506, 434] width 135 height 1
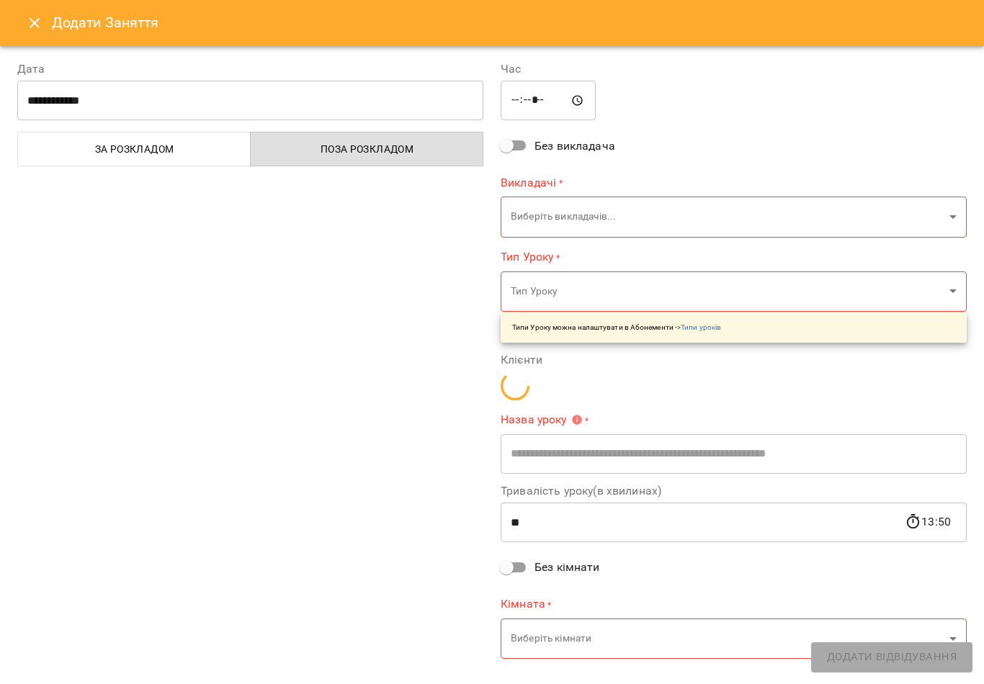
type input "**********"
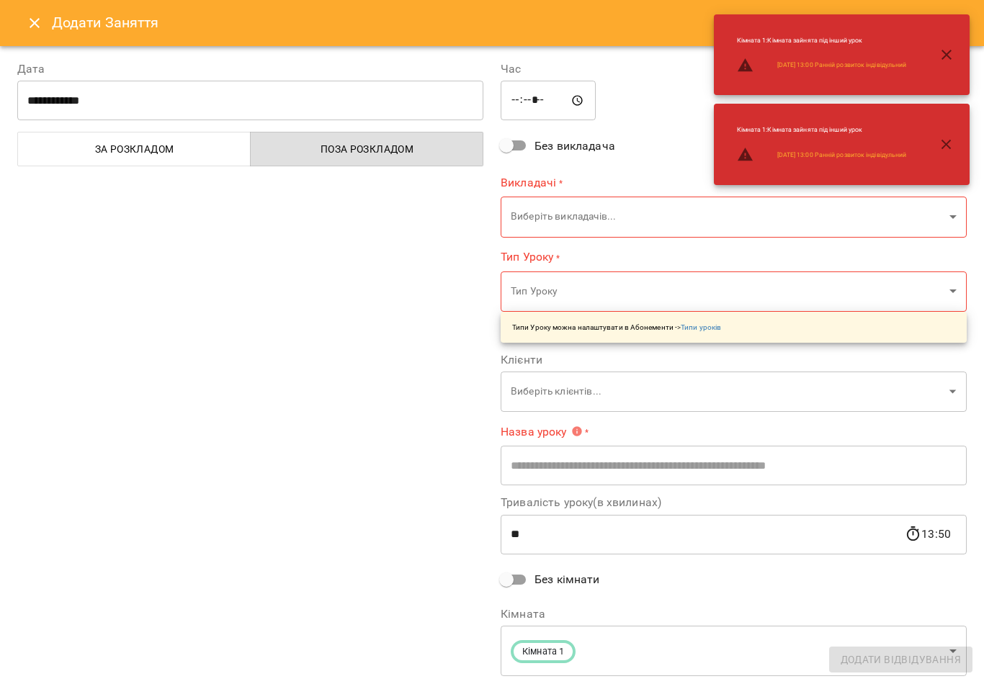
click at [513, 89] on input "*****" at bounding box center [548, 101] width 95 height 40
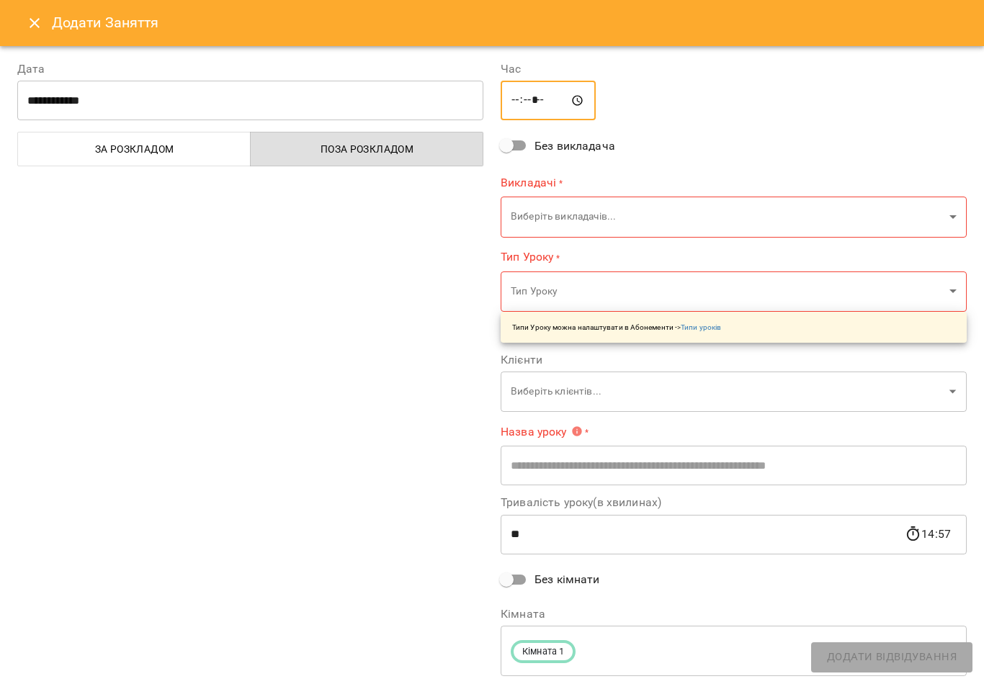
type input "*****"
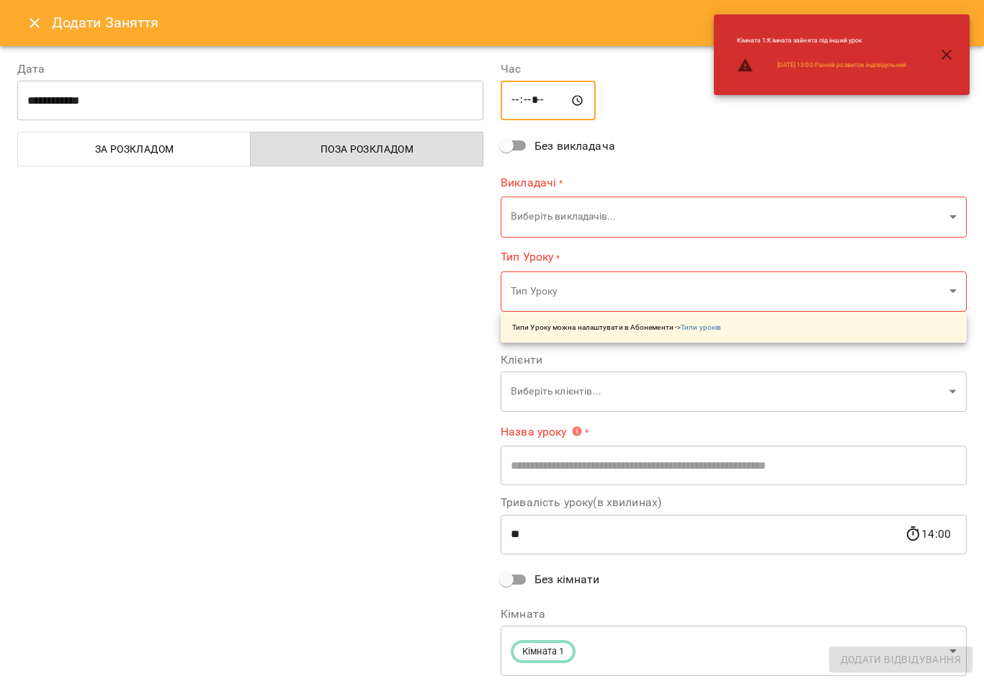
click at [709, 185] on body "For Business 4 18 UA Пн 20 жовт Вт 21 жовт Ср 22 жовт Чт 23 жовт Пт 24 жовт Сб …" at bounding box center [492, 552] width 984 height 1104
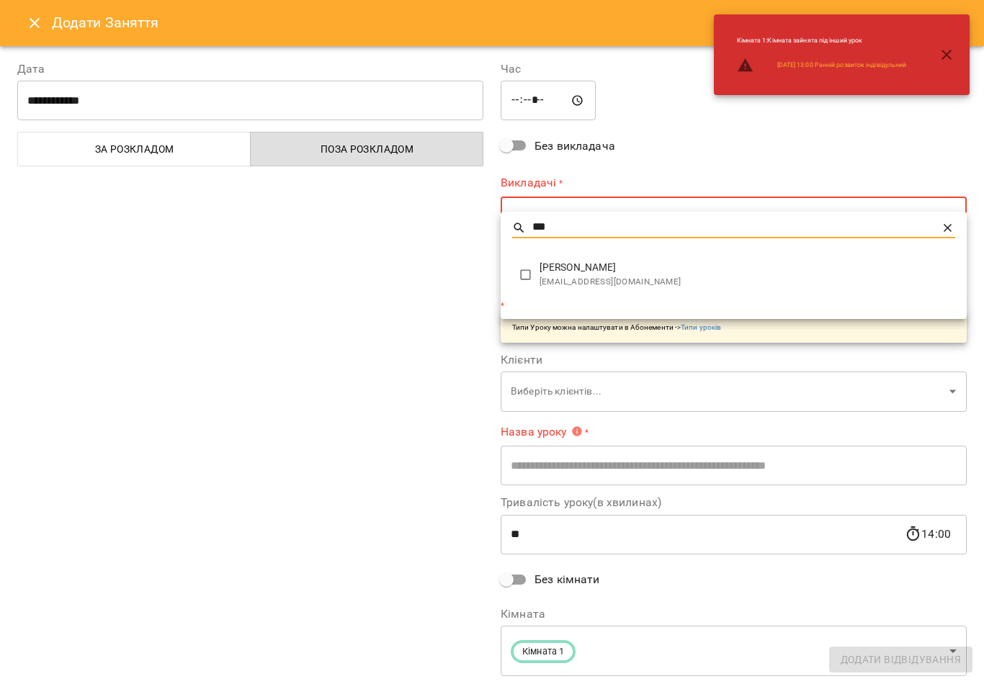
type input "***"
type input "**********"
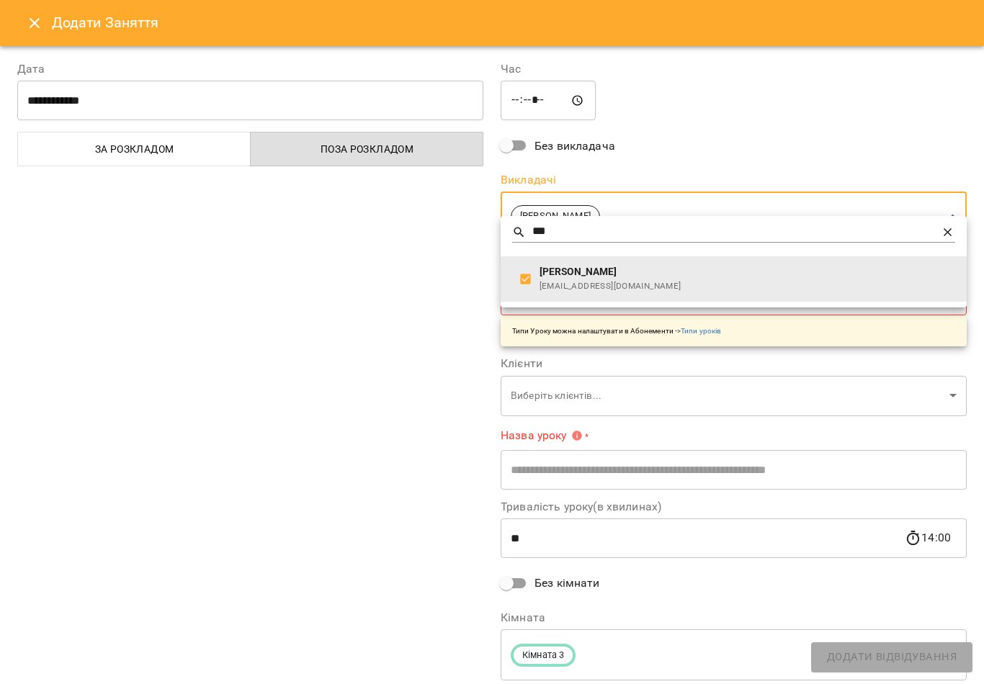
click at [417, 482] on div at bounding box center [492, 342] width 984 height 684
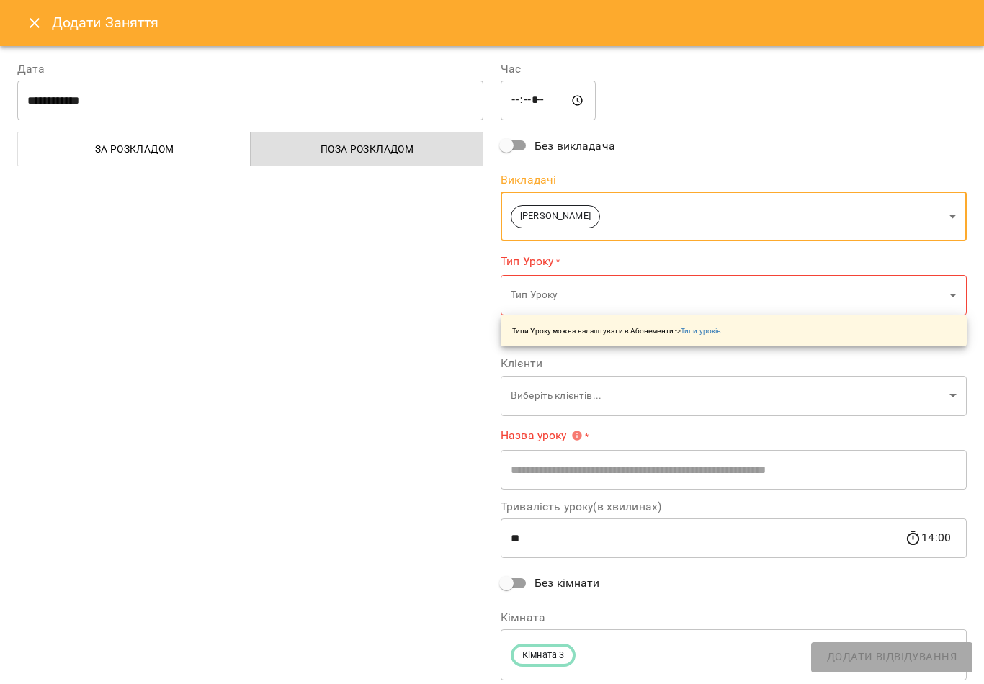
click at [669, 270] on body "For Business 4 18 UA Пн 20 жовт Вт 21 жовт Ср 22 жовт Чт 23 жовт Пт 24 жовт Сб …" at bounding box center [492, 552] width 984 height 1104
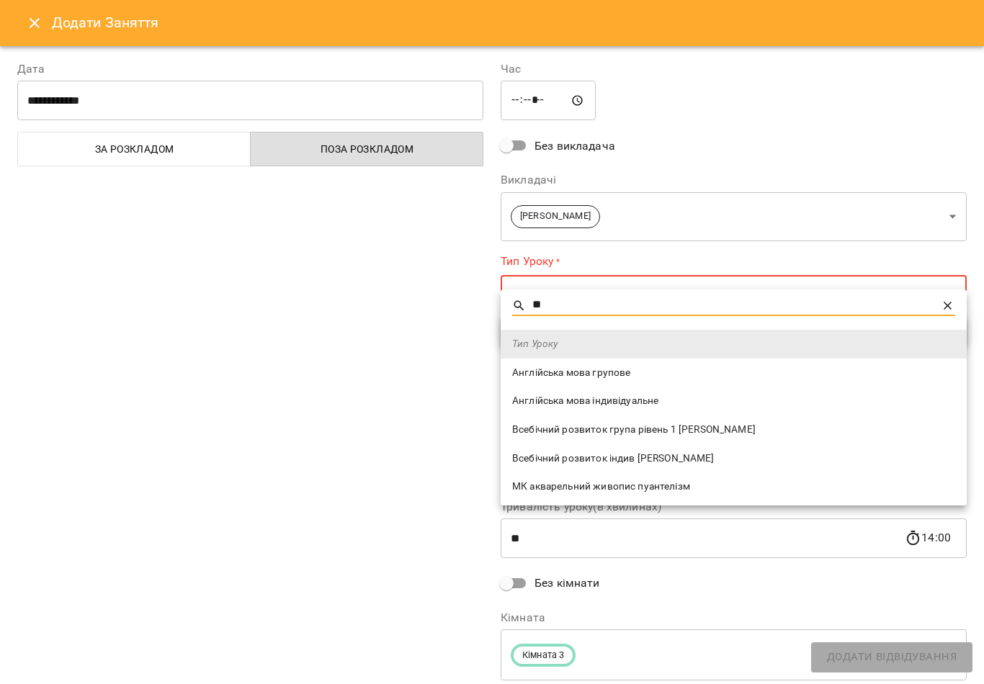
type input "***"
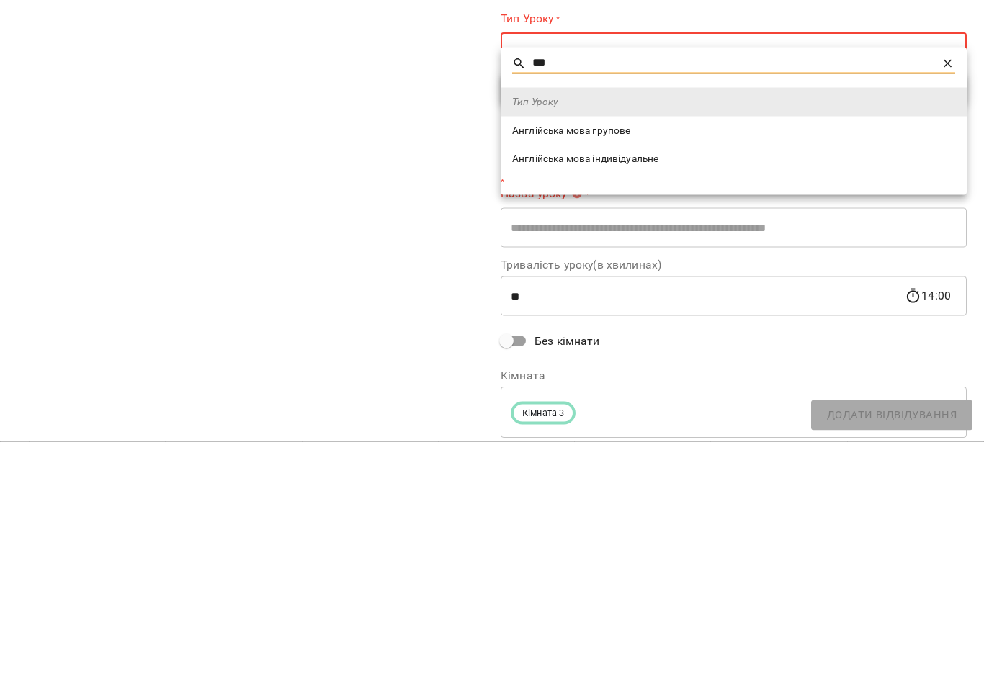
click at [647, 394] on span "Англійська мова індивідуальне" at bounding box center [733, 401] width 443 height 14
type input "**********"
type input "**"
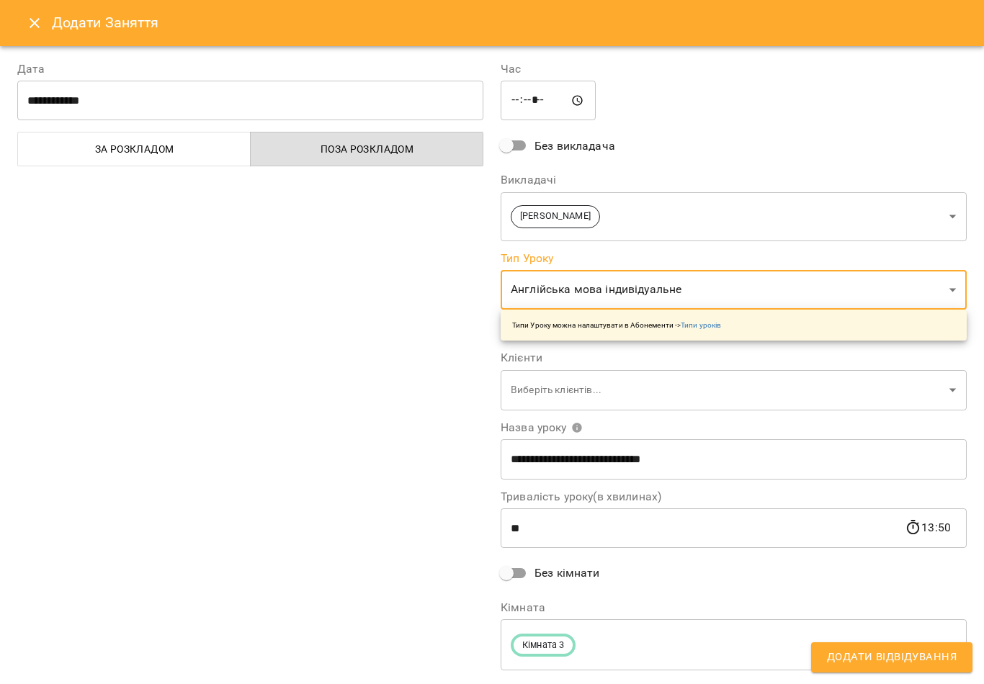
click at [610, 365] on body "For Business 4 18 UA Пн 20 жовт Вт 21 жовт Ср 22 жовт Чт 23 жовт Пт 24 жовт Сб …" at bounding box center [492, 552] width 984 height 1104
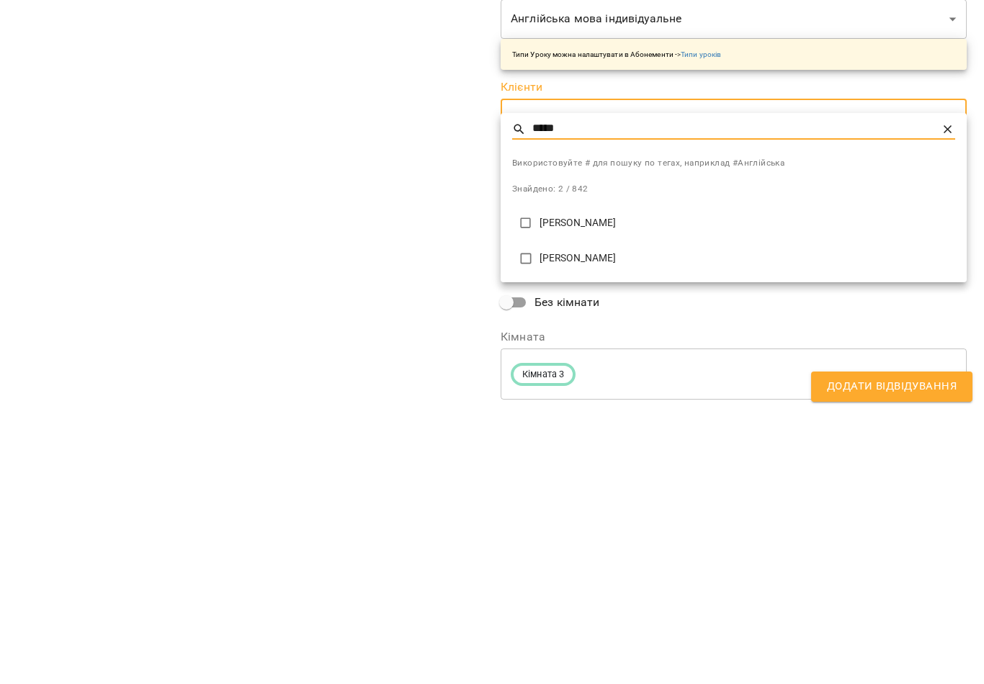
type input "*****"
click at [568, 487] on p "[PERSON_NAME]" at bounding box center [748, 494] width 416 height 14
type input "**********"
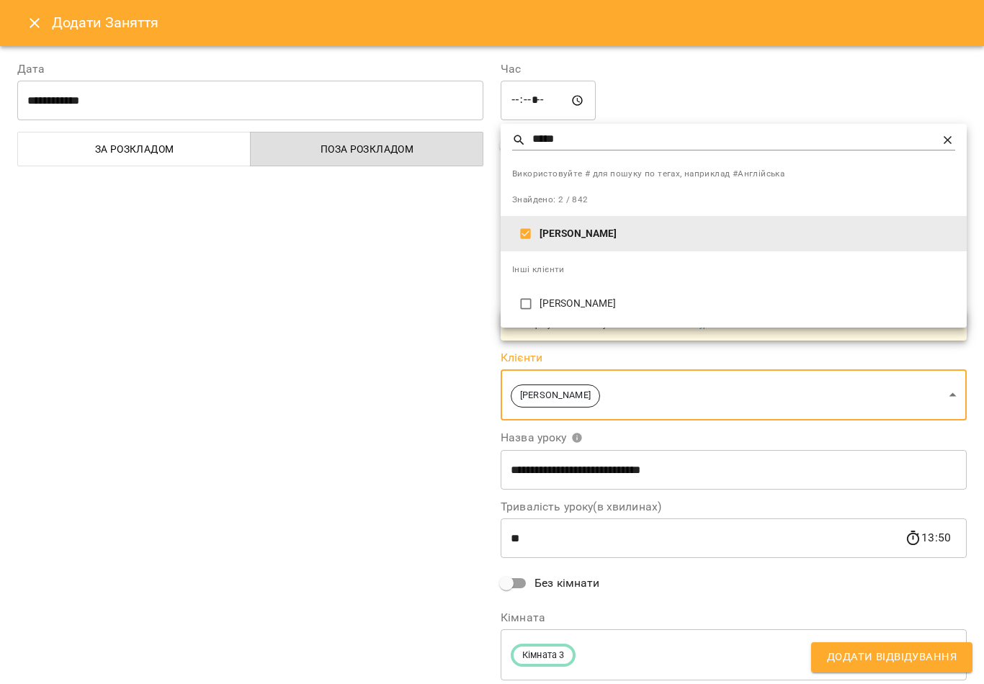
click at [892, 661] on div at bounding box center [492, 342] width 984 height 684
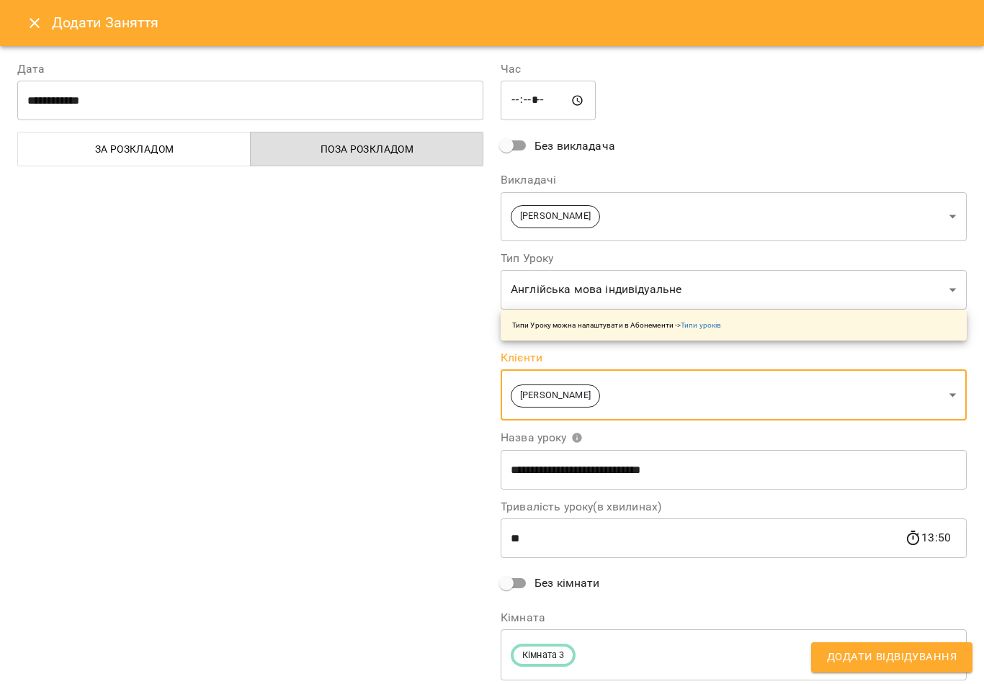
click at [922, 655] on span "Додати Відвідування" at bounding box center [892, 657] width 130 height 19
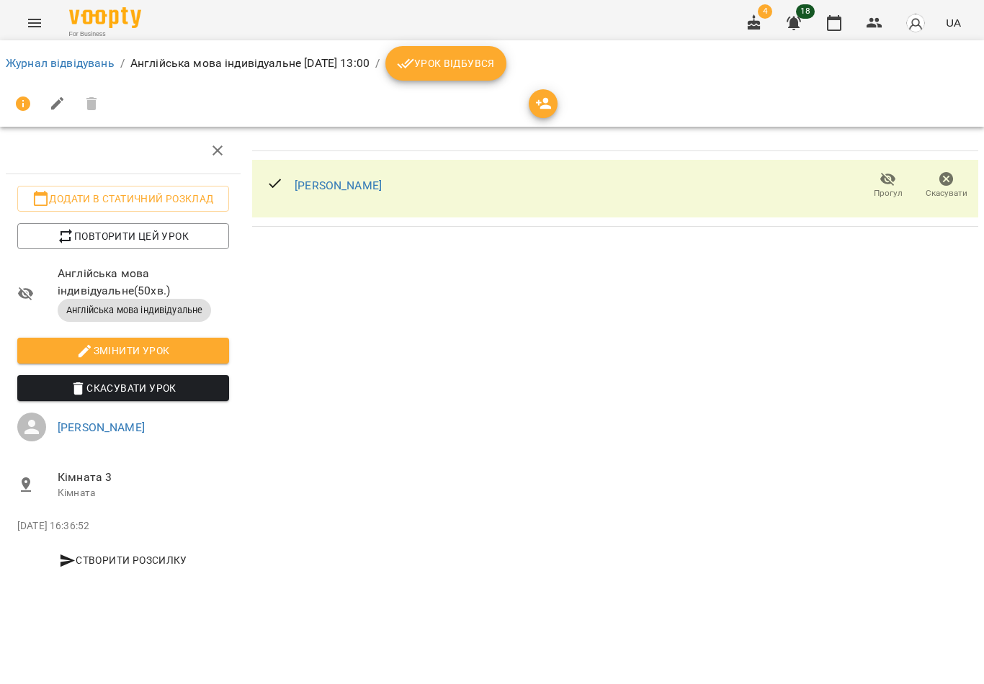
click at [495, 64] on span "Урок відбувся" at bounding box center [446, 63] width 98 height 17
click at [495, 66] on span "Урок відбувся" at bounding box center [446, 63] width 98 height 17
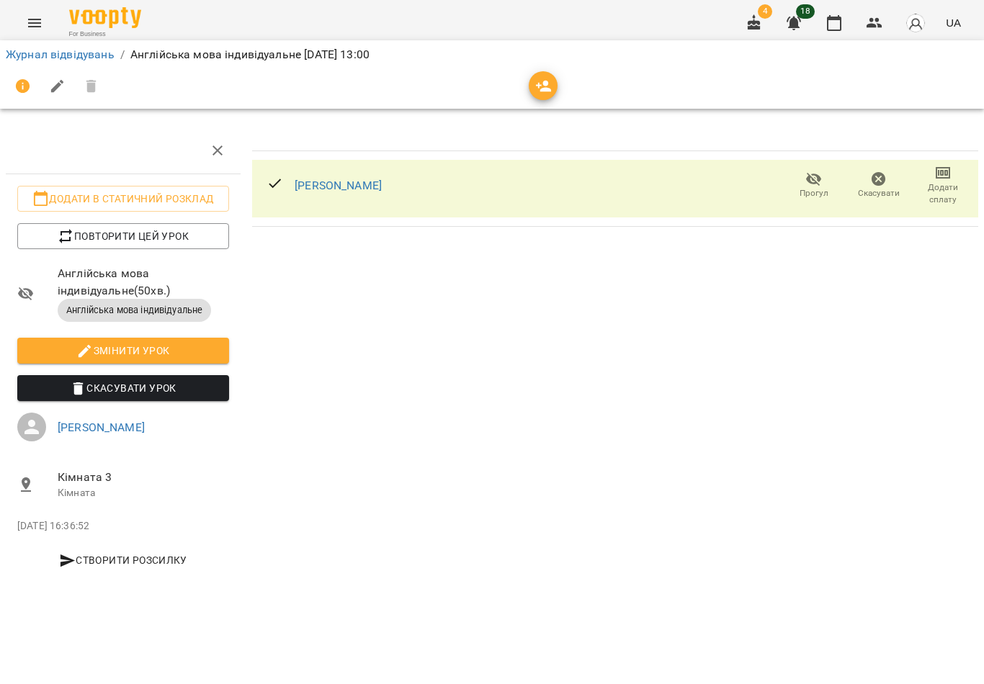
click at [834, 19] on icon "button" at bounding box center [834, 23] width 14 height 16
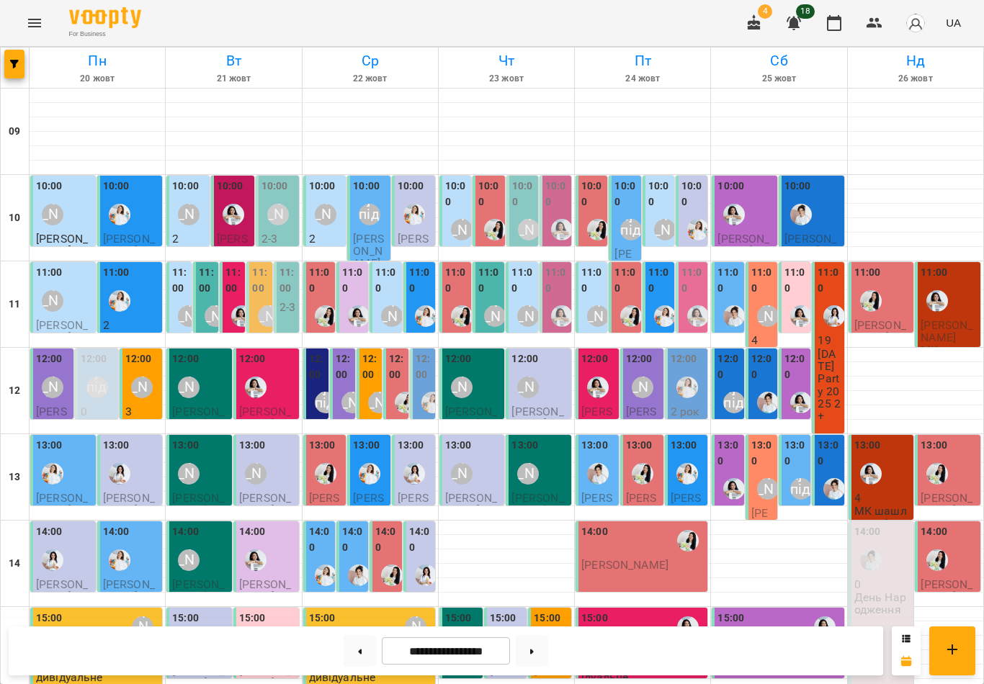
scroll to position [116, 0]
click at [707, 349] on div "12:00 2 роки до школи 4-5" at bounding box center [686, 404] width 43 height 110
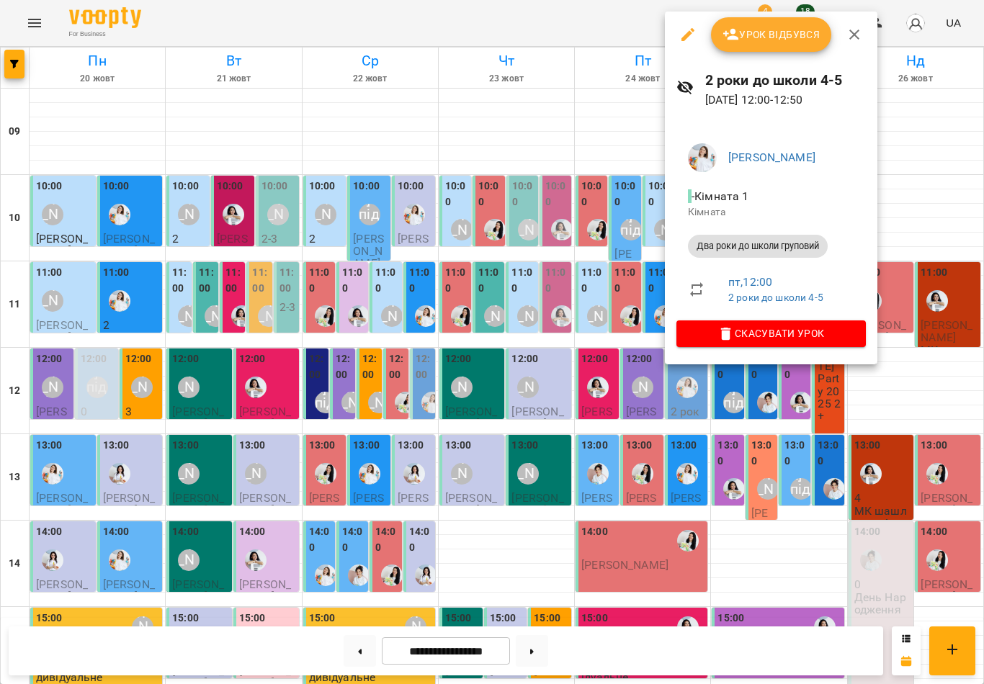
click at [851, 34] on icon "button" at bounding box center [854, 34] width 17 height 17
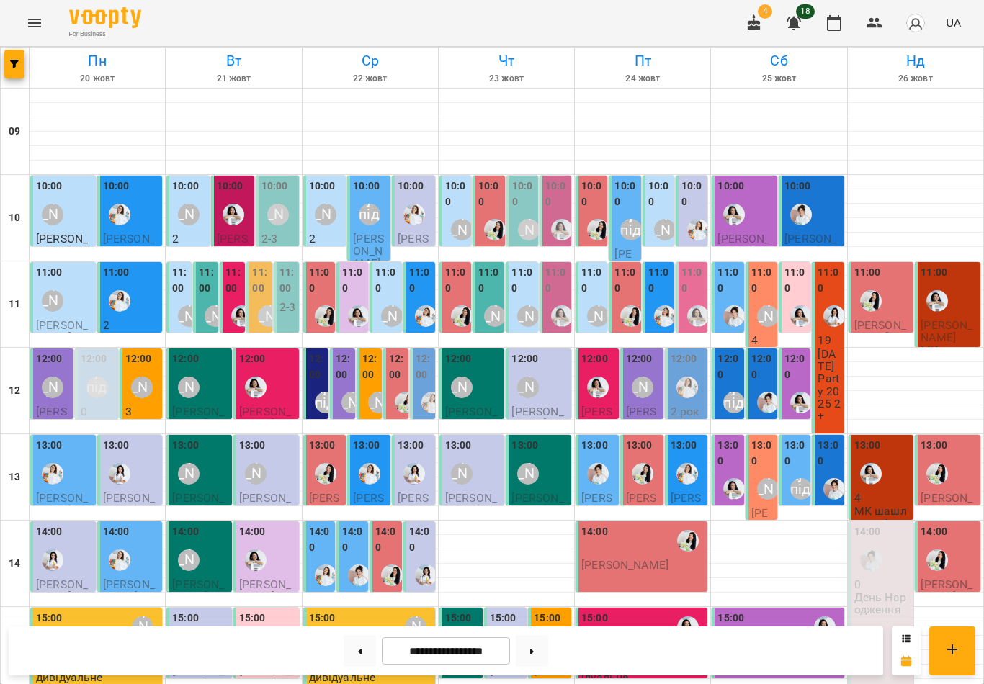
click at [674, 334] on div at bounding box center [642, 341] width 135 height 14
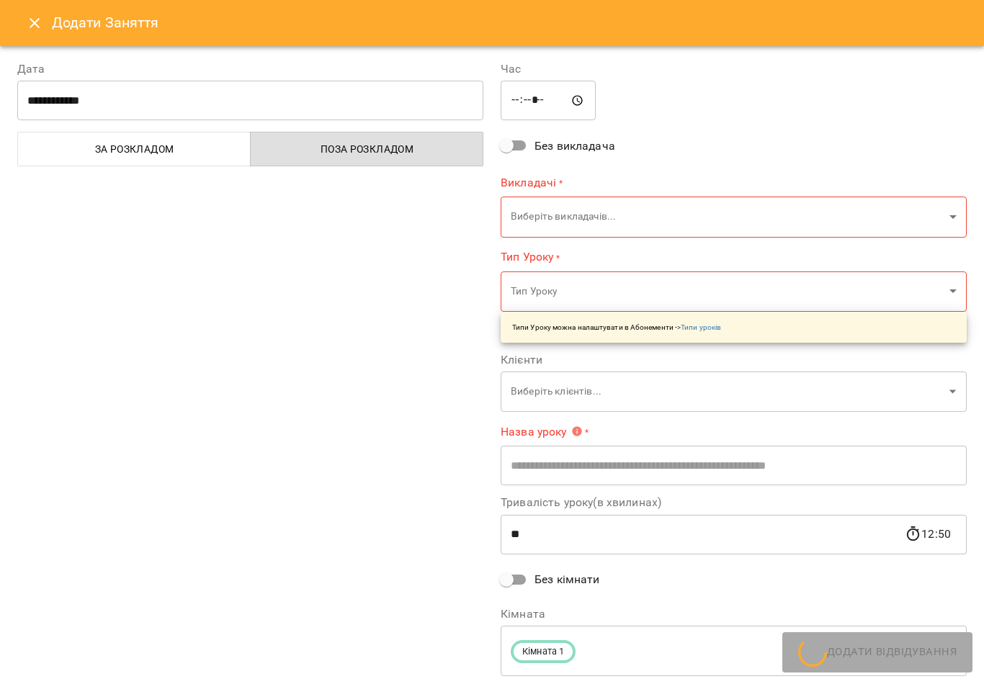
type input "**********"
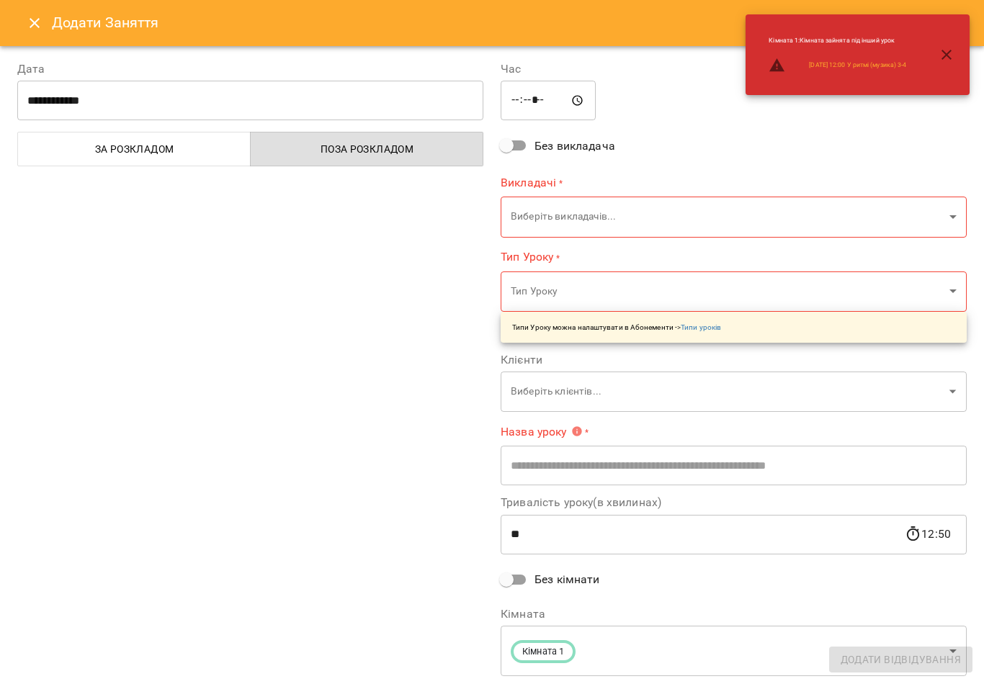
click at [672, 187] on body "For Business 4 18 UA Пн 20 жовт Вт 21 жовт Ср 22 жовт Чт 23 жовт Пт 24 жовт Сб …" at bounding box center [492, 552] width 984 height 1104
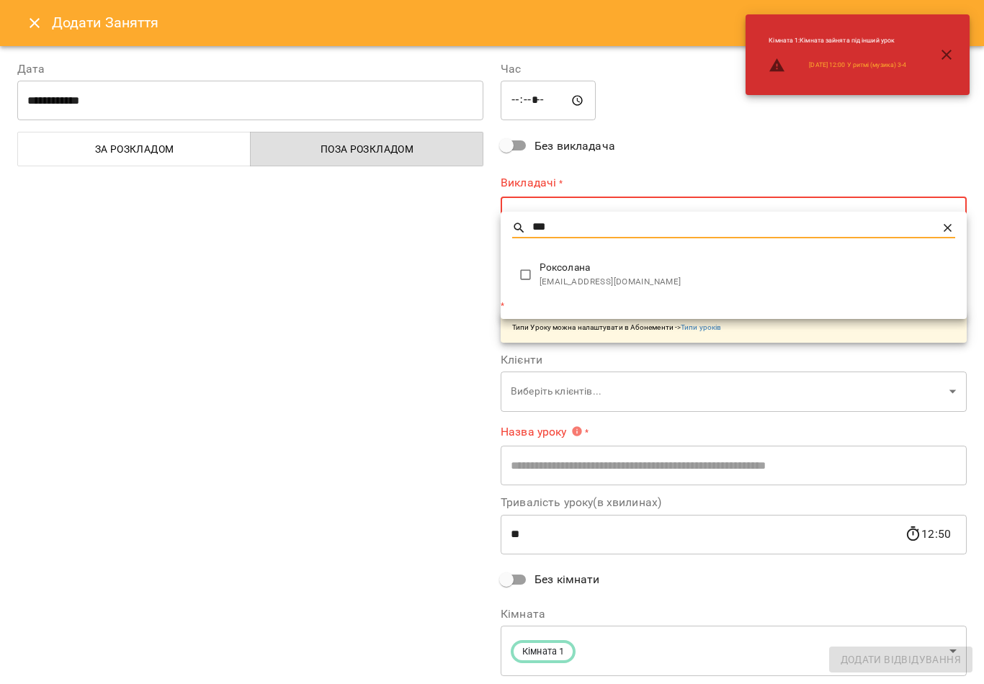
type input "***"
click at [452, 315] on div at bounding box center [492, 342] width 984 height 684
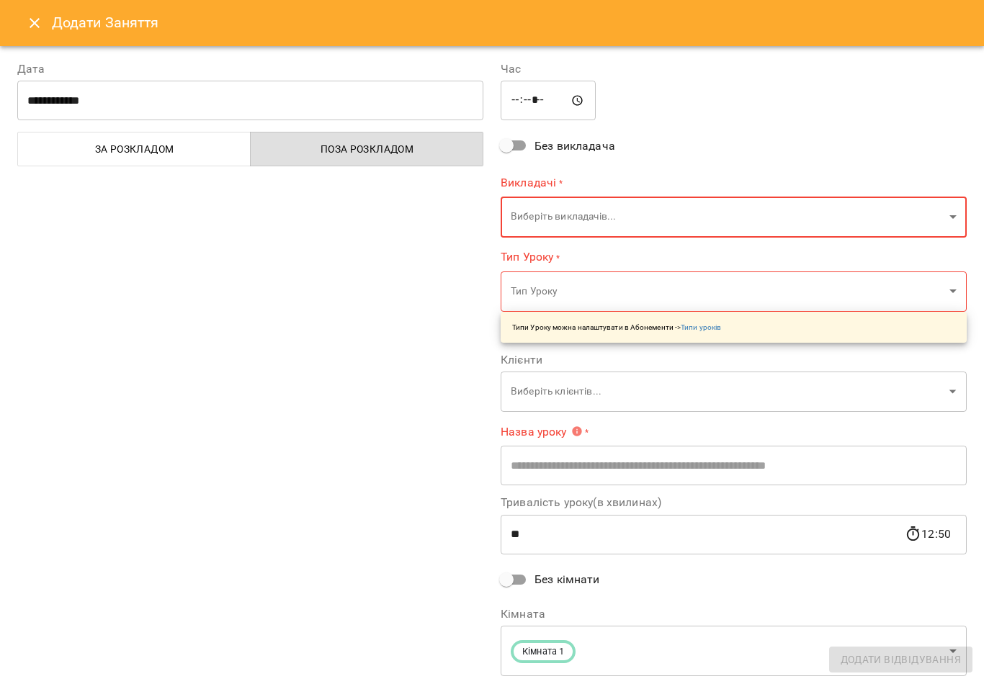
click at [643, 196] on body "For Business 4 18 UA Пн 20 жовт Вт 21 жовт Ср 22 жовт Чт 23 жовт Пт 24 жовт Сб …" at bounding box center [492, 552] width 984 height 1104
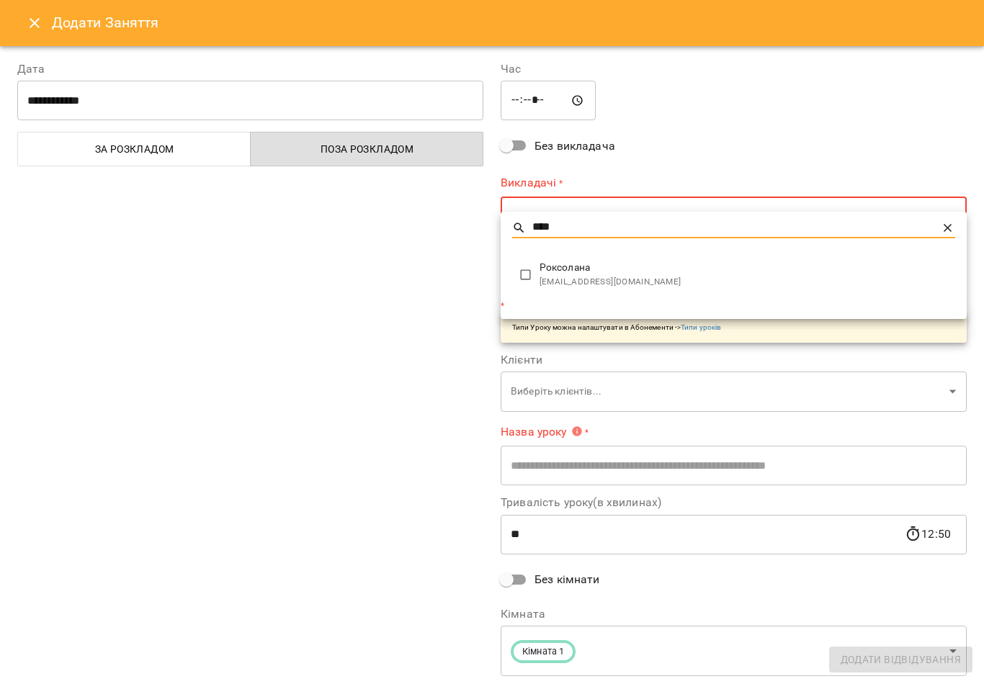
type input "****"
type input "*******"
type input "**"
type input "**********"
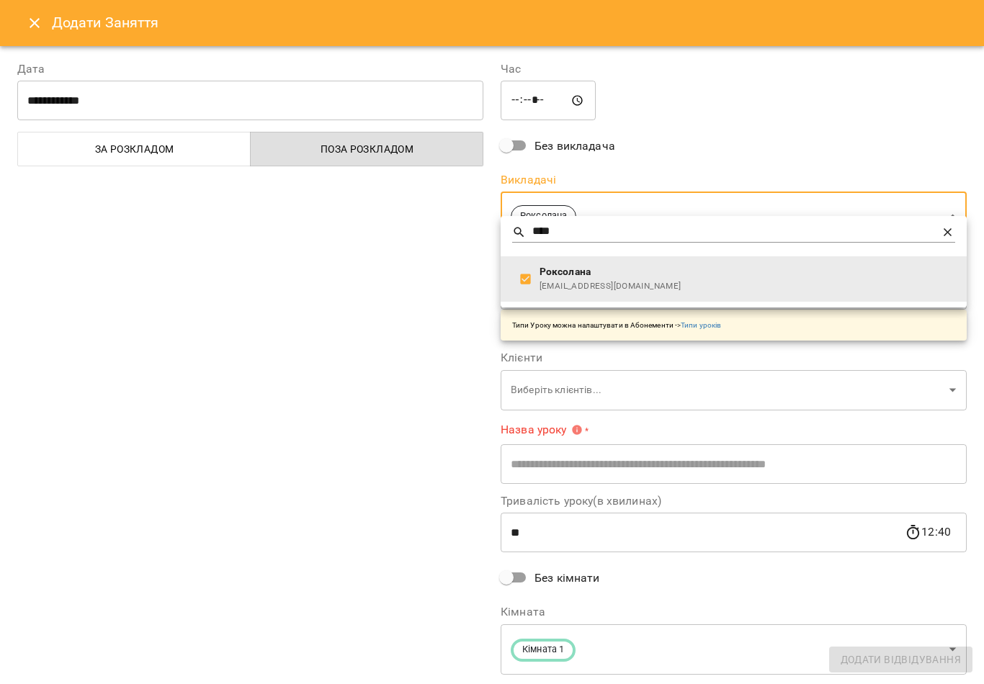
click at [439, 463] on div at bounding box center [492, 342] width 984 height 684
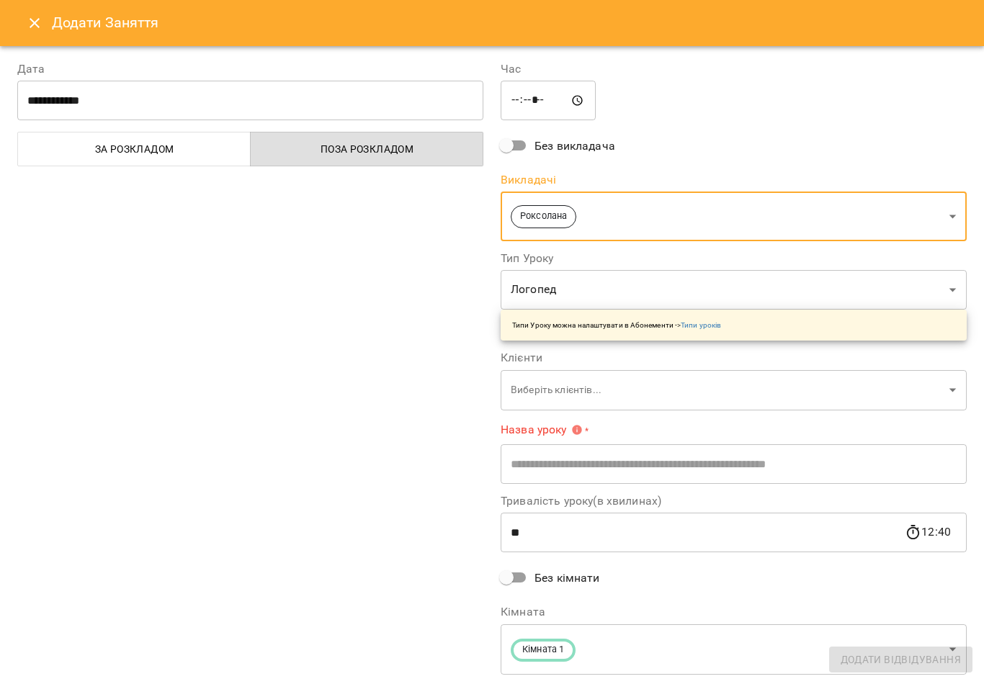
click at [604, 370] on body "For Business 4 18 UA Пн 20 жовт Вт 21 жовт Ср 22 жовт Чт 23 жовт Пт 24 жовт Сб …" at bounding box center [492, 552] width 984 height 1104
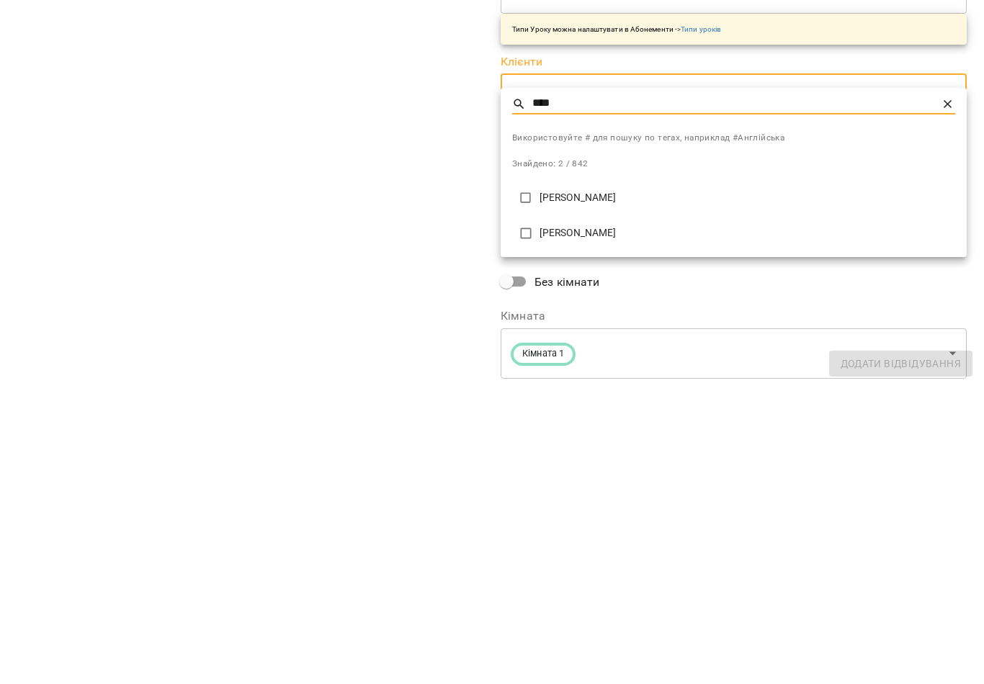
type input "****"
type input "**********"
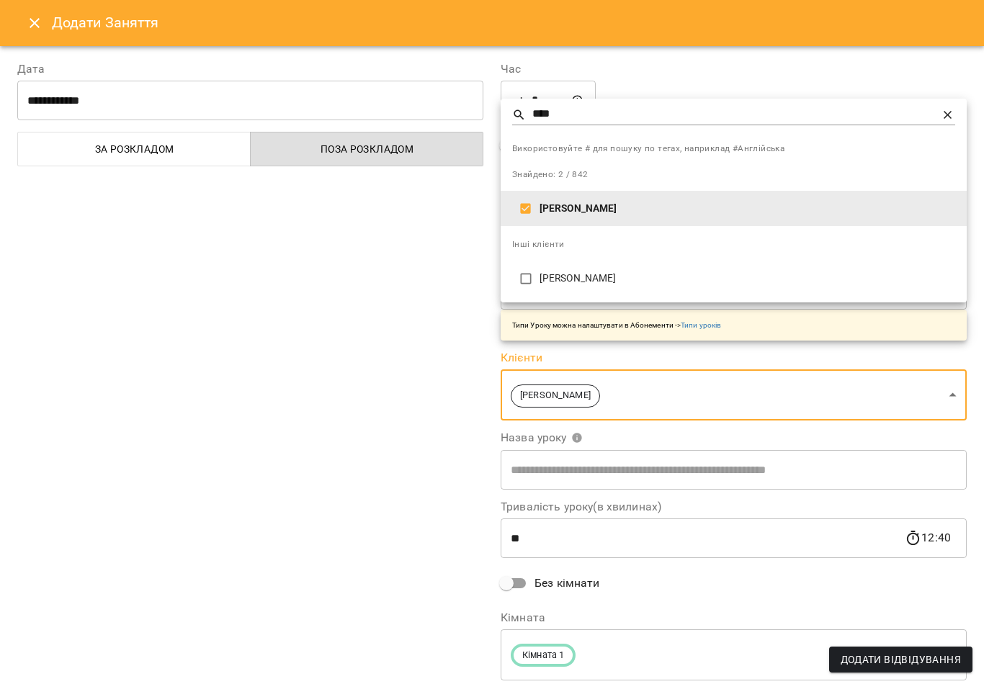
click at [372, 582] on div at bounding box center [492, 342] width 984 height 684
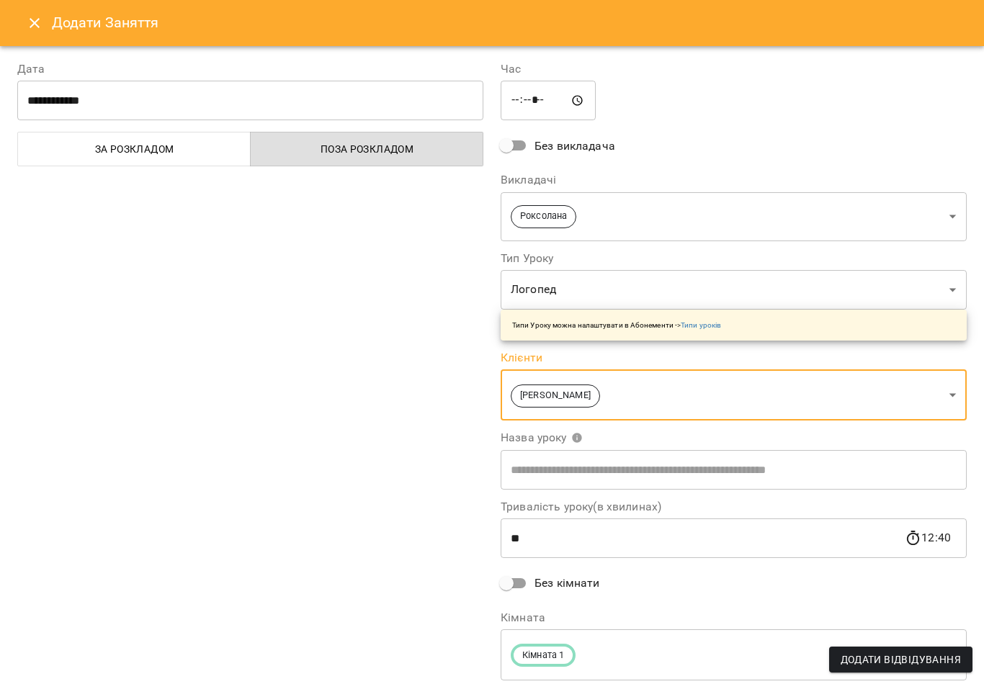
click at [883, 659] on span "Додати Відвідування" at bounding box center [901, 659] width 120 height 17
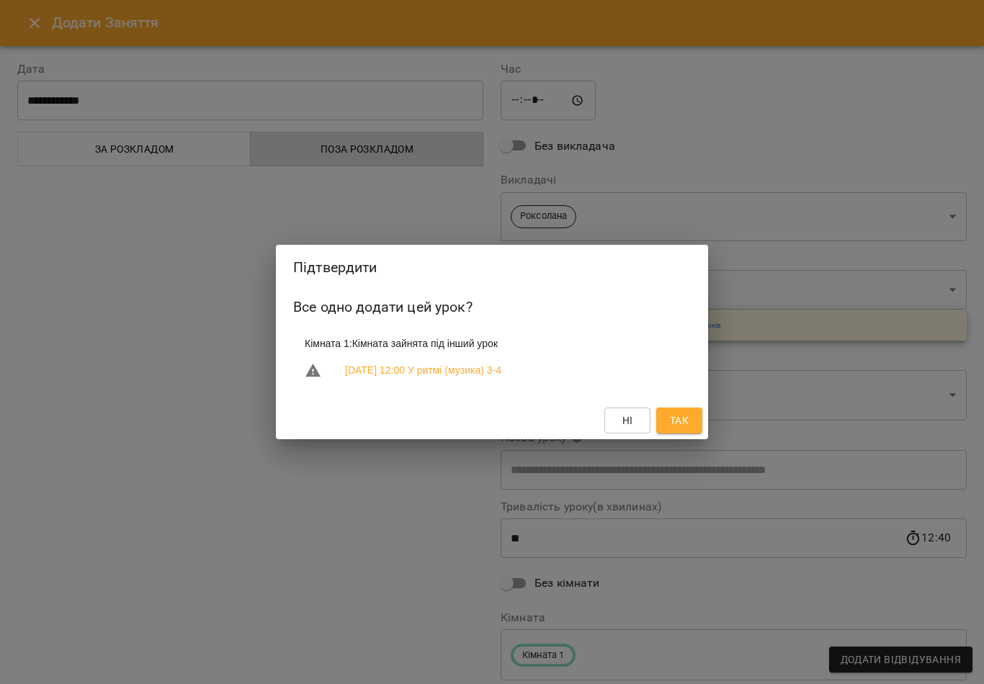
click at [687, 425] on span "Так" at bounding box center [679, 420] width 19 height 17
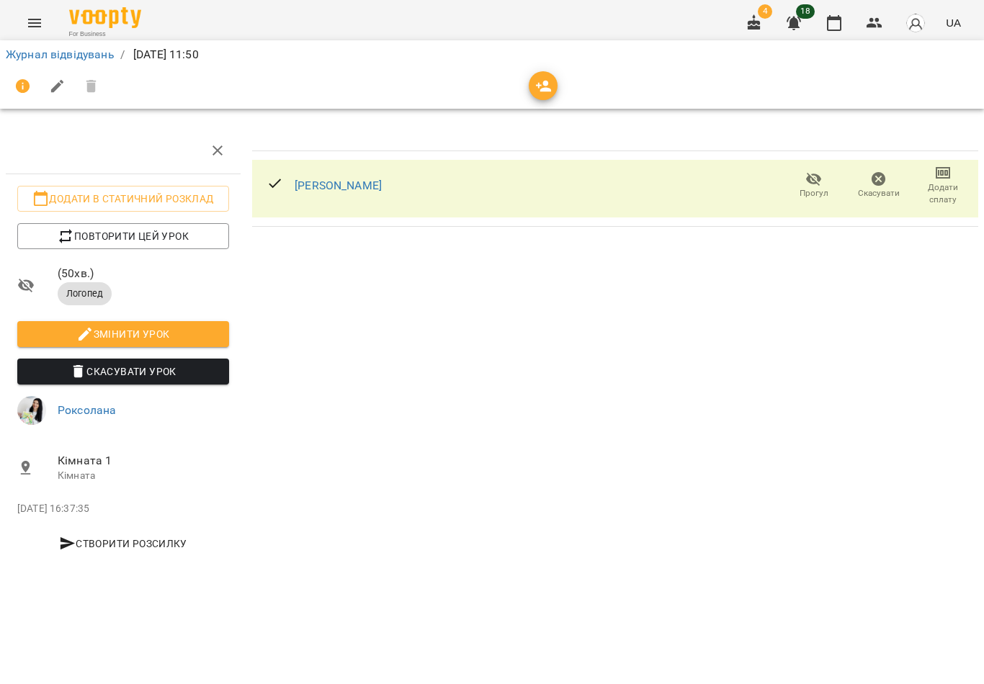
click at [829, 22] on icon "button" at bounding box center [834, 23] width 14 height 16
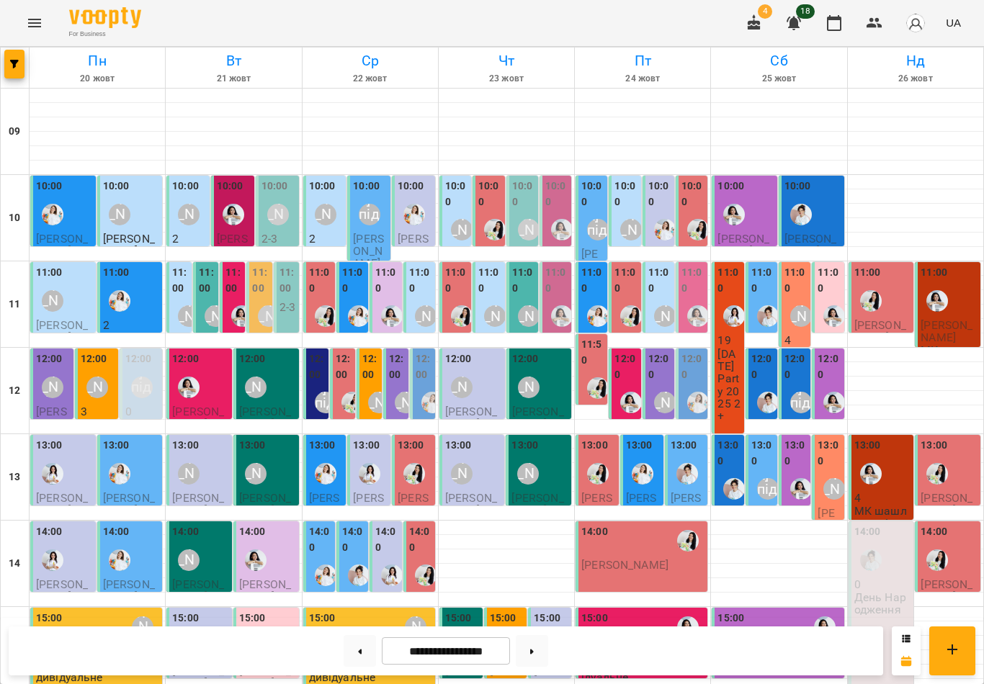
click at [592, 361] on label "11:50" at bounding box center [592, 352] width 23 height 31
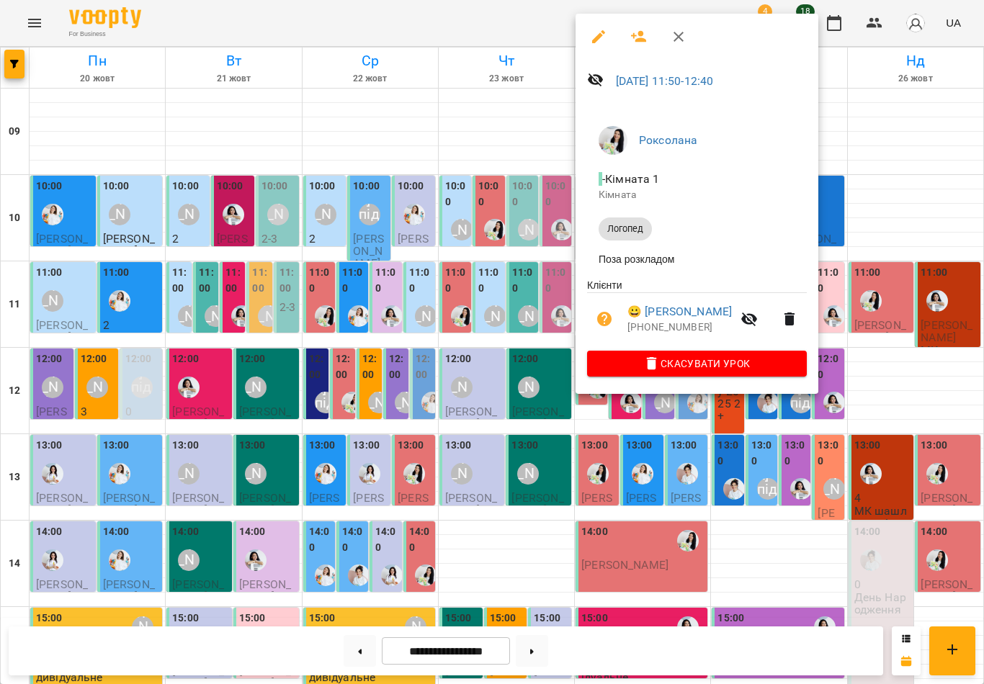
click at [598, 42] on icon "button" at bounding box center [598, 36] width 17 height 17
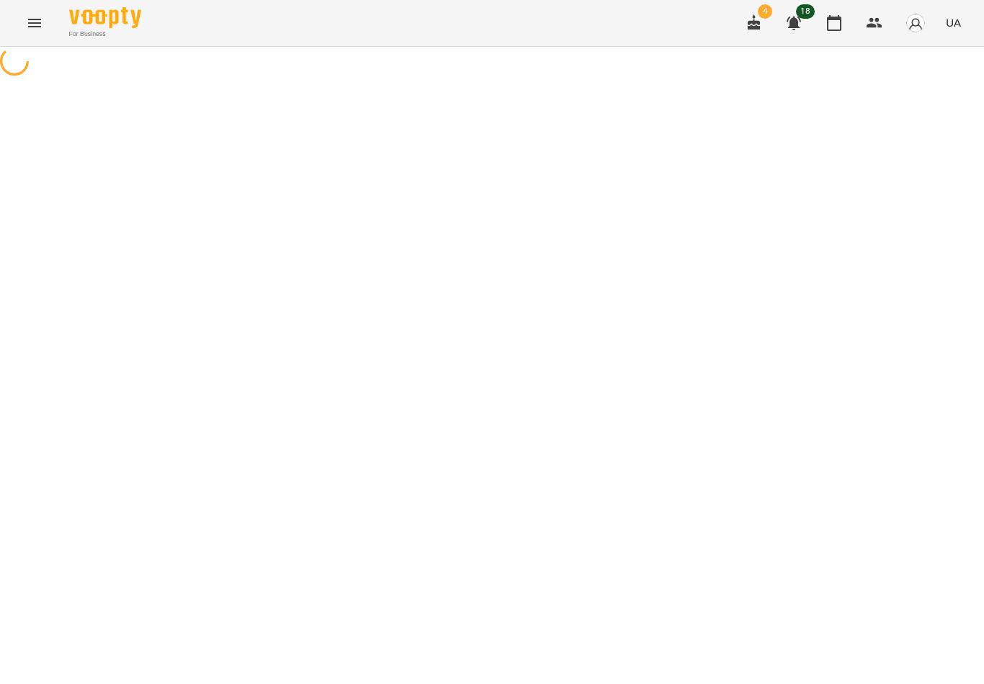
select select "*******"
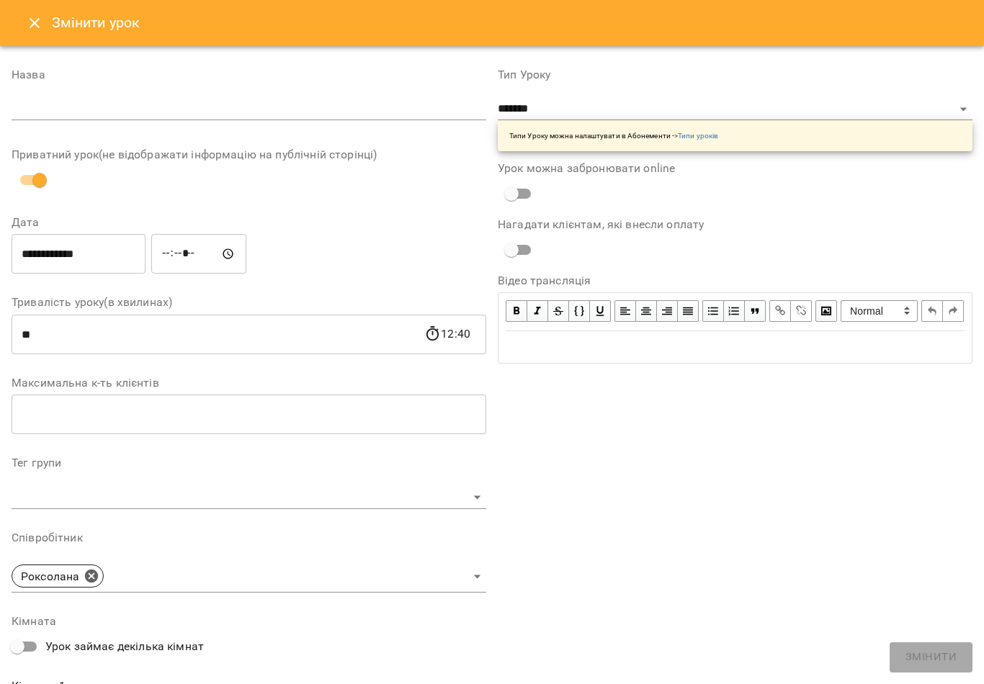
click at [165, 234] on input "*****" at bounding box center [198, 254] width 95 height 40
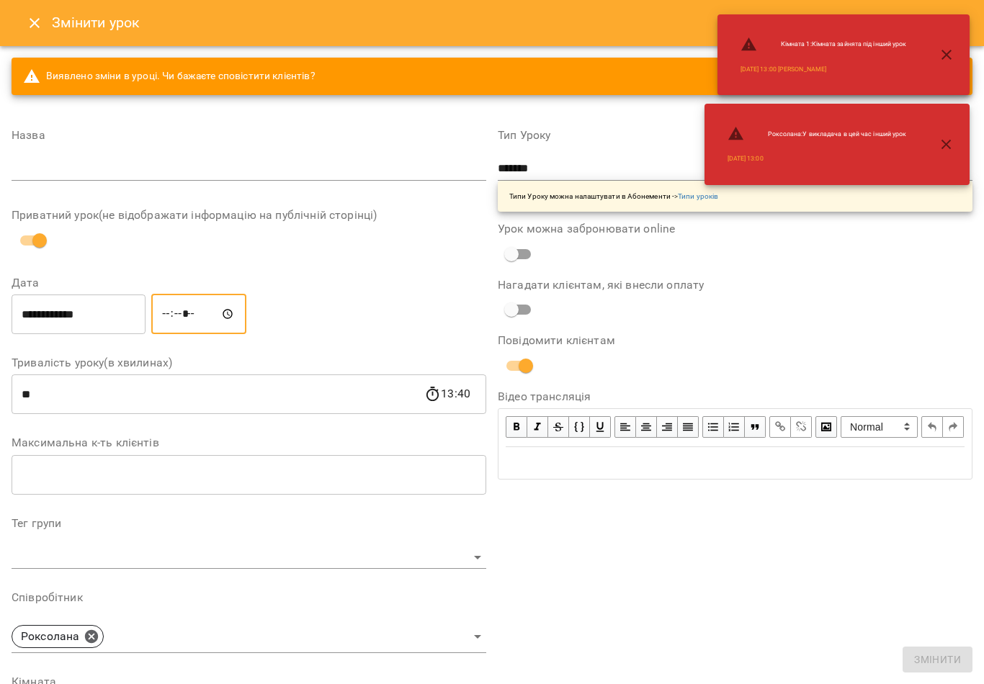
type input "*****"
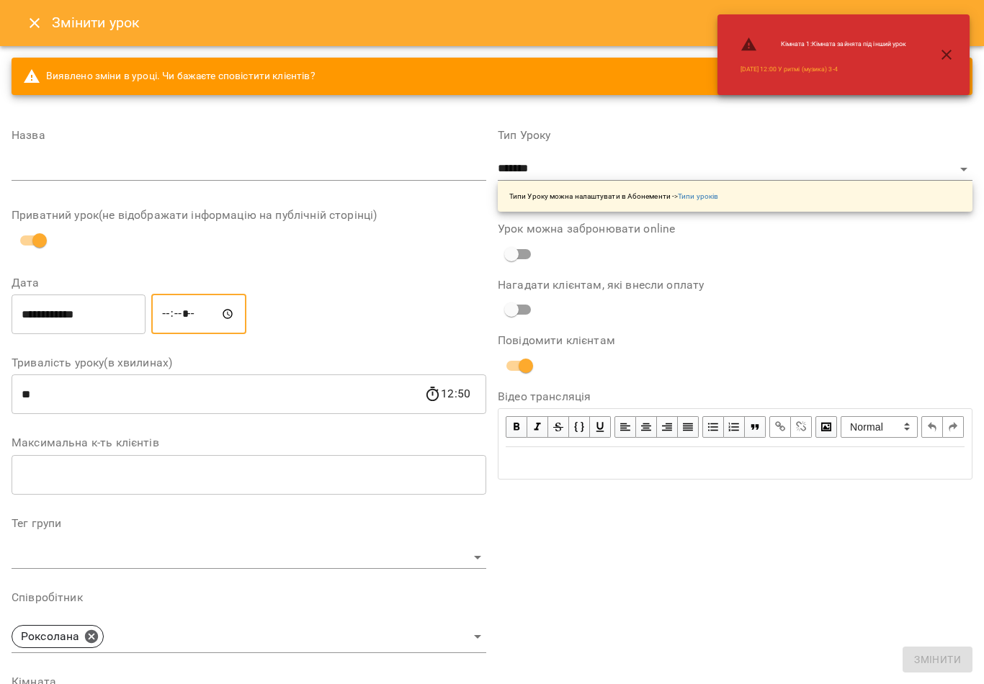
click at [357, 150] on div "Назва" at bounding box center [249, 158] width 475 height 57
click at [360, 164] on input "text" at bounding box center [249, 169] width 475 height 23
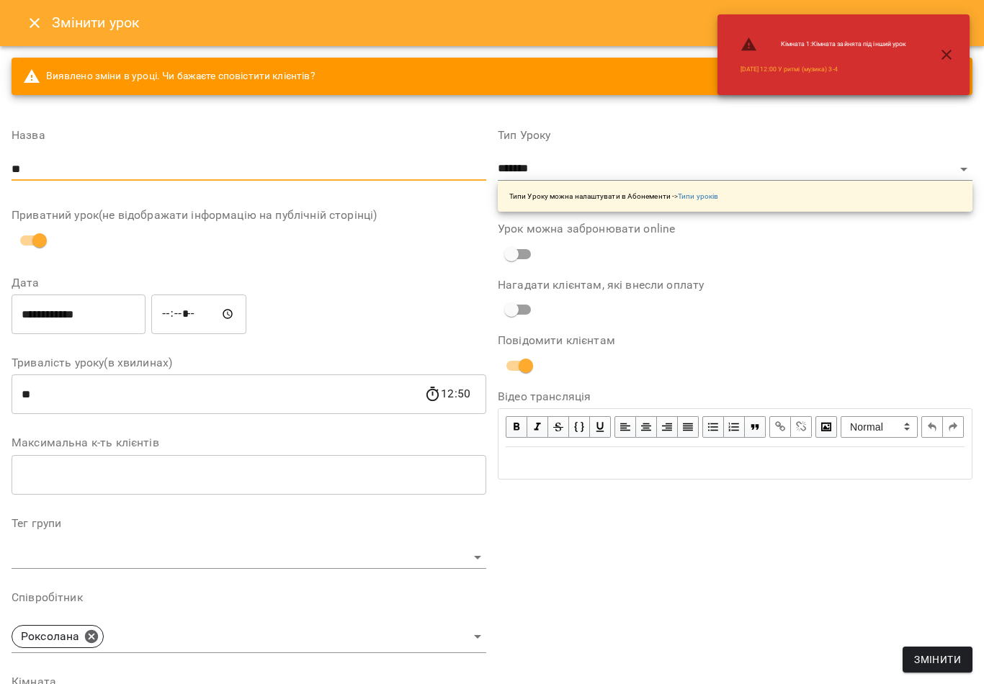
click at [807, 277] on div "**********" at bounding box center [735, 539] width 486 height 855
click at [945, 653] on span "Змінити" at bounding box center [937, 659] width 47 height 17
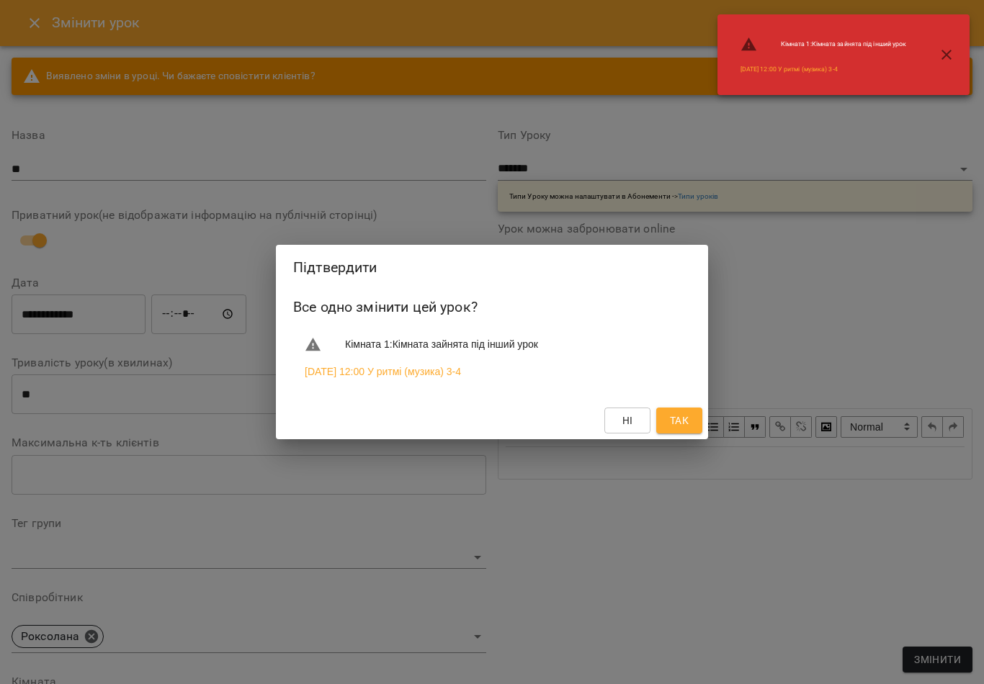
click at [669, 431] on button "Так" at bounding box center [679, 421] width 46 height 26
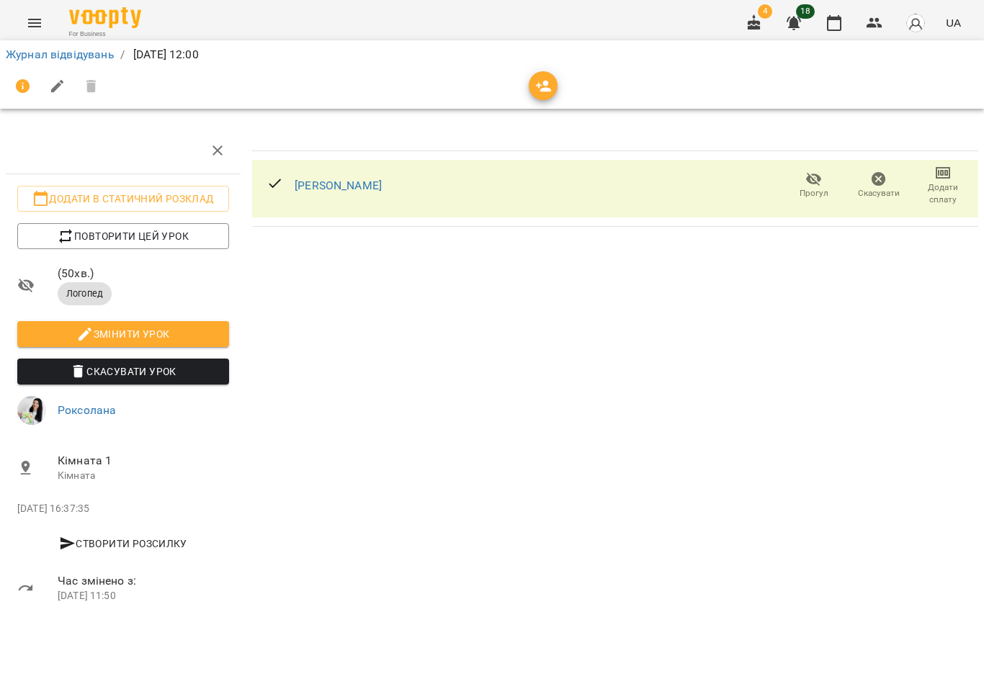
click at [839, 29] on icon "button" at bounding box center [834, 22] width 17 height 17
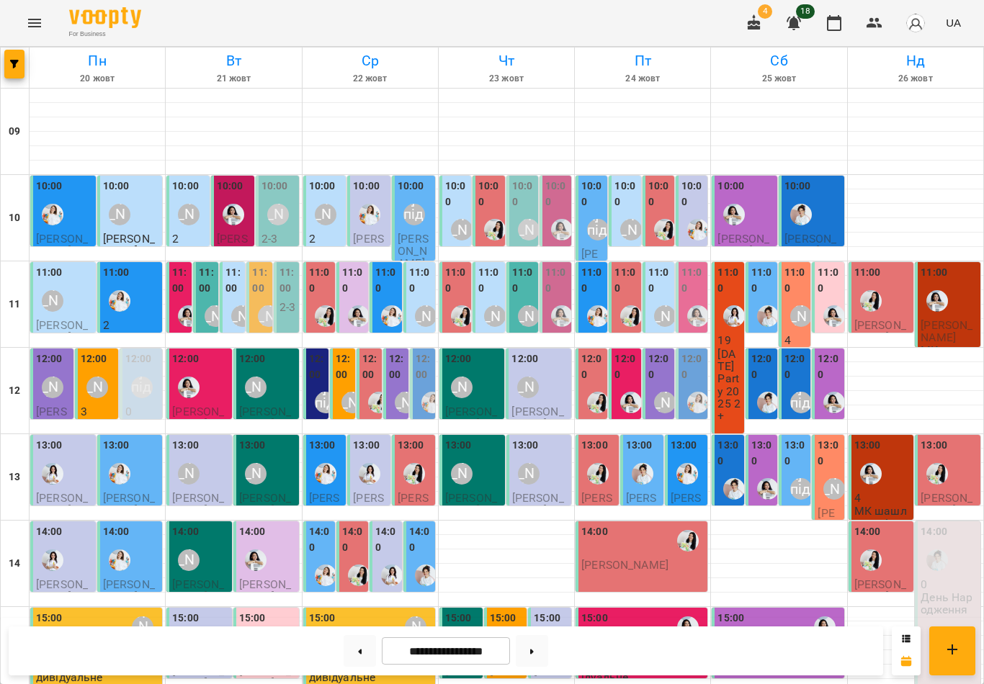
scroll to position [111, 0]
click at [595, 352] on label "12:00" at bounding box center [592, 367] width 23 height 31
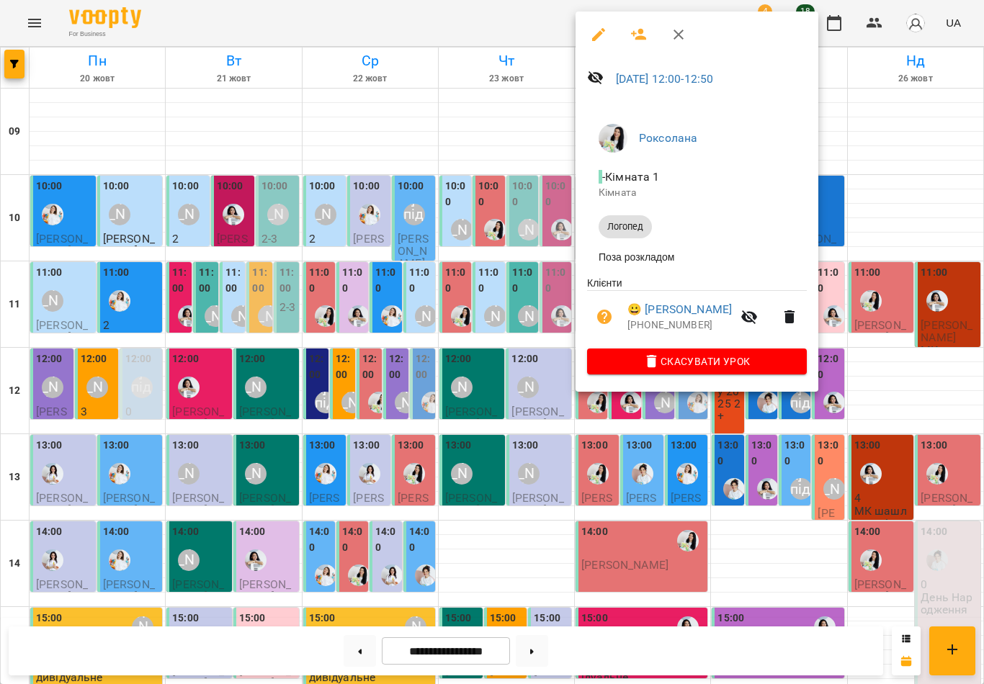
click at [680, 38] on icon "button" at bounding box center [678, 34] width 17 height 17
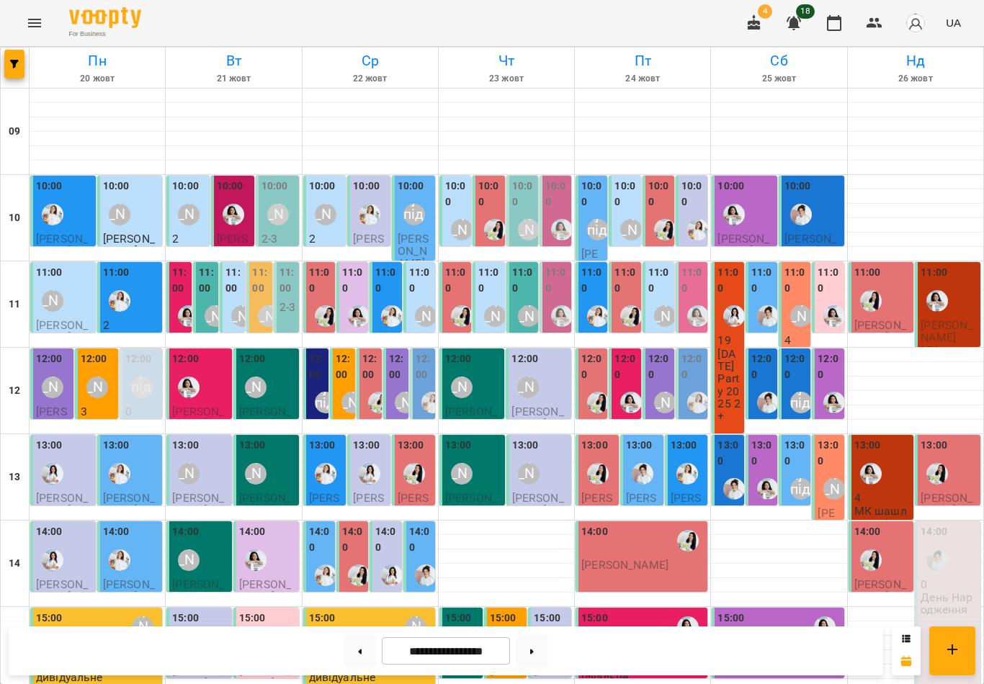
scroll to position [419, 0]
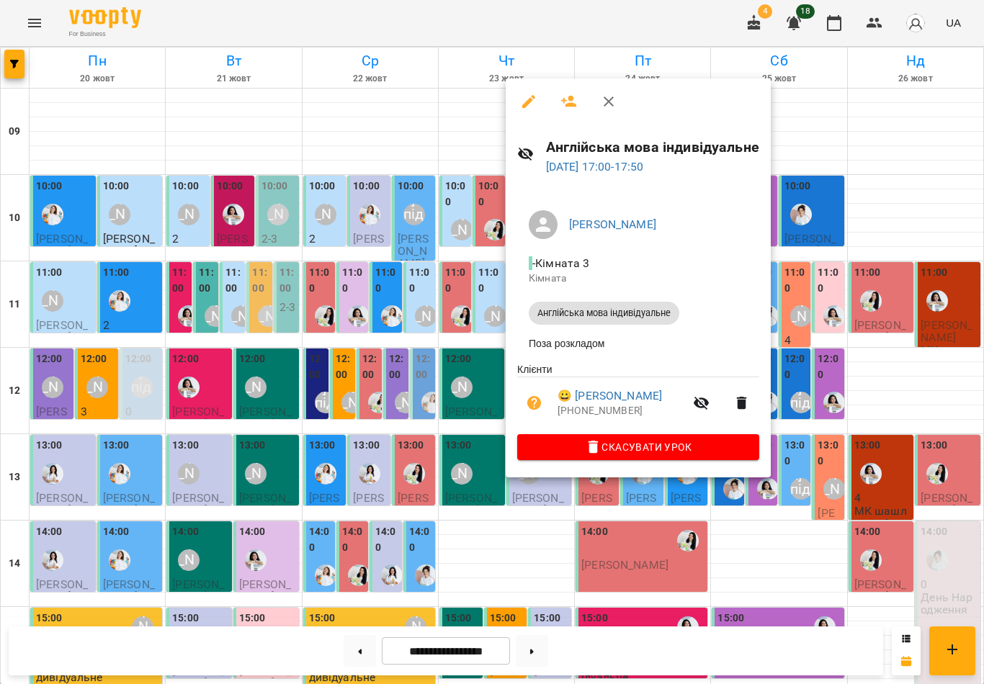
click at [610, 108] on icon "button" at bounding box center [608, 101] width 17 height 17
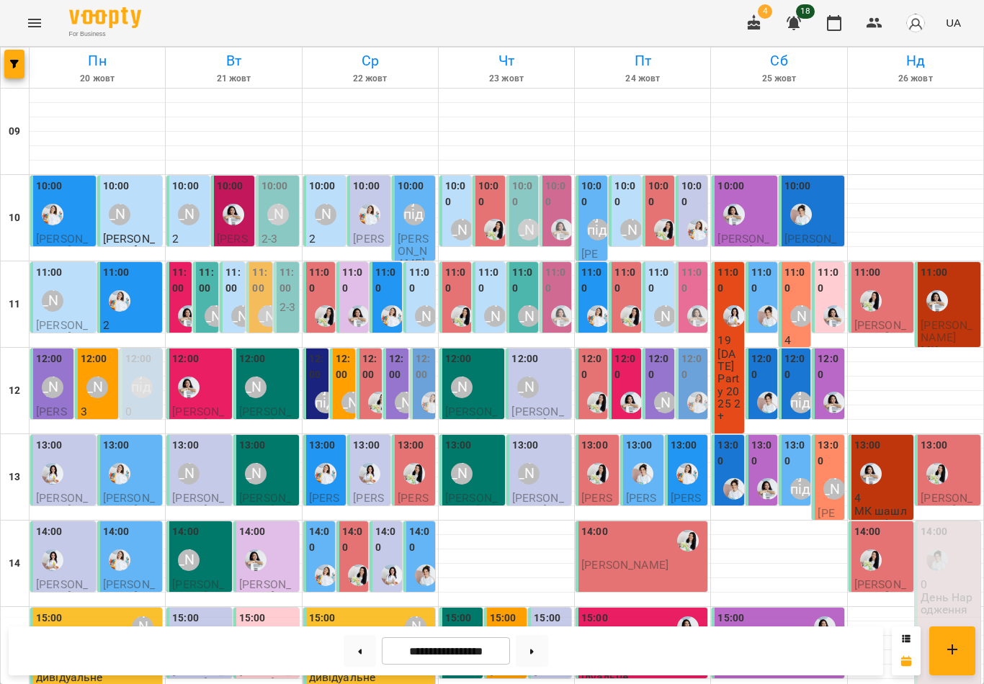
click at [360, 659] on button at bounding box center [360, 651] width 32 height 32
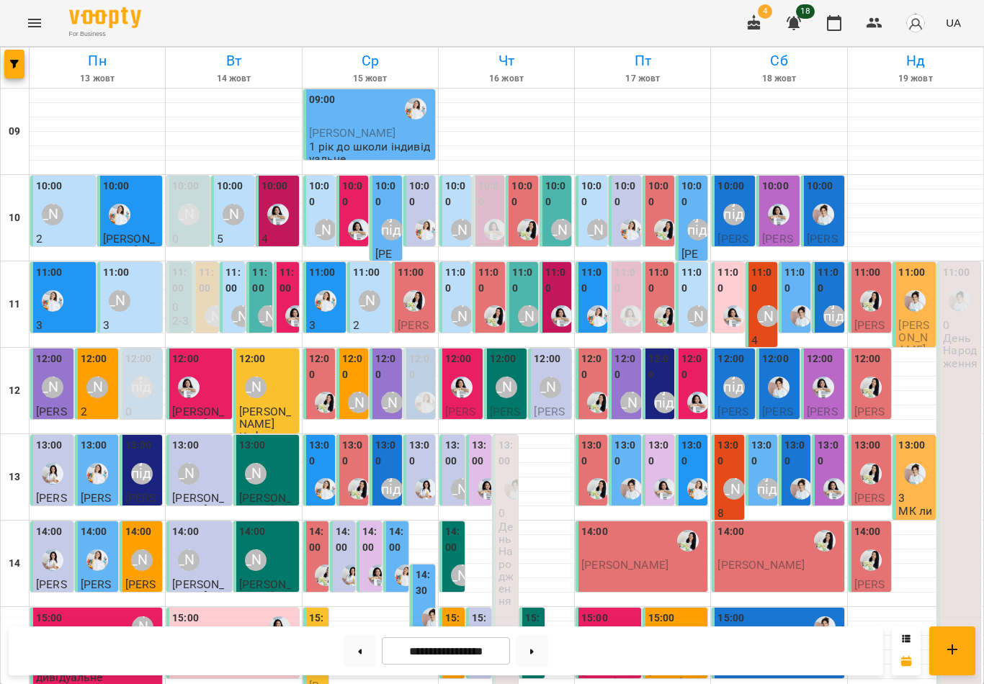
click at [362, 652] on button at bounding box center [360, 651] width 32 height 32
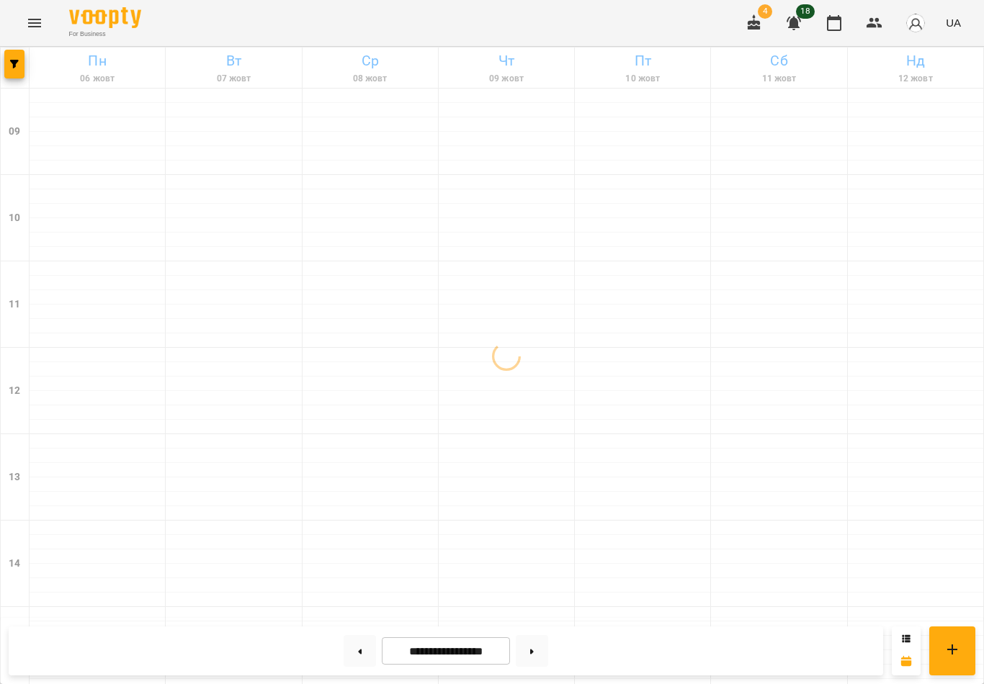
click at [535, 646] on button at bounding box center [532, 651] width 32 height 32
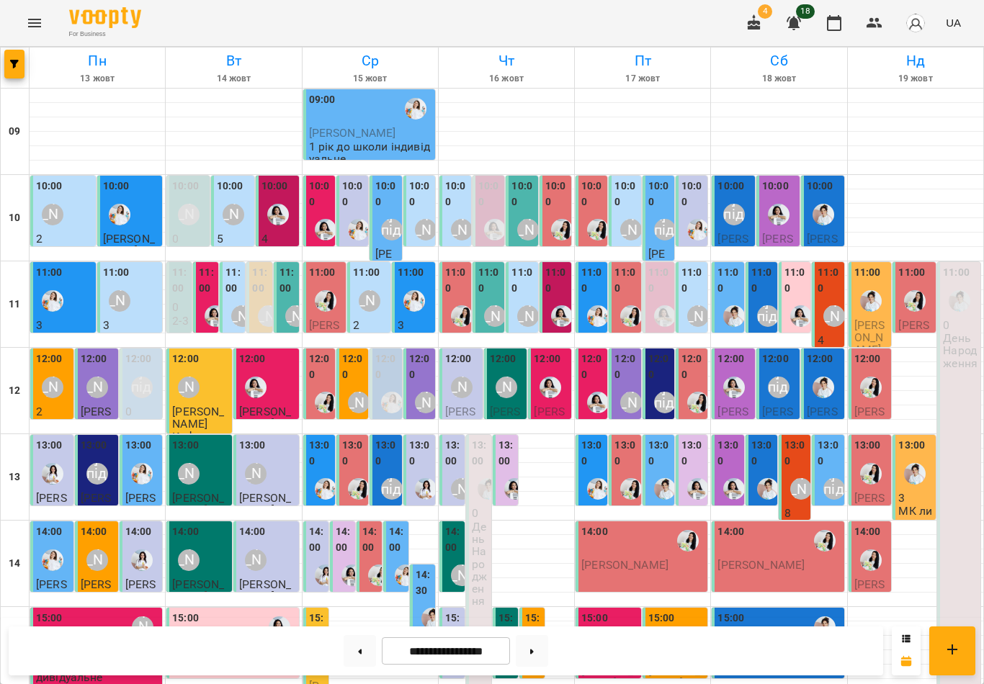
scroll to position [0, 0]
click at [538, 646] on button at bounding box center [532, 651] width 32 height 32
type input "**********"
